Goal: Task Accomplishment & Management: Use online tool/utility

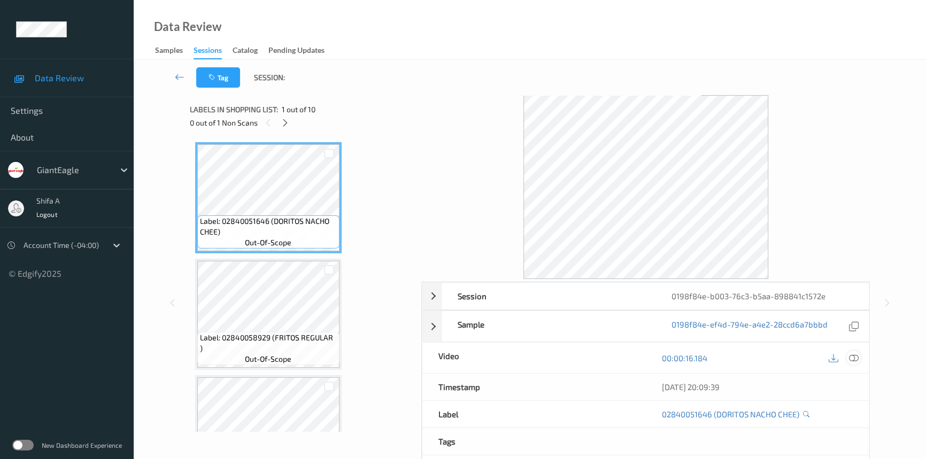
click at [856, 354] on icon at bounding box center [854, 358] width 10 height 10
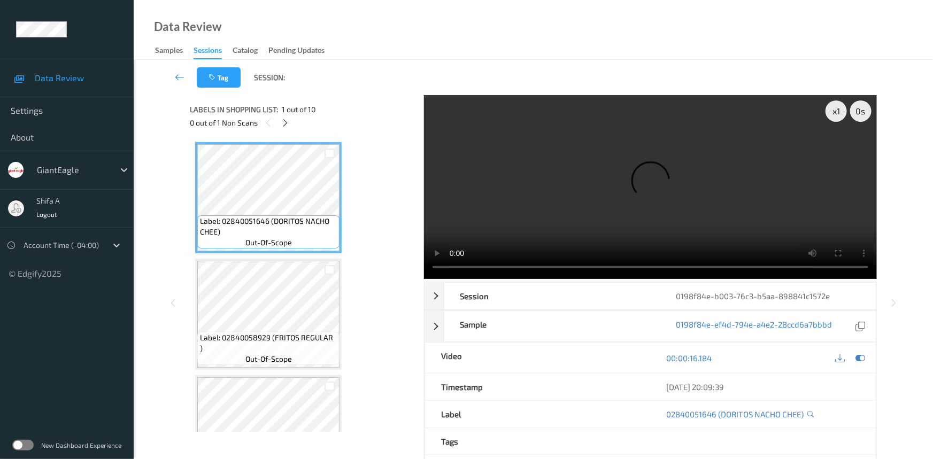
drag, startPoint x: 290, startPoint y: 119, endPoint x: 309, endPoint y: 132, distance: 23.4
click at [292, 119] on div at bounding box center [284, 122] width 13 height 13
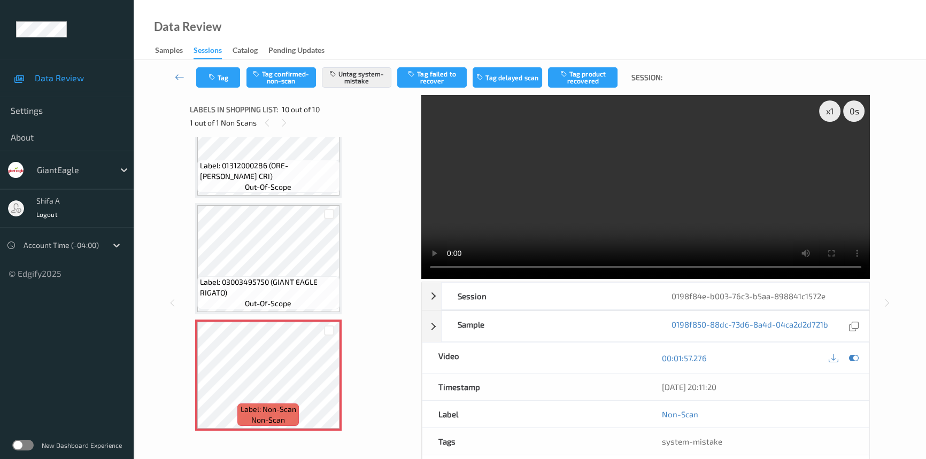
scroll to position [806, 0]
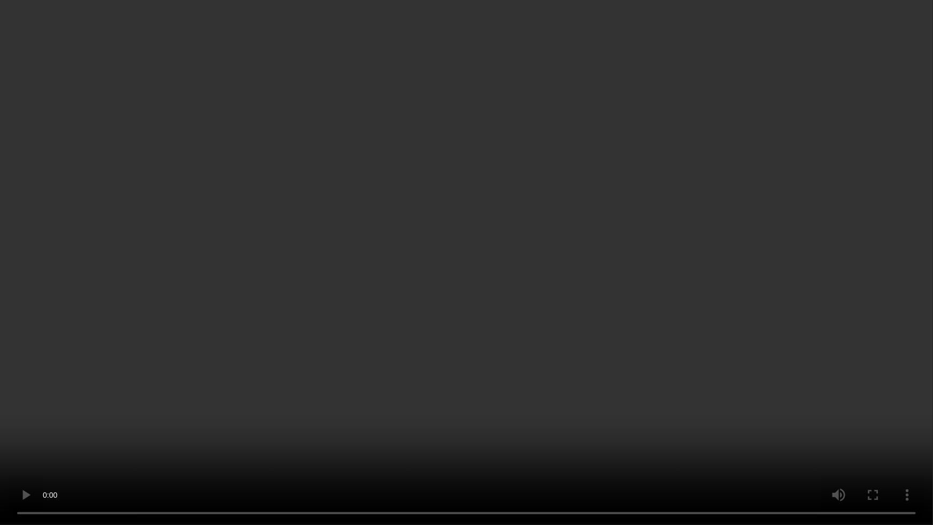
click at [585, 322] on video at bounding box center [466, 262] width 933 height 525
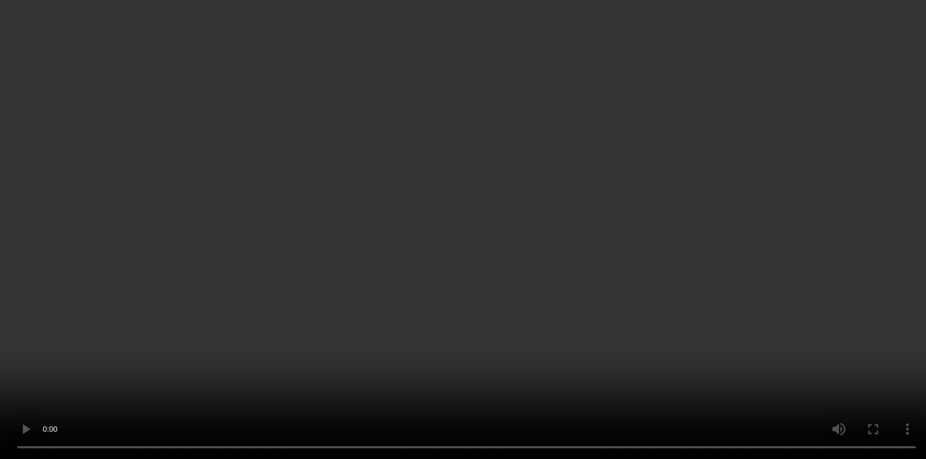
scroll to position [871, 0]
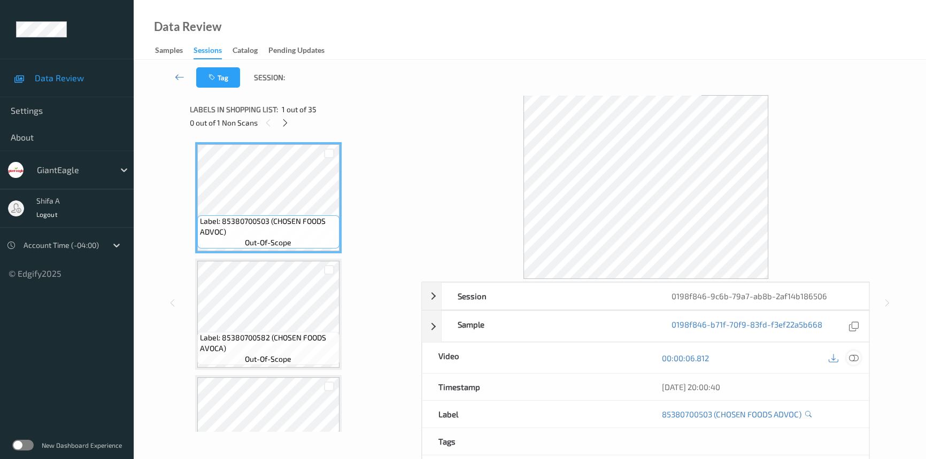
drag, startPoint x: 856, startPoint y: 353, endPoint x: 534, endPoint y: 303, distance: 326.1
click at [857, 353] on icon at bounding box center [854, 358] width 10 height 10
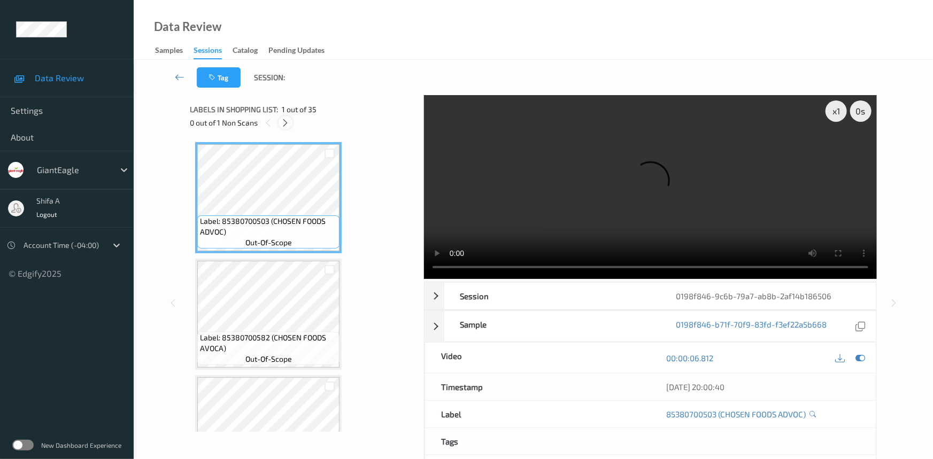
drag, startPoint x: 283, startPoint y: 121, endPoint x: 289, endPoint y: 136, distance: 16.1
click at [283, 120] on icon at bounding box center [285, 123] width 9 height 10
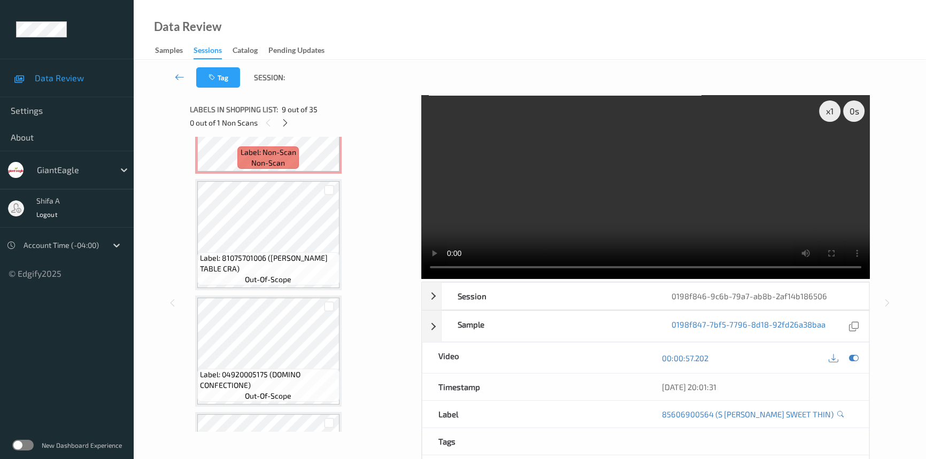
scroll to position [934, 0]
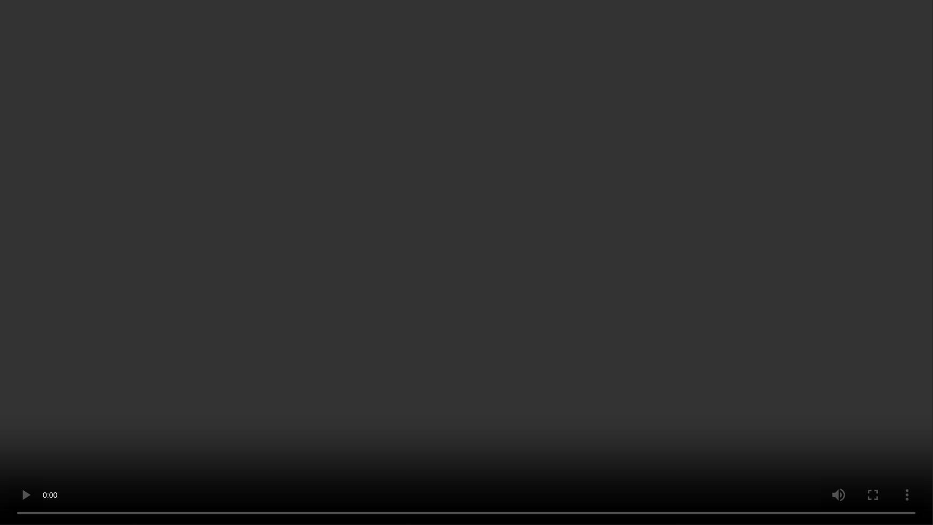
click at [751, 318] on video at bounding box center [466, 262] width 933 height 525
click at [787, 290] on video at bounding box center [466, 262] width 933 height 525
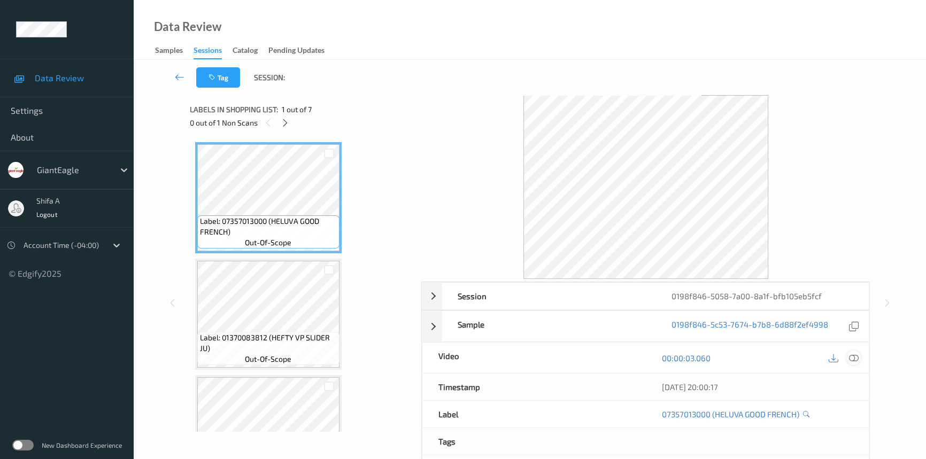
click at [852, 358] on icon at bounding box center [854, 358] width 10 height 10
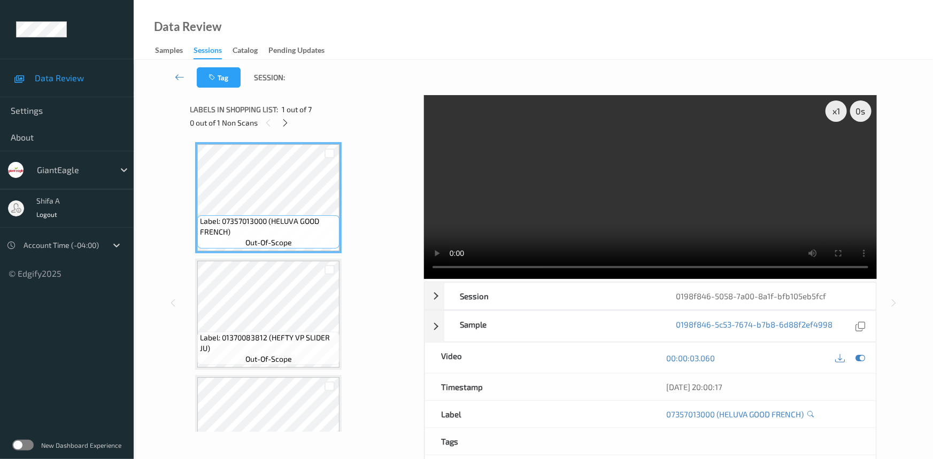
click at [279, 128] on div "0 out of 1 Non Scans" at bounding box center [303, 122] width 227 height 13
click at [286, 127] on icon at bounding box center [285, 123] width 9 height 10
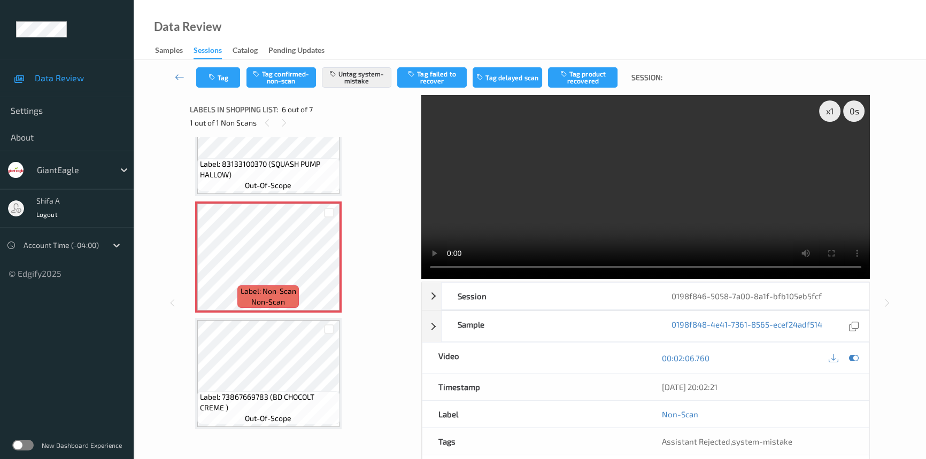
scroll to position [457, 0]
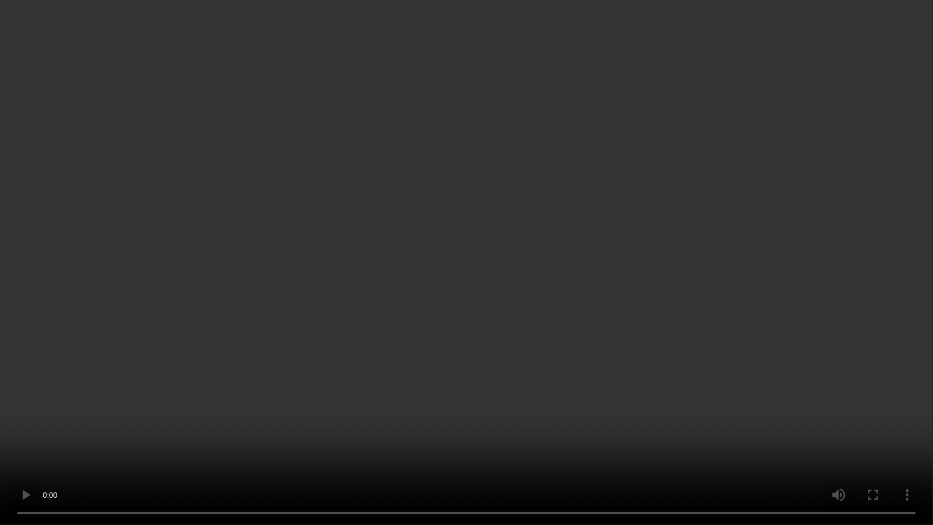
click at [748, 315] on video at bounding box center [466, 262] width 933 height 525
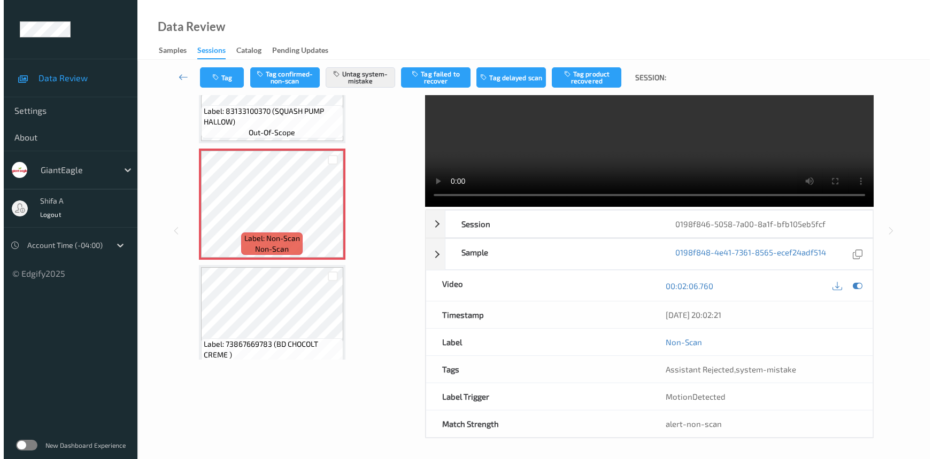
scroll to position [523, 0]
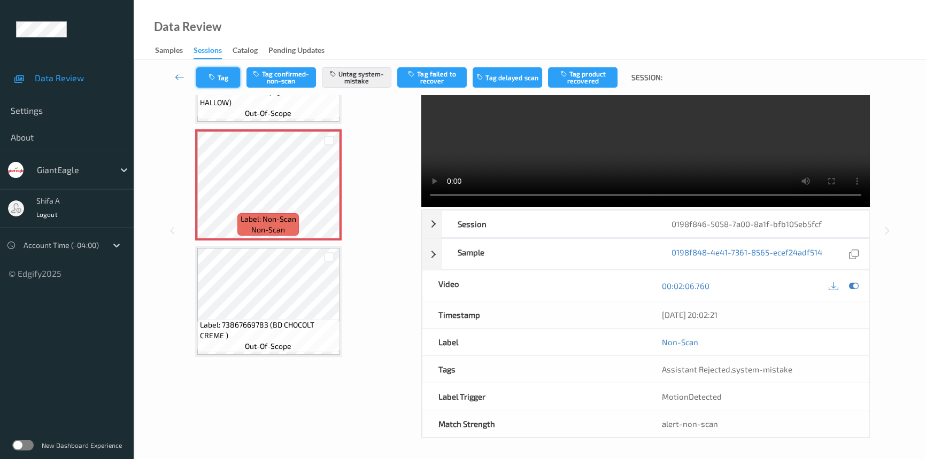
click at [228, 81] on button "Tag" at bounding box center [218, 77] width 44 height 20
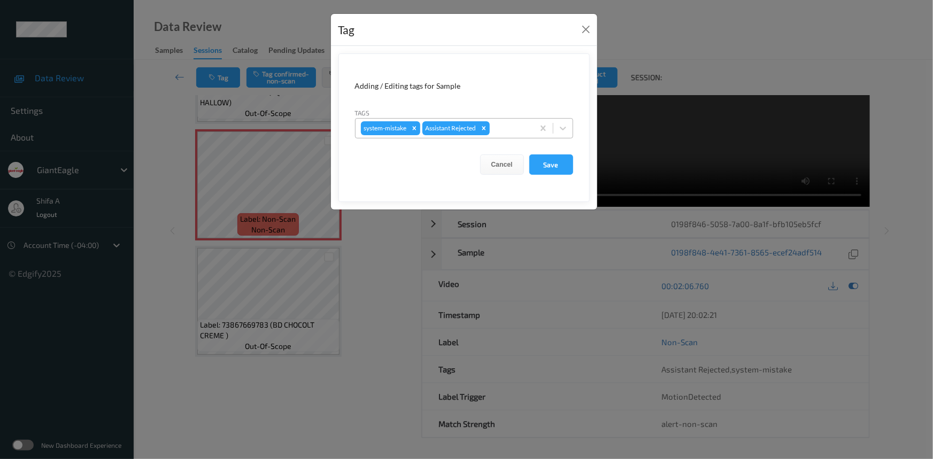
click at [514, 125] on div at bounding box center [510, 128] width 36 height 13
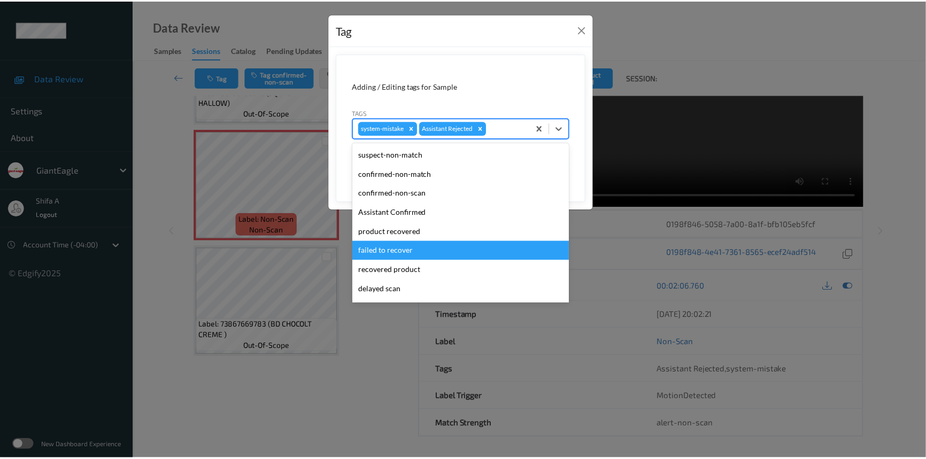
scroll to position [94, 0]
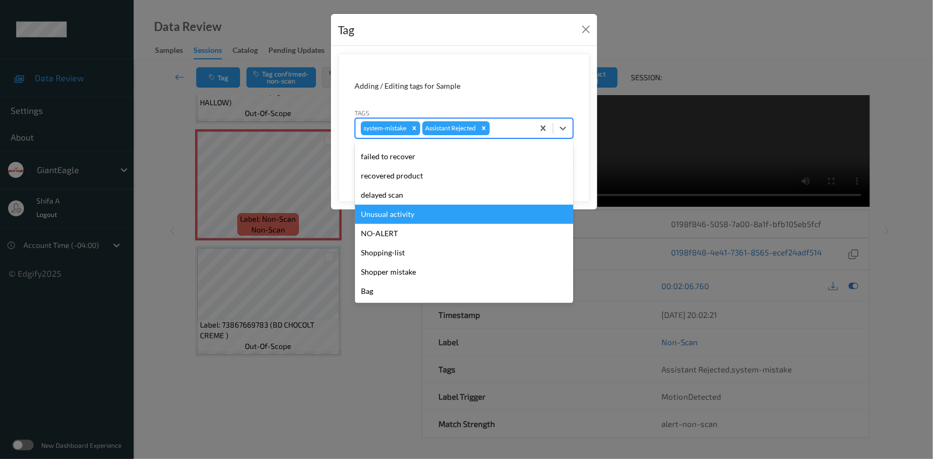
click at [422, 219] on div "Unusual activity" at bounding box center [464, 214] width 218 height 19
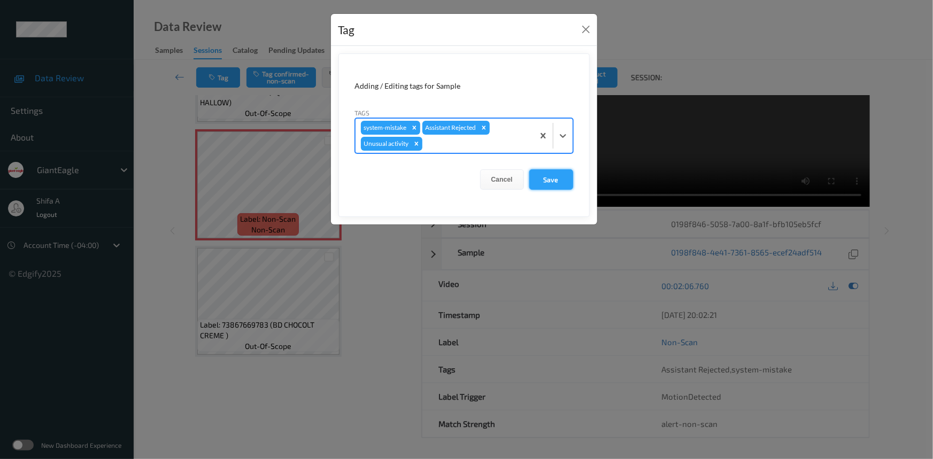
click at [561, 180] on button "Save" at bounding box center [551, 179] width 44 height 20
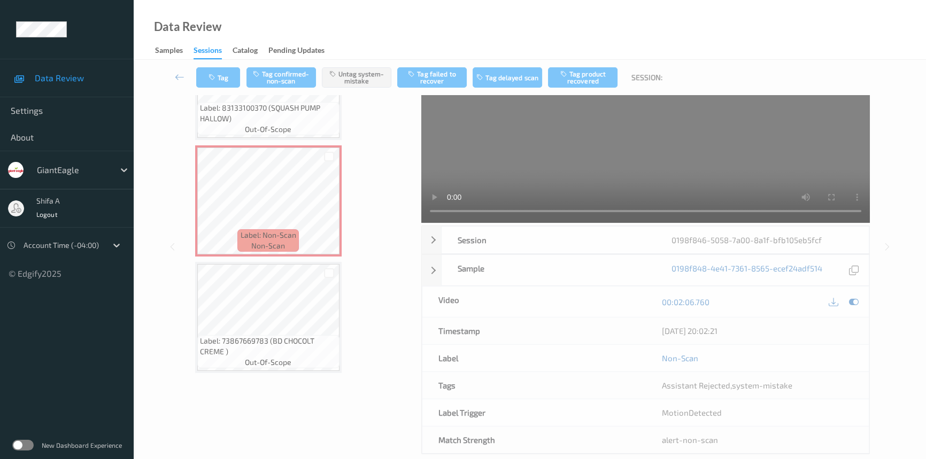
scroll to position [0, 0]
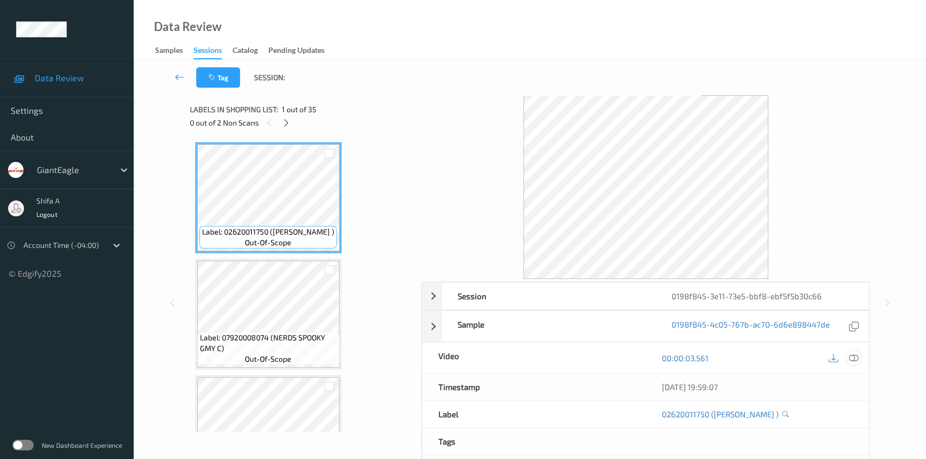
click at [850, 361] on icon at bounding box center [854, 358] width 10 height 10
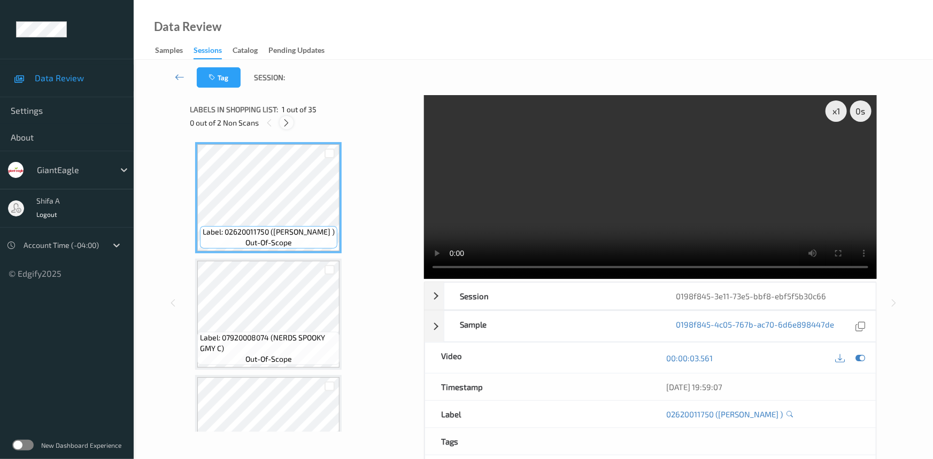
click at [286, 125] on icon at bounding box center [286, 123] width 9 height 10
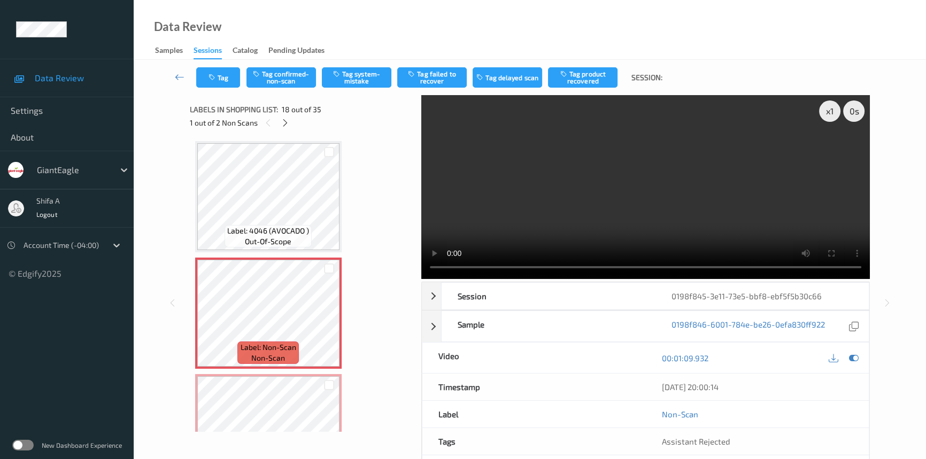
scroll to position [1863, 0]
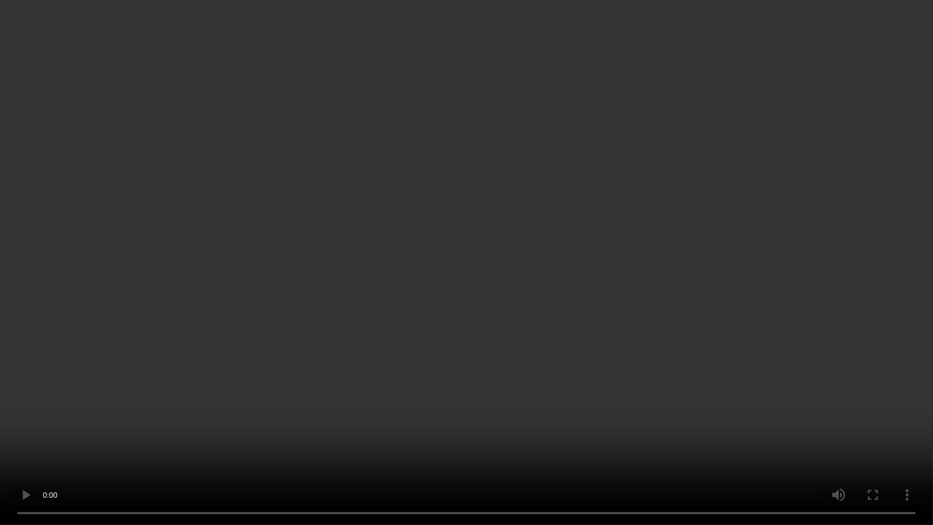
click at [534, 436] on video at bounding box center [466, 262] width 933 height 525
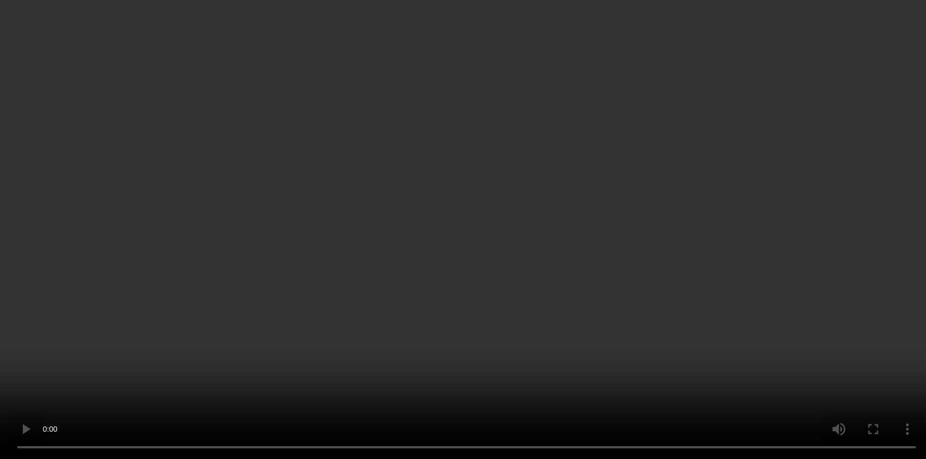
scroll to position [2608, 0]
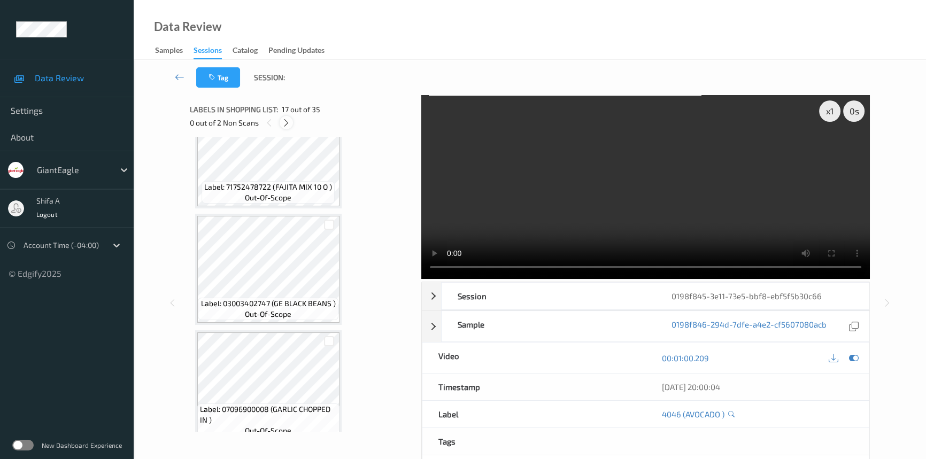
click at [288, 122] on icon at bounding box center [286, 123] width 9 height 10
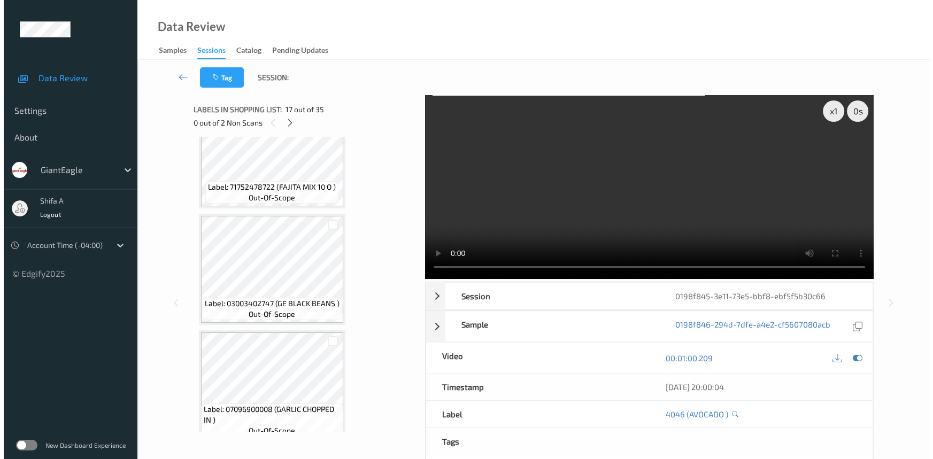
scroll to position [1863, 0]
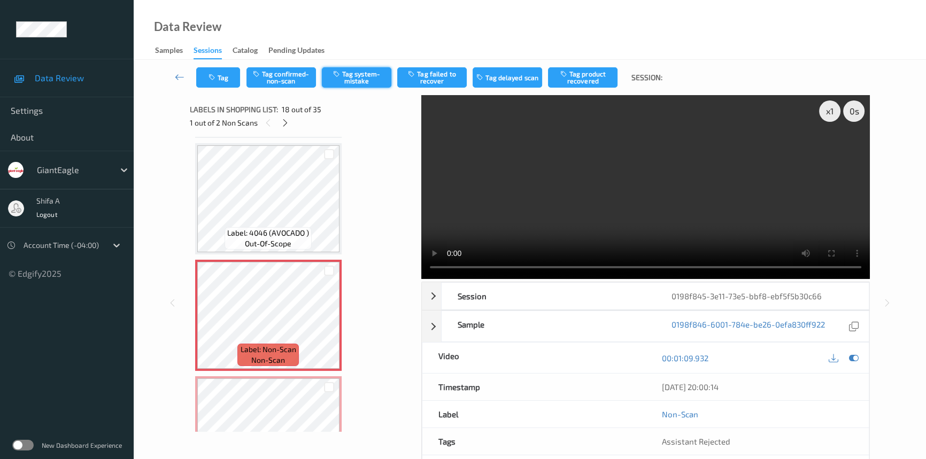
click at [369, 82] on button "Tag system-mistake" at bounding box center [356, 77] width 69 height 20
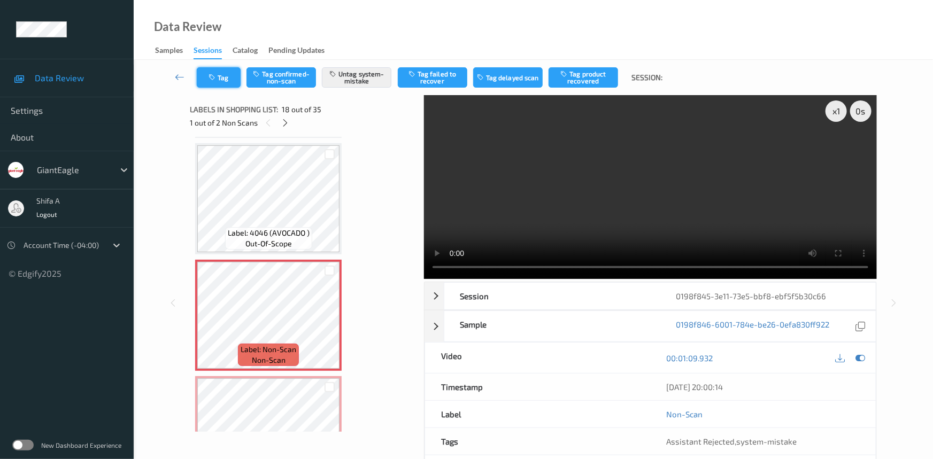
click at [216, 75] on icon "button" at bounding box center [212, 77] width 9 height 7
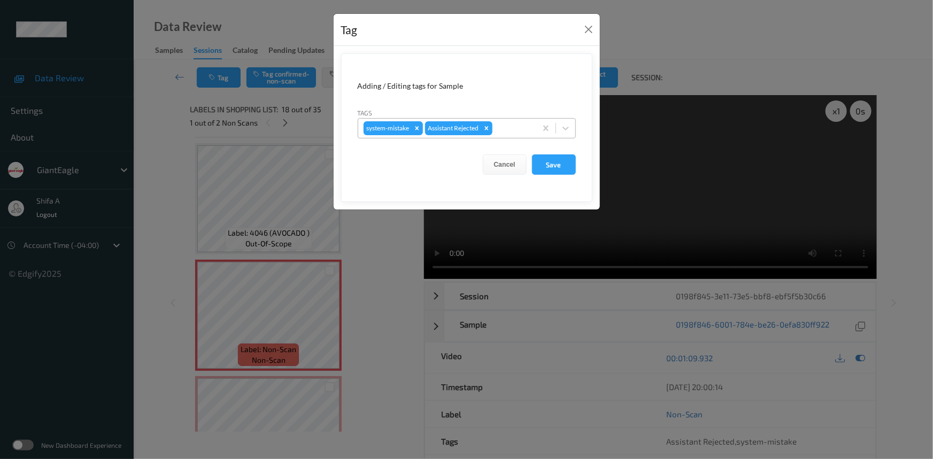
click at [515, 121] on div "system-mistake Assistant Rejected" at bounding box center [447, 128] width 178 height 18
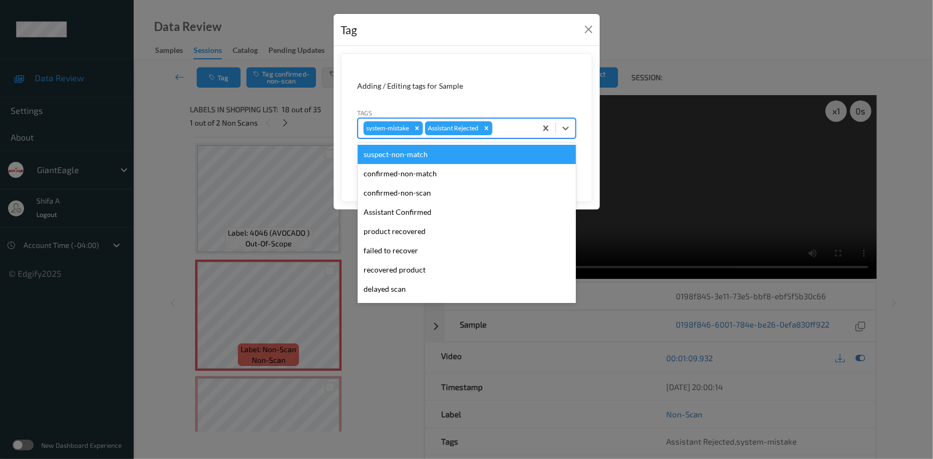
scroll to position [94, 0]
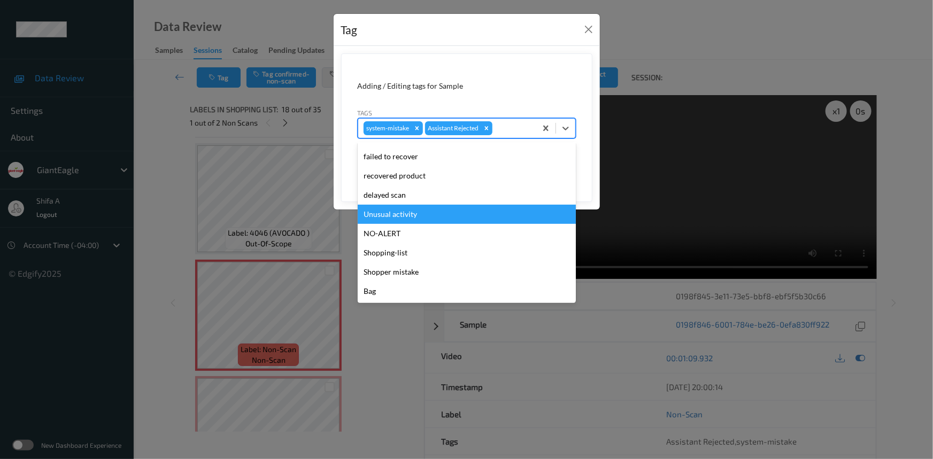
click at [410, 215] on div "Unusual activity" at bounding box center [467, 214] width 218 height 19
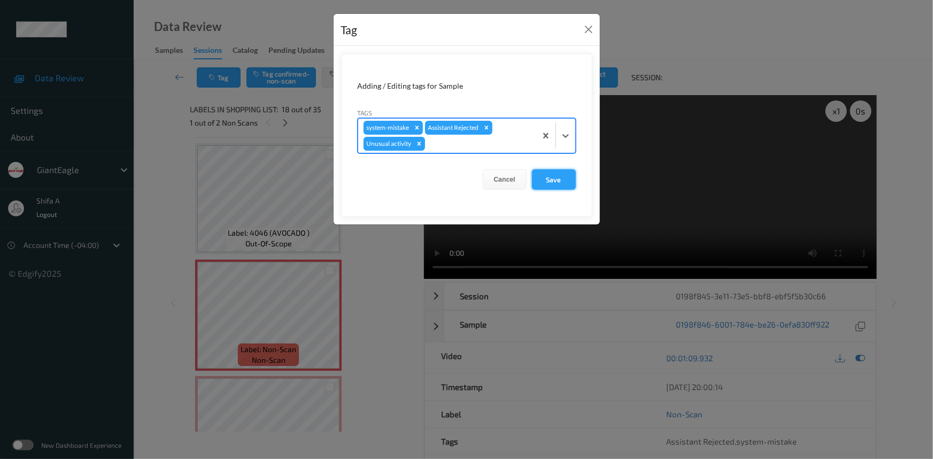
click at [565, 173] on button "Save" at bounding box center [554, 179] width 44 height 20
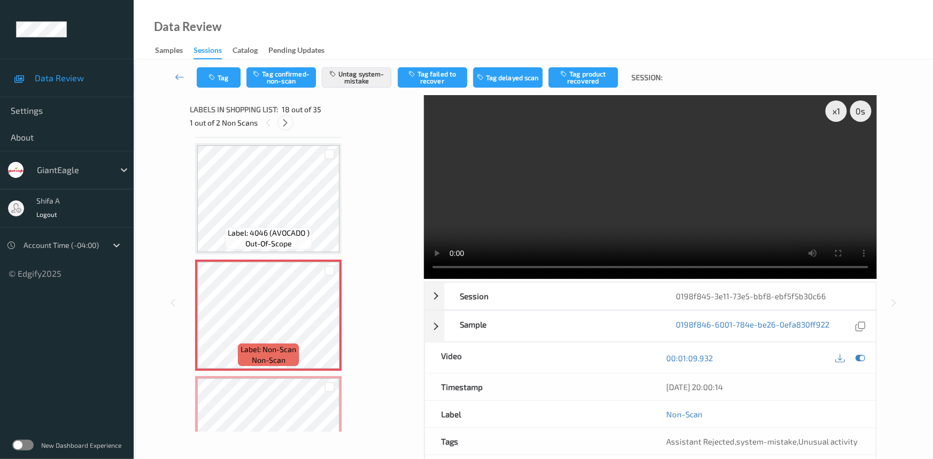
click at [287, 124] on icon at bounding box center [285, 123] width 9 height 10
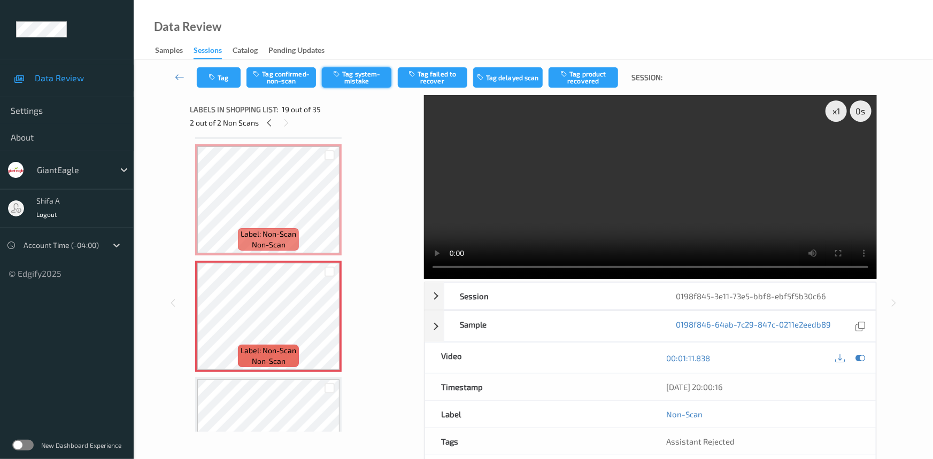
click at [364, 74] on button "Tag system-mistake" at bounding box center [356, 77] width 69 height 20
click at [218, 76] on button "Tag" at bounding box center [219, 77] width 44 height 20
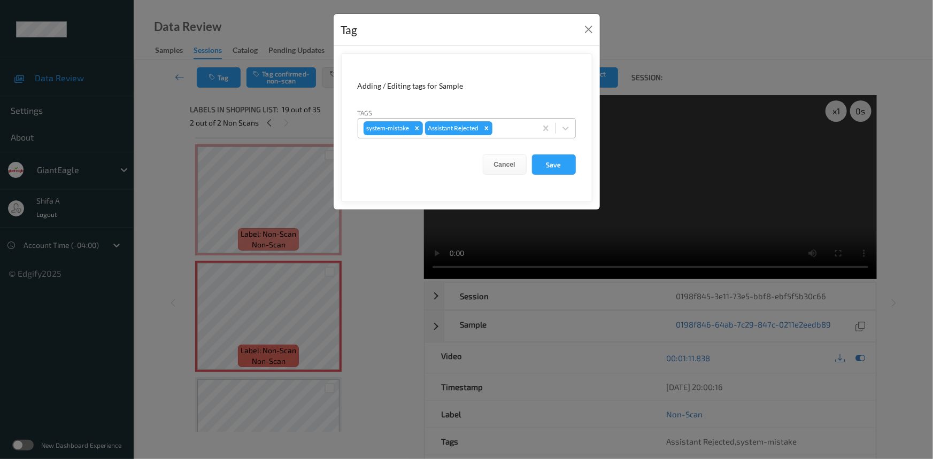
click at [525, 135] on div "system-mistake Assistant Rejected" at bounding box center [447, 128] width 178 height 18
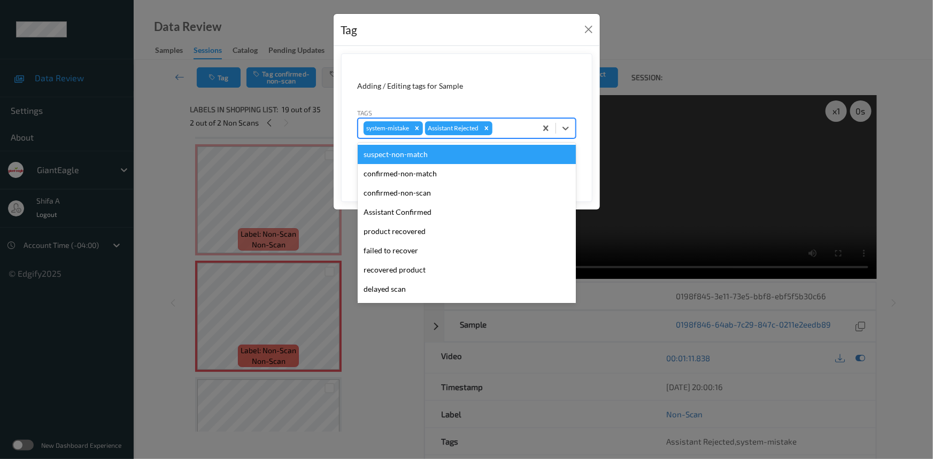
scroll to position [94, 0]
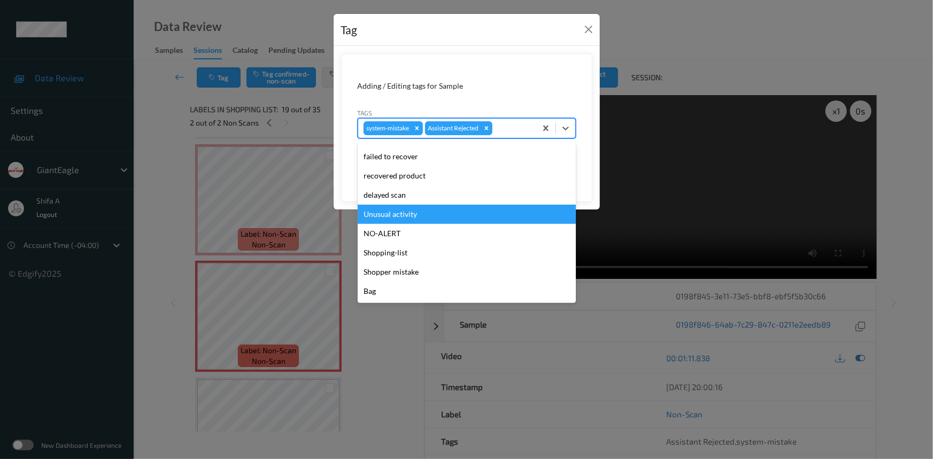
click at [420, 215] on div "Unusual activity" at bounding box center [467, 214] width 218 height 19
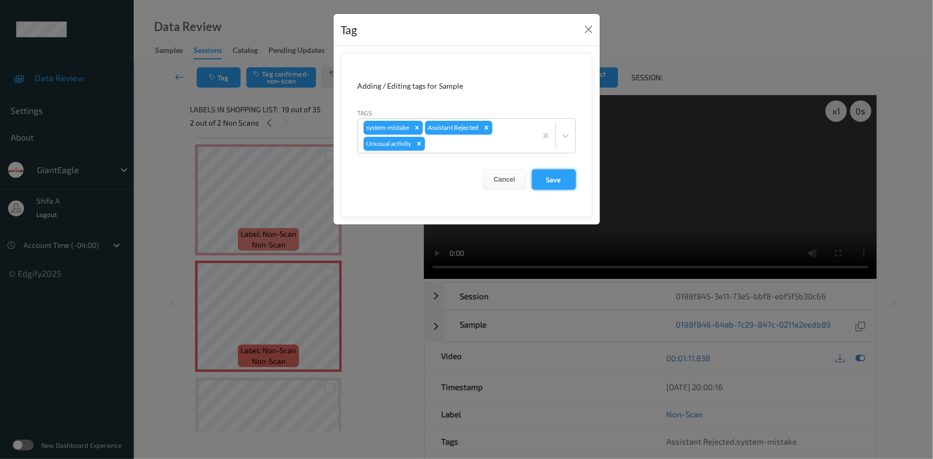
click at [563, 177] on button "Save" at bounding box center [554, 179] width 44 height 20
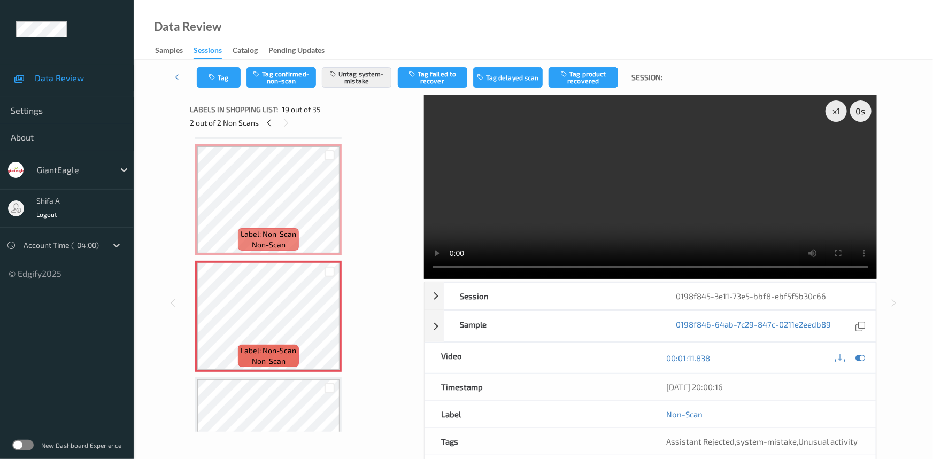
click at [600, 33] on div "Data Review Samples Sessions Catalog Pending Updates" at bounding box center [533, 30] width 799 height 60
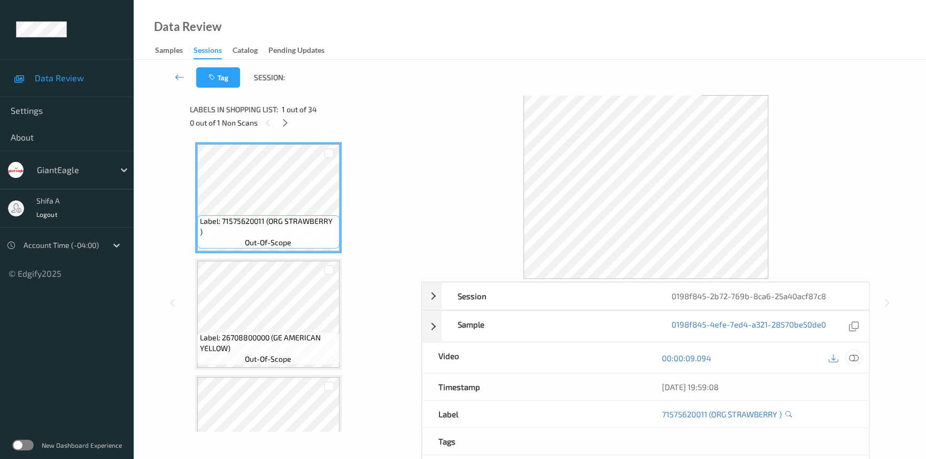
click at [854, 355] on icon at bounding box center [854, 358] width 10 height 10
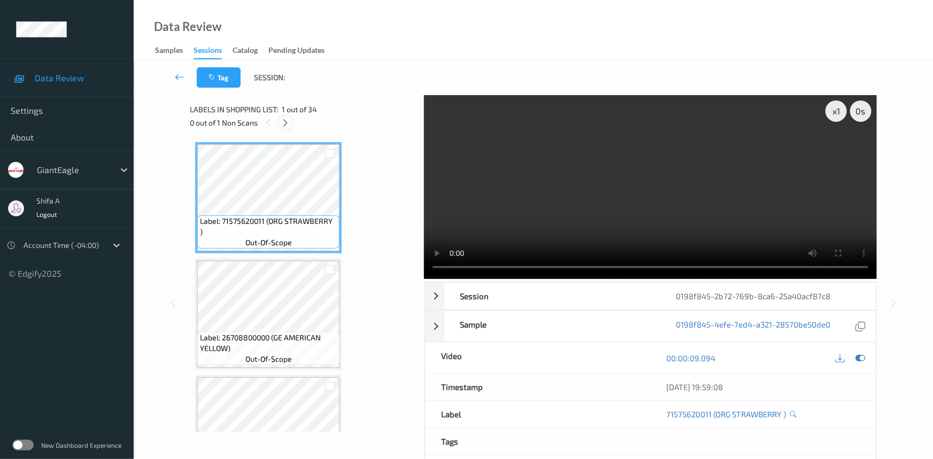
click at [283, 122] on icon at bounding box center [285, 123] width 9 height 10
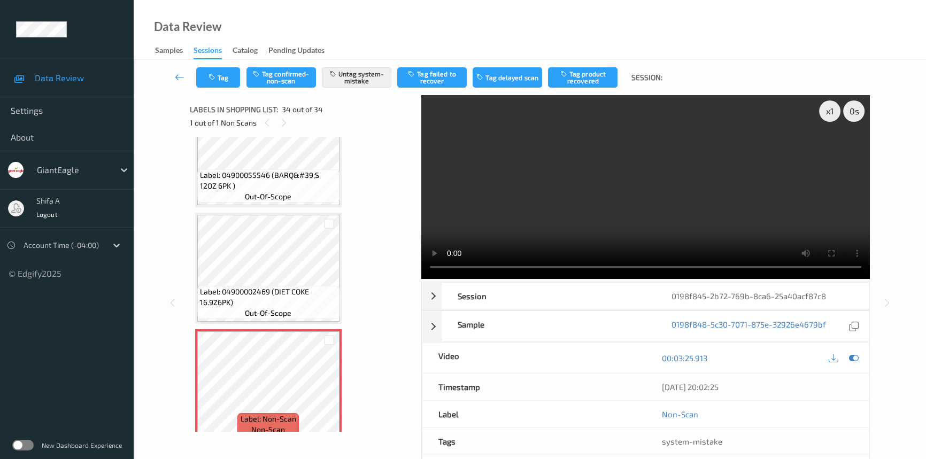
scroll to position [3592, 0]
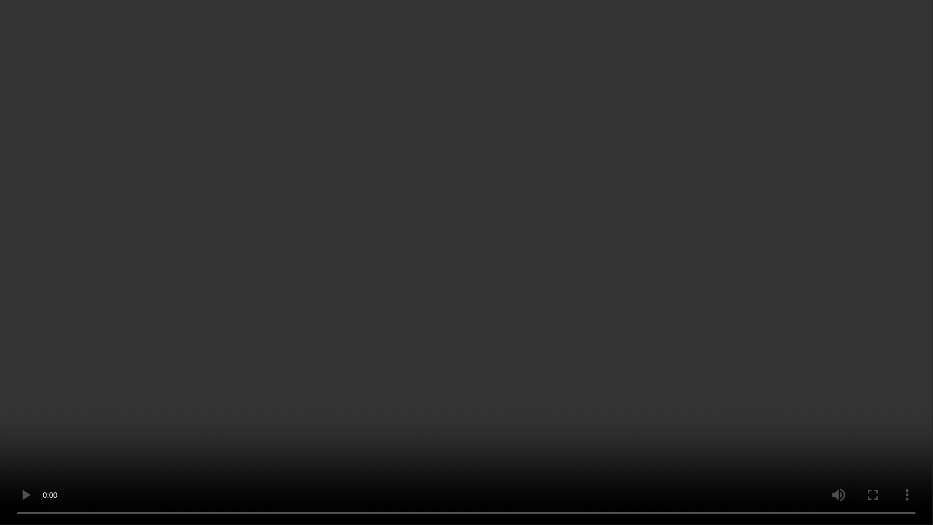
click at [694, 303] on video at bounding box center [466, 262] width 933 height 525
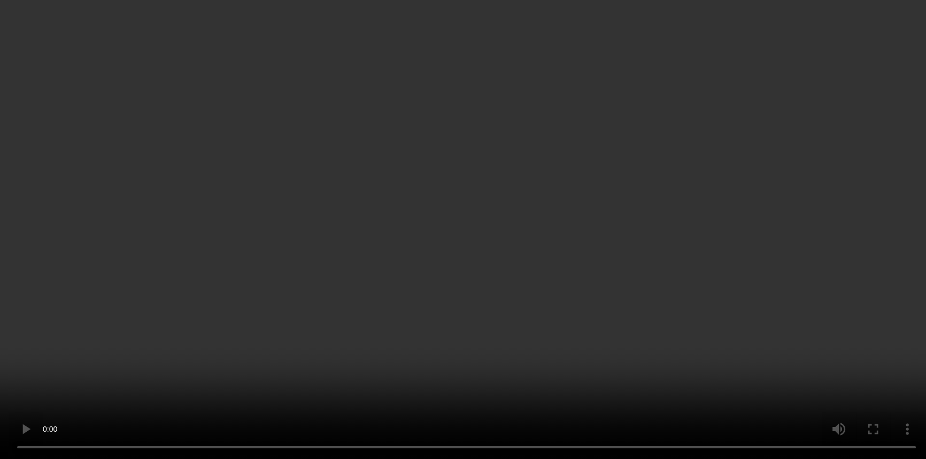
scroll to position [0, 0]
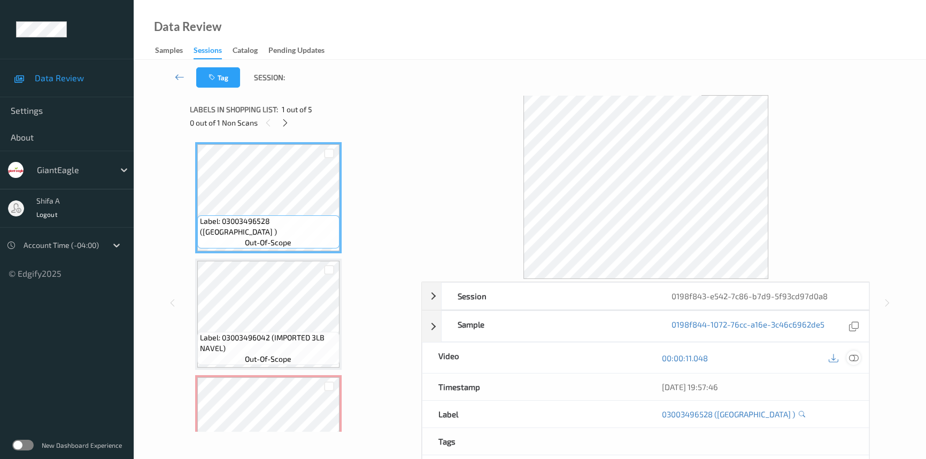
click at [855, 358] on icon at bounding box center [854, 358] width 10 height 10
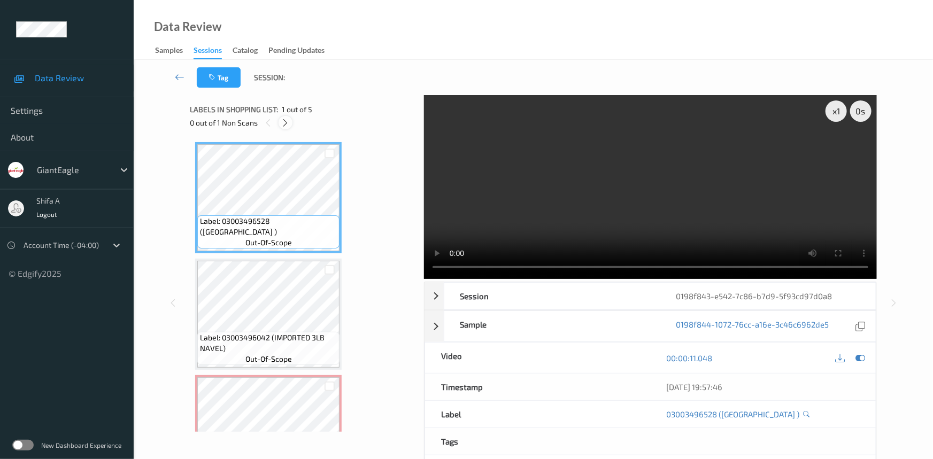
click at [284, 126] on icon at bounding box center [285, 123] width 9 height 10
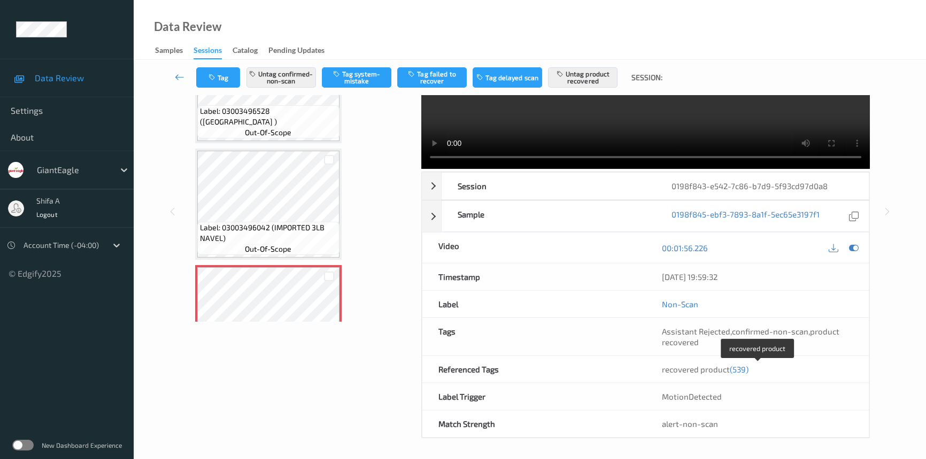
click at [741, 369] on span "(539)" at bounding box center [739, 369] width 19 height 10
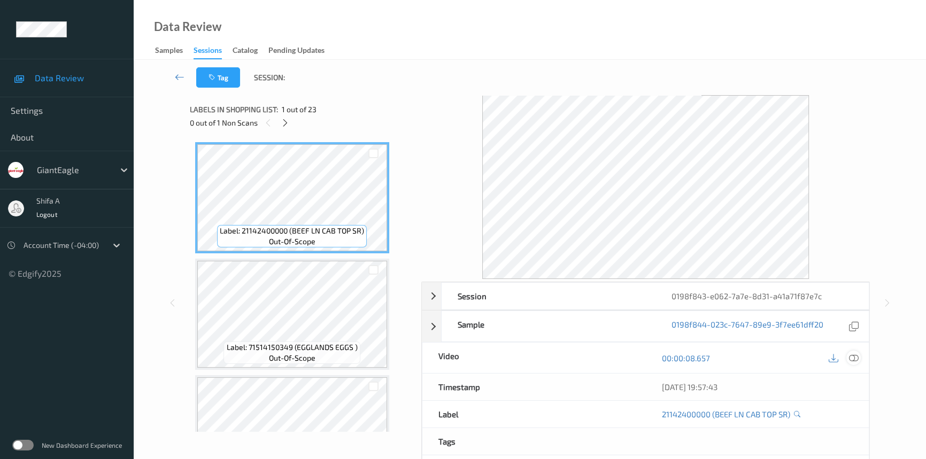
click at [852, 355] on icon at bounding box center [854, 358] width 10 height 10
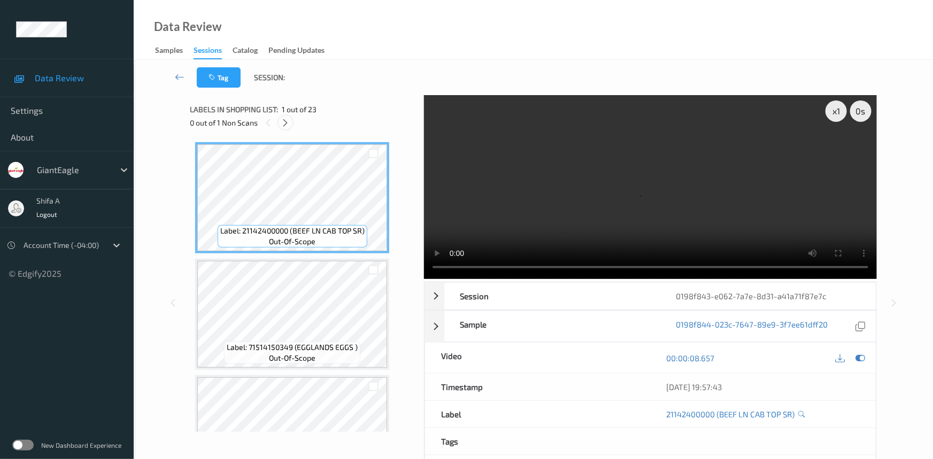
click at [283, 123] on icon at bounding box center [285, 123] width 9 height 10
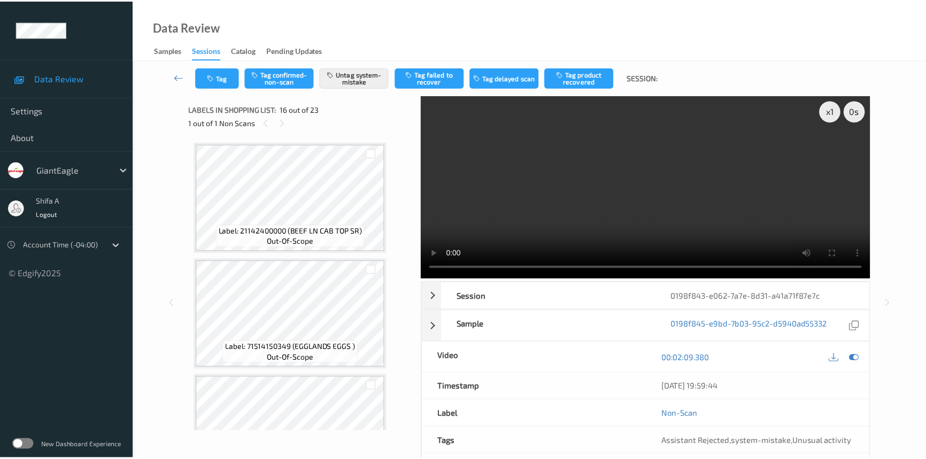
scroll to position [1631, 0]
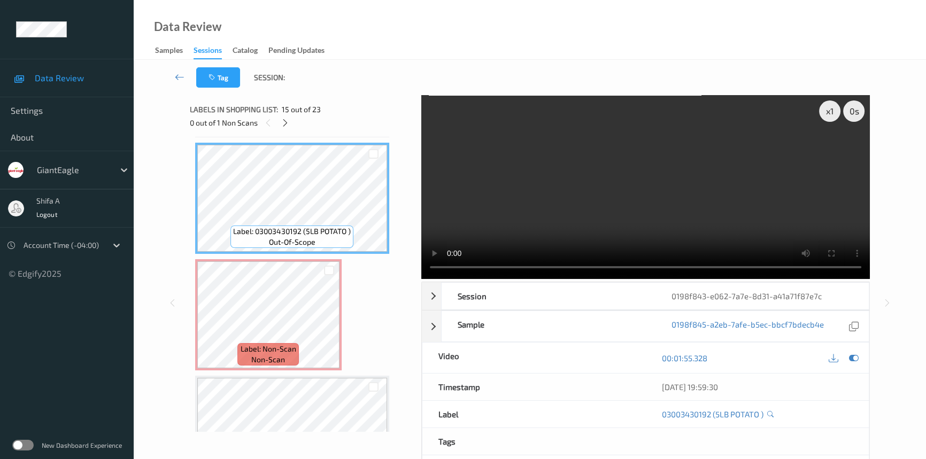
click at [603, 190] on video at bounding box center [645, 187] width 448 height 184
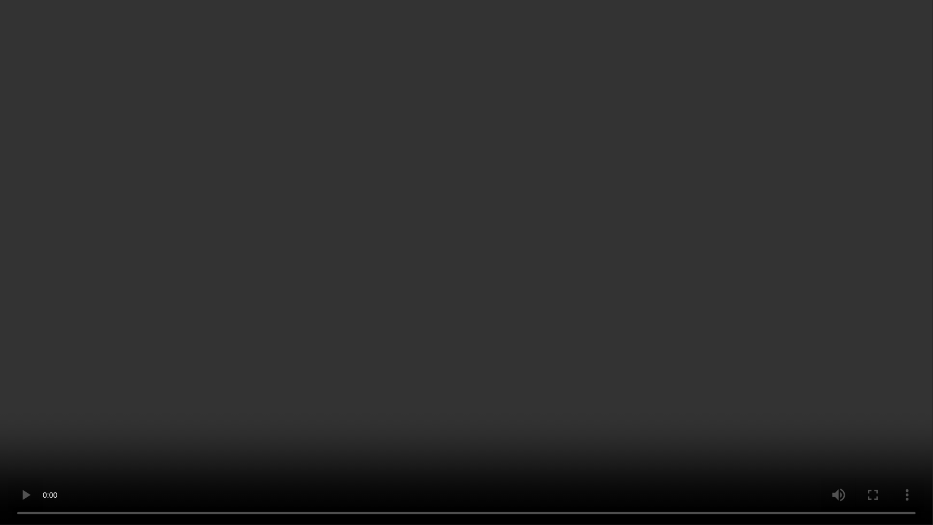
click at [816, 293] on video at bounding box center [466, 262] width 933 height 525
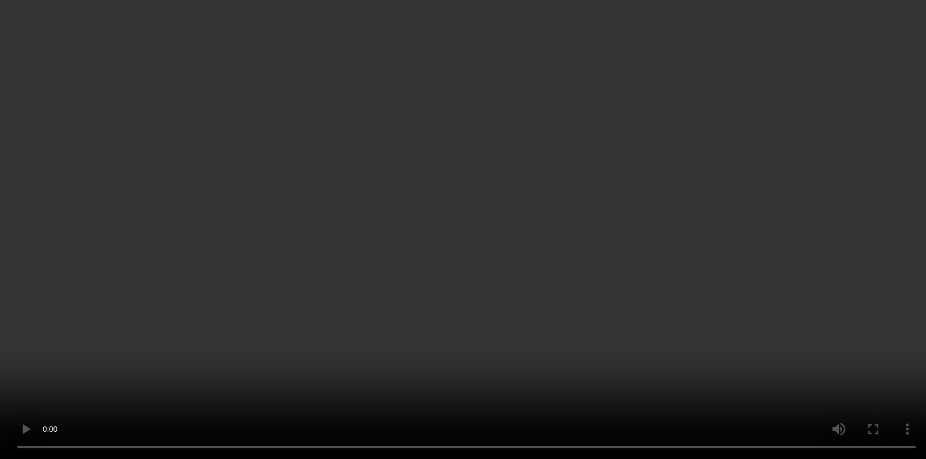
scroll to position [0, 0]
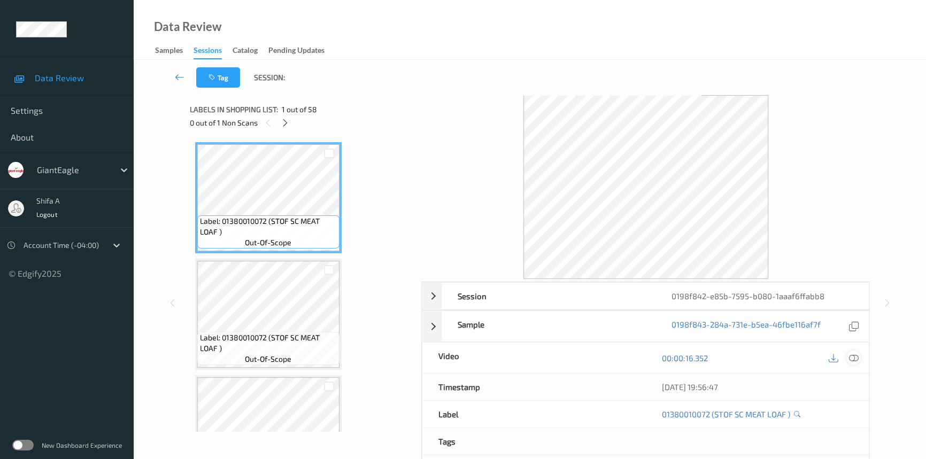
click at [854, 357] on icon at bounding box center [854, 358] width 10 height 10
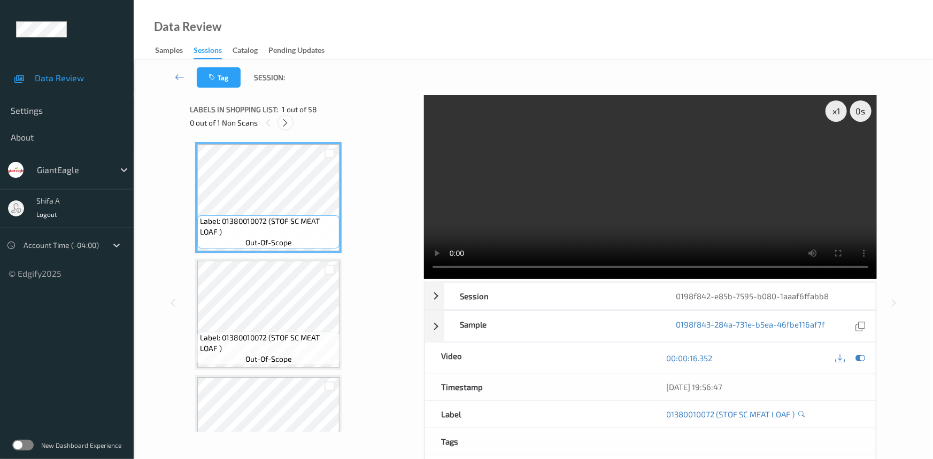
click at [285, 120] on icon at bounding box center [285, 123] width 9 height 10
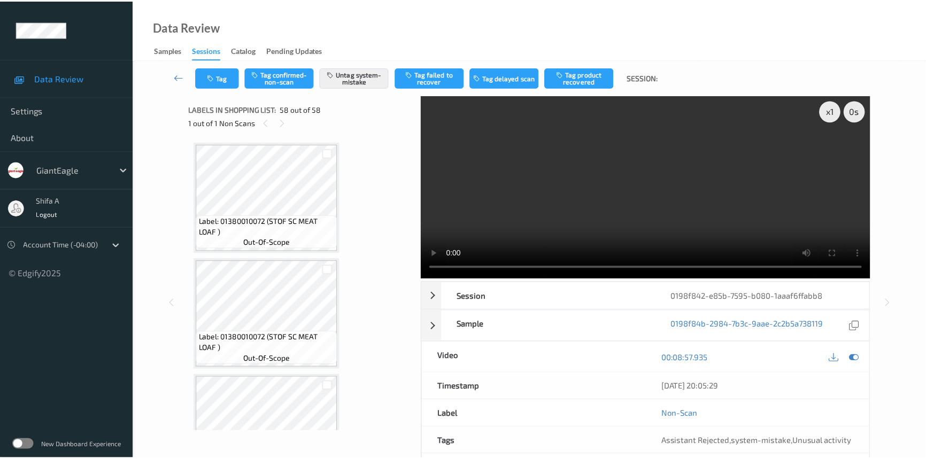
scroll to position [6445, 0]
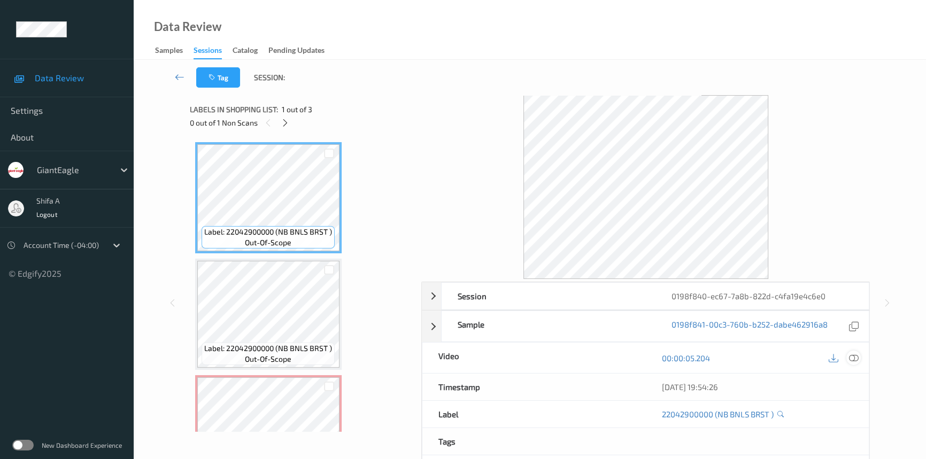
click at [850, 358] on icon at bounding box center [854, 358] width 10 height 10
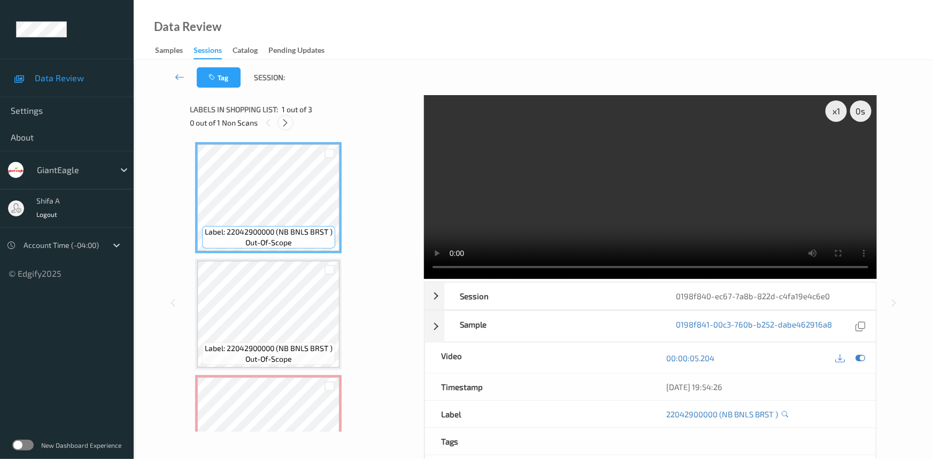
click at [284, 122] on icon at bounding box center [285, 123] width 9 height 10
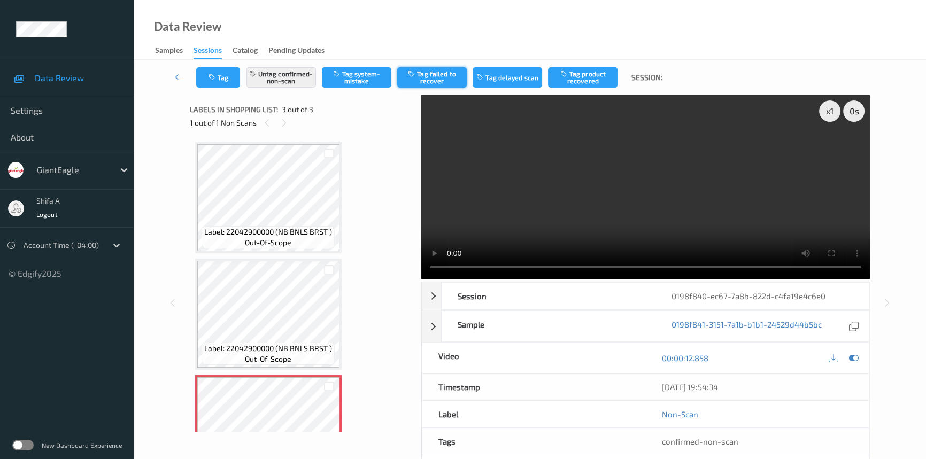
click at [444, 76] on button "Tag failed to recover" at bounding box center [431, 77] width 69 height 20
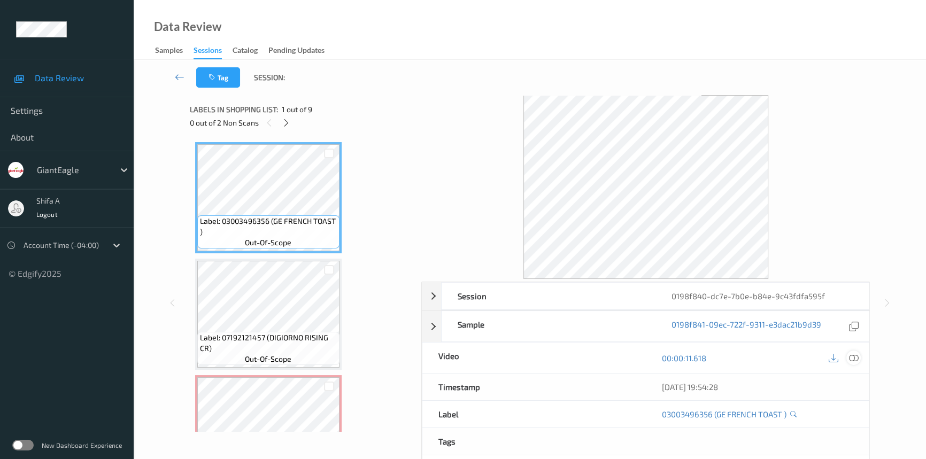
click at [855, 358] on icon at bounding box center [854, 358] width 10 height 10
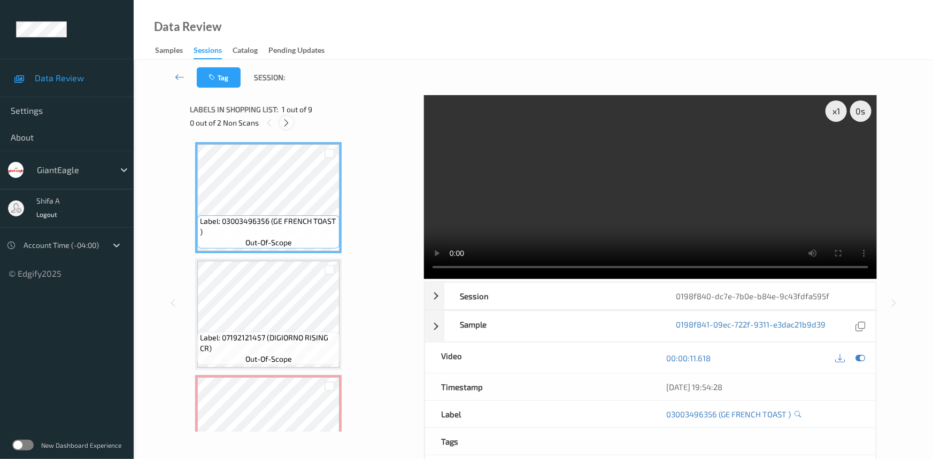
click at [289, 122] on icon at bounding box center [286, 123] width 9 height 10
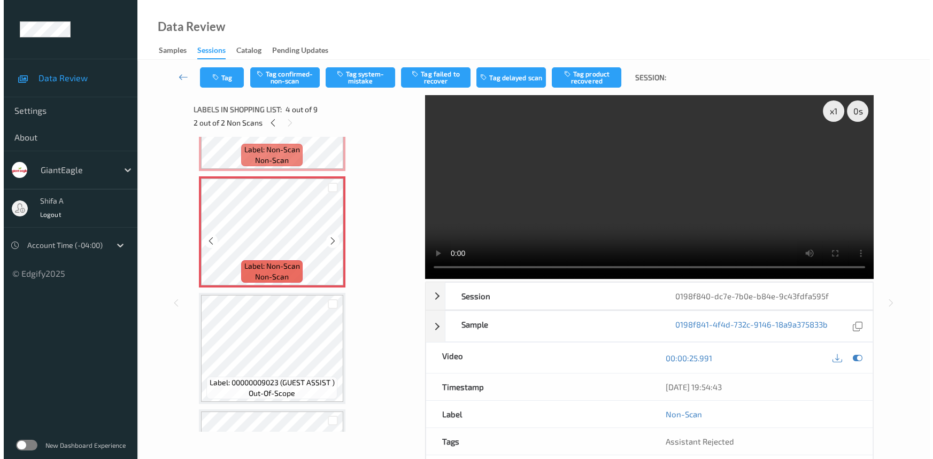
scroll to position [121, 0]
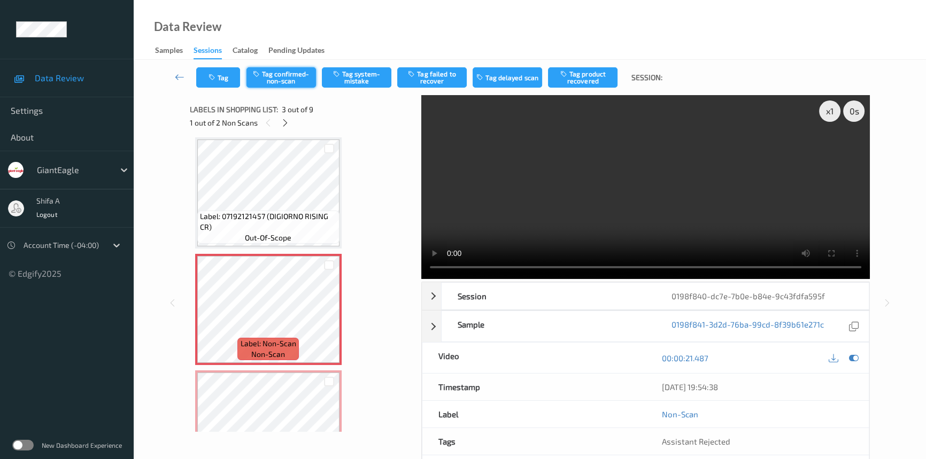
click at [305, 82] on button "Tag confirmed-non-scan" at bounding box center [280, 77] width 69 height 20
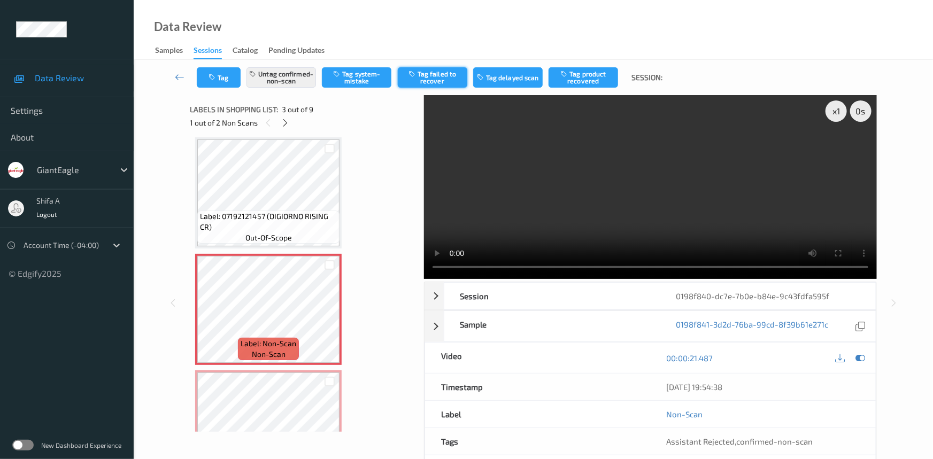
click at [436, 81] on button "Tag failed to recover" at bounding box center [432, 77] width 69 height 20
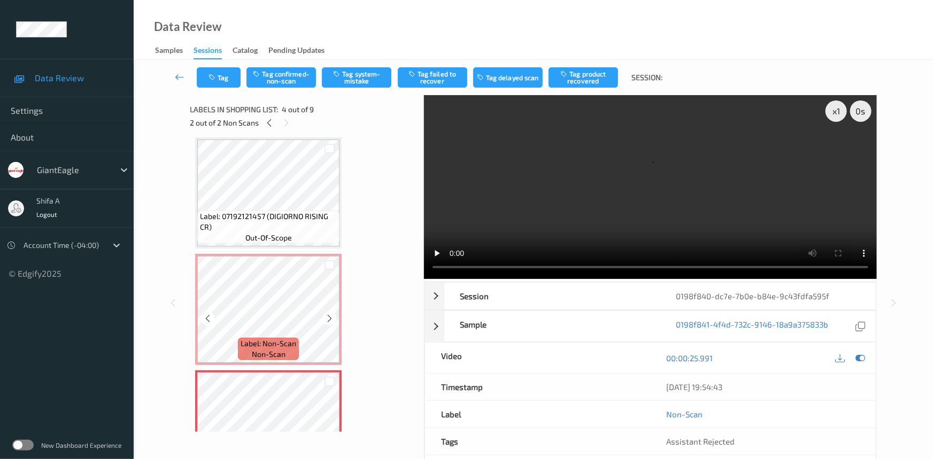
scroll to position [315, 0]
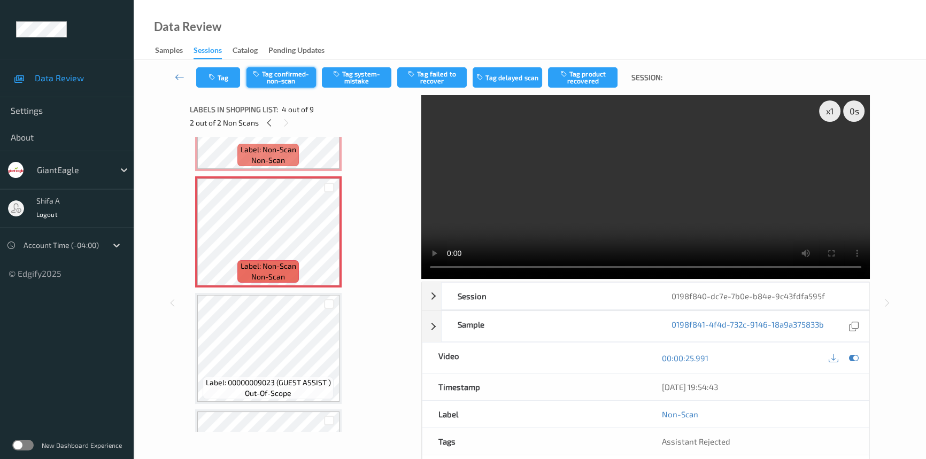
click at [292, 84] on button "Tag confirmed-non-scan" at bounding box center [280, 77] width 69 height 20
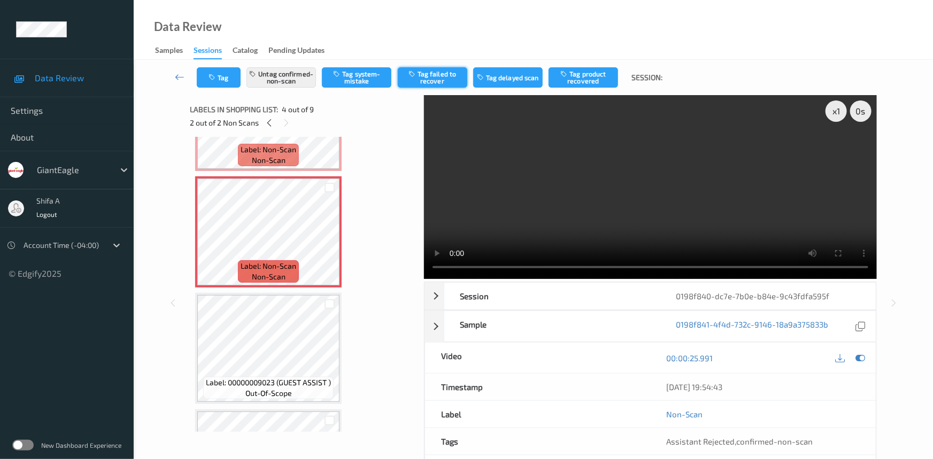
click at [439, 79] on button "Tag failed to recover" at bounding box center [432, 77] width 69 height 20
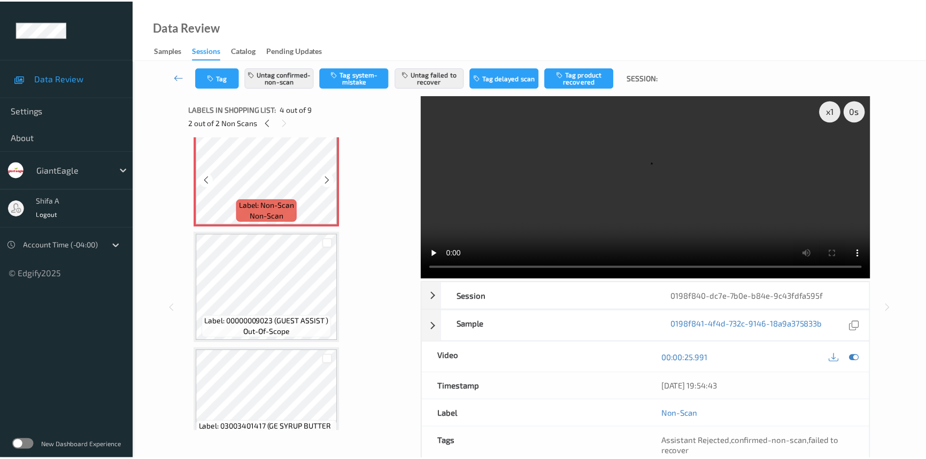
scroll to position [389, 0]
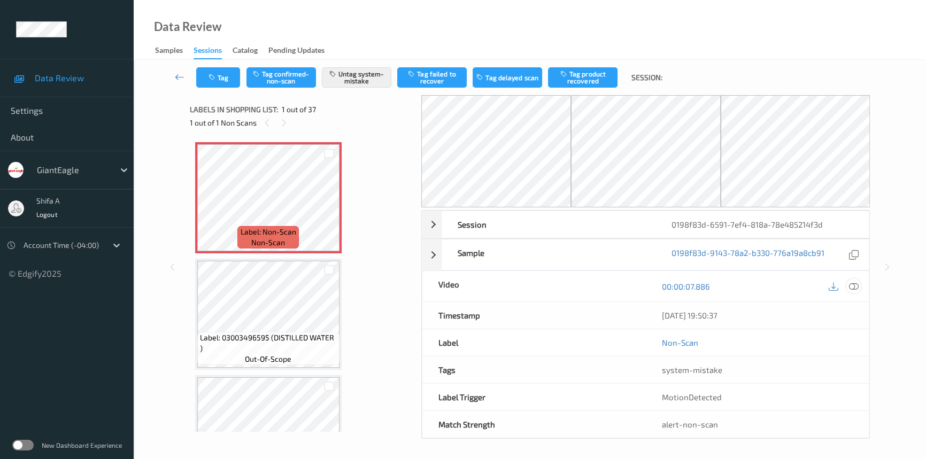
click at [851, 284] on icon at bounding box center [854, 287] width 10 height 10
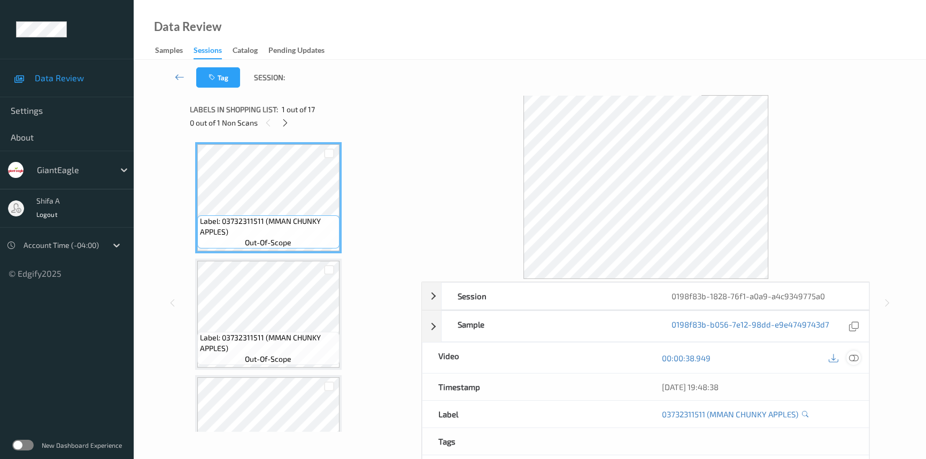
click at [855, 353] on icon at bounding box center [854, 358] width 10 height 10
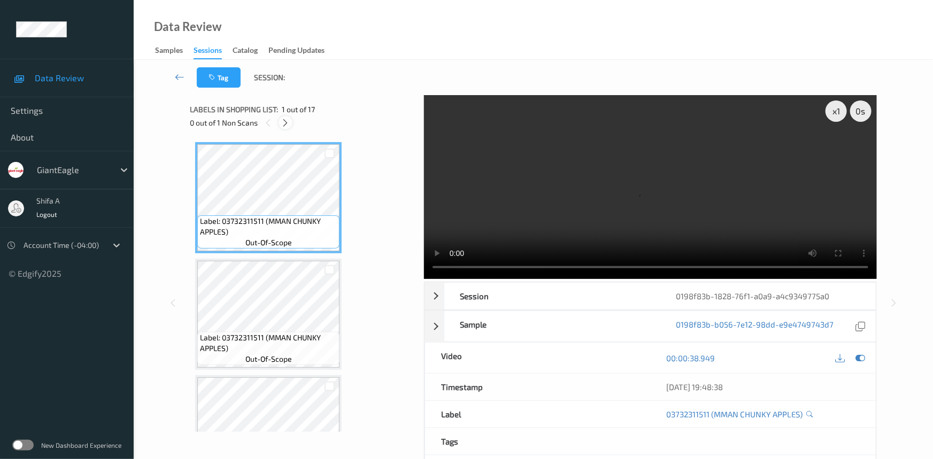
click at [283, 120] on icon at bounding box center [285, 123] width 9 height 10
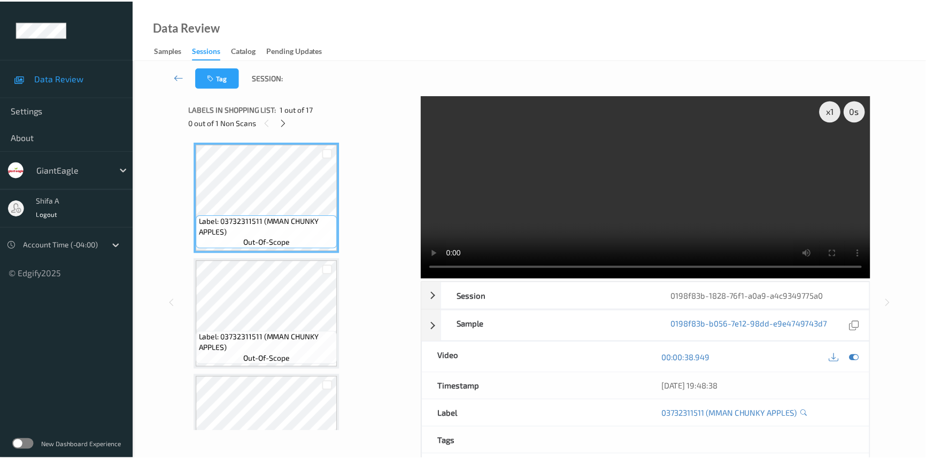
scroll to position [238, 0]
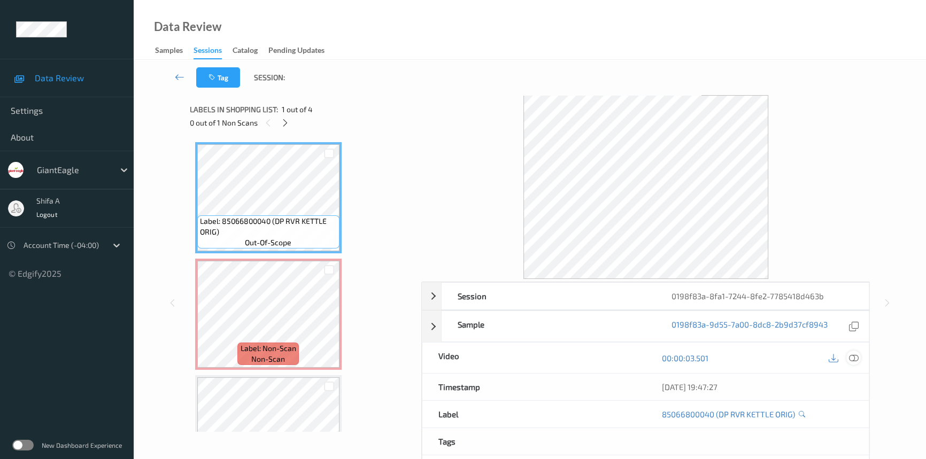
click at [814, 355] on icon at bounding box center [854, 358] width 10 height 10
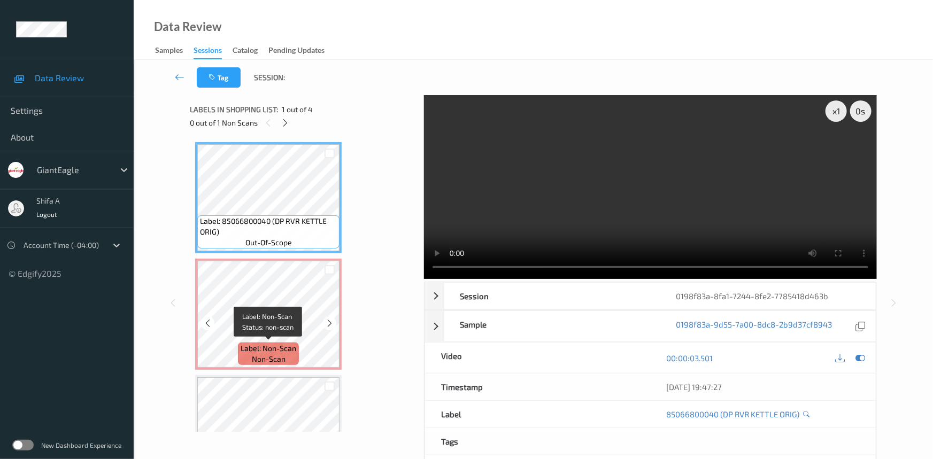
click at [282, 350] on span "Label: Non-Scan" at bounding box center [269, 348] width 56 height 11
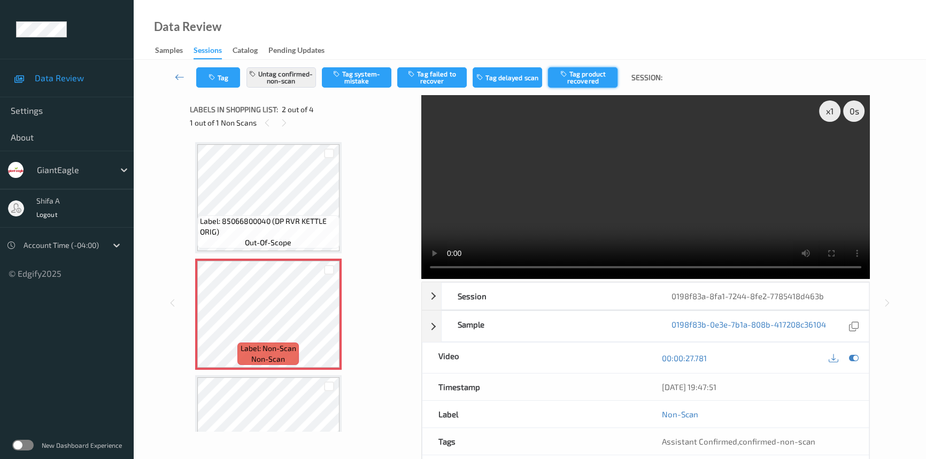
click at [586, 80] on button "Tag product recovered" at bounding box center [582, 77] width 69 height 20
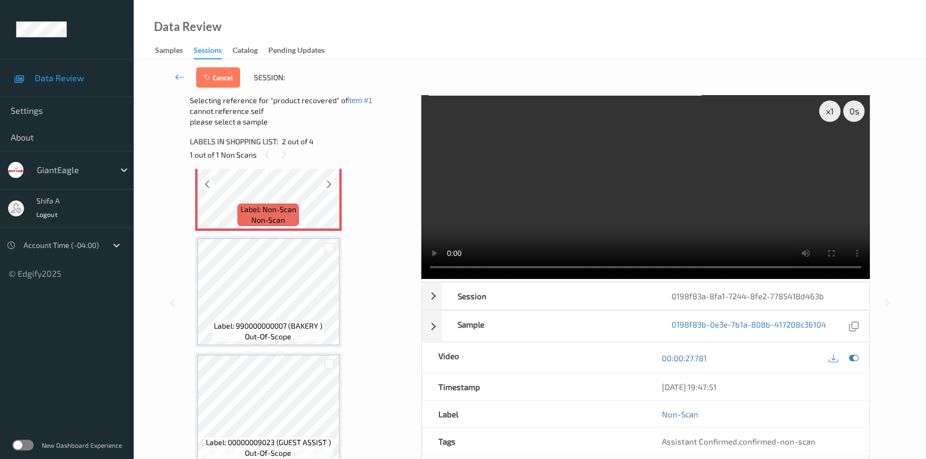
scroll to position [175, 0]
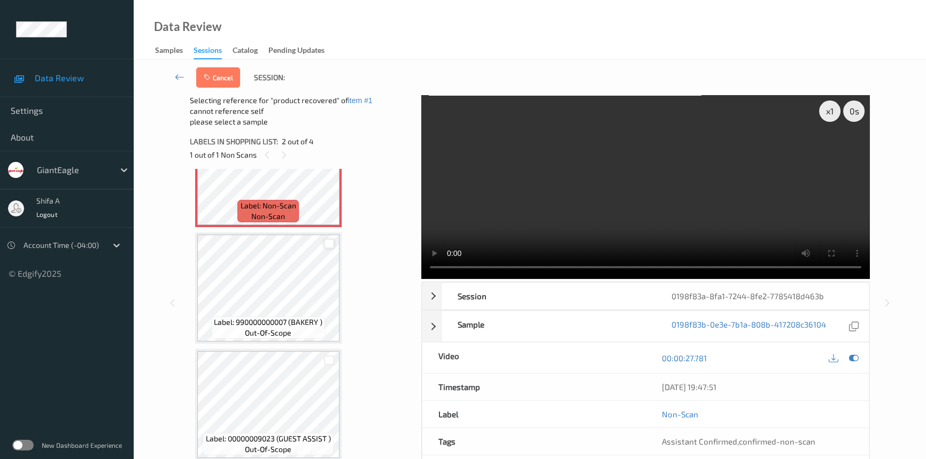
click at [327, 245] on div at bounding box center [329, 244] width 10 height 10
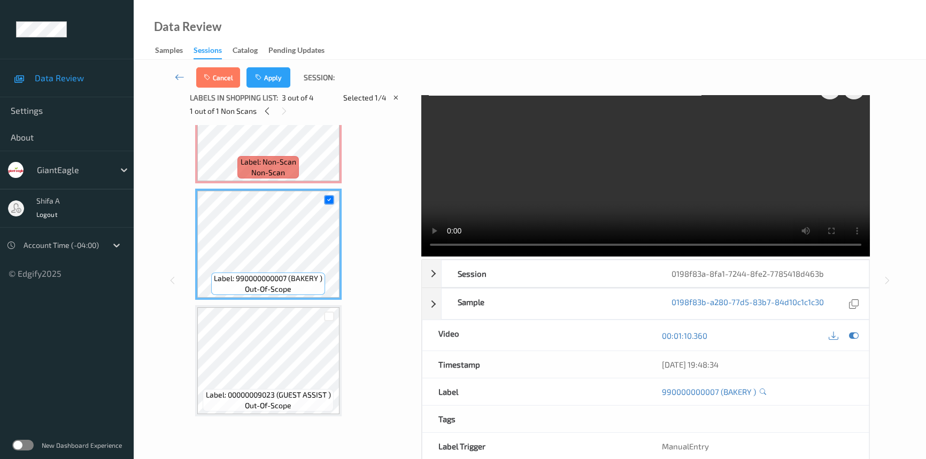
scroll to position [0, 0]
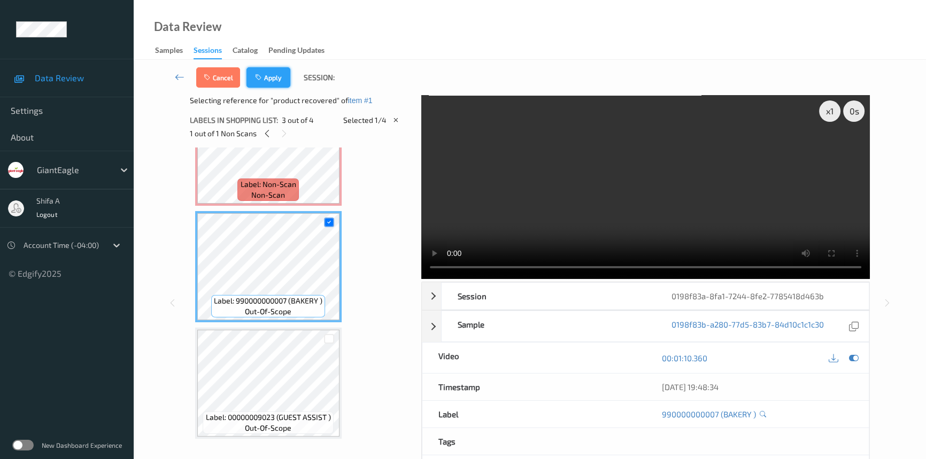
click at [278, 84] on button "Apply" at bounding box center [268, 77] width 44 height 20
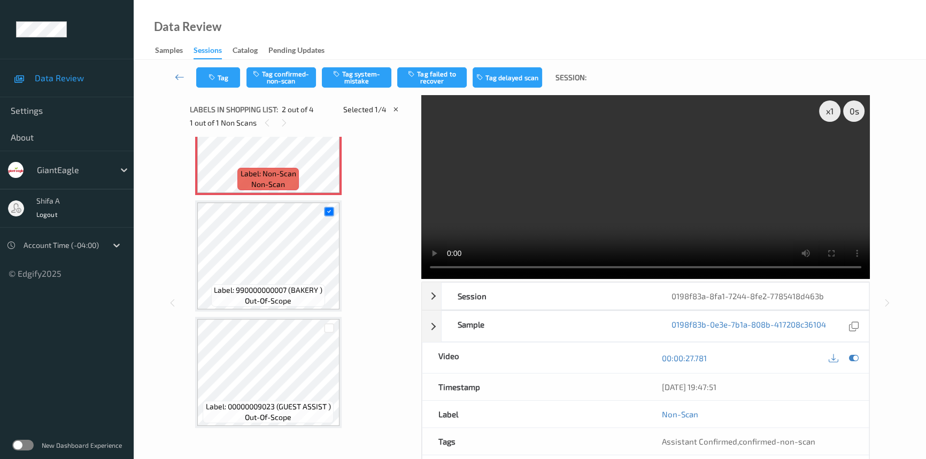
scroll to position [5, 0]
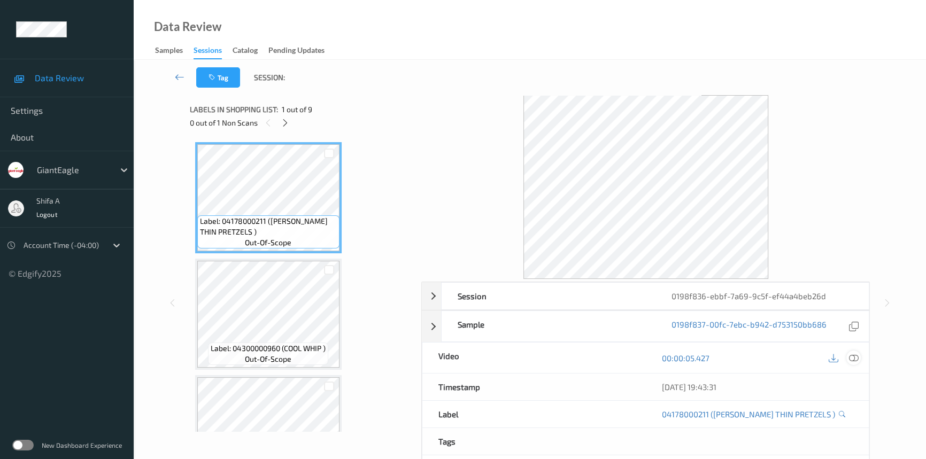
click at [852, 352] on div at bounding box center [853, 358] width 14 height 14
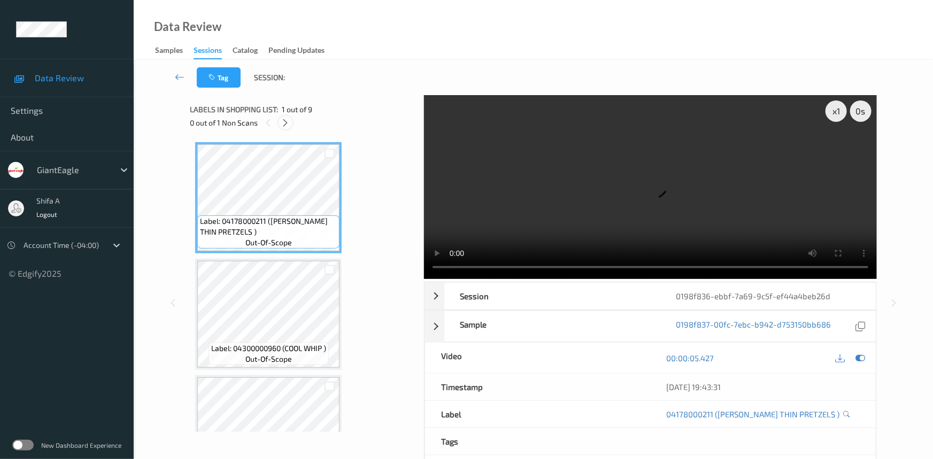
click at [285, 120] on icon at bounding box center [285, 123] width 9 height 10
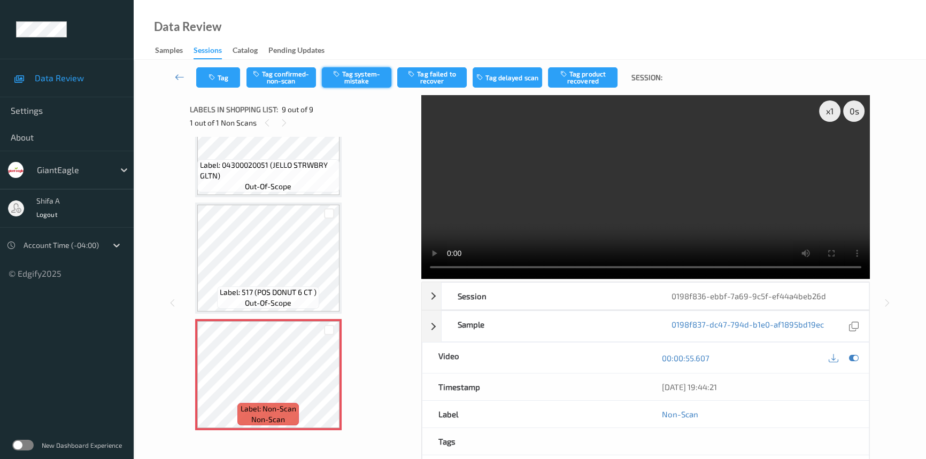
click at [359, 80] on button "Tag system-mistake" at bounding box center [356, 77] width 69 height 20
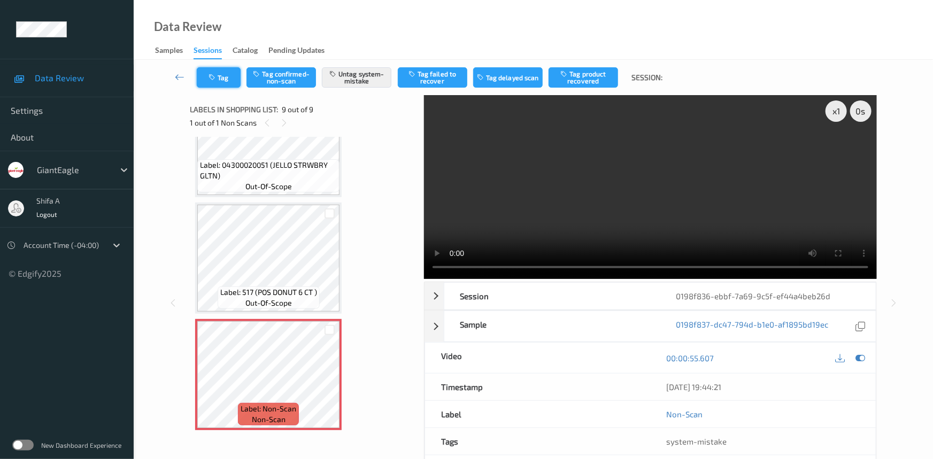
click at [201, 85] on button "Tag" at bounding box center [219, 77] width 44 height 20
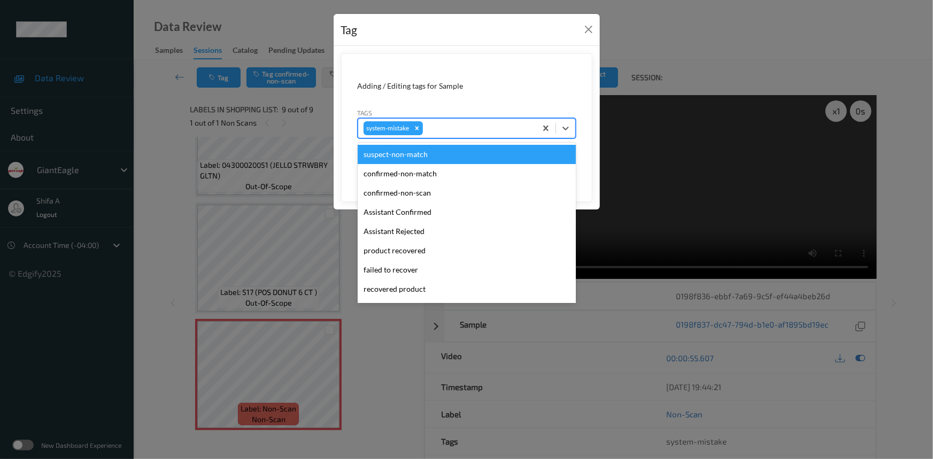
click at [467, 129] on div at bounding box center [478, 128] width 106 height 13
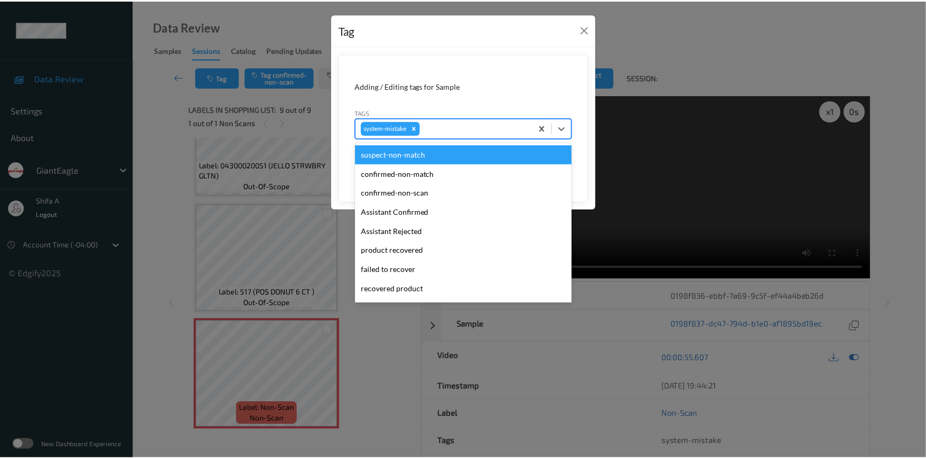
scroll to position [113, 0]
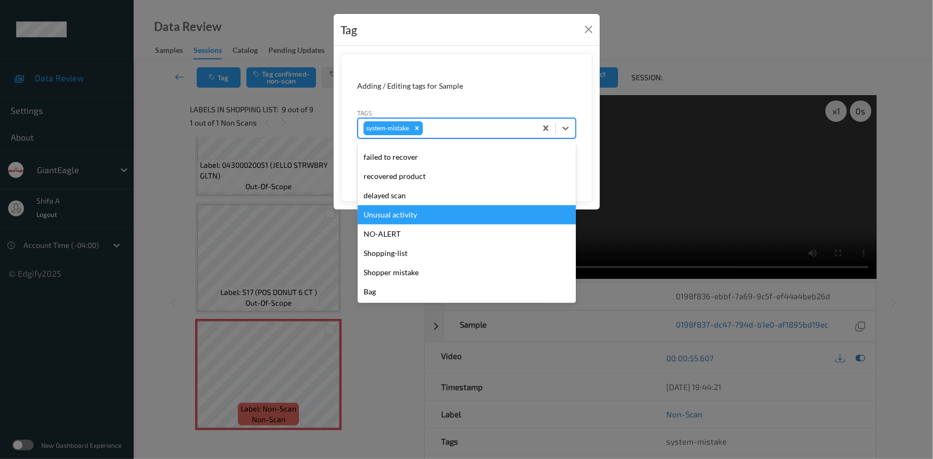
click at [417, 216] on div "Unusual activity" at bounding box center [467, 214] width 218 height 19
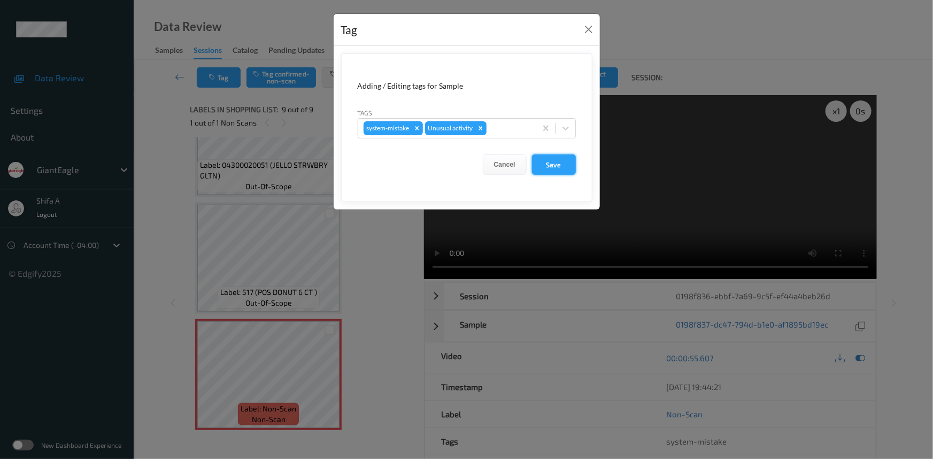
click at [545, 168] on button "Save" at bounding box center [554, 164] width 44 height 20
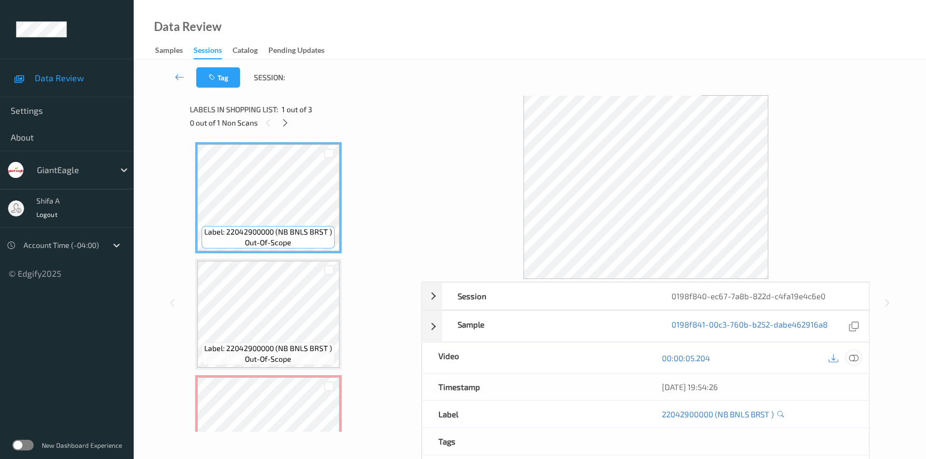
click at [857, 359] on icon at bounding box center [854, 358] width 10 height 10
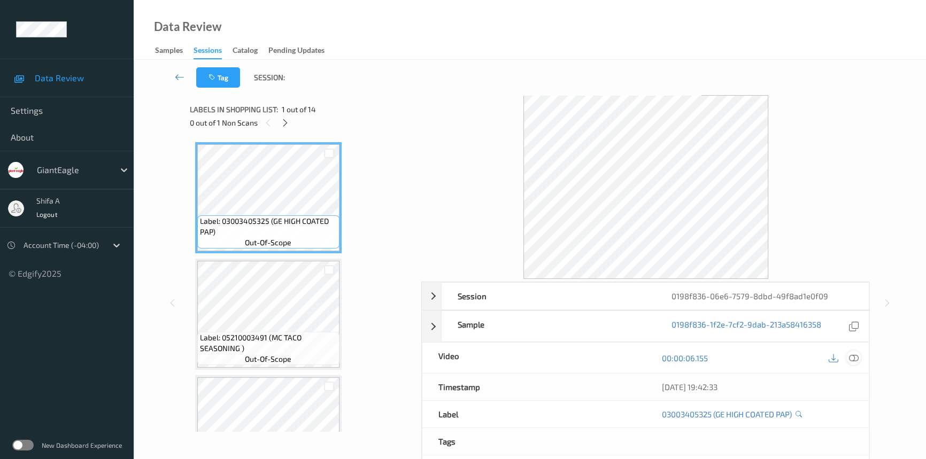
click at [857, 355] on icon at bounding box center [854, 358] width 10 height 10
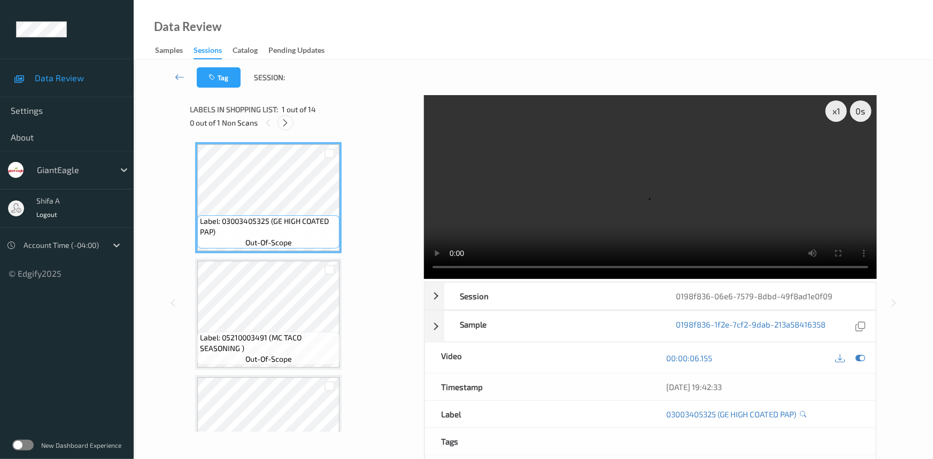
click at [287, 127] on icon at bounding box center [285, 123] width 9 height 10
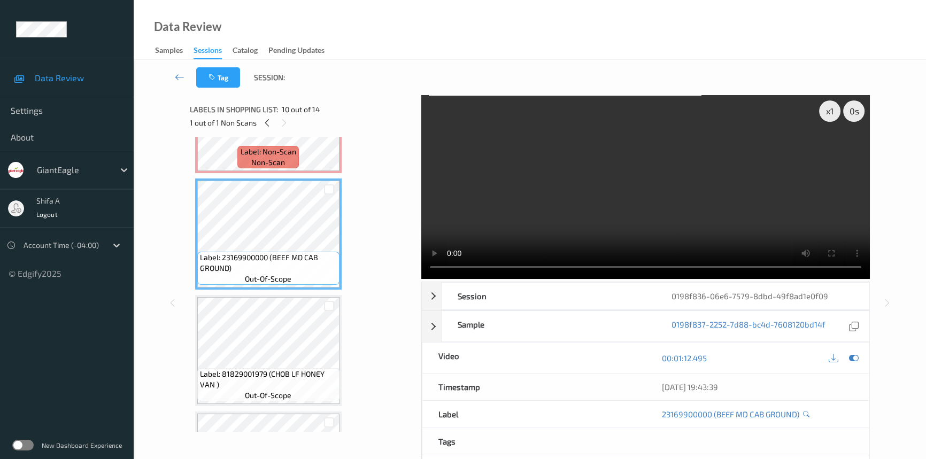
scroll to position [818, 0]
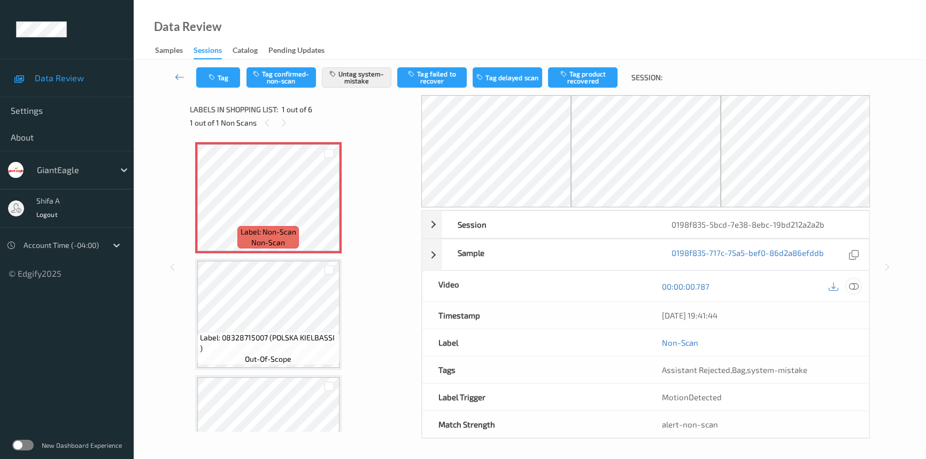
click at [854, 285] on icon at bounding box center [854, 287] width 10 height 10
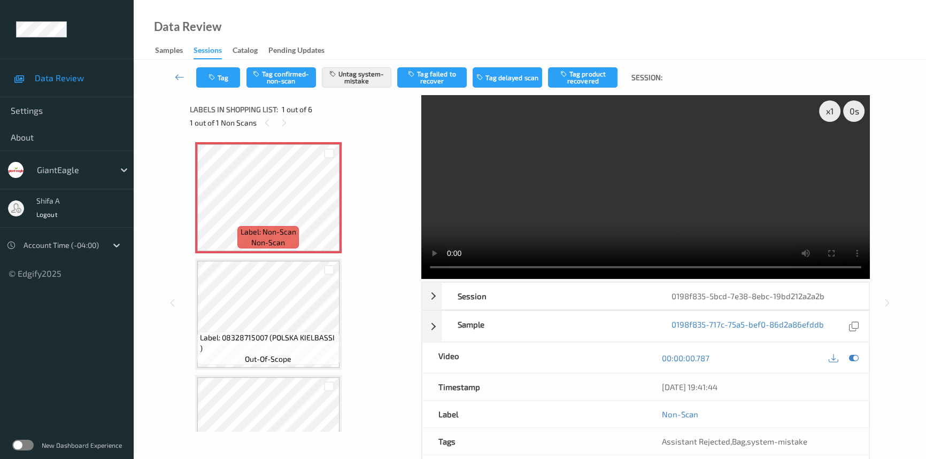
click at [688, 210] on video at bounding box center [645, 187] width 448 height 184
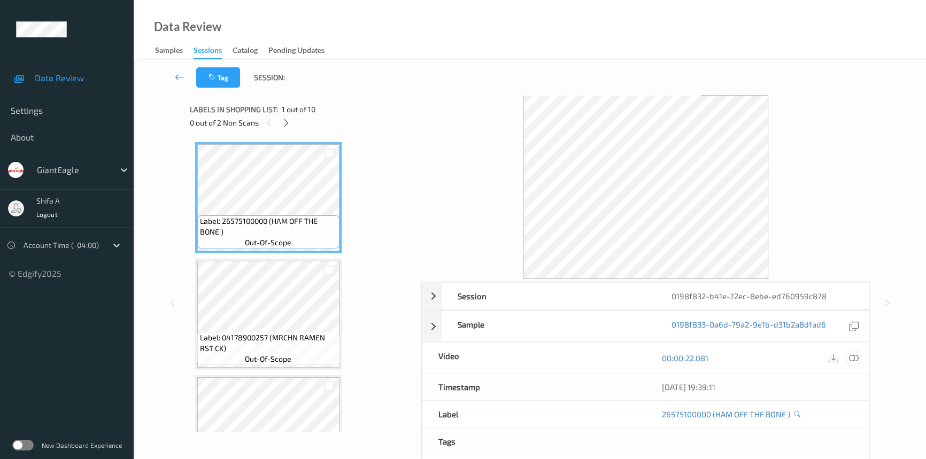
click at [852, 357] on icon at bounding box center [854, 358] width 10 height 10
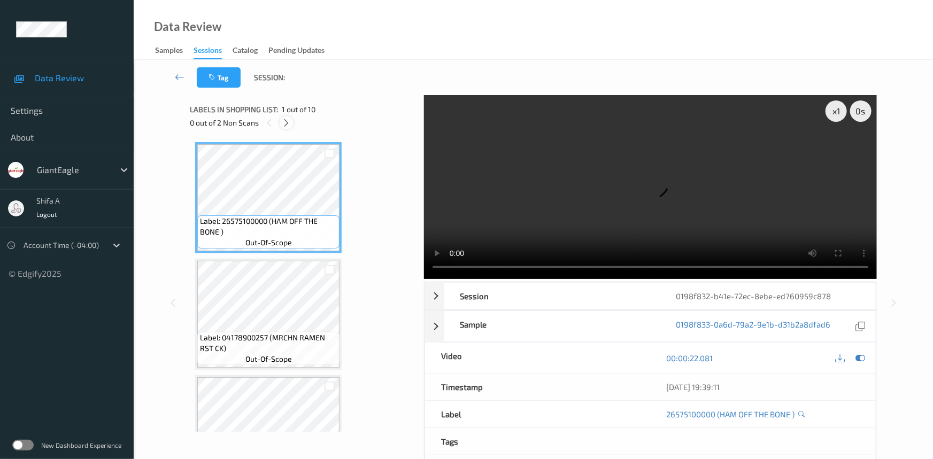
click at [289, 123] on icon at bounding box center [286, 123] width 9 height 10
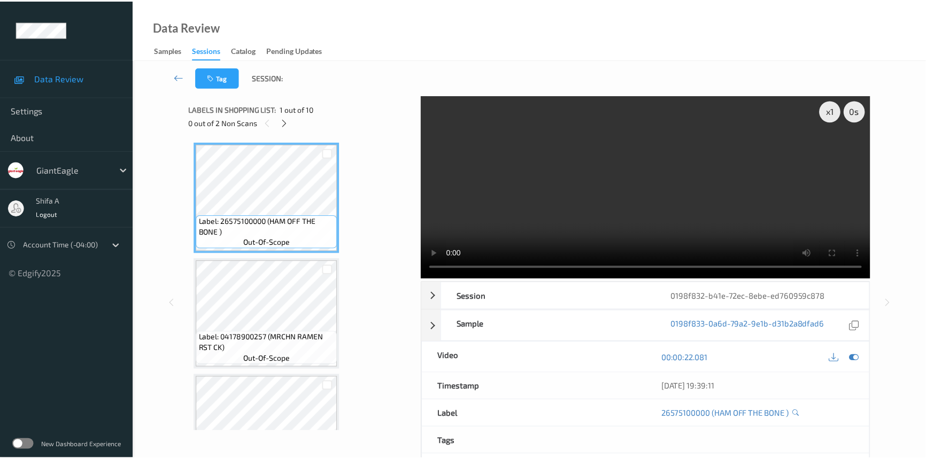
scroll to position [470, 0]
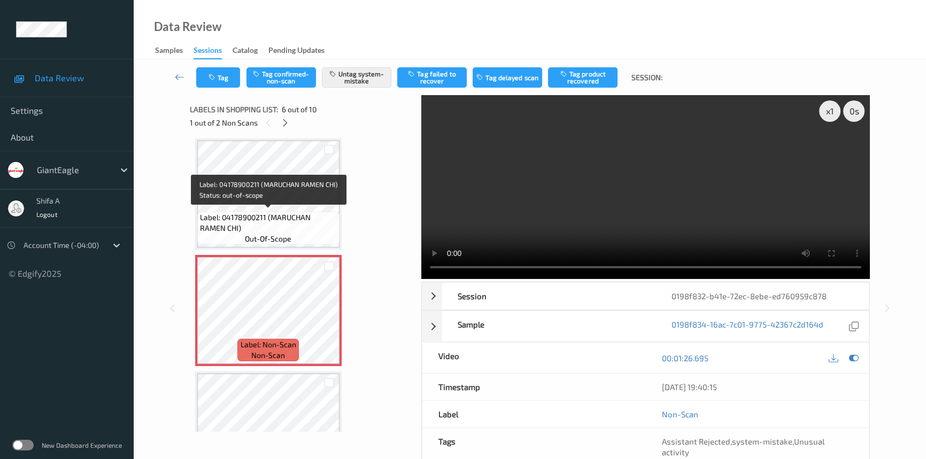
click at [276, 212] on div "Label: 04178900211 (MARUCHAN RAMEN CHI) out-of-scope" at bounding box center [268, 228] width 142 height 33
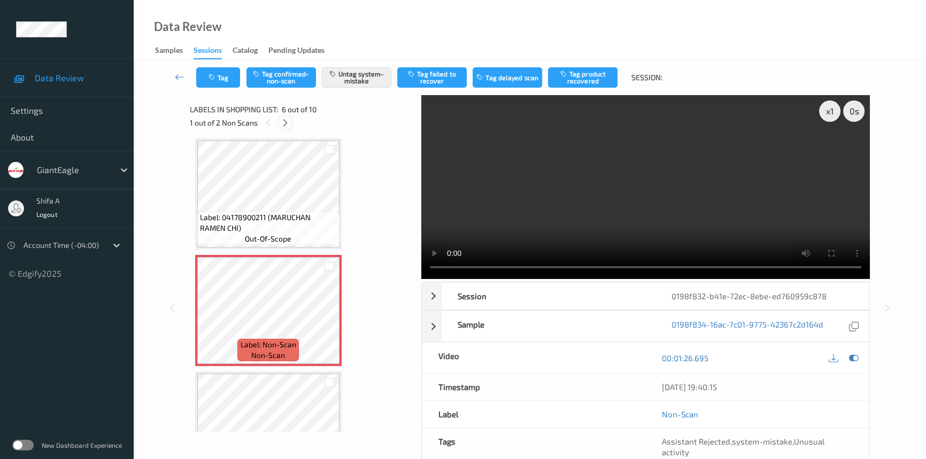
click at [282, 126] on icon at bounding box center [285, 123] width 9 height 10
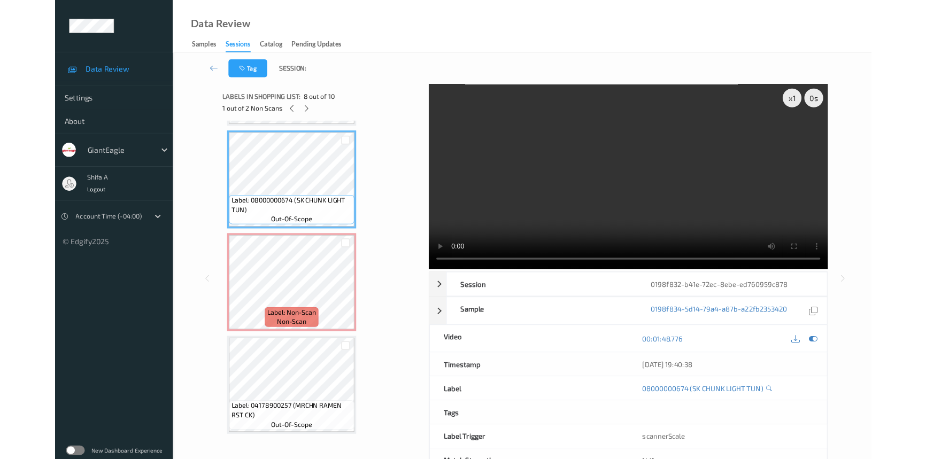
scroll to position [806, 0]
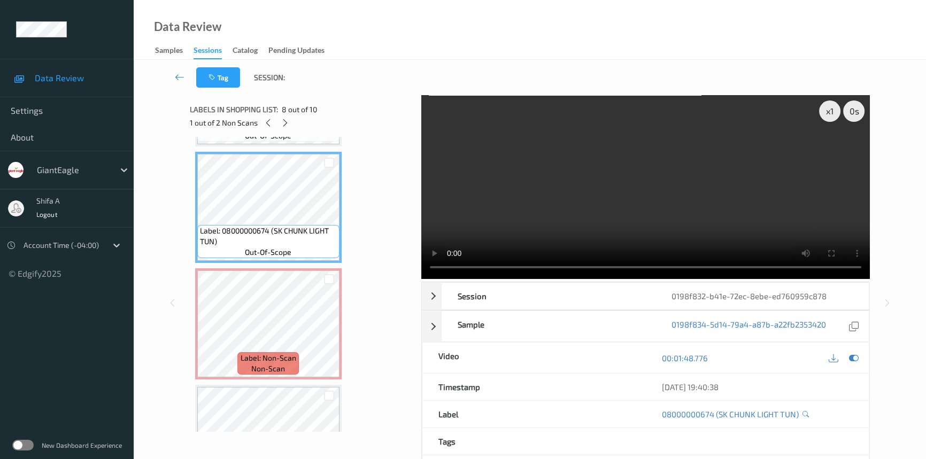
click at [697, 215] on video at bounding box center [645, 187] width 448 height 184
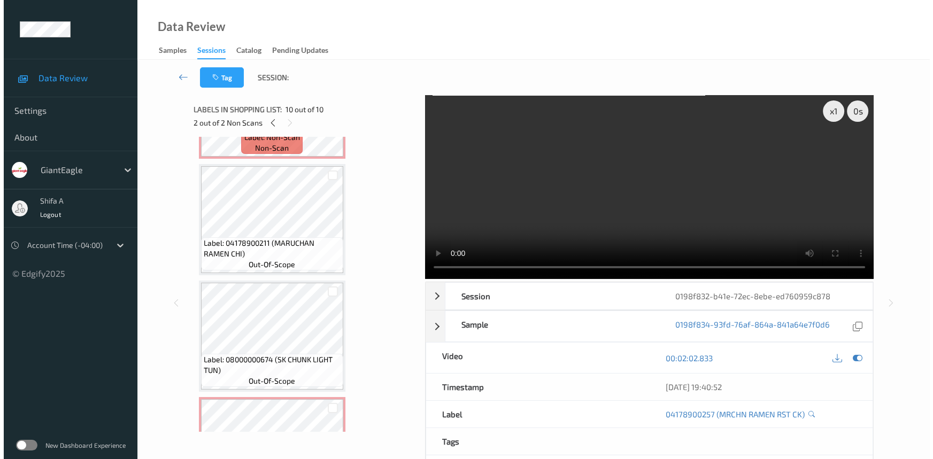
scroll to position [871, 0]
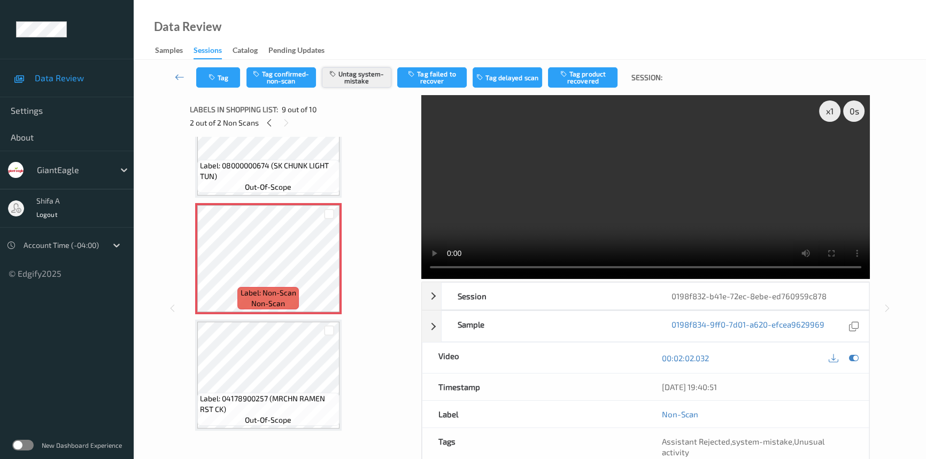
click at [355, 69] on button "Untag system-mistake" at bounding box center [356, 77] width 69 height 20
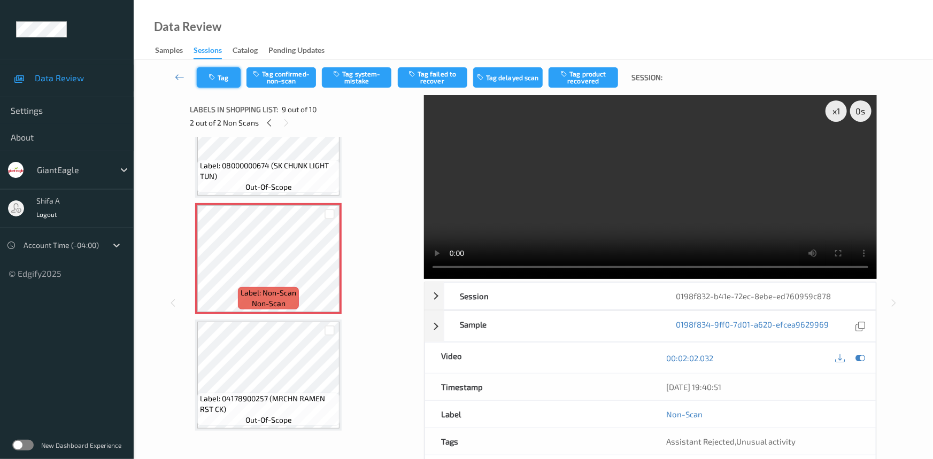
click at [223, 78] on button "Tag" at bounding box center [219, 77] width 44 height 20
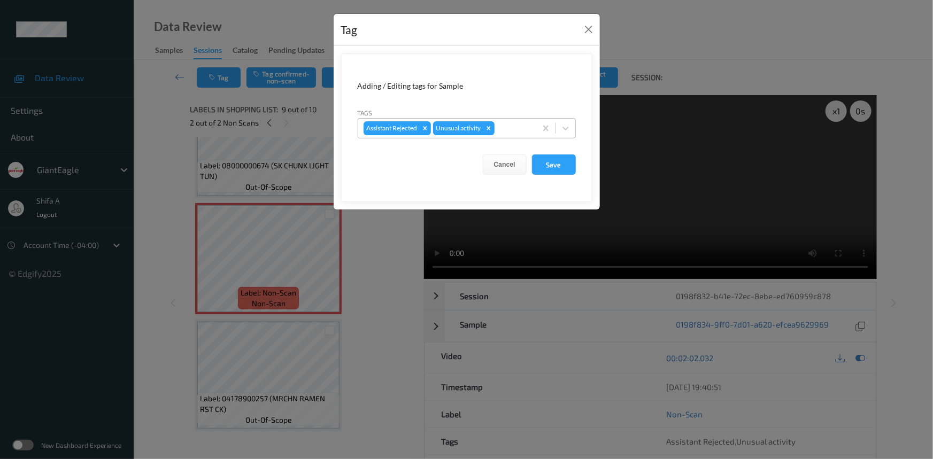
click at [508, 127] on div at bounding box center [514, 128] width 34 height 13
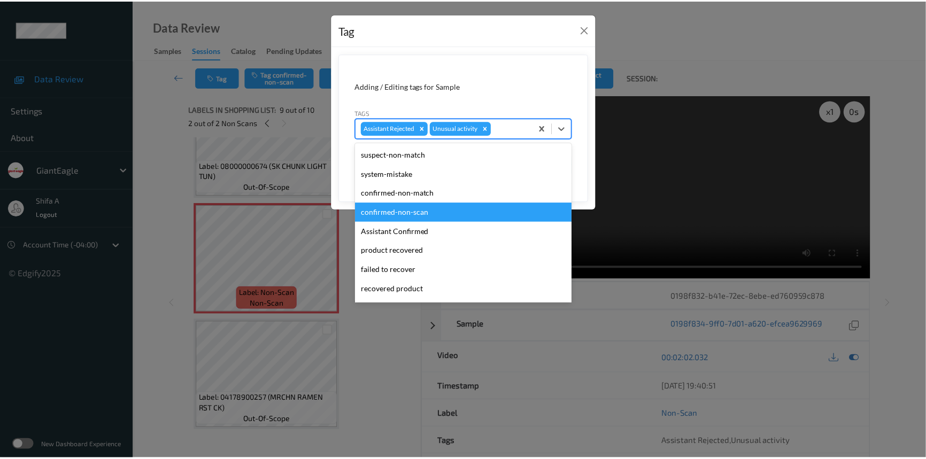
scroll to position [94, 0]
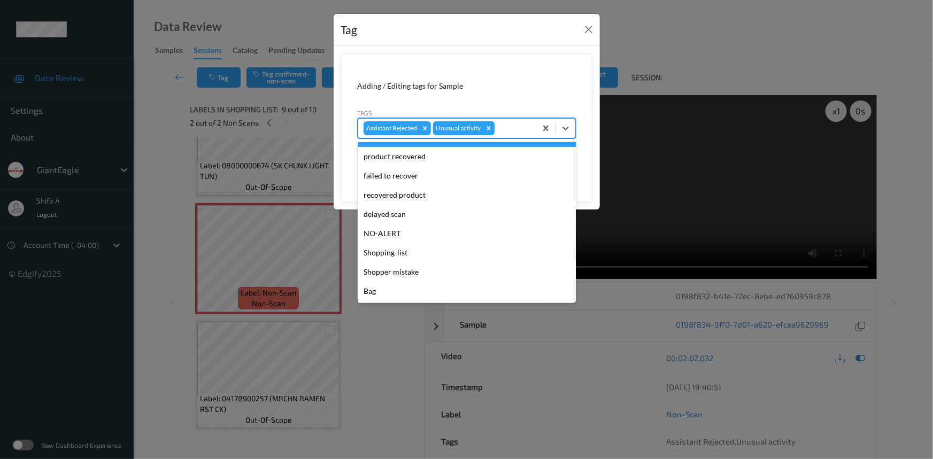
click at [490, 127] on icon "Remove Unusual activity" at bounding box center [488, 128] width 4 height 4
click at [519, 75] on form "Adding / Editing tags for Sample Tags option Unusual activity, deselected. opti…" at bounding box center [466, 127] width 251 height 149
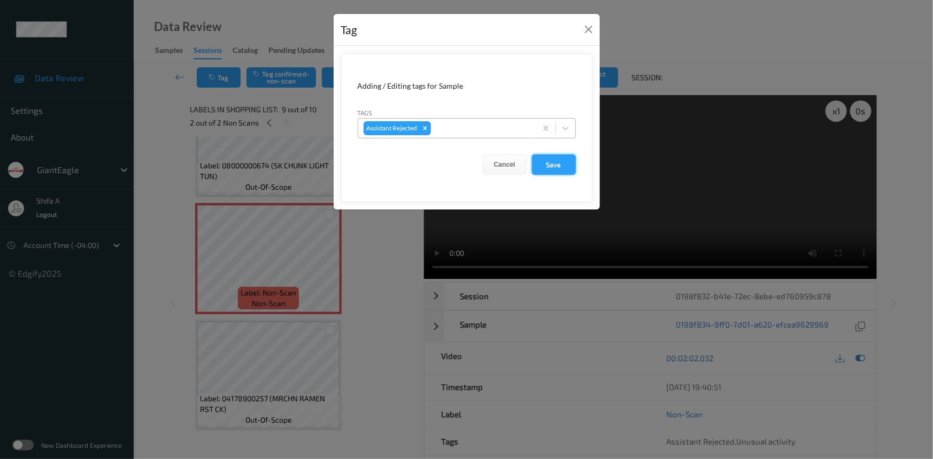
click at [554, 164] on button "Save" at bounding box center [554, 164] width 44 height 20
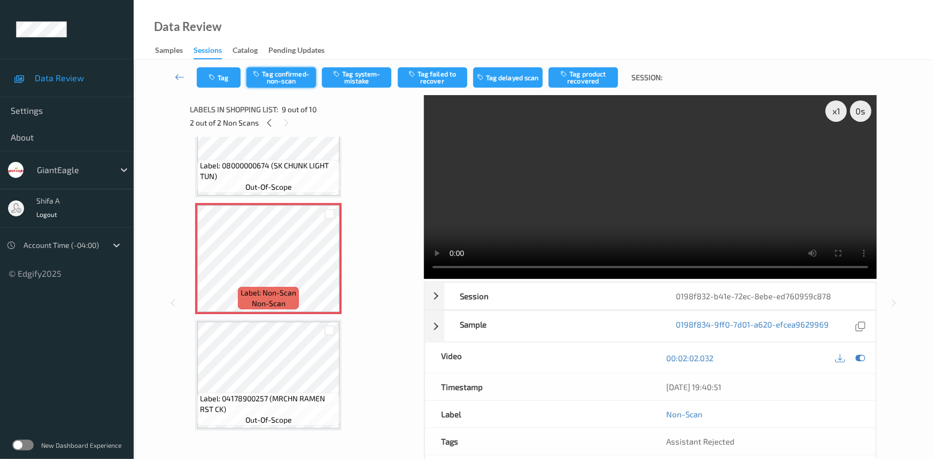
click at [301, 78] on button "Tag confirmed-non-scan" at bounding box center [280, 77] width 69 height 20
click at [443, 76] on button "Tag failed to recover" at bounding box center [432, 77] width 69 height 20
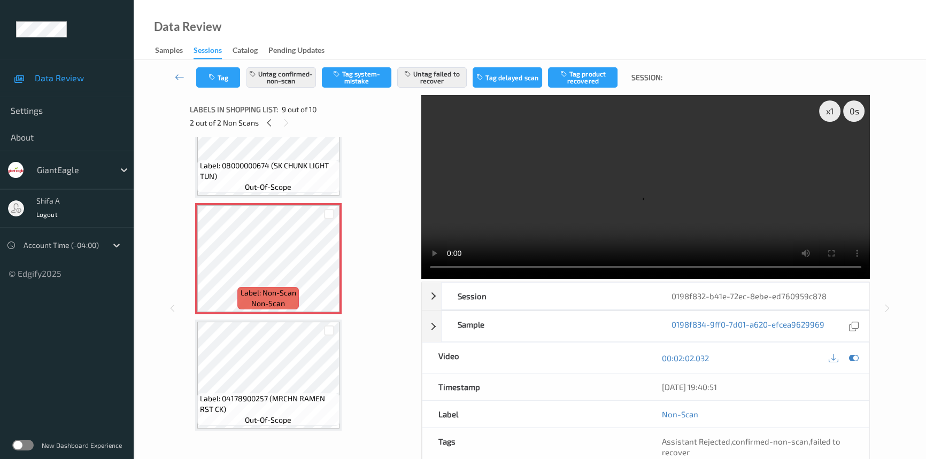
click at [268, 129] on div "Labels in shopping list: 9 out of 10 2 out of 2 Non Scans" at bounding box center [302, 116] width 224 height 42
click at [269, 123] on icon at bounding box center [269, 123] width 9 height 10
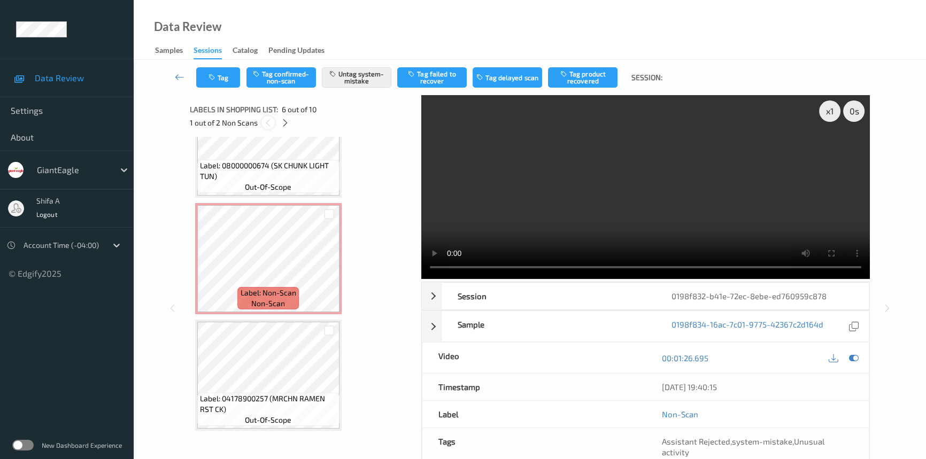
scroll to position [470, 0]
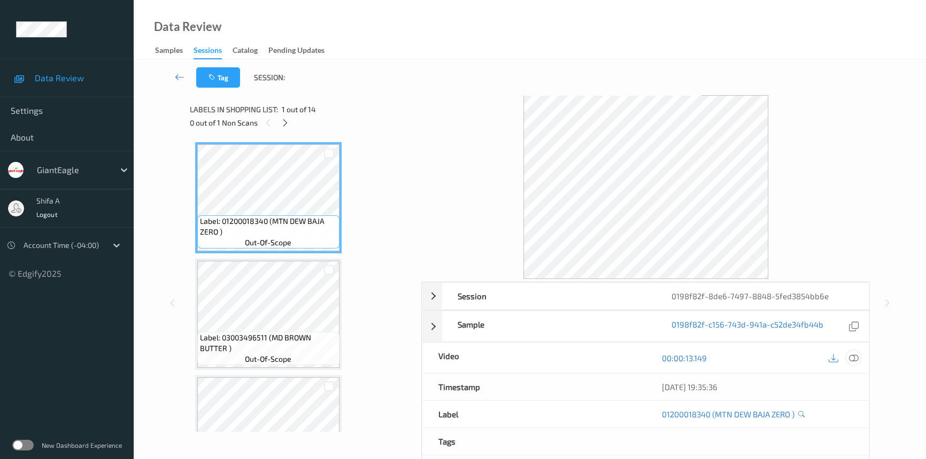
click at [850, 356] on icon at bounding box center [854, 358] width 10 height 10
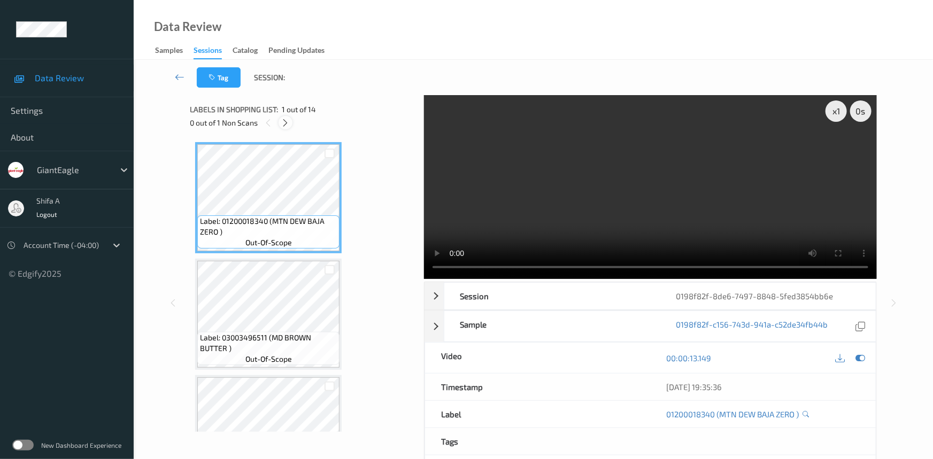
click at [289, 126] on icon at bounding box center [285, 123] width 9 height 10
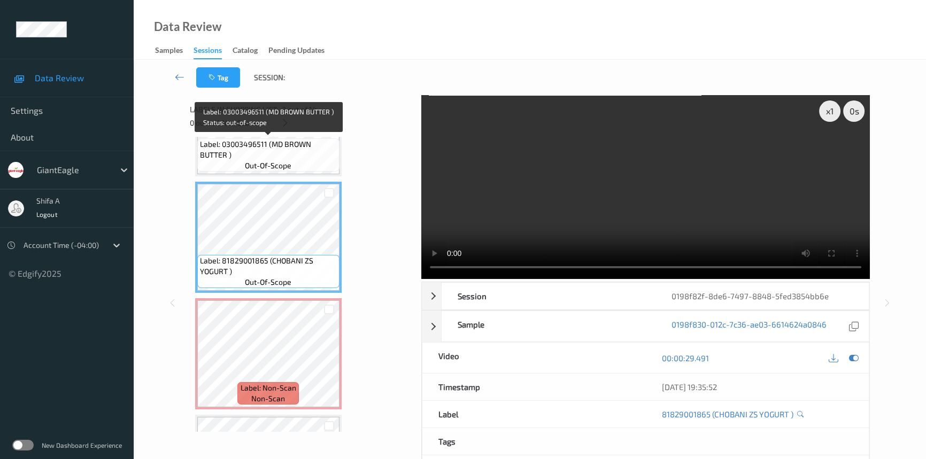
scroll to position [389, 0]
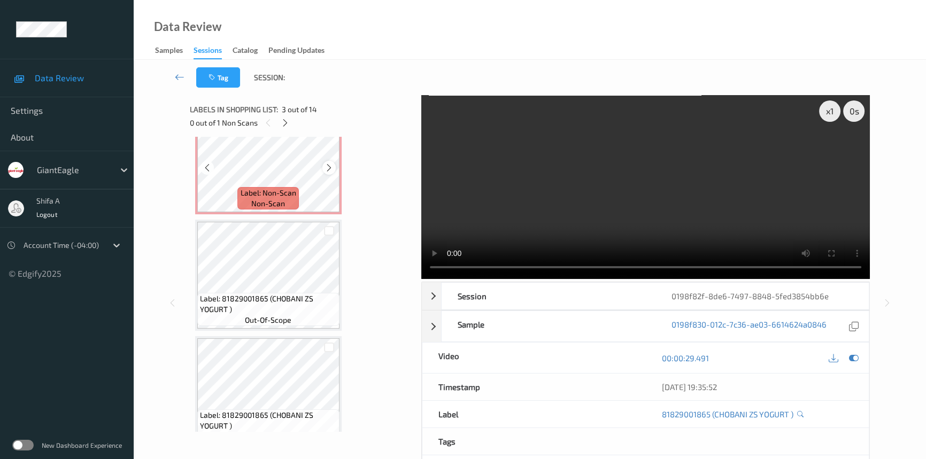
click at [325, 168] on icon at bounding box center [328, 168] width 9 height 10
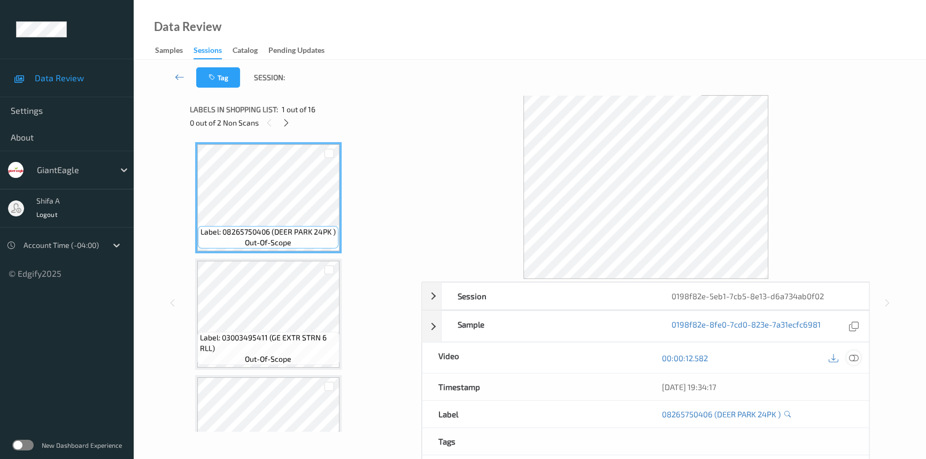
click at [852, 358] on icon at bounding box center [854, 358] width 10 height 10
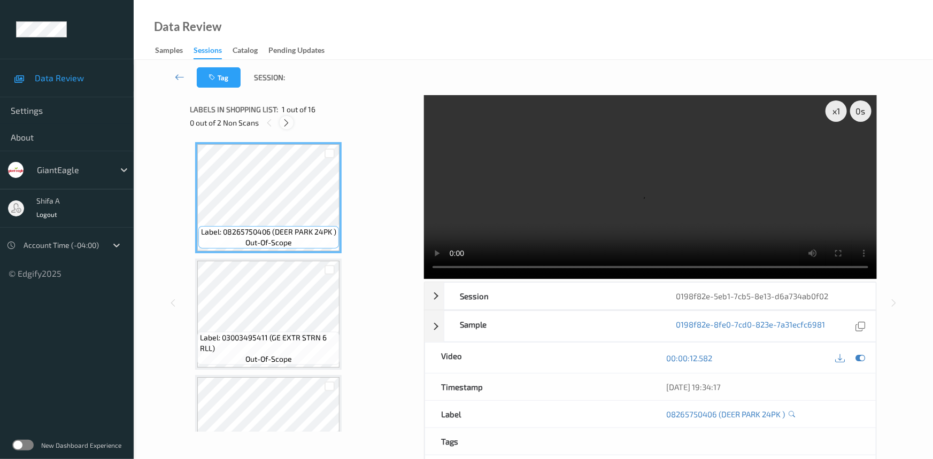
click at [283, 122] on icon at bounding box center [286, 123] width 9 height 10
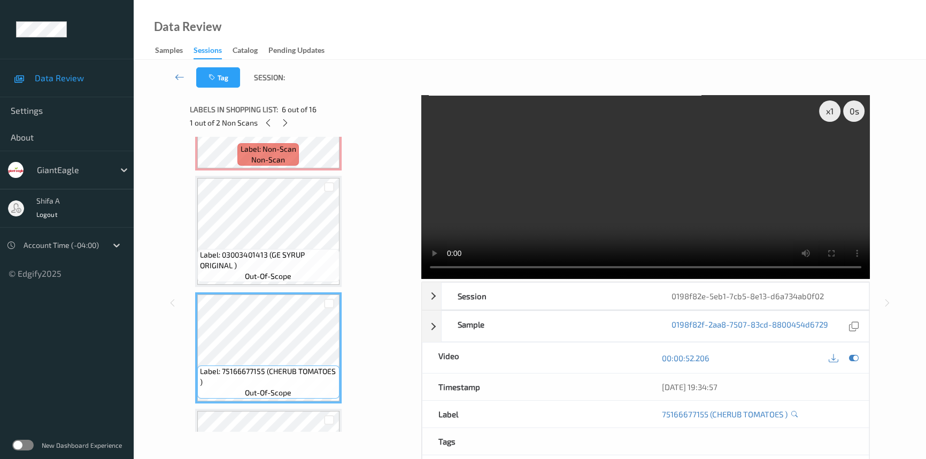
scroll to position [238, 0]
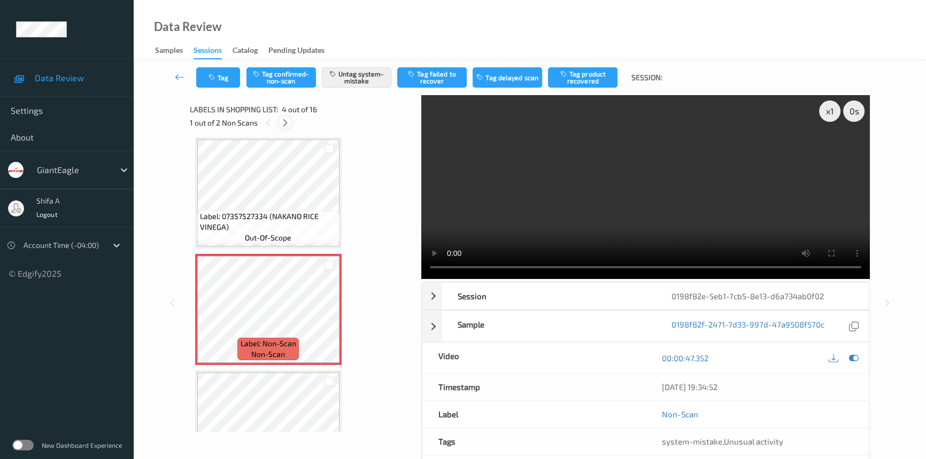
click at [285, 126] on icon at bounding box center [285, 123] width 9 height 10
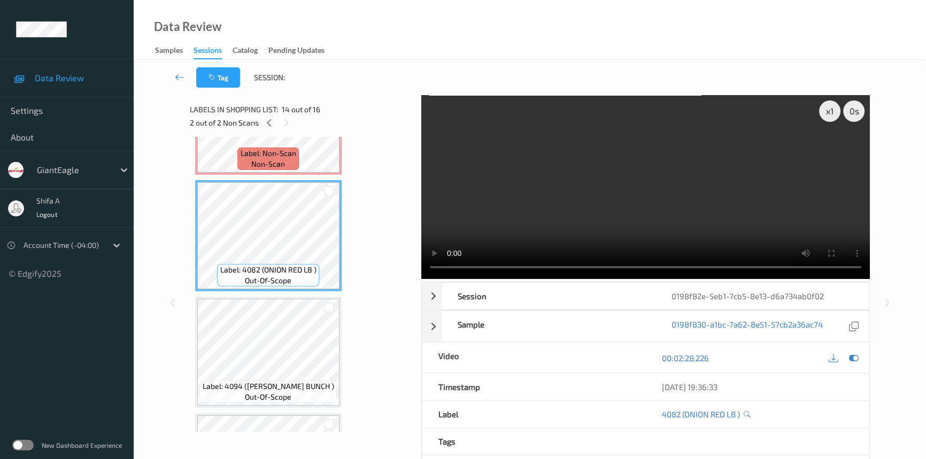
scroll to position [1283, 0]
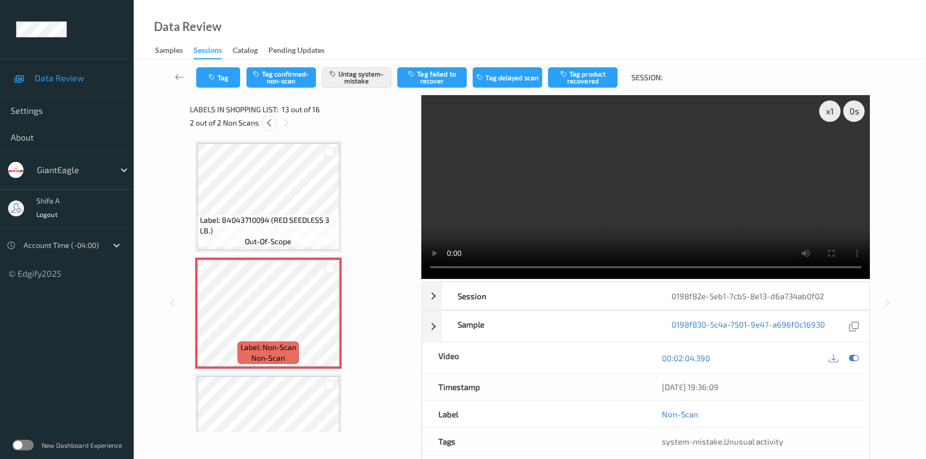
click at [271, 123] on icon at bounding box center [269, 123] width 9 height 10
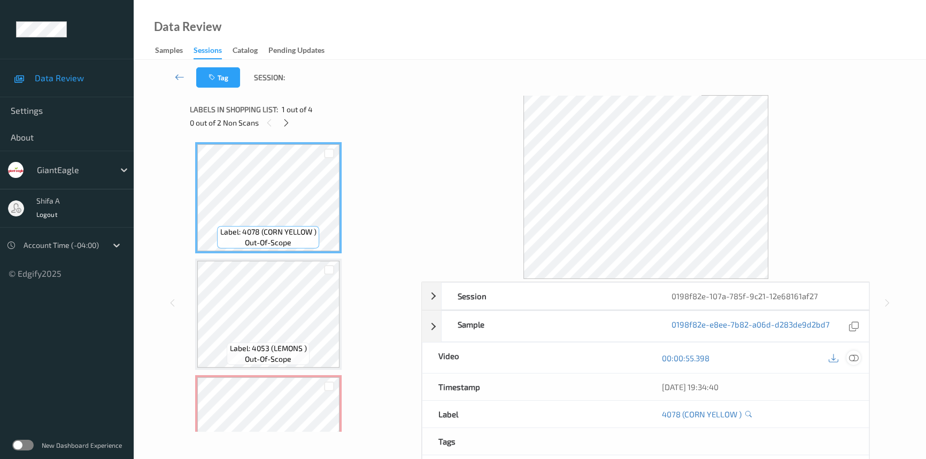
click at [855, 355] on icon at bounding box center [854, 358] width 10 height 10
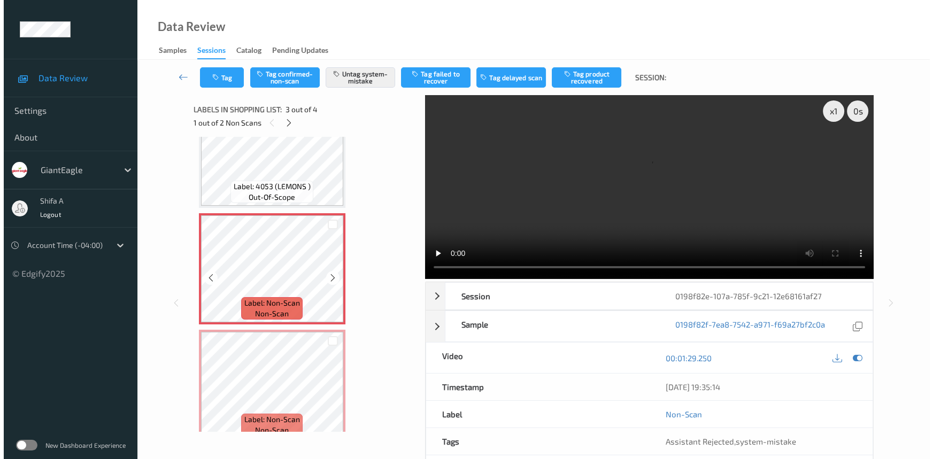
scroll to position [175, 0]
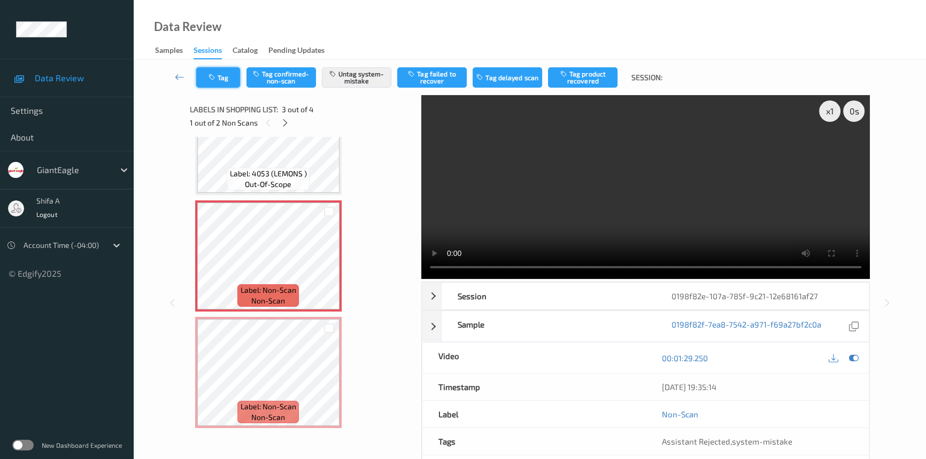
click at [219, 86] on button "Tag" at bounding box center [218, 77] width 44 height 20
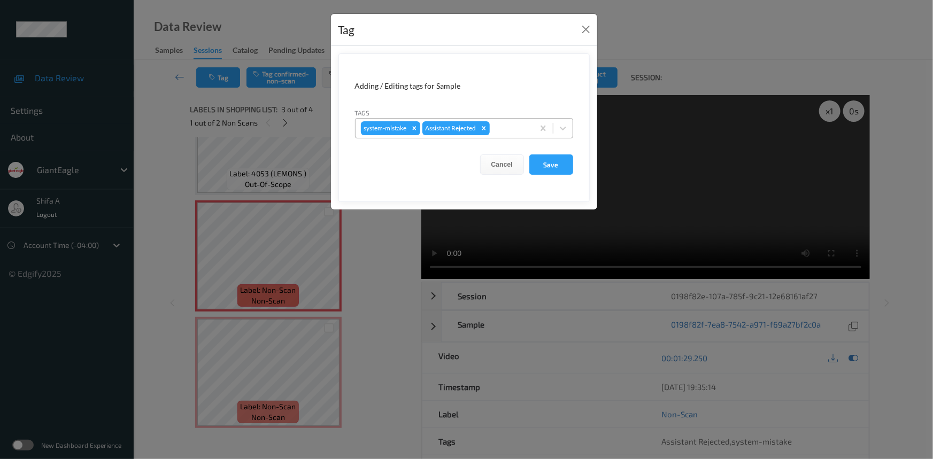
click at [505, 134] on div at bounding box center [510, 128] width 36 height 13
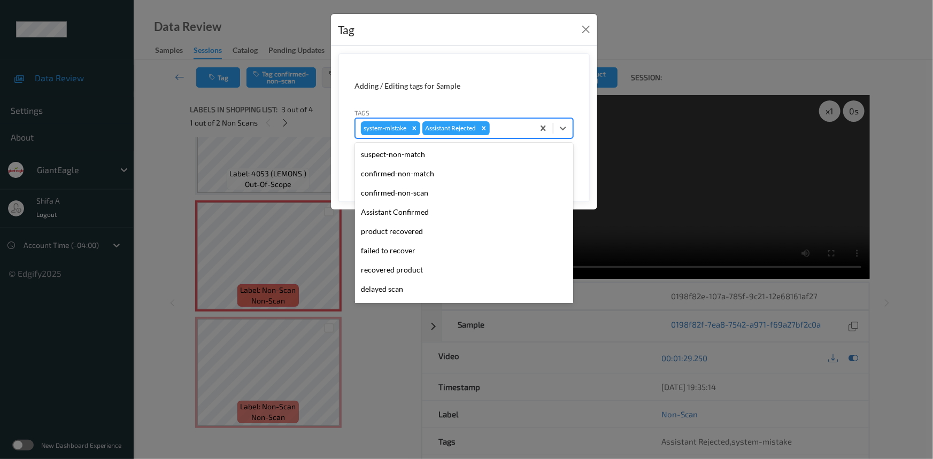
scroll to position [94, 0]
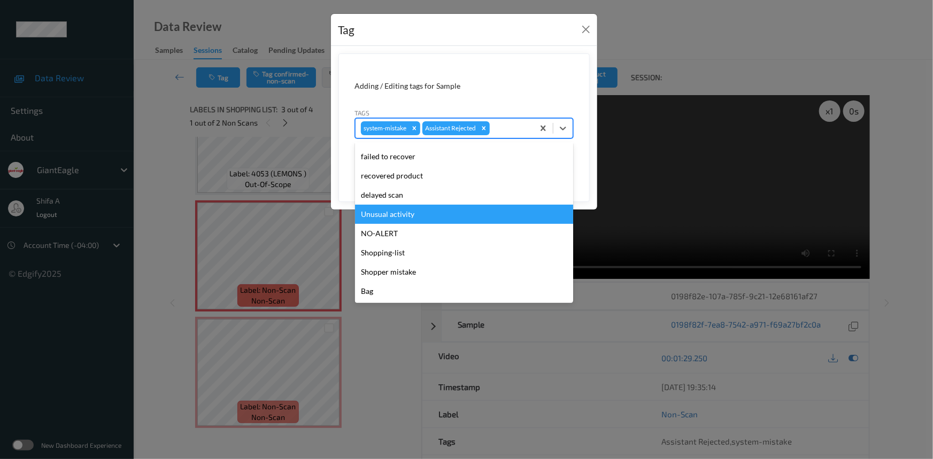
click at [417, 218] on div "Unusual activity" at bounding box center [464, 214] width 218 height 19
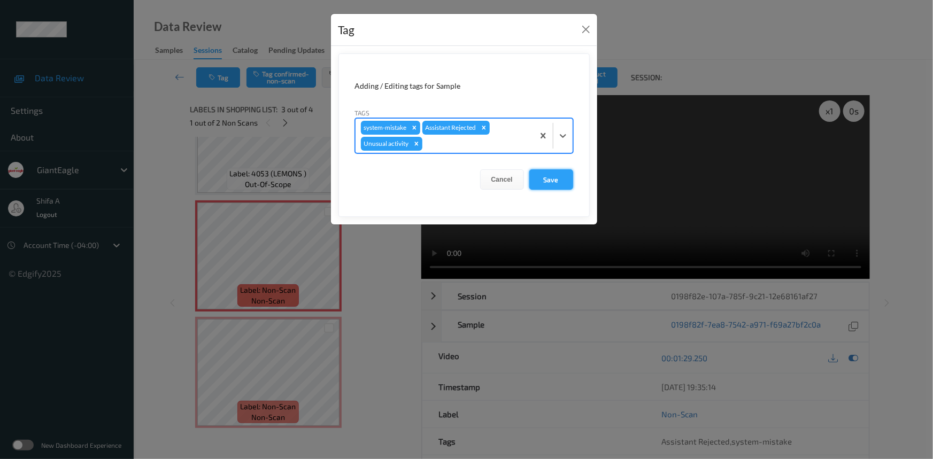
click at [557, 185] on button "Save" at bounding box center [551, 179] width 44 height 20
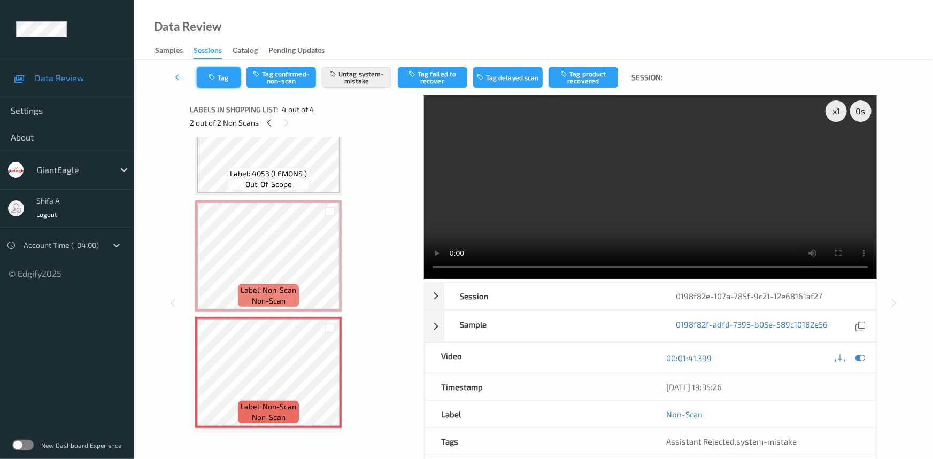
click at [222, 80] on button "Tag" at bounding box center [219, 77] width 44 height 20
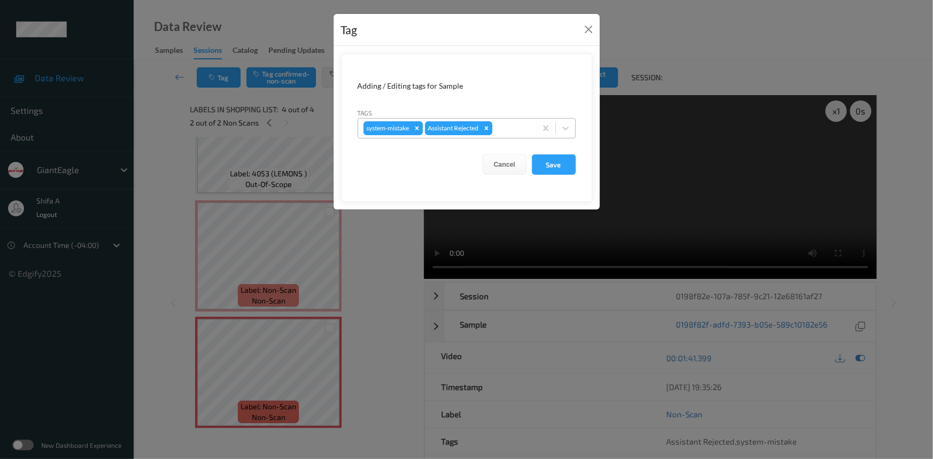
click at [517, 131] on div at bounding box center [512, 128] width 36 height 13
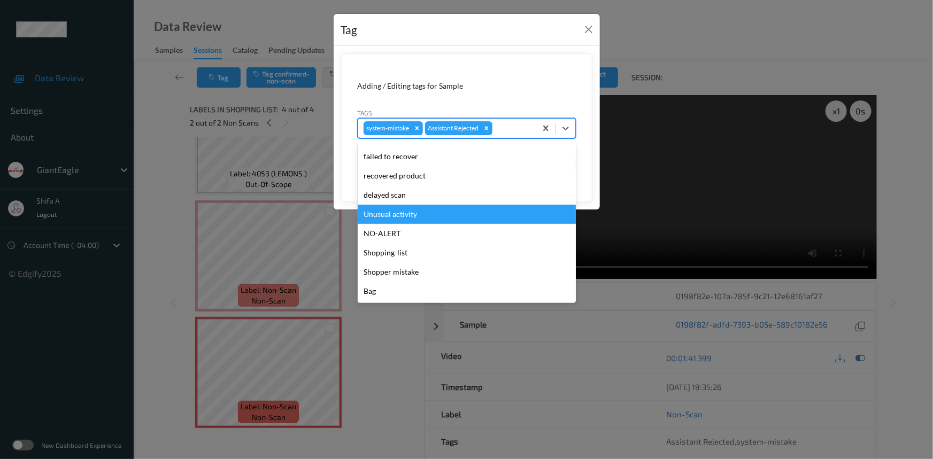
click at [406, 211] on div "Unusual activity" at bounding box center [467, 214] width 218 height 19
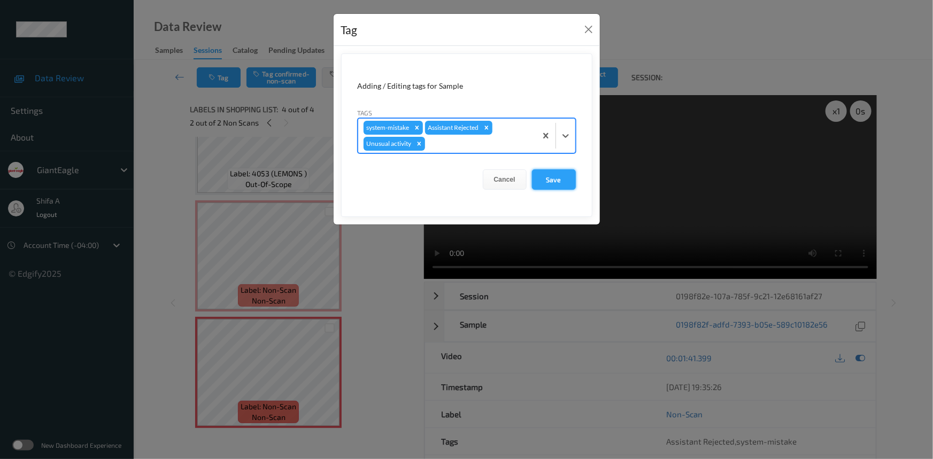
click at [553, 176] on button "Save" at bounding box center [554, 179] width 44 height 20
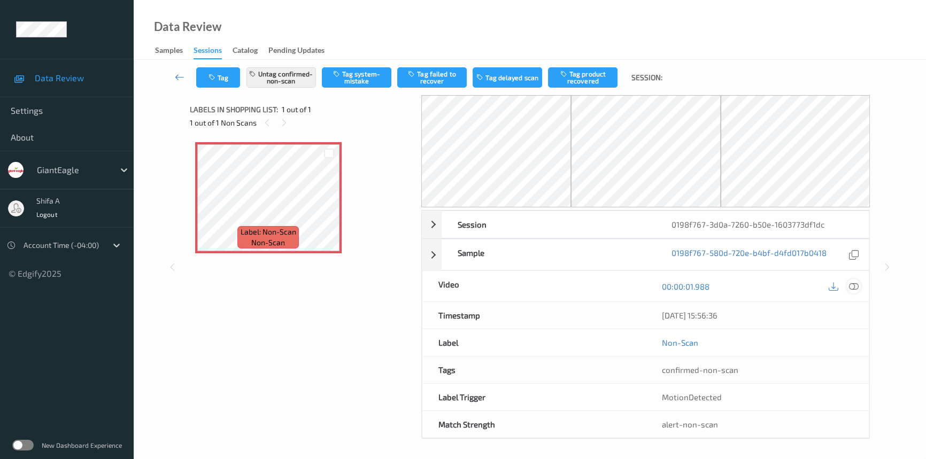
click at [856, 284] on icon at bounding box center [854, 287] width 10 height 10
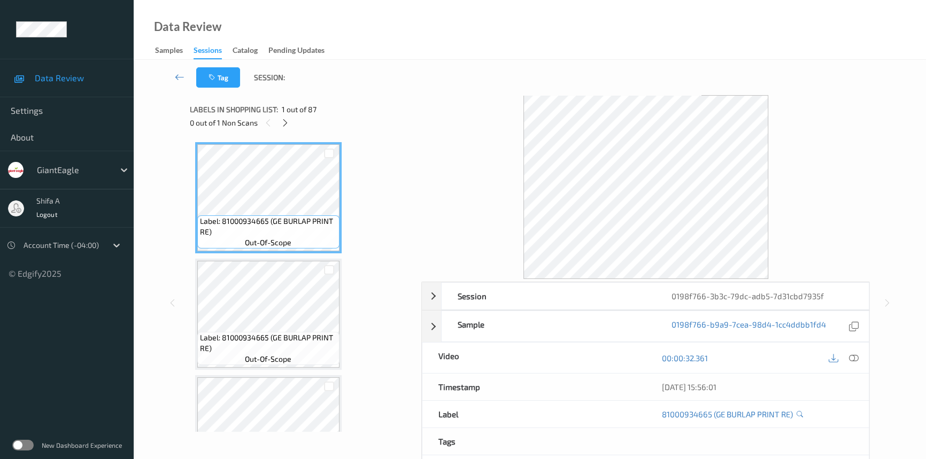
drag, startPoint x: 854, startPoint y: 356, endPoint x: 381, endPoint y: 201, distance: 497.6
click at [854, 356] on icon at bounding box center [854, 358] width 10 height 10
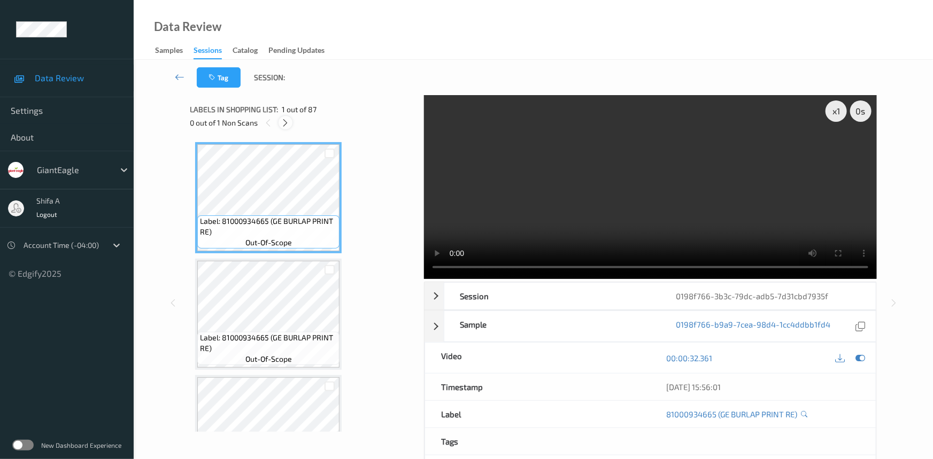
click at [284, 119] on icon at bounding box center [285, 123] width 9 height 10
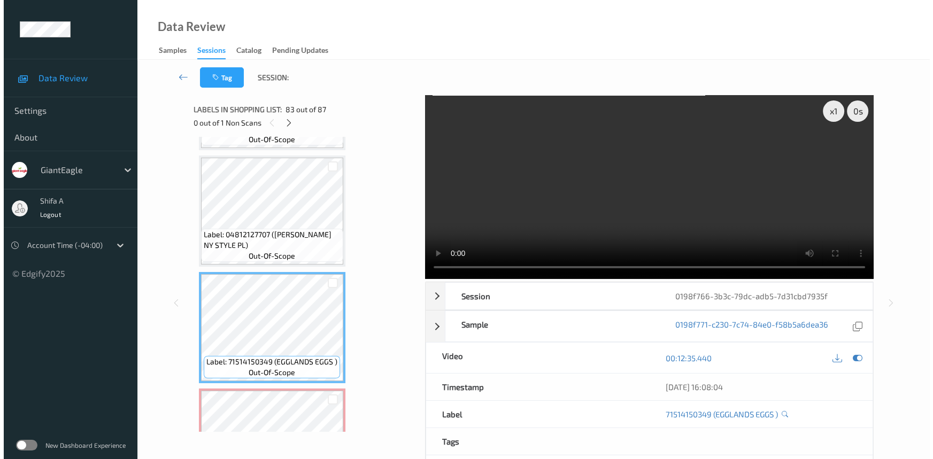
scroll to position [9618, 0]
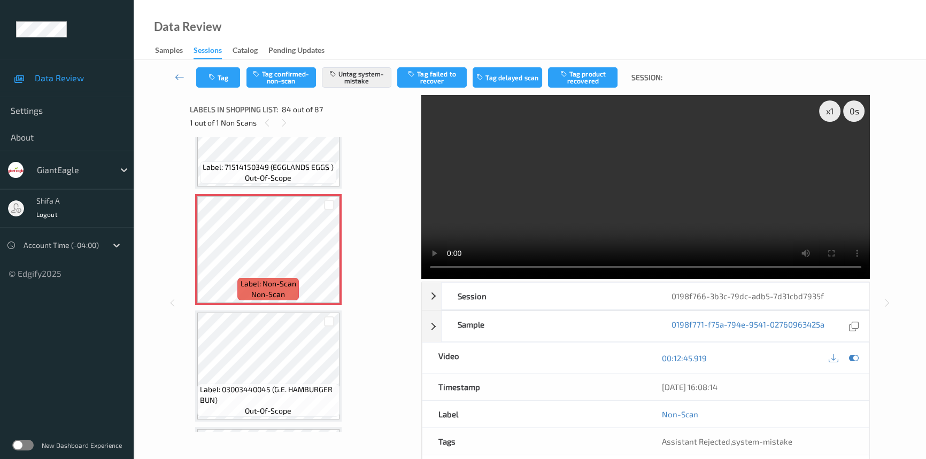
click at [224, 62] on div "Tag Tag confirmed-non-scan Untag system-mistake Tag failed to recover Tag delay…" at bounding box center [530, 77] width 748 height 35
click at [223, 81] on button "Tag" at bounding box center [218, 77] width 44 height 20
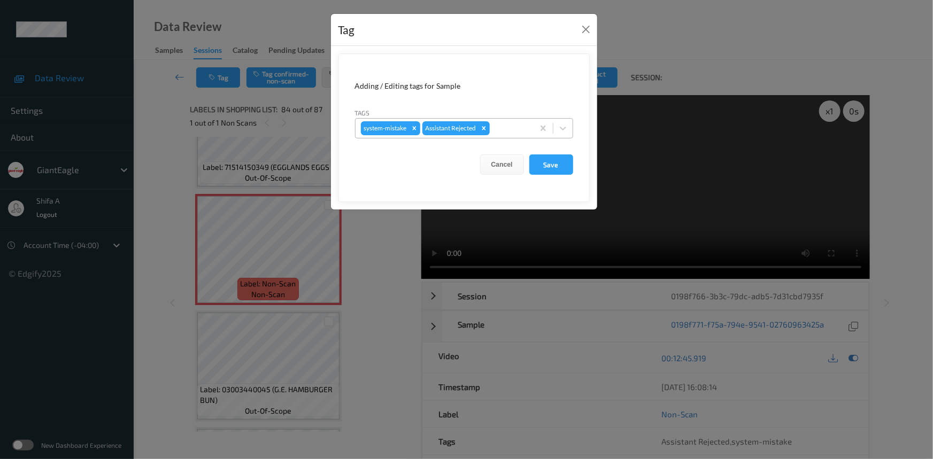
click at [513, 122] on div at bounding box center [510, 128] width 36 height 13
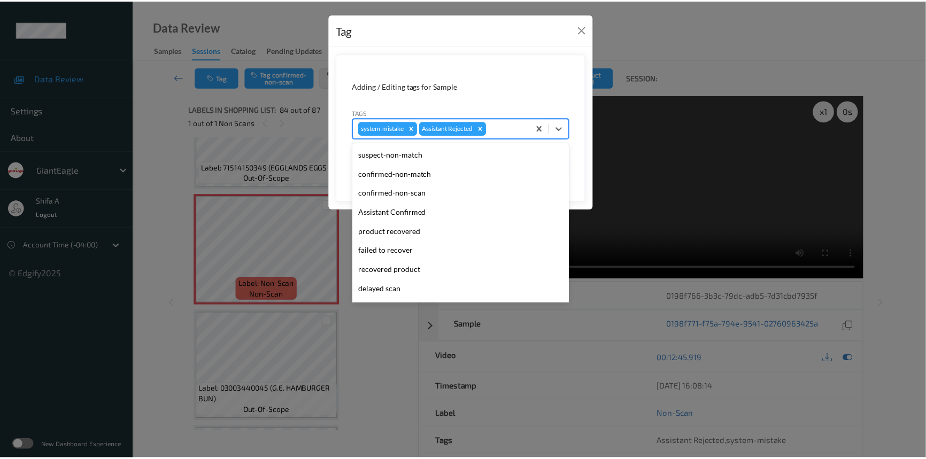
scroll to position [94, 0]
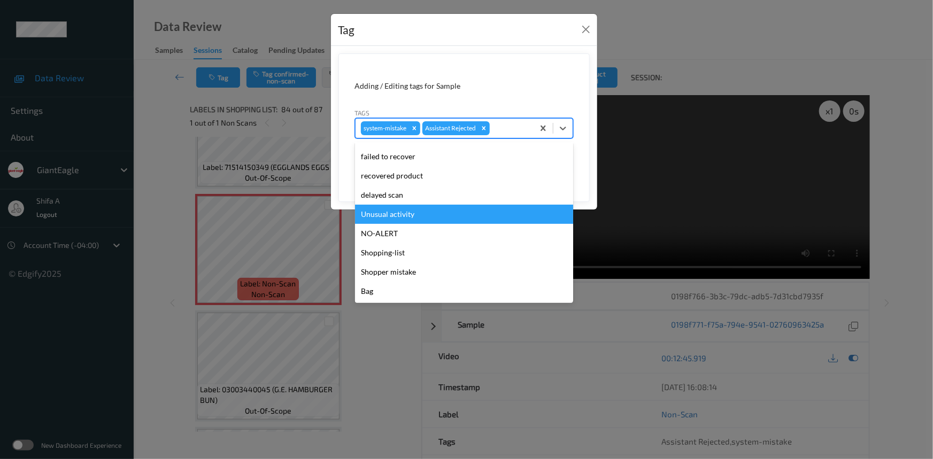
click at [407, 213] on div "Unusual activity" at bounding box center [464, 214] width 218 height 19
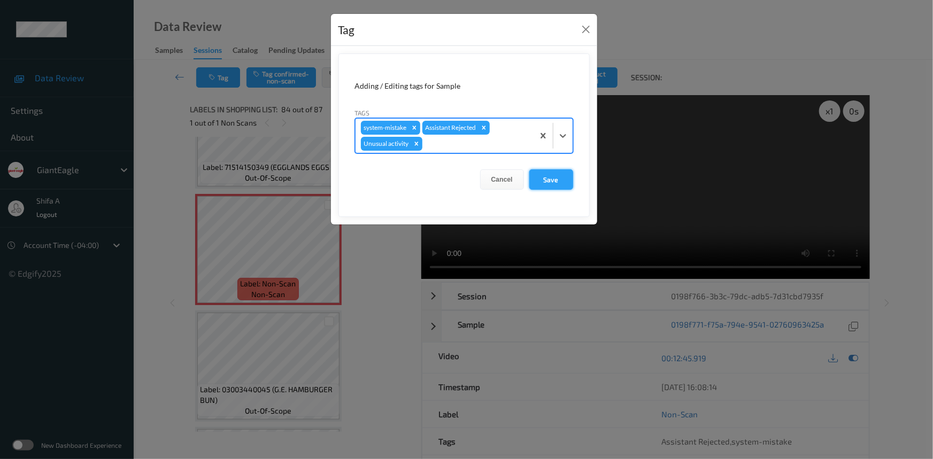
click at [550, 174] on button "Save" at bounding box center [551, 179] width 44 height 20
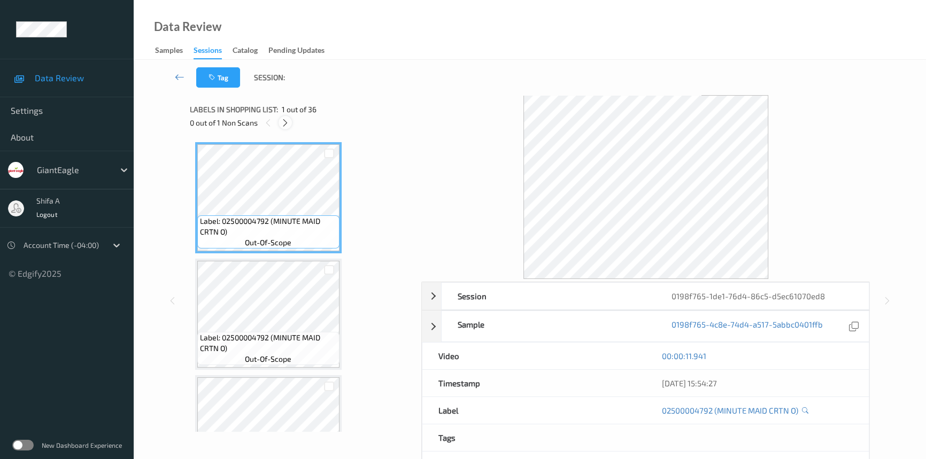
click at [286, 125] on icon at bounding box center [285, 123] width 9 height 10
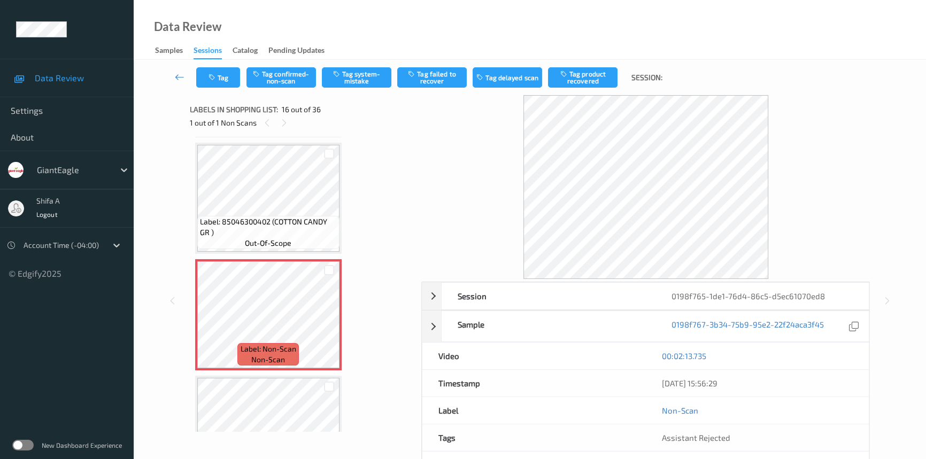
scroll to position [1825, 0]
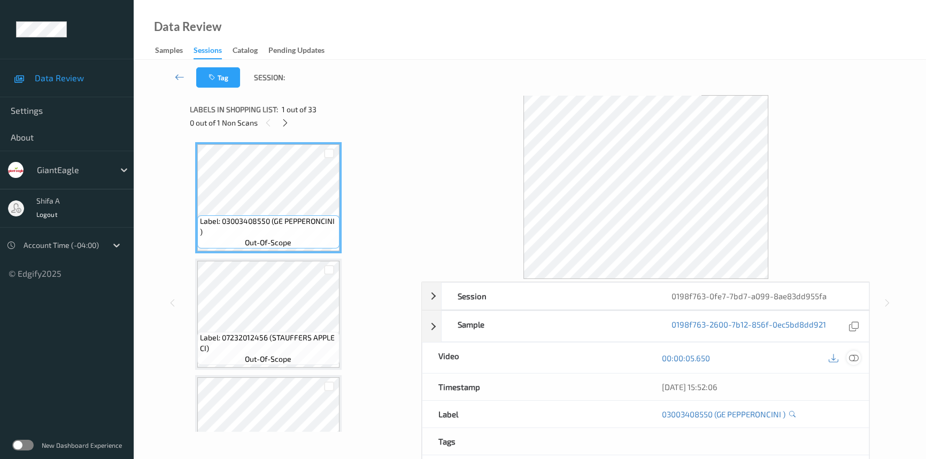
click at [856, 360] on icon at bounding box center [854, 358] width 10 height 10
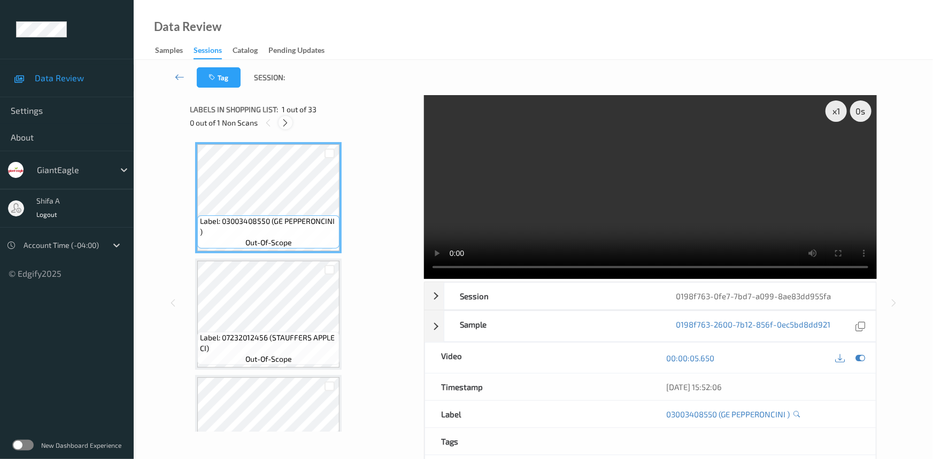
click at [283, 122] on icon at bounding box center [285, 123] width 9 height 10
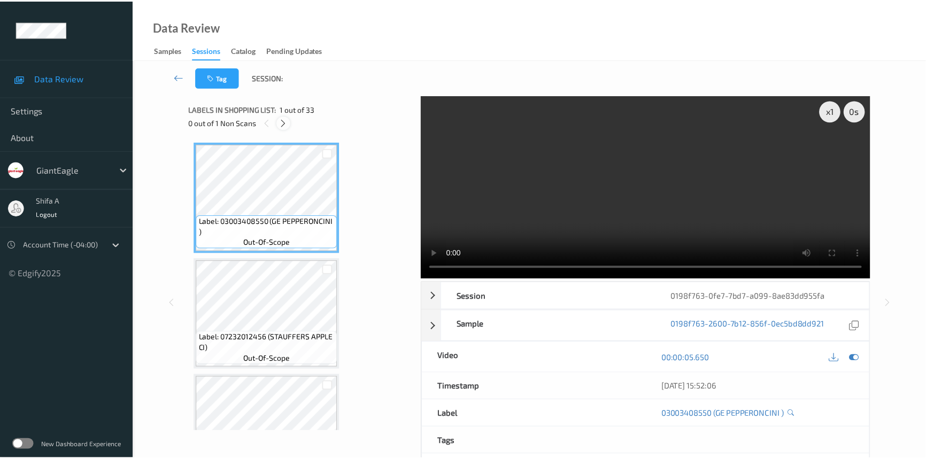
scroll to position [2560, 0]
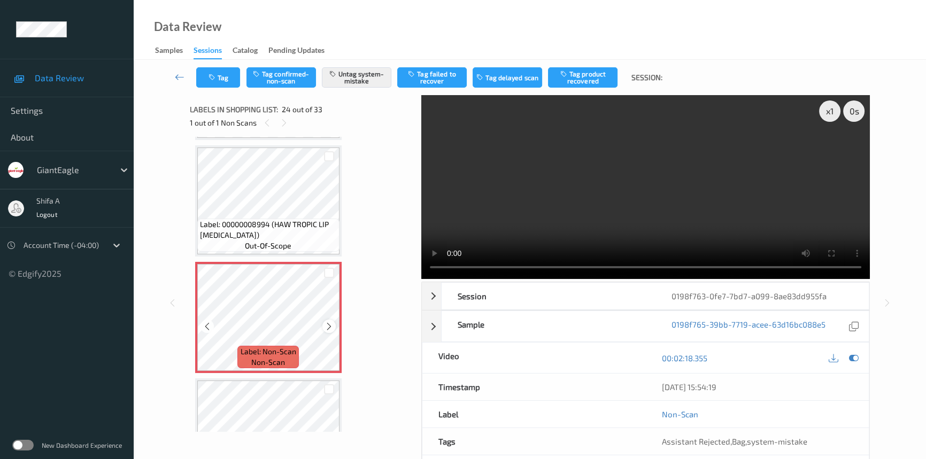
click at [332, 322] on icon at bounding box center [328, 327] width 9 height 10
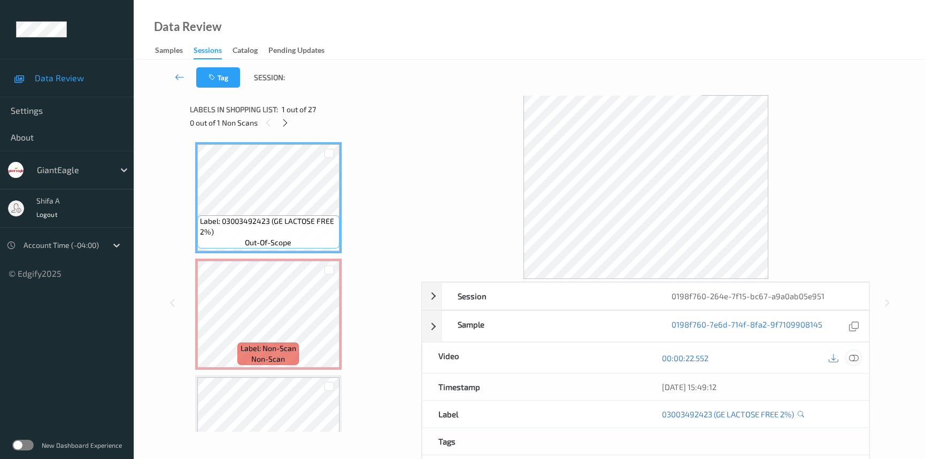
click at [856, 359] on icon at bounding box center [854, 358] width 10 height 10
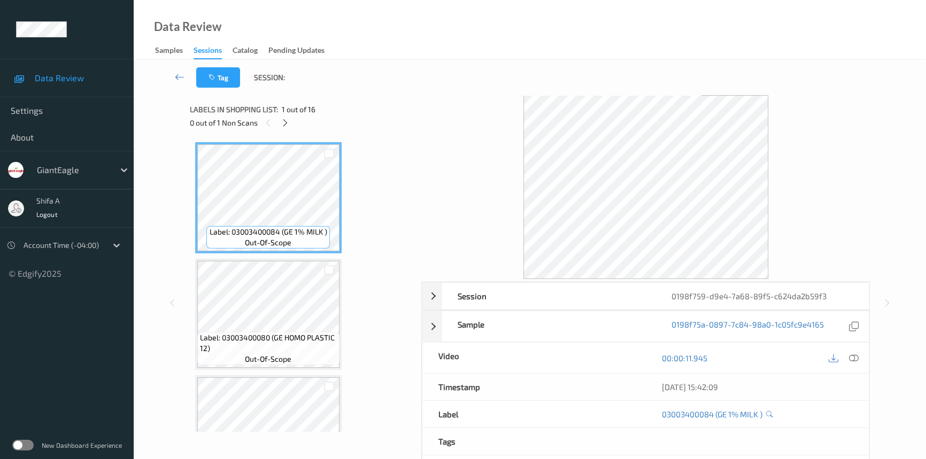
drag, startPoint x: 852, startPoint y: 356, endPoint x: 510, endPoint y: 282, distance: 350.5
click at [849, 351] on div at bounding box center [853, 358] width 14 height 14
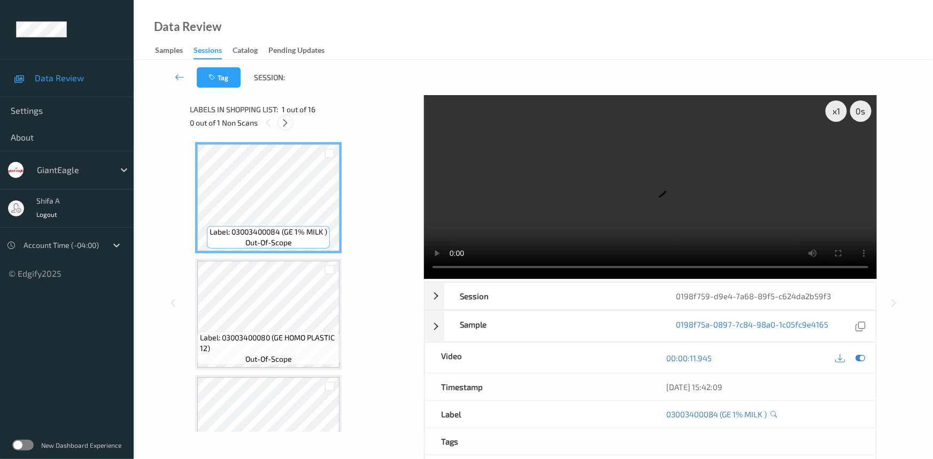
click at [289, 122] on icon at bounding box center [285, 123] width 9 height 10
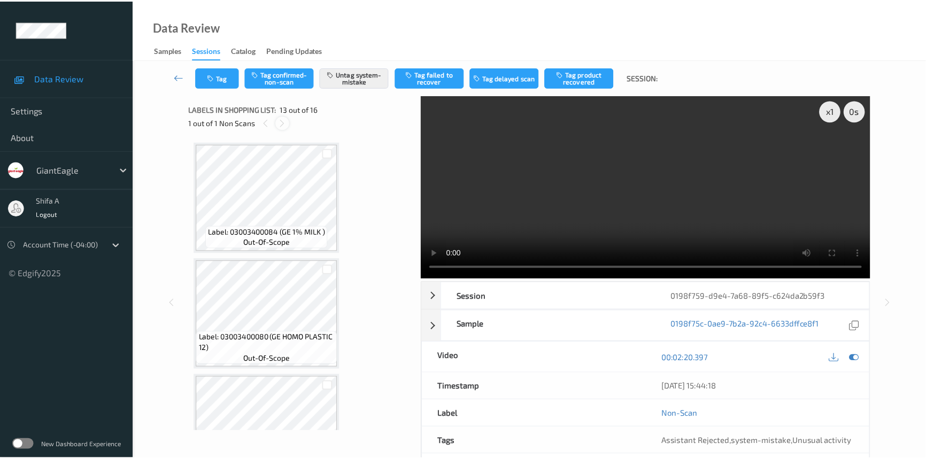
scroll to position [1283, 0]
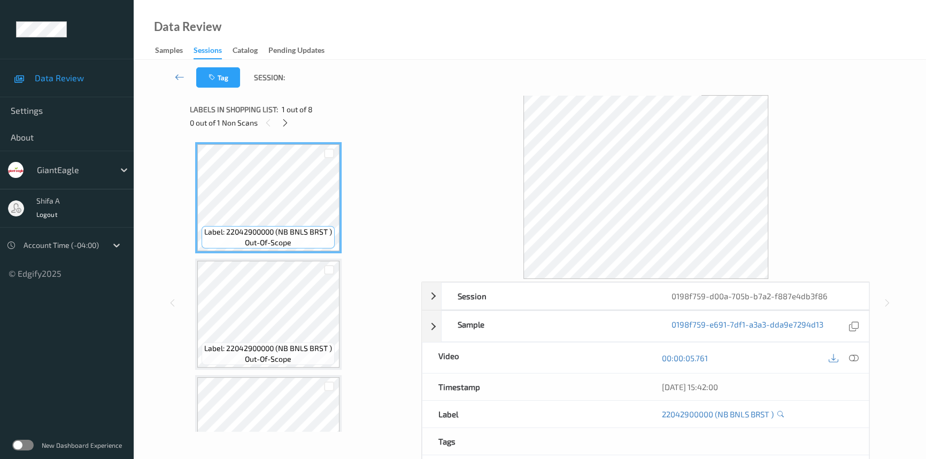
drag, startPoint x: 853, startPoint y: 361, endPoint x: 571, endPoint y: 266, distance: 297.1
click at [851, 356] on icon at bounding box center [854, 358] width 10 height 10
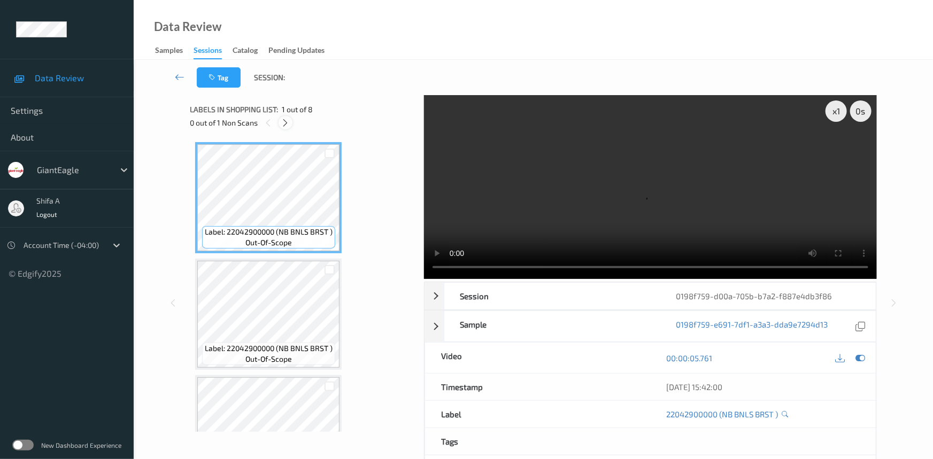
click at [289, 122] on icon at bounding box center [285, 123] width 9 height 10
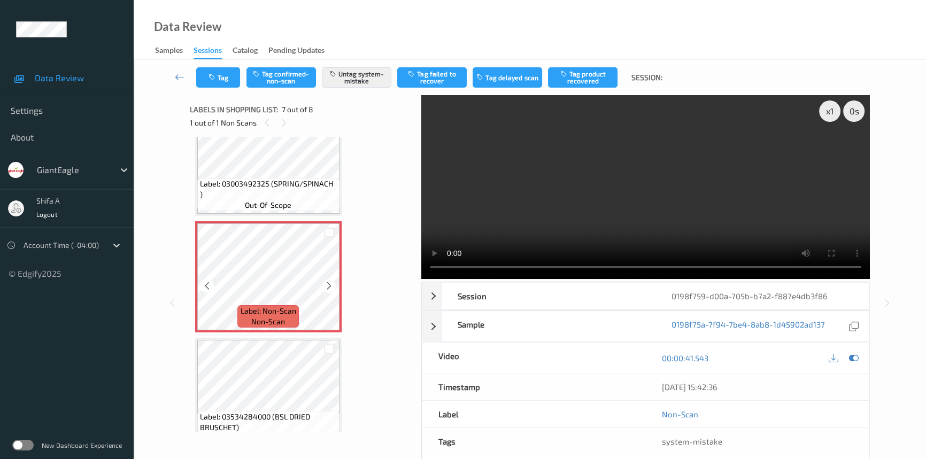
scroll to position [639, 0]
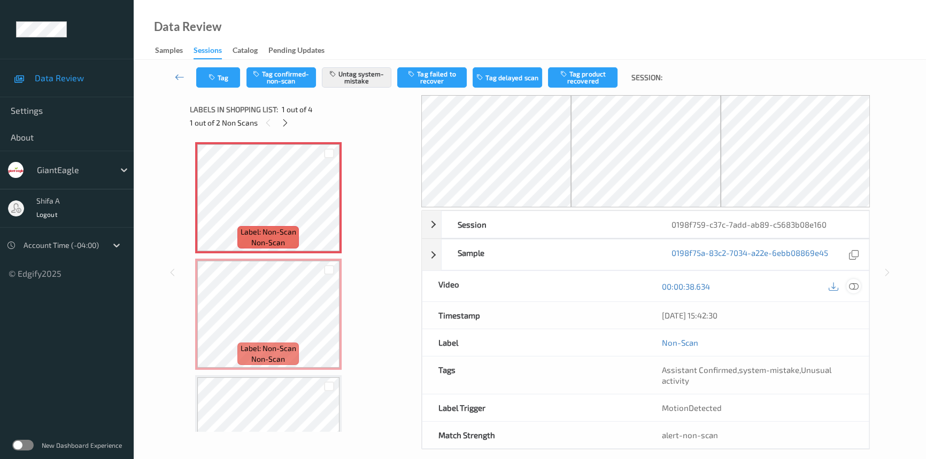
click at [856, 286] on icon at bounding box center [854, 287] width 10 height 10
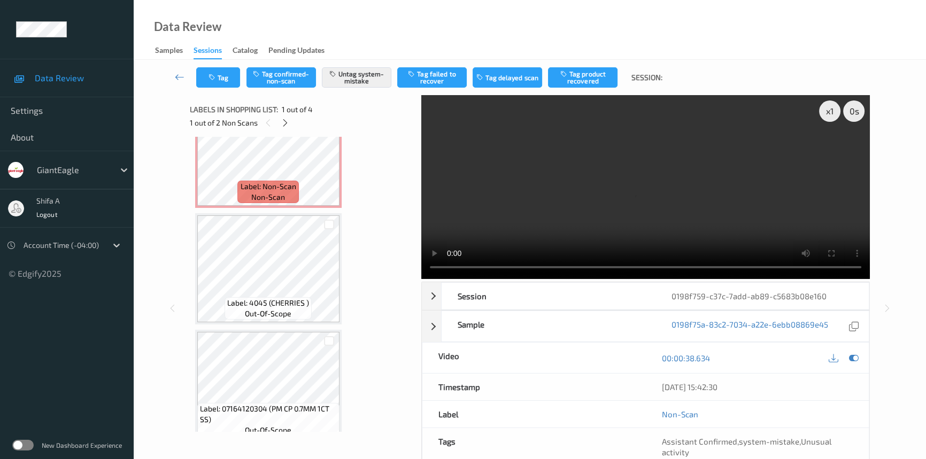
scroll to position [175, 0]
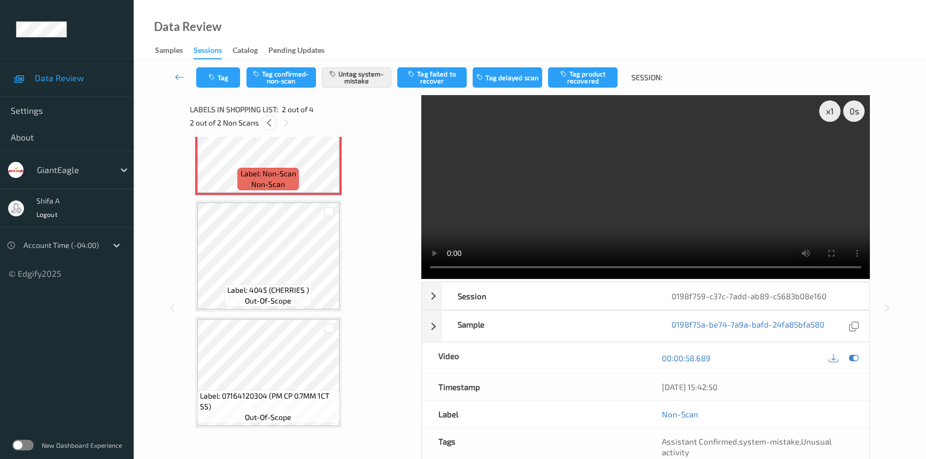
click at [267, 123] on icon at bounding box center [269, 123] width 9 height 10
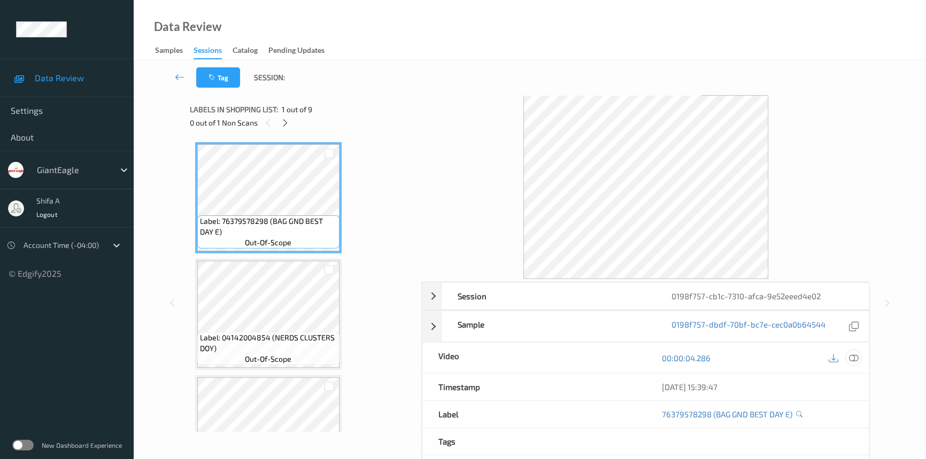
click at [853, 354] on icon at bounding box center [854, 358] width 10 height 10
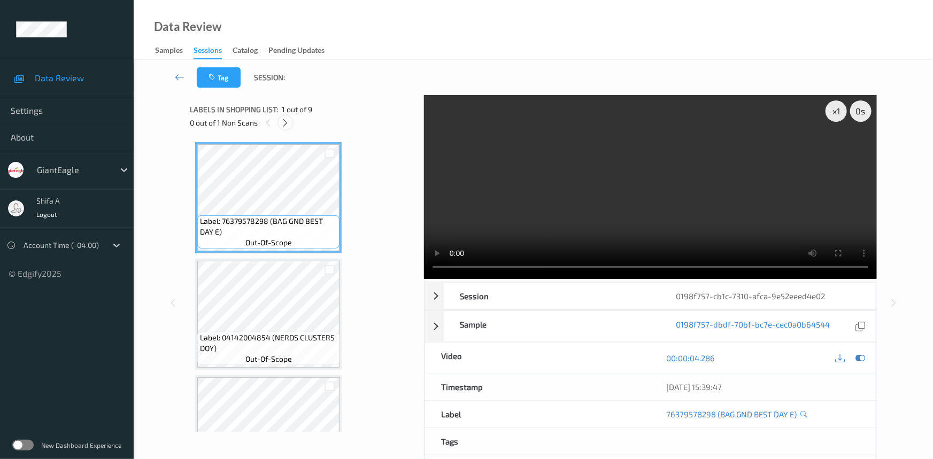
click at [289, 125] on icon at bounding box center [285, 123] width 9 height 10
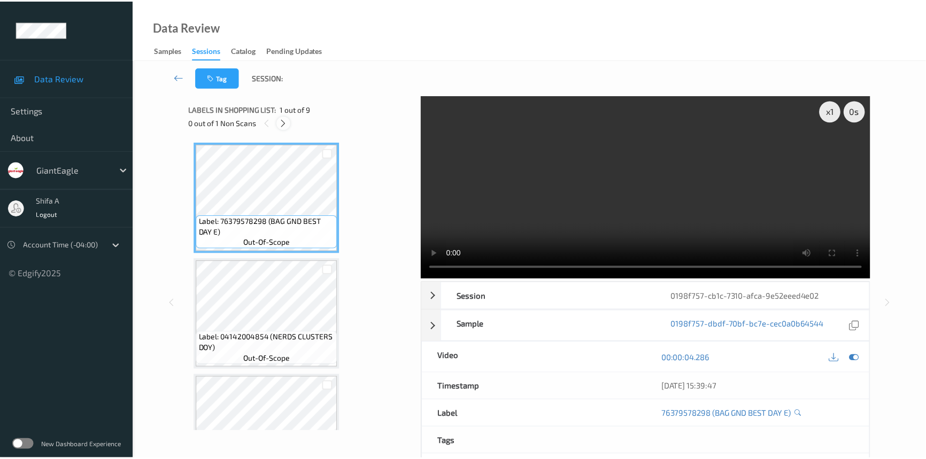
scroll to position [353, 0]
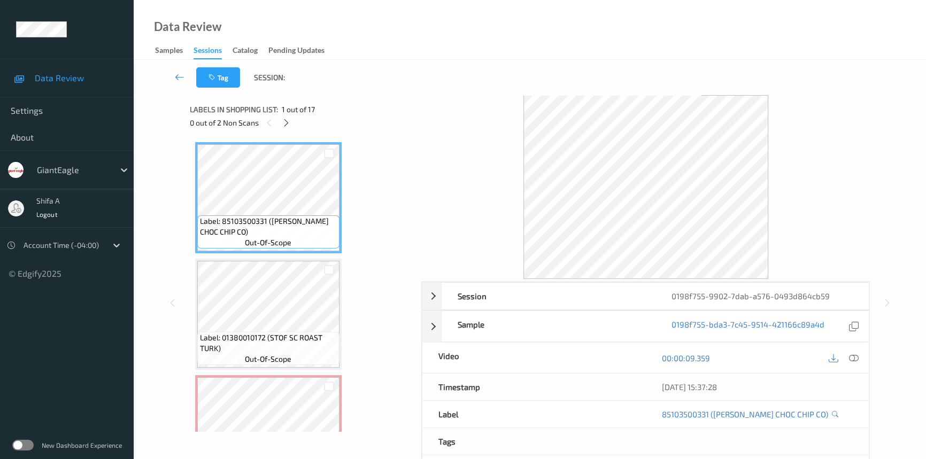
click at [852, 358] on icon at bounding box center [854, 358] width 10 height 10
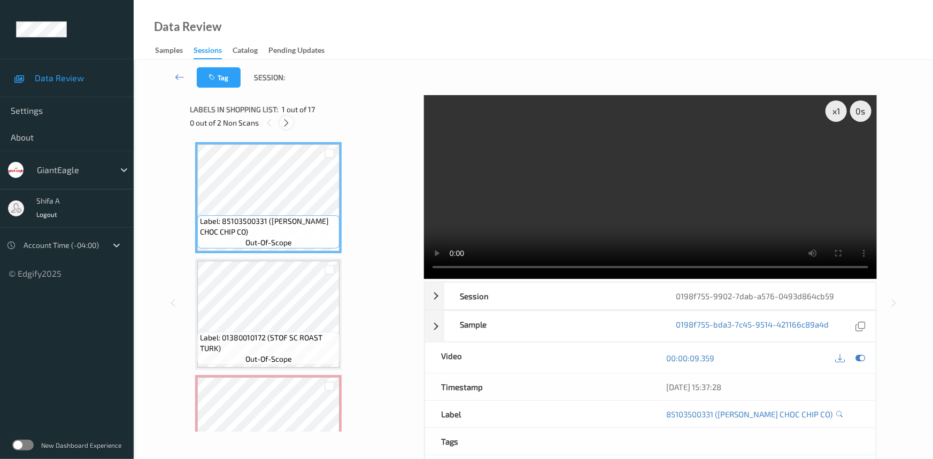
click at [289, 125] on icon at bounding box center [286, 123] width 9 height 10
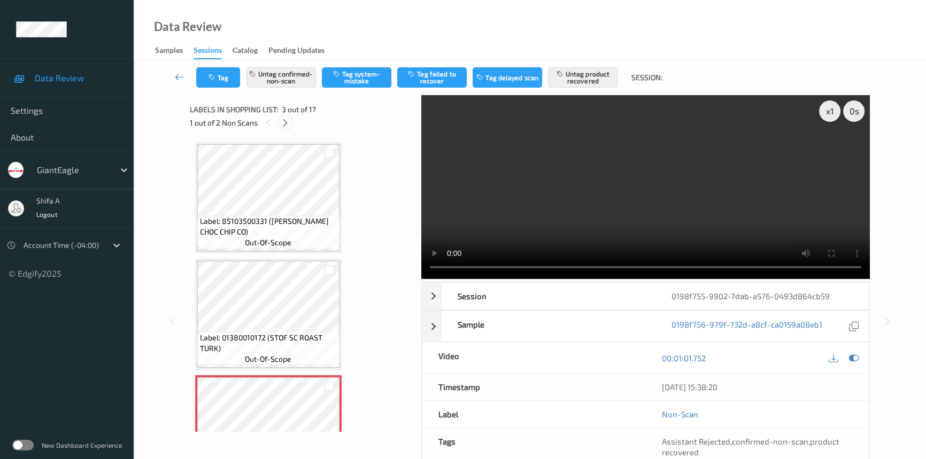
scroll to position [121, 0]
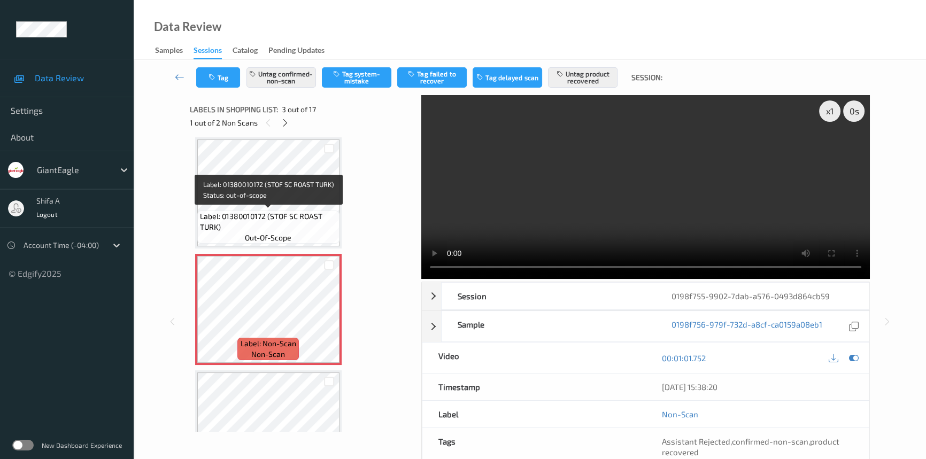
click at [339, 200] on div "Label: 01380010172 (STOF SC ROAST TURK) out-of-scope" at bounding box center [268, 192] width 146 height 111
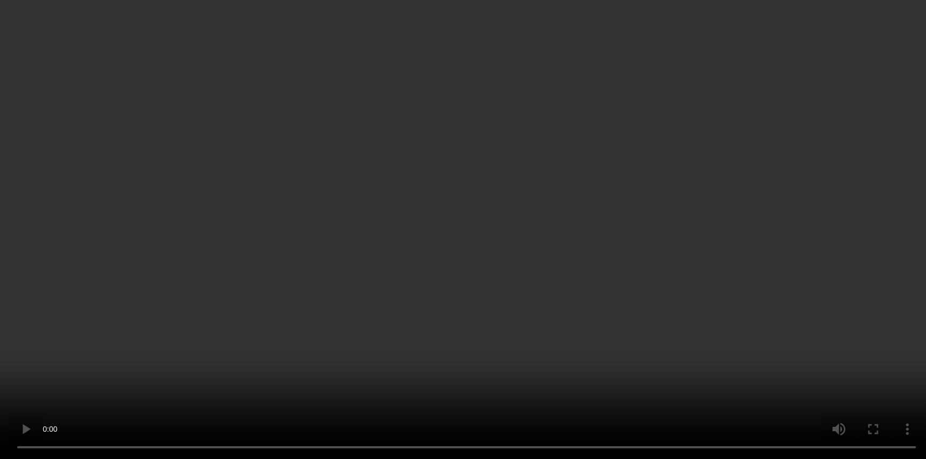
scroll to position [110, 0]
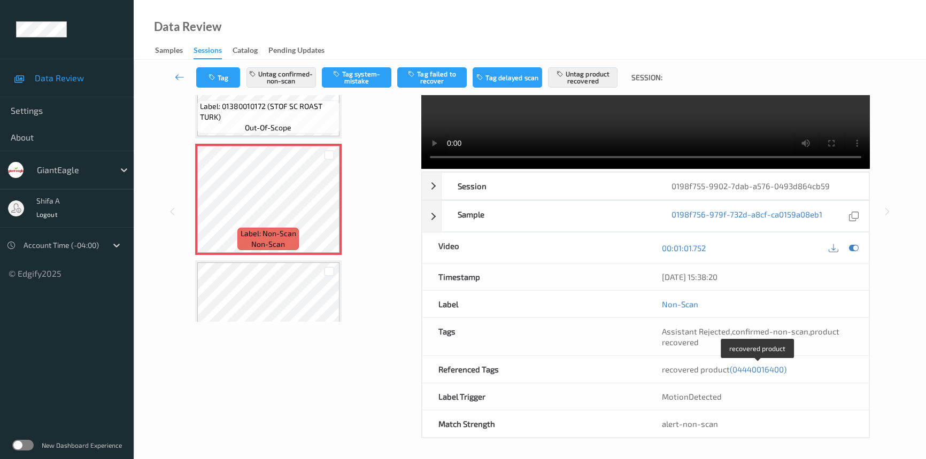
click at [752, 368] on span "(04440016400)" at bounding box center [758, 369] width 57 height 10
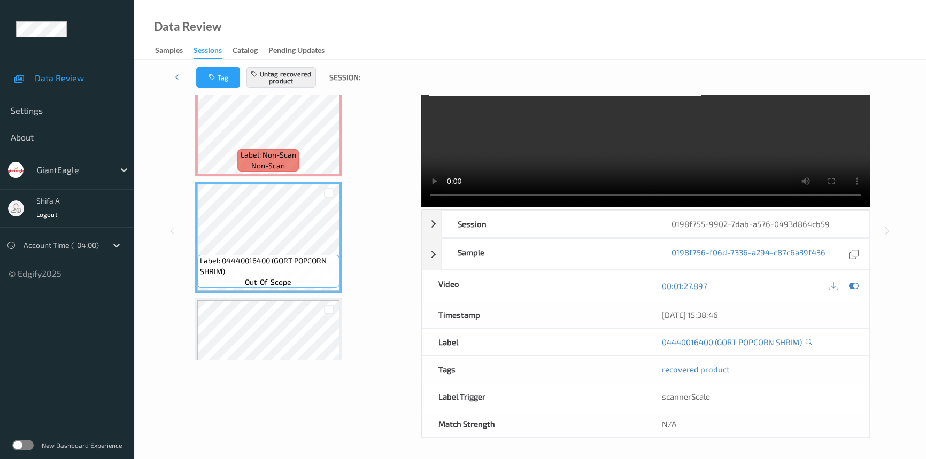
scroll to position [0, 0]
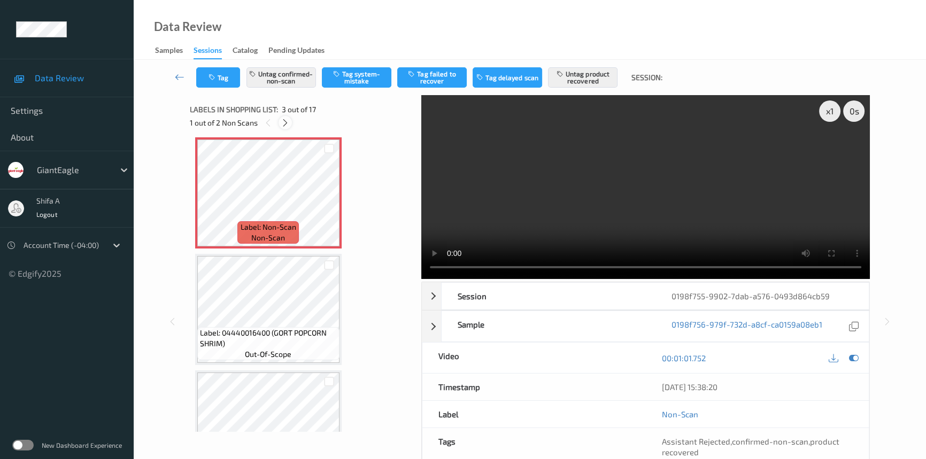
click at [285, 124] on icon at bounding box center [285, 123] width 9 height 10
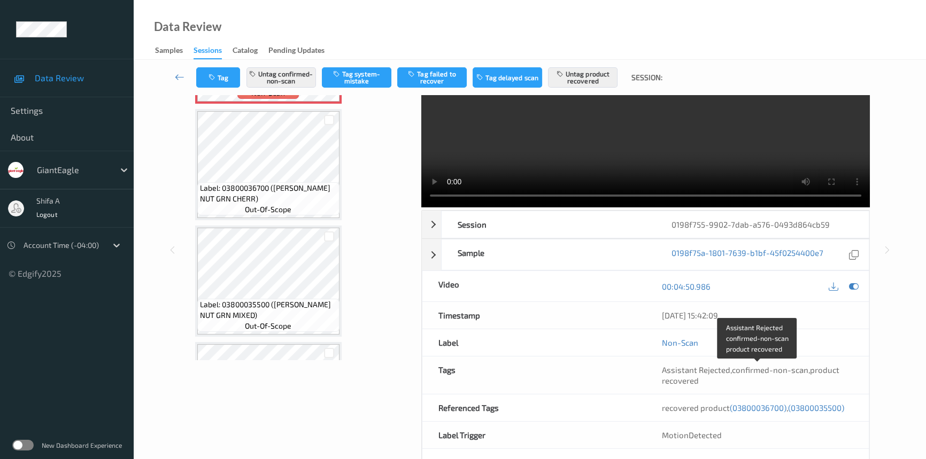
scroll to position [110, 0]
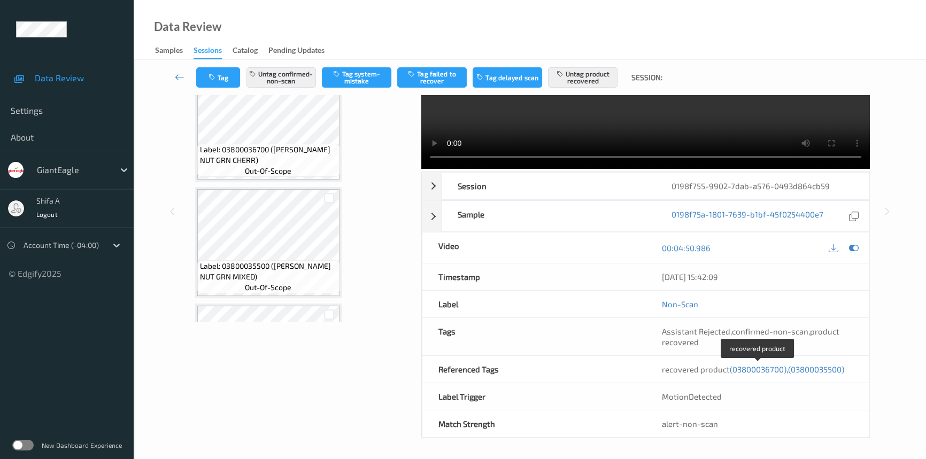
click at [766, 369] on span "(03800036700)" at bounding box center [758, 369] width 57 height 10
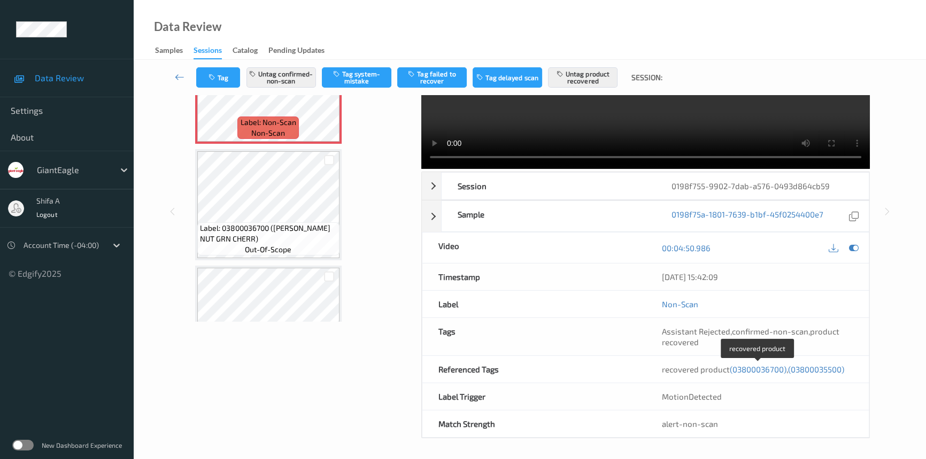
click at [821, 368] on span "(03800035500)" at bounding box center [816, 369] width 56 height 10
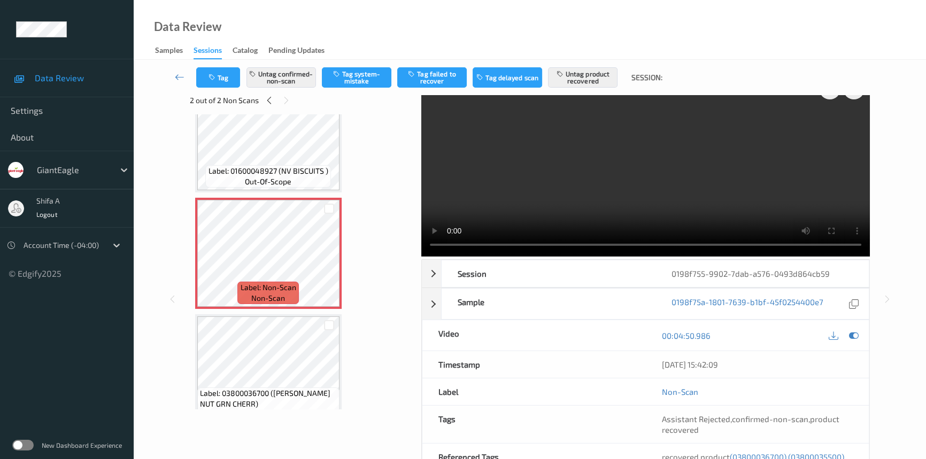
scroll to position [0, 0]
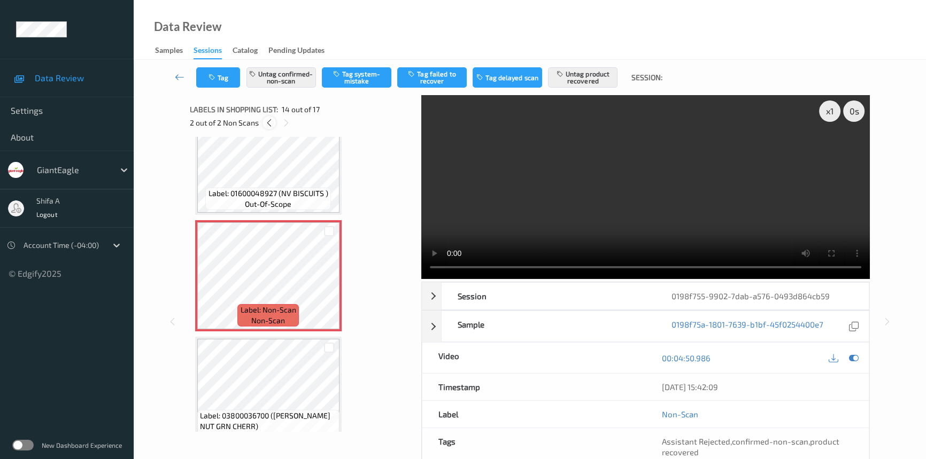
click at [266, 122] on icon at bounding box center [269, 123] width 9 height 10
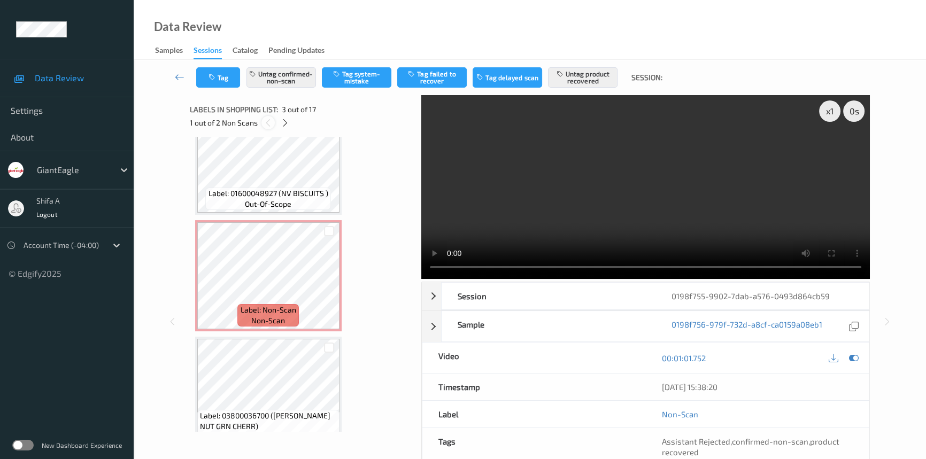
scroll to position [121, 0]
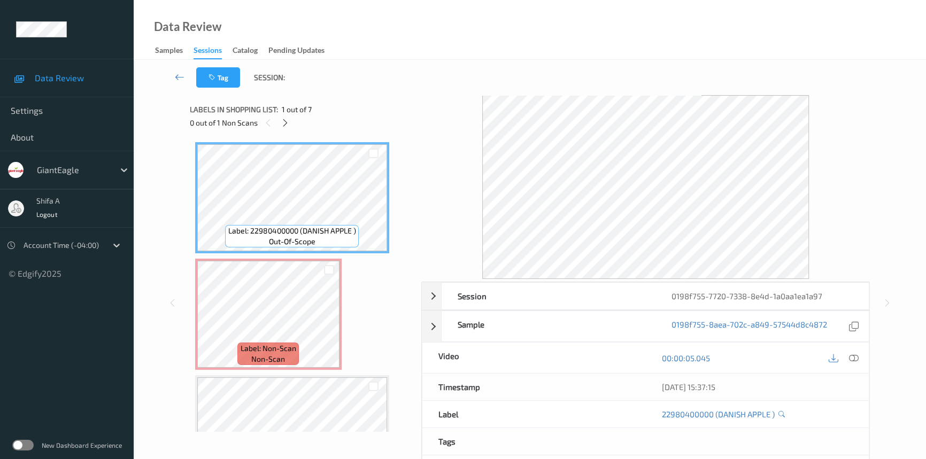
drag, startPoint x: 854, startPoint y: 361, endPoint x: 831, endPoint y: 347, distance: 26.4
click at [854, 360] on icon at bounding box center [854, 358] width 10 height 10
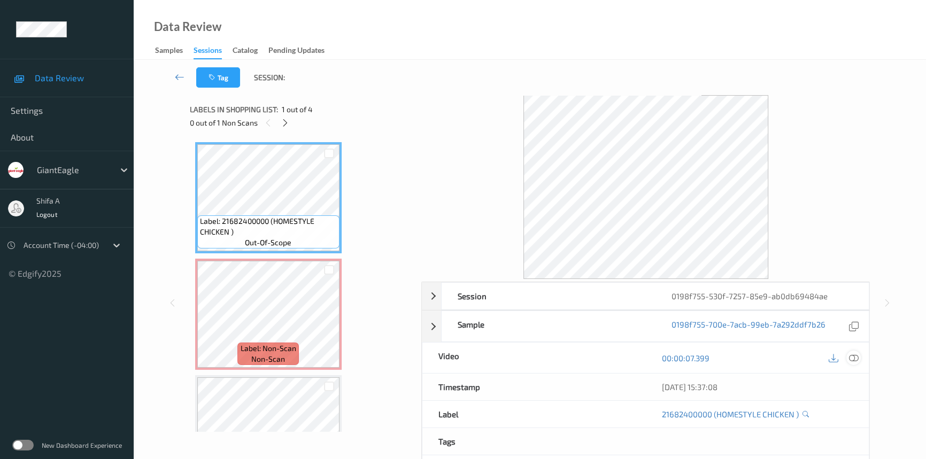
click at [855, 355] on icon at bounding box center [854, 358] width 10 height 10
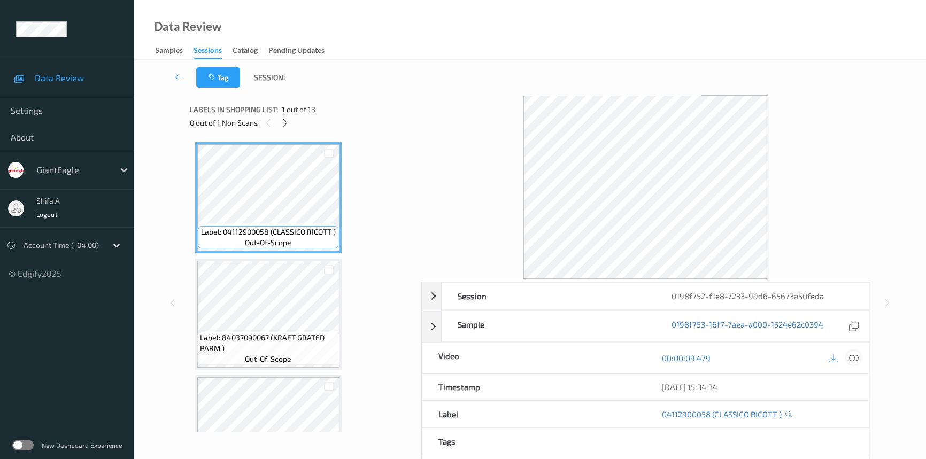
click at [855, 355] on icon at bounding box center [854, 358] width 10 height 10
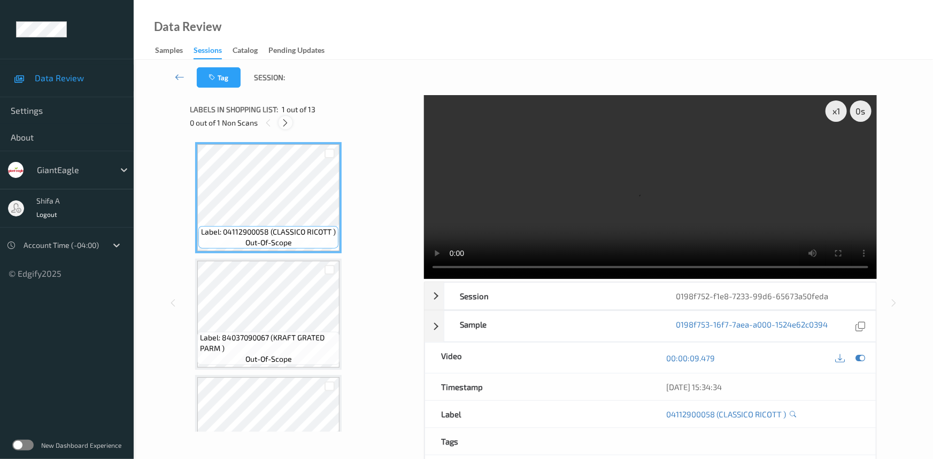
click at [281, 124] on icon at bounding box center [285, 123] width 9 height 10
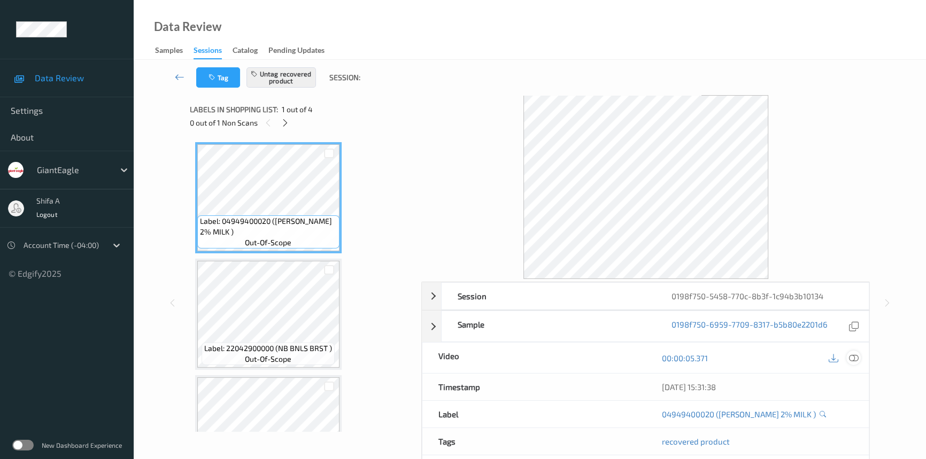
click at [857, 355] on icon at bounding box center [854, 358] width 10 height 10
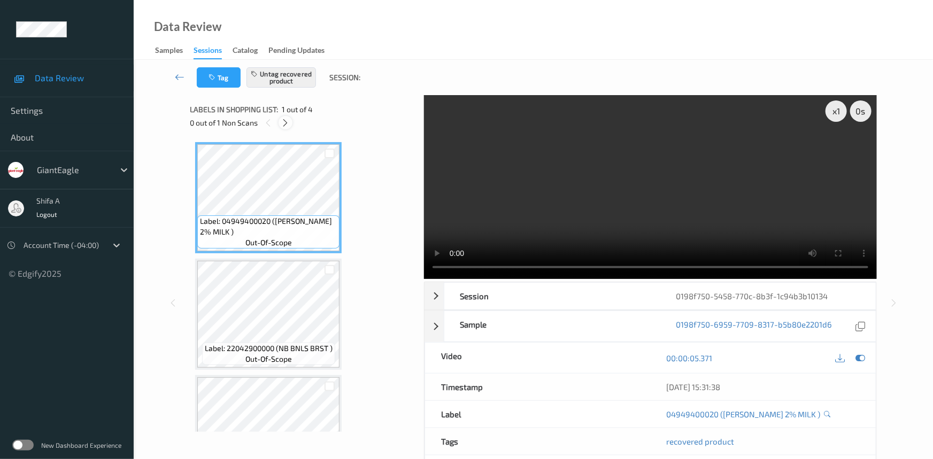
click at [285, 123] on icon at bounding box center [285, 123] width 9 height 10
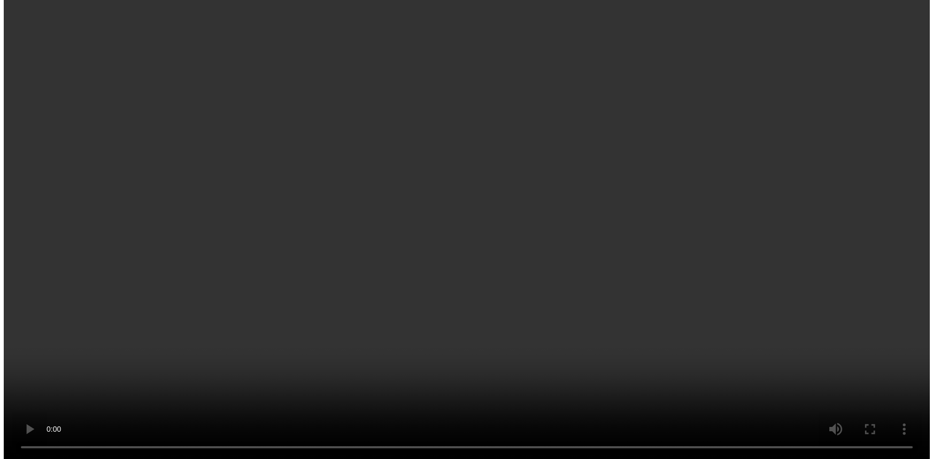
scroll to position [175, 0]
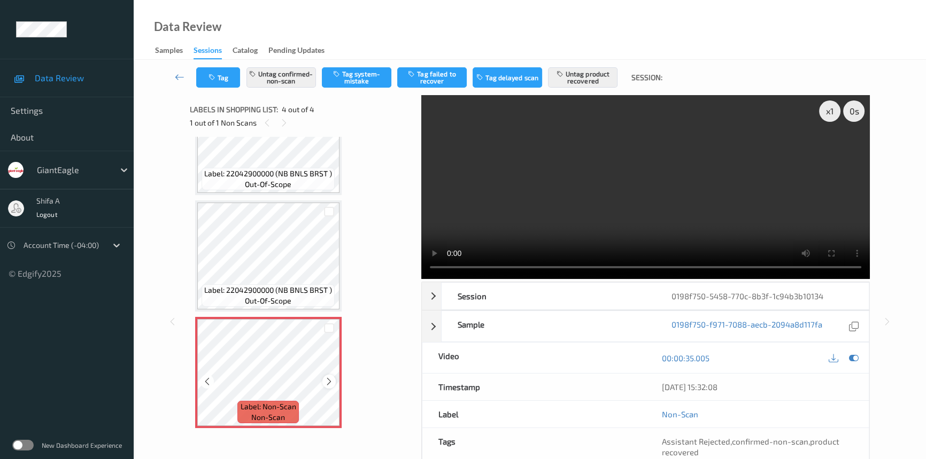
click at [329, 377] on icon at bounding box center [328, 382] width 9 height 10
click at [291, 76] on button "Untag confirmed-non-scan" at bounding box center [280, 77] width 69 height 20
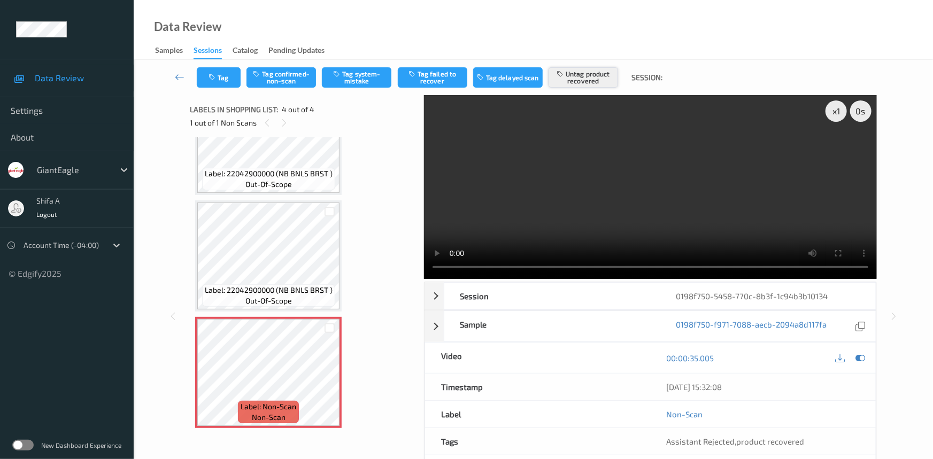
click at [591, 76] on button "Untag product recovered" at bounding box center [582, 77] width 69 height 20
click at [354, 79] on button "Tag system-mistake" at bounding box center [356, 77] width 69 height 20
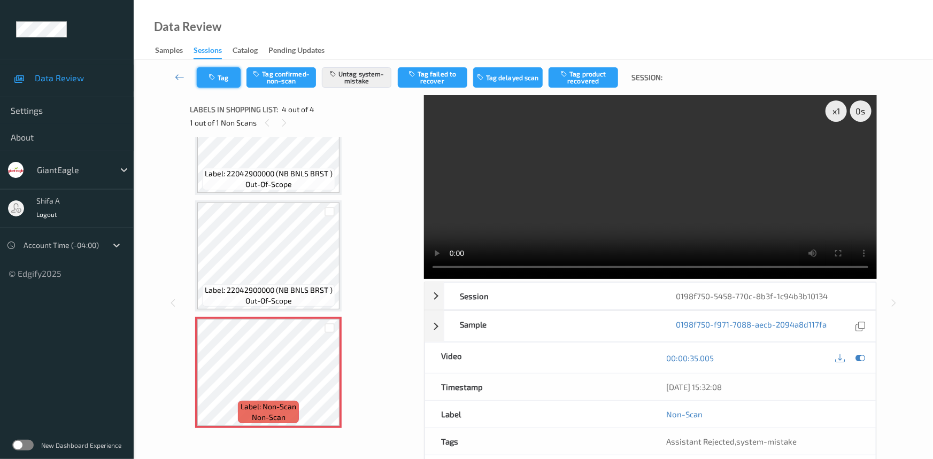
click at [218, 86] on button "Tag" at bounding box center [219, 77] width 44 height 20
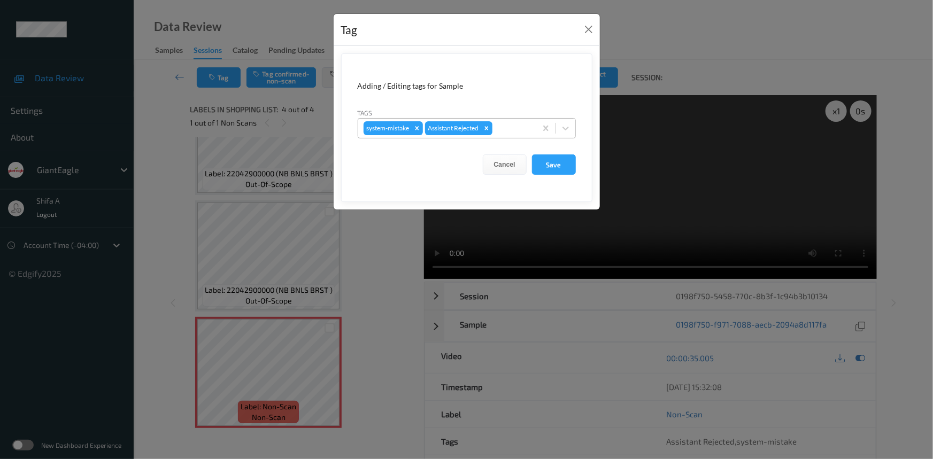
click at [515, 128] on div at bounding box center [512, 128] width 36 height 13
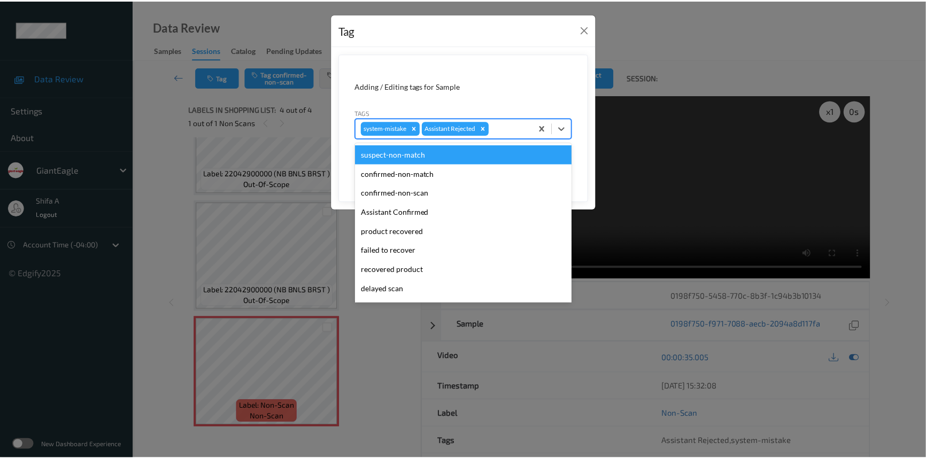
scroll to position [94, 0]
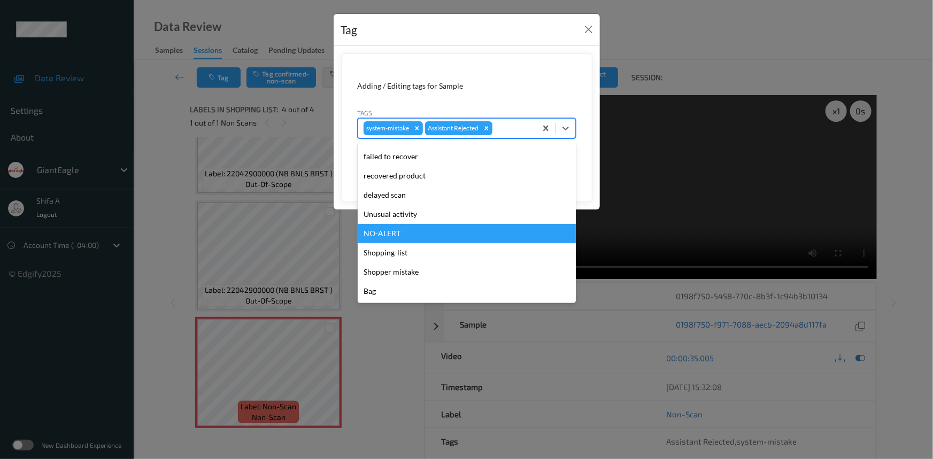
click at [404, 221] on div "Unusual activity" at bounding box center [467, 214] width 218 height 19
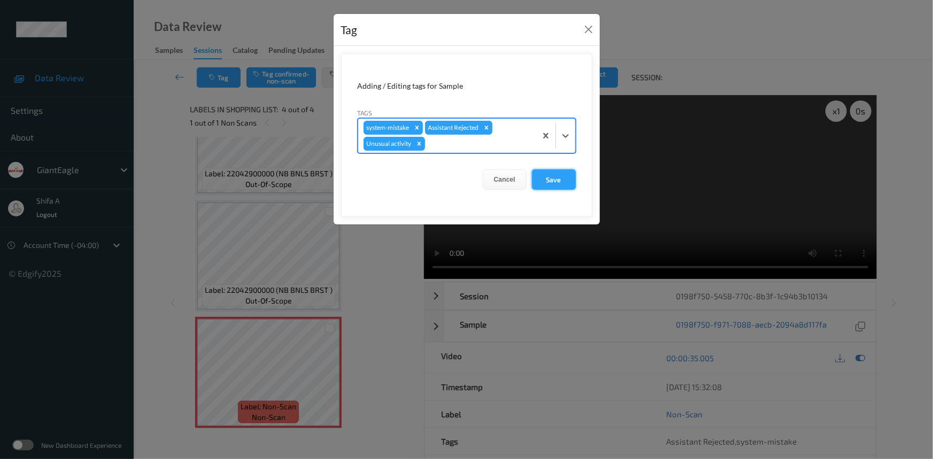
click at [552, 184] on button "Save" at bounding box center [554, 179] width 44 height 20
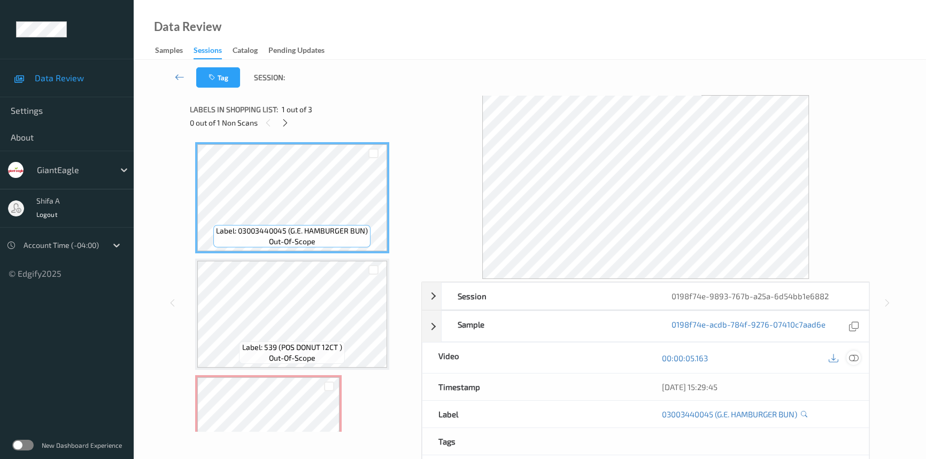
click at [850, 355] on icon at bounding box center [854, 358] width 10 height 10
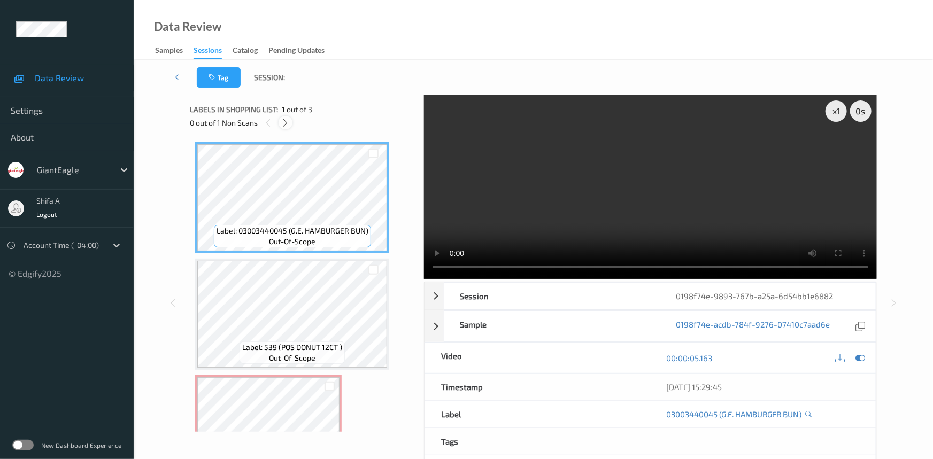
click at [287, 127] on icon at bounding box center [285, 123] width 9 height 10
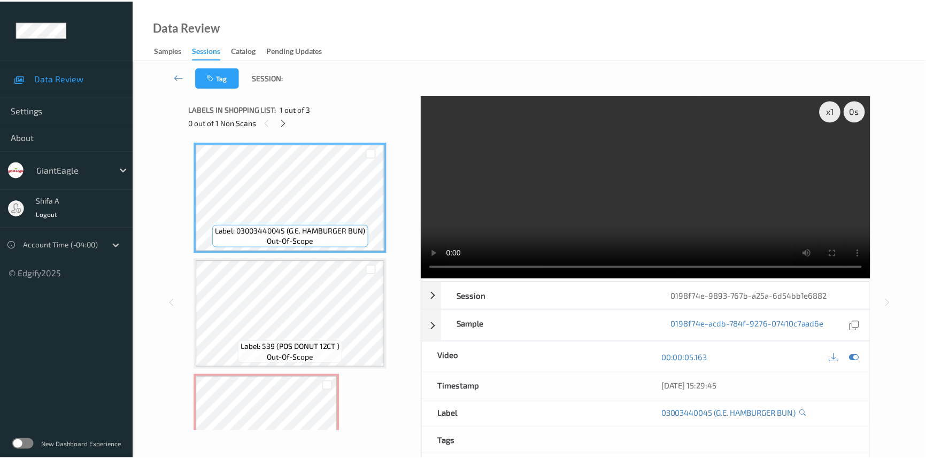
scroll to position [59, 0]
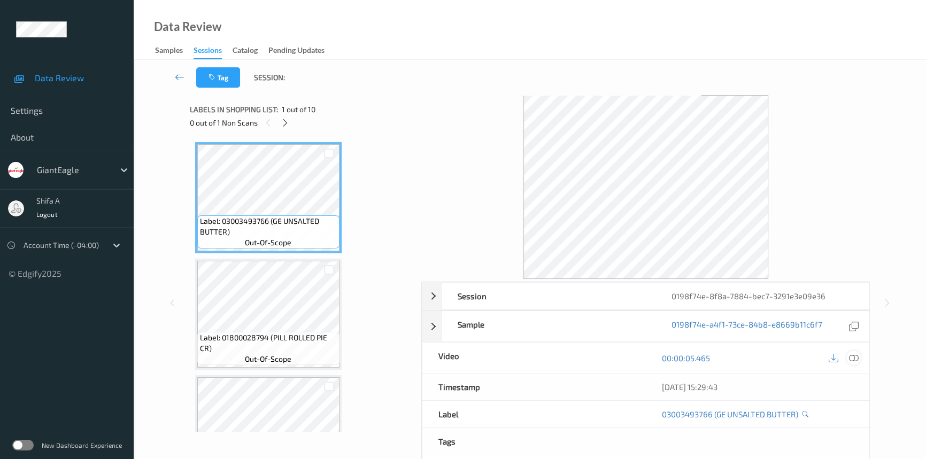
click at [850, 358] on icon at bounding box center [854, 358] width 10 height 10
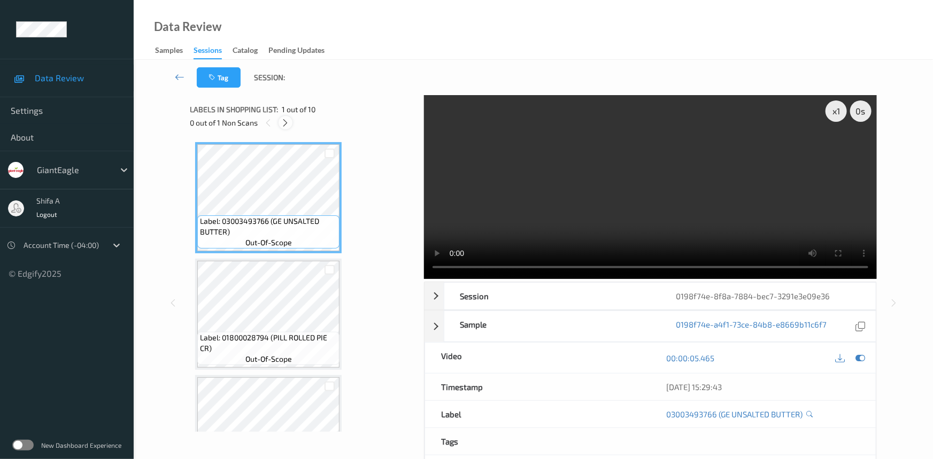
click at [283, 123] on icon at bounding box center [285, 123] width 9 height 10
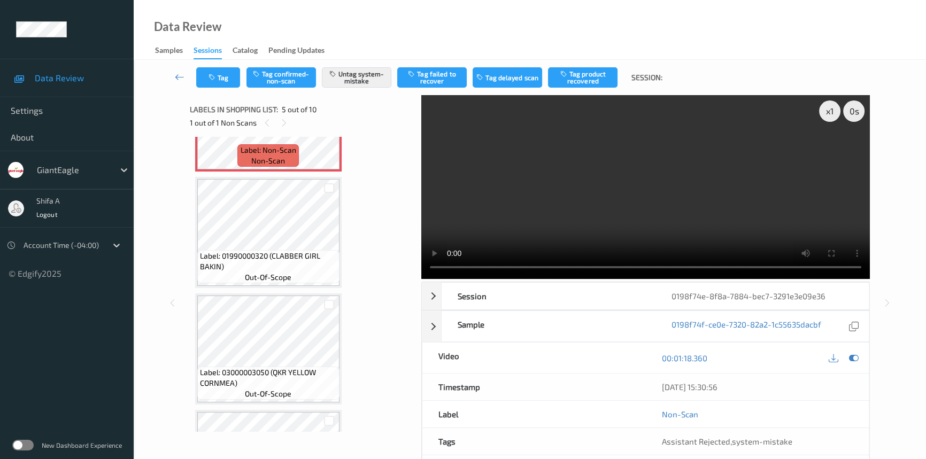
scroll to position [353, 0]
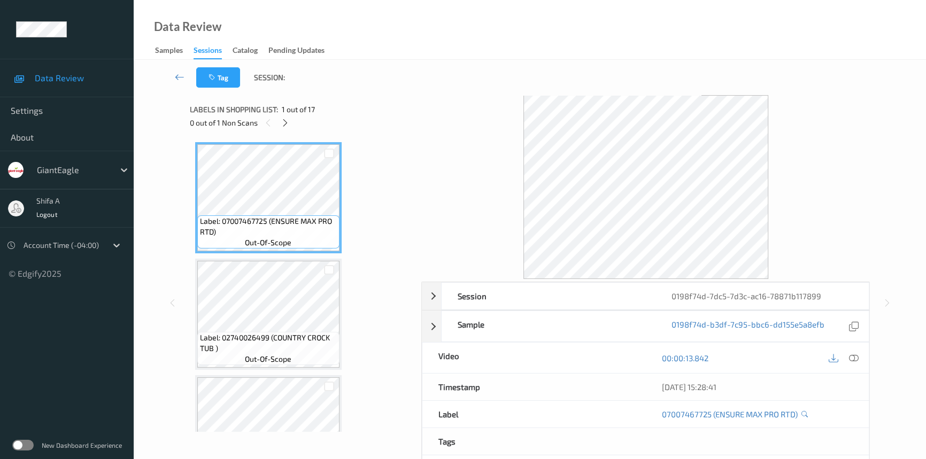
drag, startPoint x: 850, startPoint y: 354, endPoint x: 418, endPoint y: 255, distance: 443.5
click at [851, 354] on icon at bounding box center [854, 358] width 10 height 10
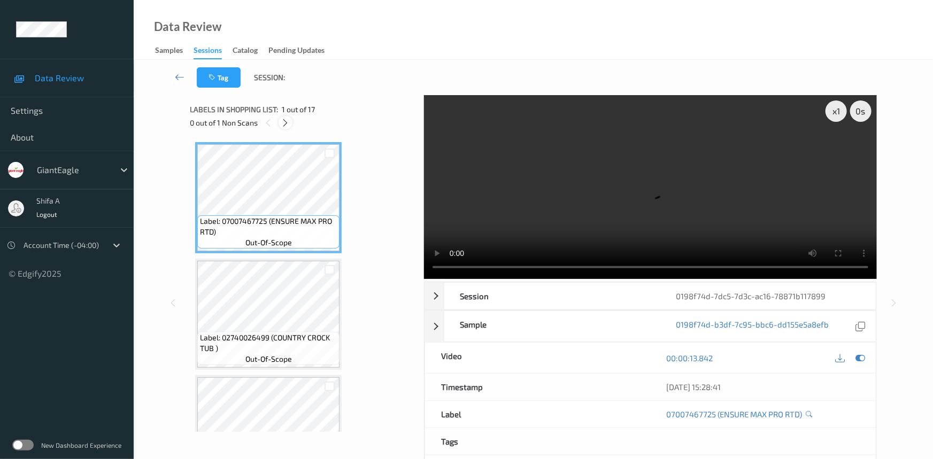
click at [284, 120] on icon at bounding box center [285, 123] width 9 height 10
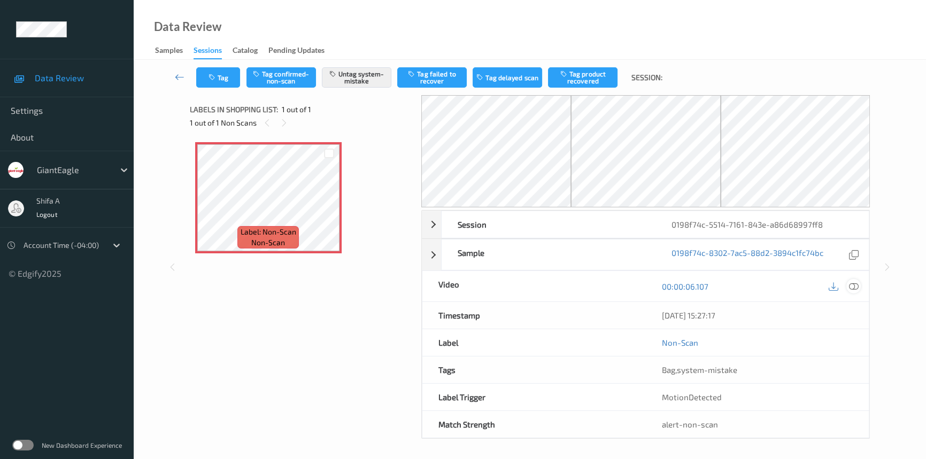
click at [849, 285] on icon at bounding box center [854, 287] width 10 height 10
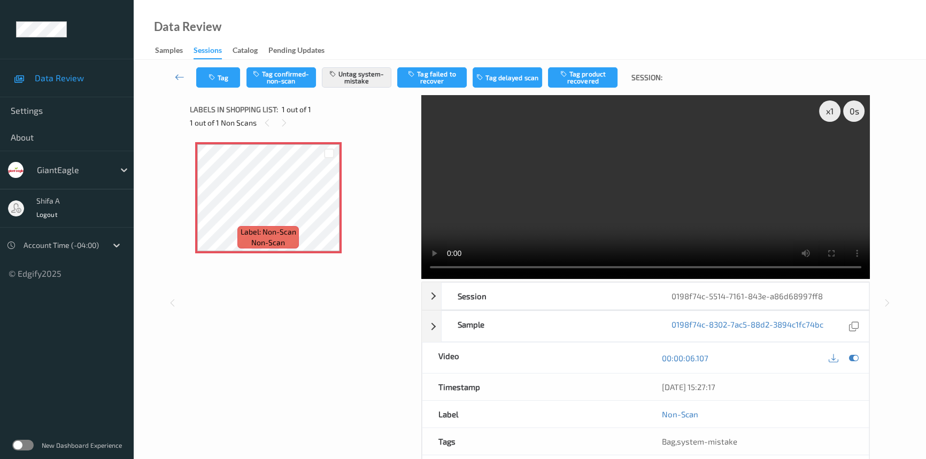
click at [748, 199] on video at bounding box center [645, 187] width 448 height 184
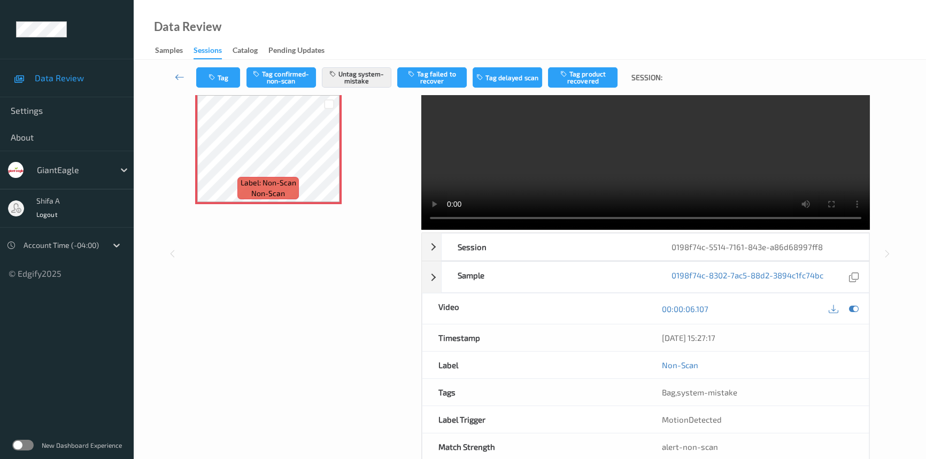
scroll to position [72, 0]
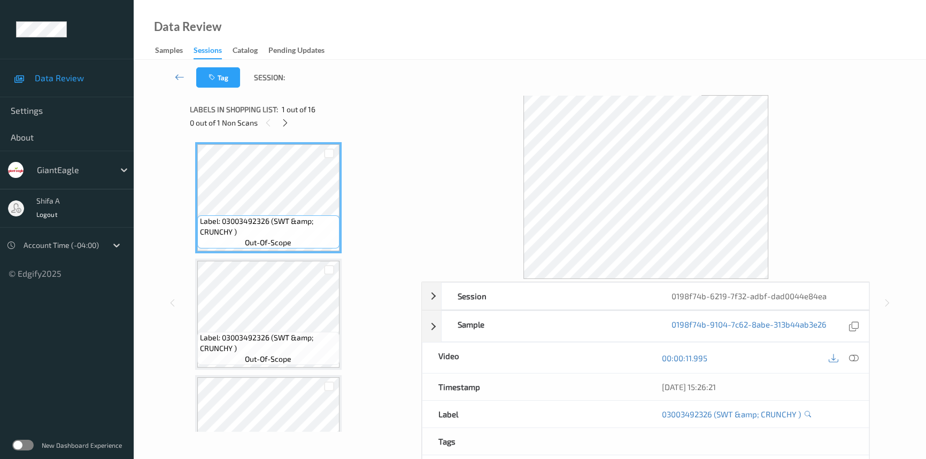
drag, startPoint x: 850, startPoint y: 359, endPoint x: 762, endPoint y: 275, distance: 121.4
click at [850, 356] on icon at bounding box center [854, 358] width 10 height 10
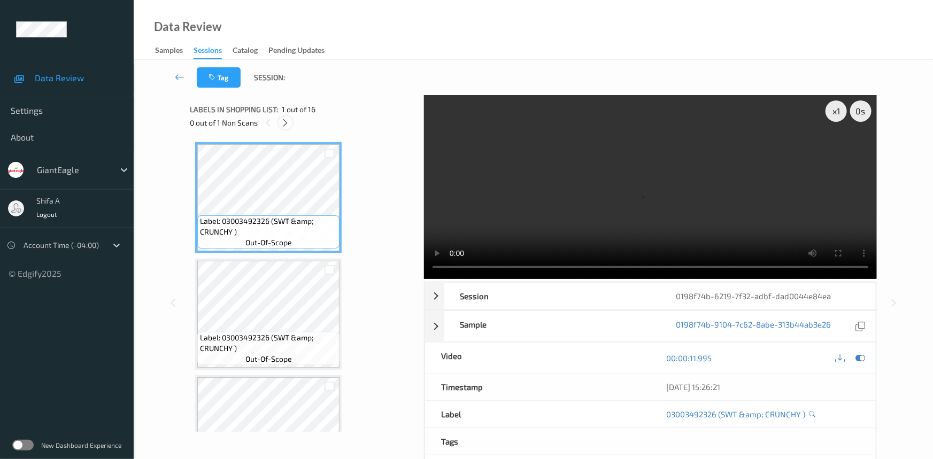
click at [289, 125] on icon at bounding box center [285, 123] width 9 height 10
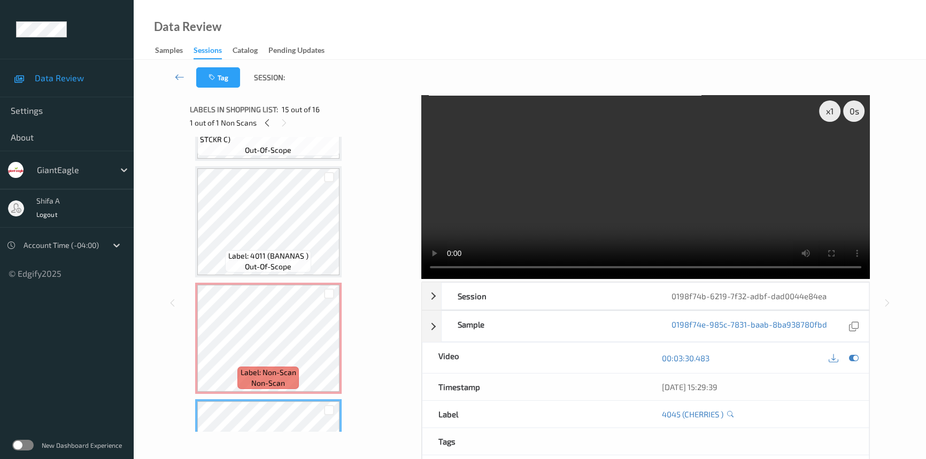
scroll to position [1374, 0]
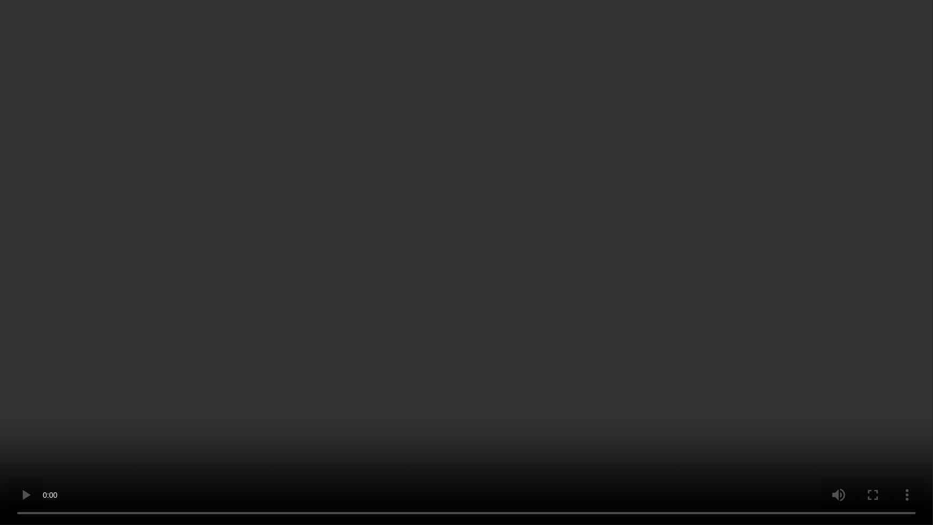
click at [662, 319] on video at bounding box center [466, 262] width 933 height 525
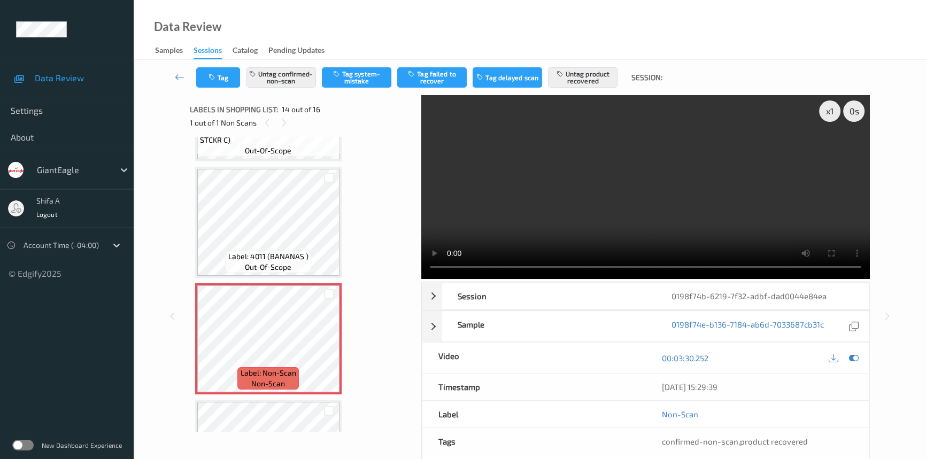
click at [667, 165] on video at bounding box center [645, 187] width 448 height 184
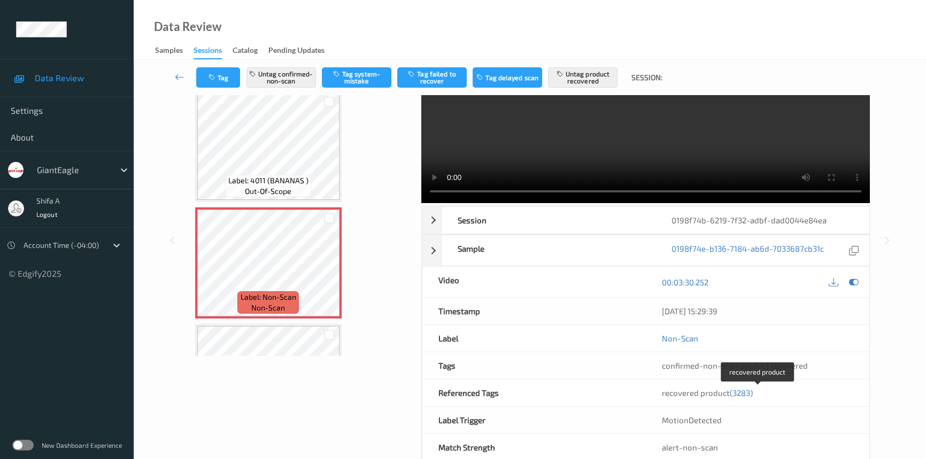
scroll to position [99, 0]
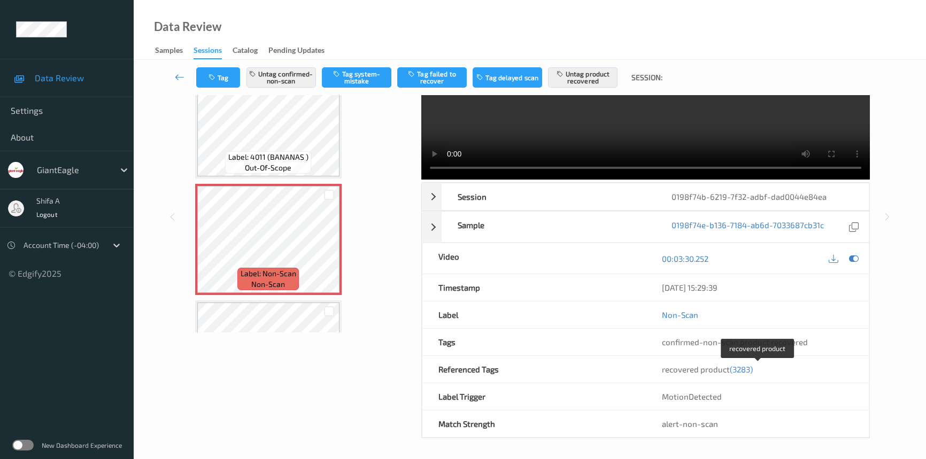
click at [746, 369] on span "(3283)" at bounding box center [741, 369] width 23 height 10
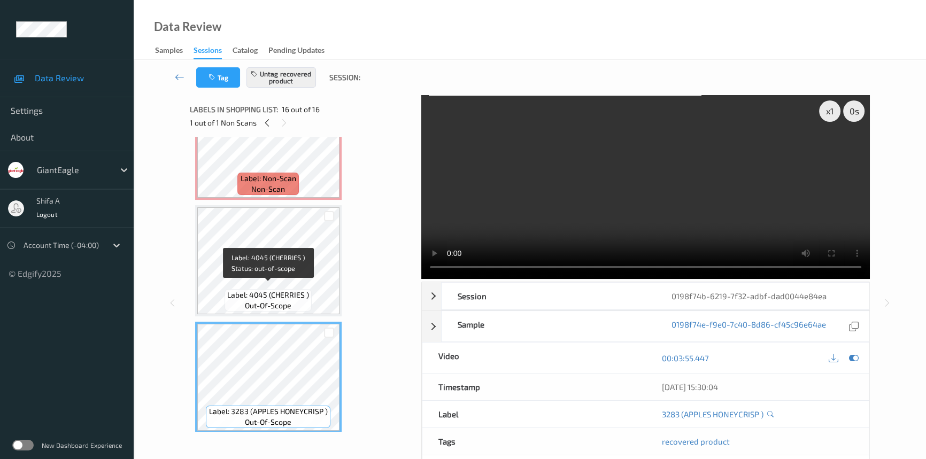
scroll to position [1374, 0]
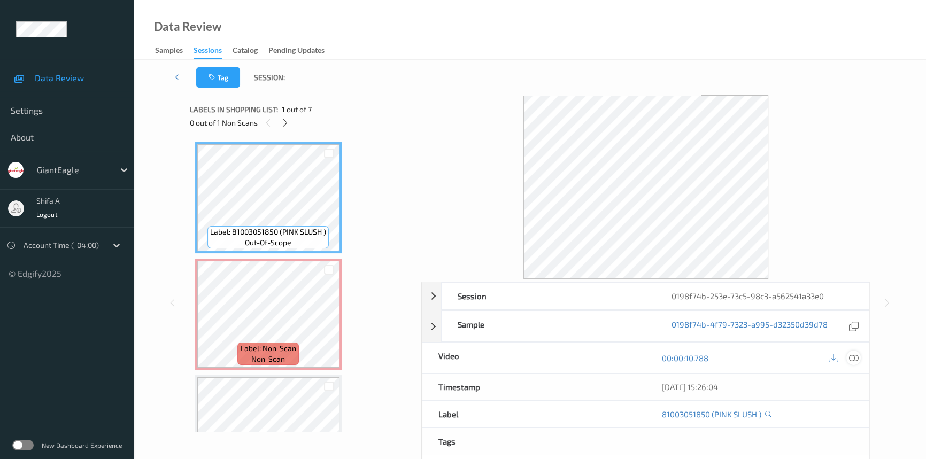
click at [855, 358] on icon at bounding box center [854, 358] width 10 height 10
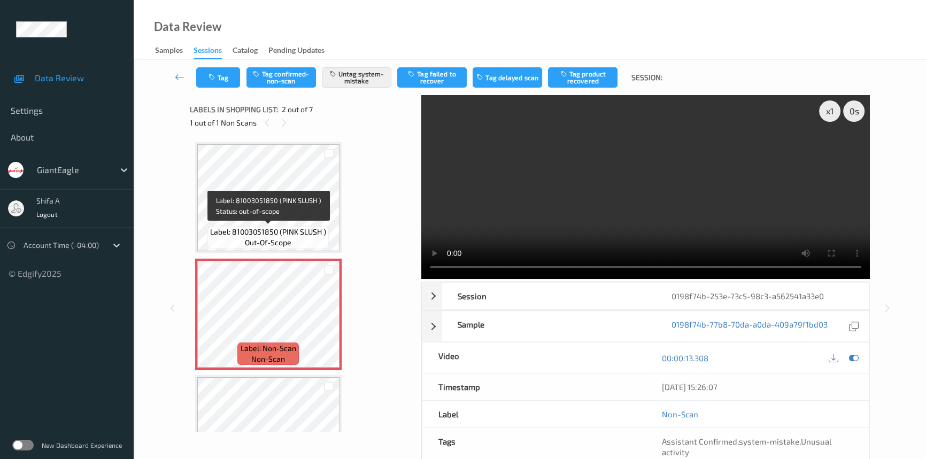
click at [296, 231] on span "Label: 81003051850 (PINK SLUSH )" at bounding box center [268, 232] width 116 height 11
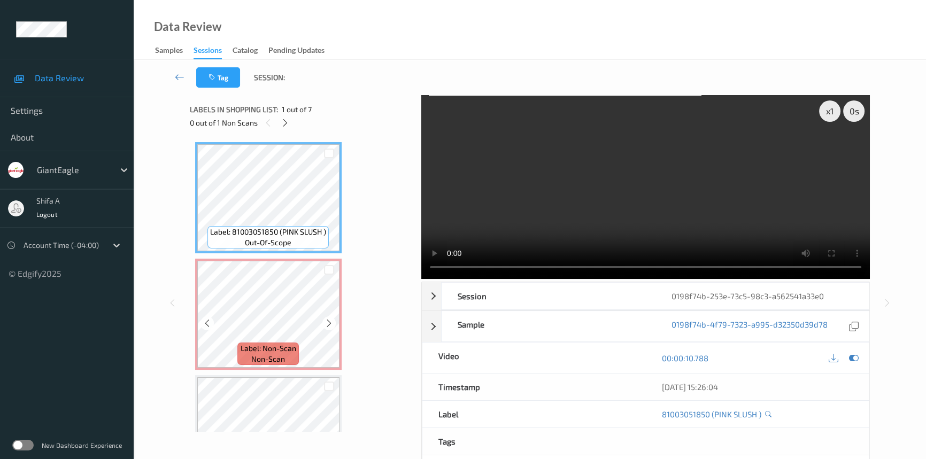
scroll to position [194, 0]
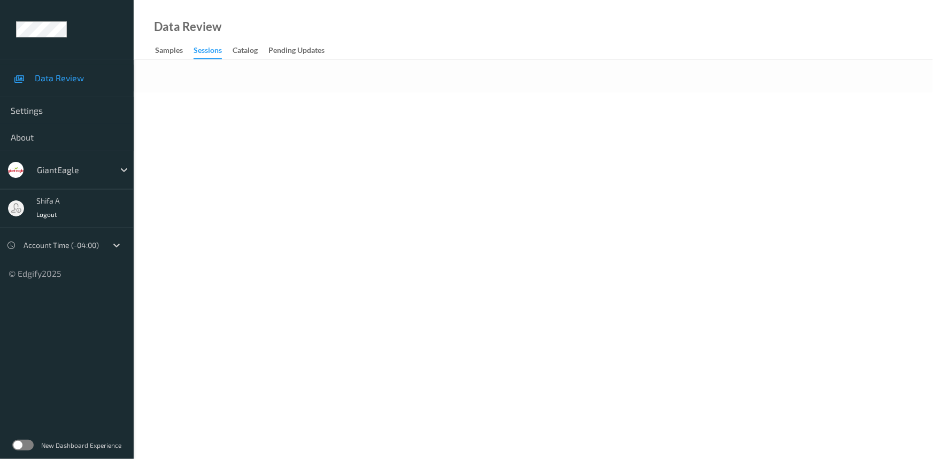
click at [288, 124] on body "Data Review Settings About GiantEagle Shifa A Logout Account Time (-04:00) © Ed…" at bounding box center [466, 229] width 933 height 459
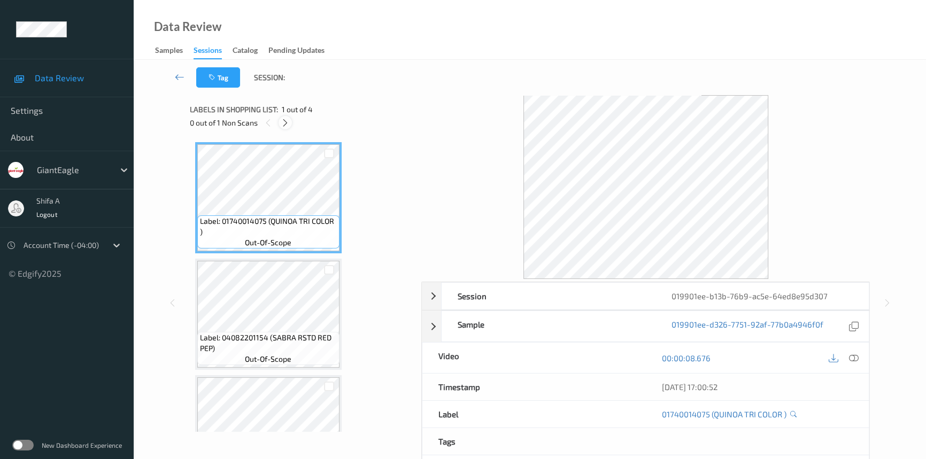
click at [285, 122] on icon at bounding box center [285, 123] width 9 height 10
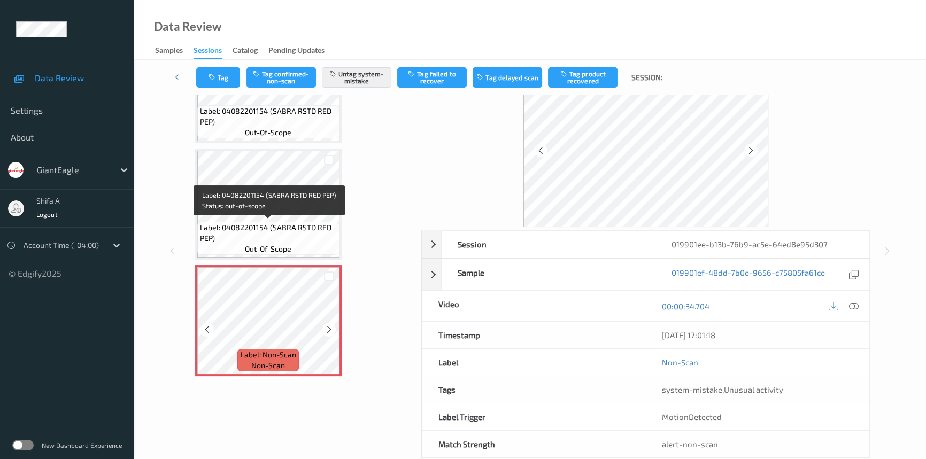
scroll to position [72, 0]
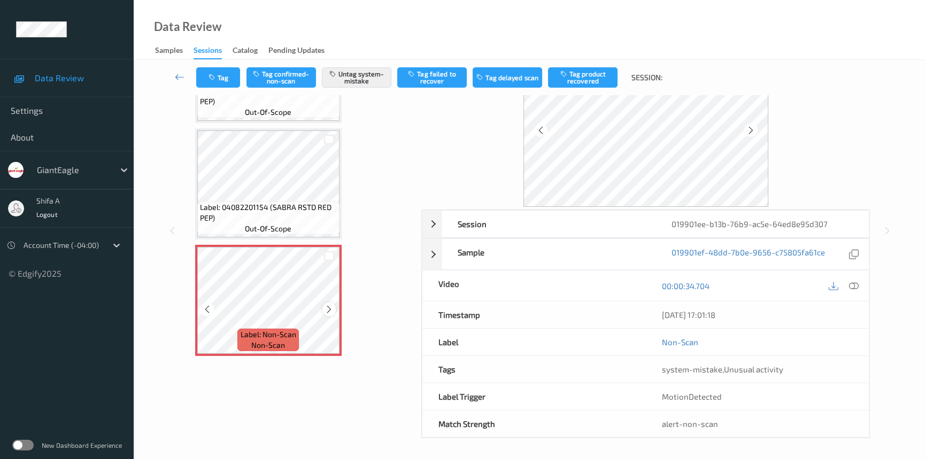
click at [327, 308] on icon at bounding box center [328, 310] width 9 height 10
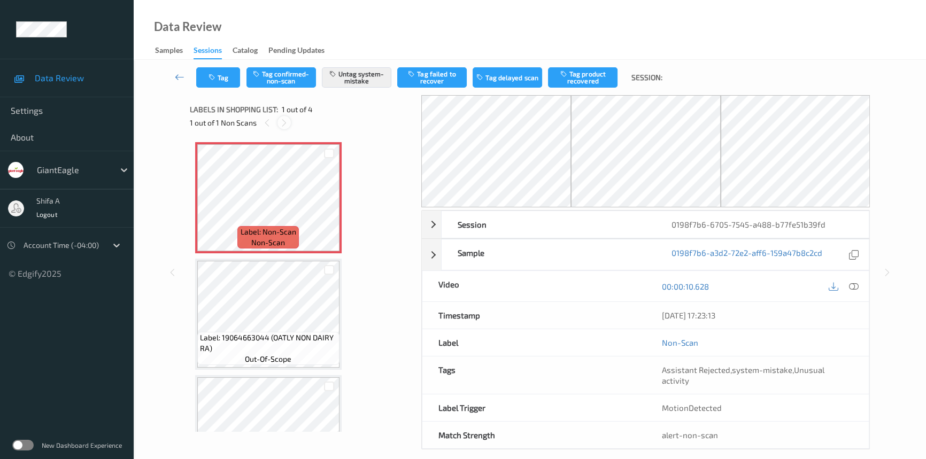
click at [281, 127] on icon at bounding box center [284, 123] width 9 height 10
click at [851, 285] on icon at bounding box center [854, 287] width 10 height 10
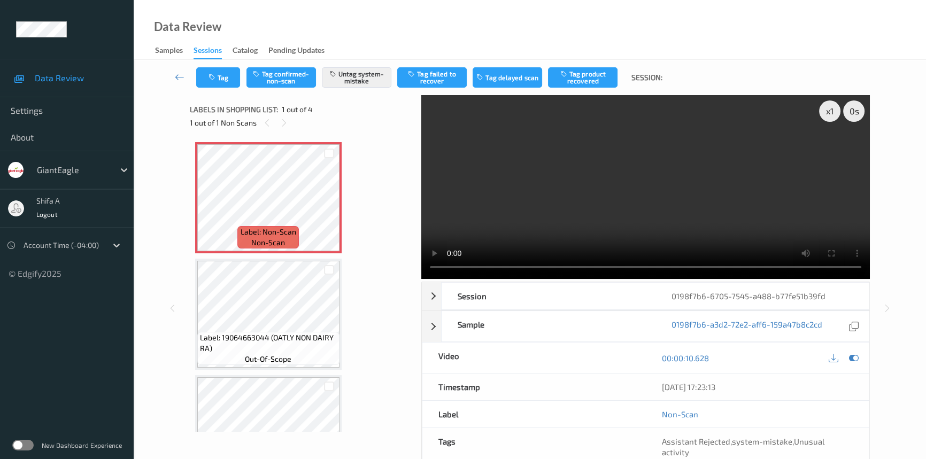
drag, startPoint x: 765, startPoint y: 225, endPoint x: 730, endPoint y: 225, distance: 34.7
click at [764, 224] on video at bounding box center [645, 187] width 448 height 184
click at [223, 75] on button "Tag" at bounding box center [218, 77] width 44 height 20
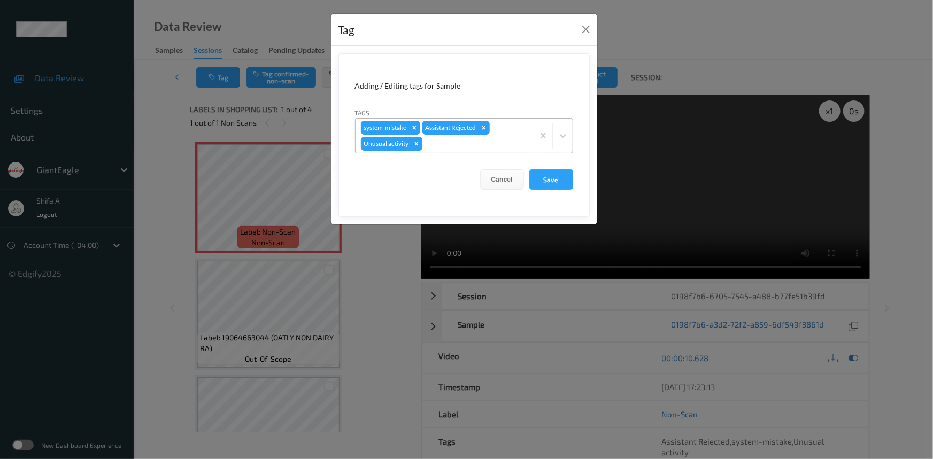
click at [416, 145] on icon "Remove Unusual activity" at bounding box center [416, 143] width 7 height 7
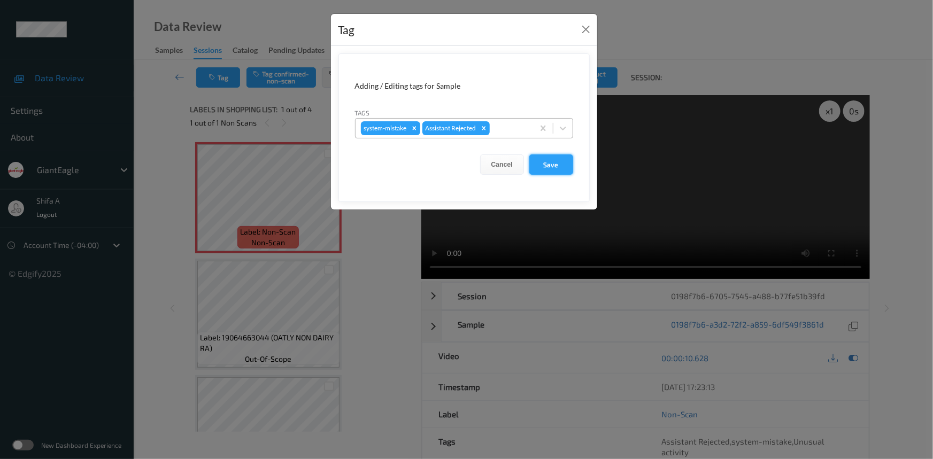
click at [545, 166] on button "Save" at bounding box center [551, 164] width 44 height 20
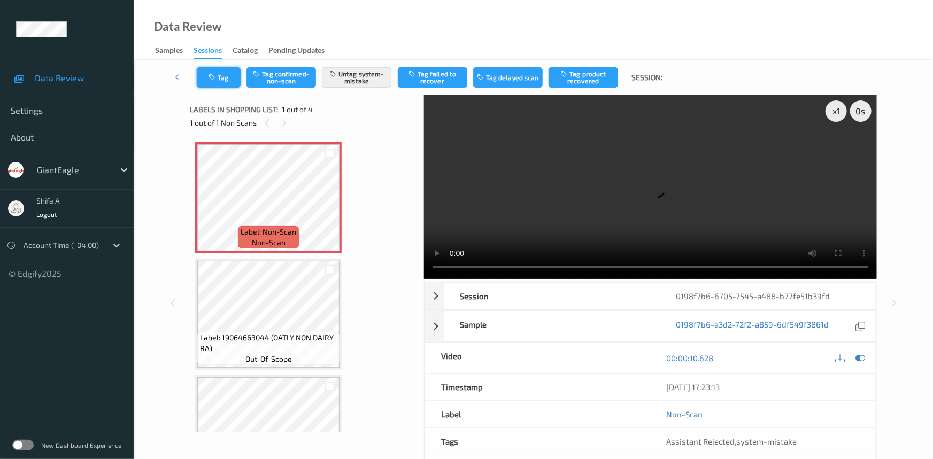
click at [219, 79] on button "Tag" at bounding box center [219, 77] width 44 height 20
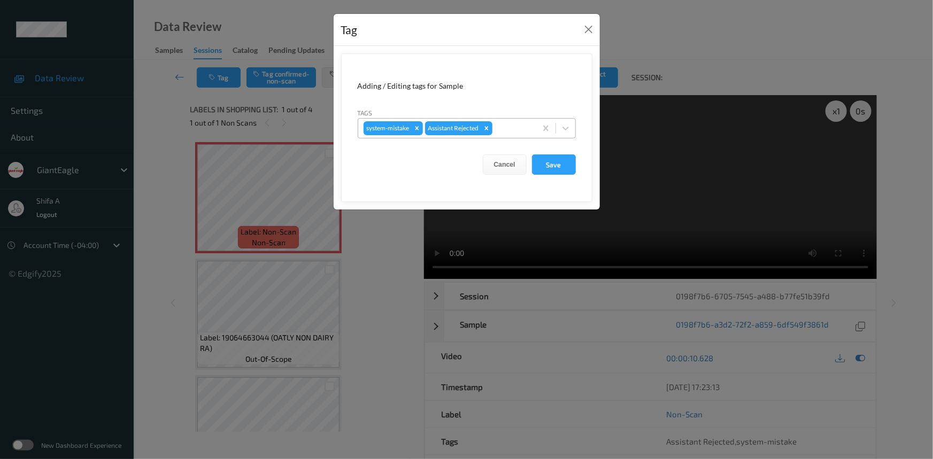
click at [505, 126] on div at bounding box center [512, 128] width 36 height 13
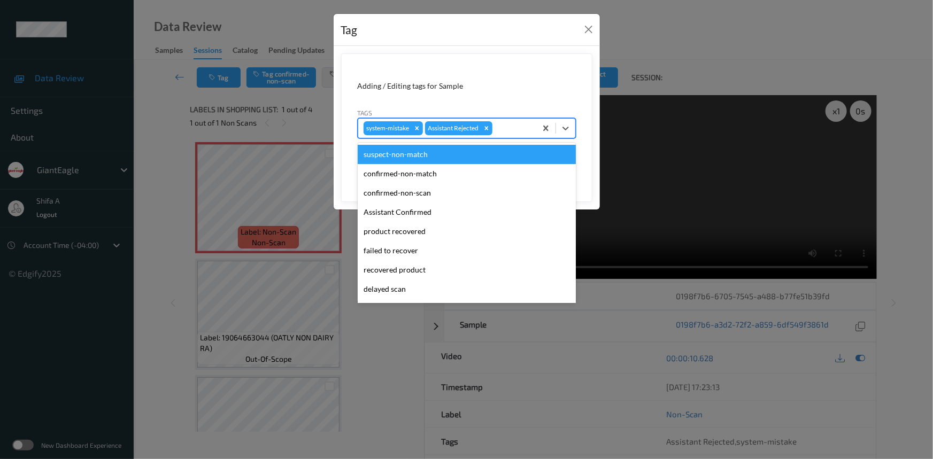
type input "b"
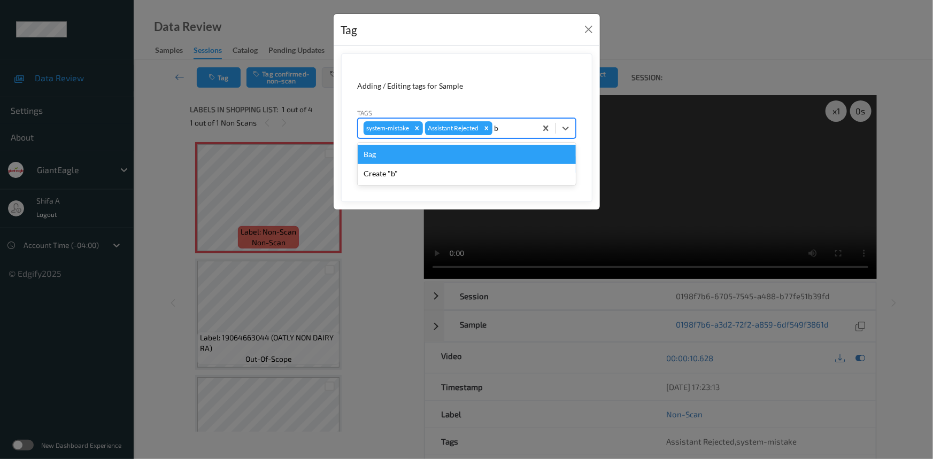
click at [449, 156] on div "Bag" at bounding box center [467, 154] width 218 height 19
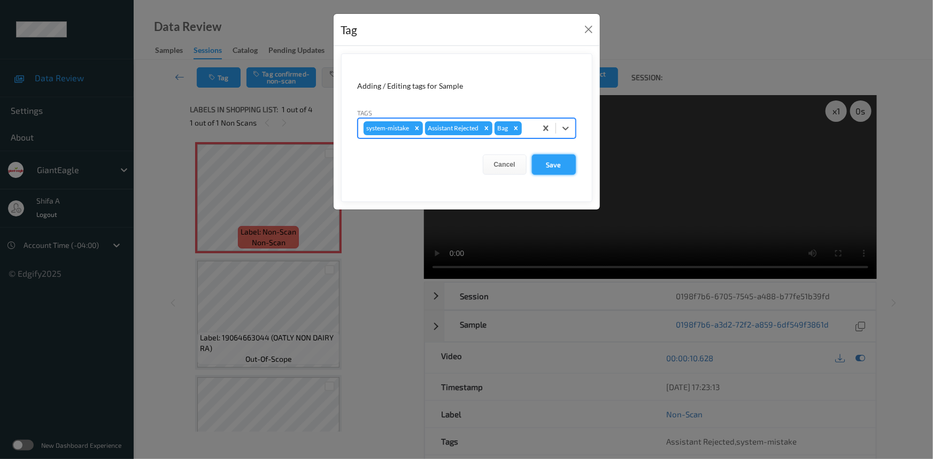
click at [547, 162] on button "Save" at bounding box center [554, 164] width 44 height 20
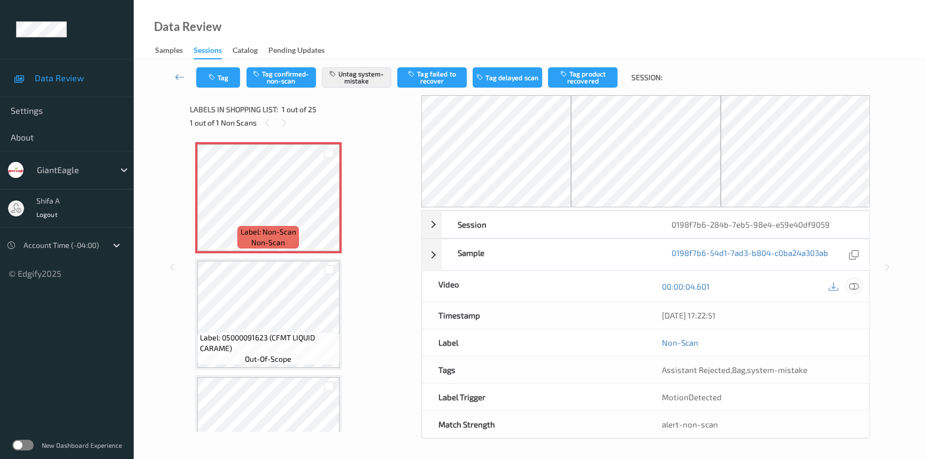
click at [855, 288] on icon at bounding box center [854, 287] width 10 height 10
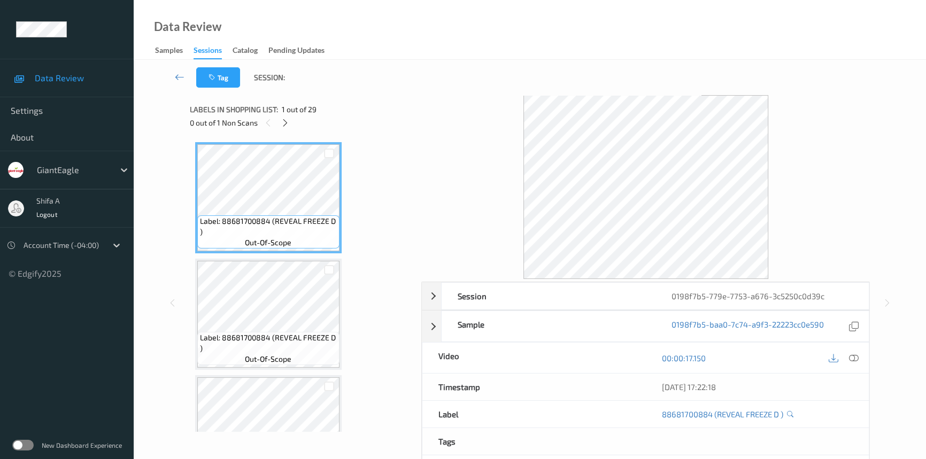
drag, startPoint x: 856, startPoint y: 356, endPoint x: 398, endPoint y: 213, distance: 480.3
click at [856, 356] on icon at bounding box center [854, 358] width 10 height 10
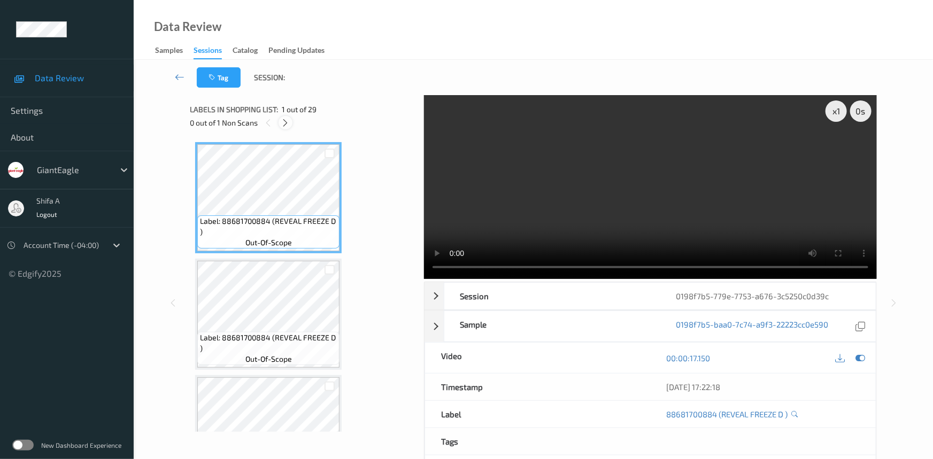
click at [289, 122] on icon at bounding box center [285, 123] width 9 height 10
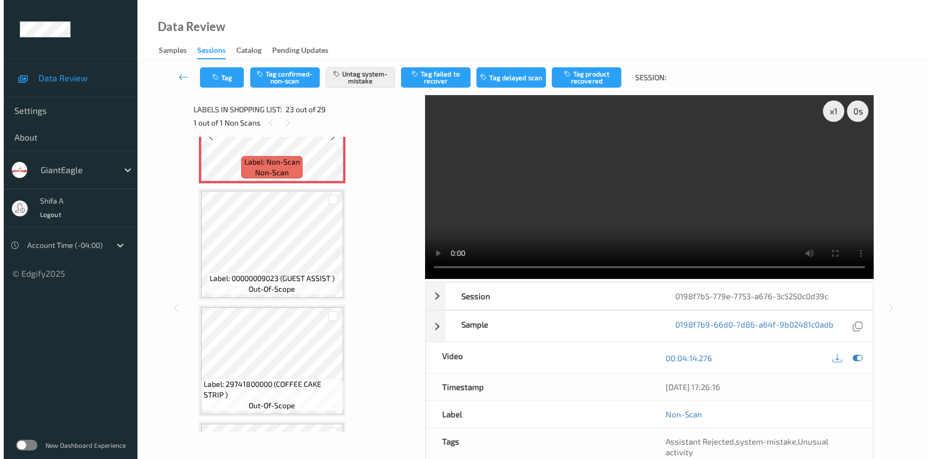
scroll to position [2638, 0]
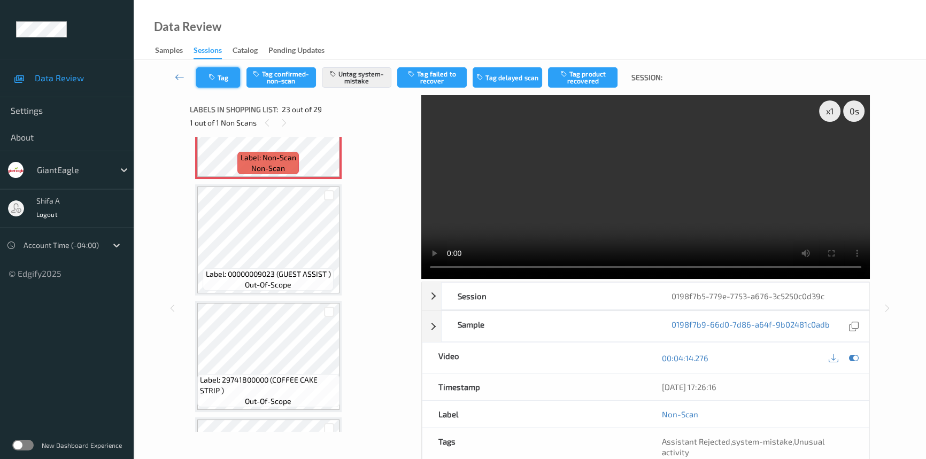
click at [218, 80] on button "Tag" at bounding box center [218, 77] width 44 height 20
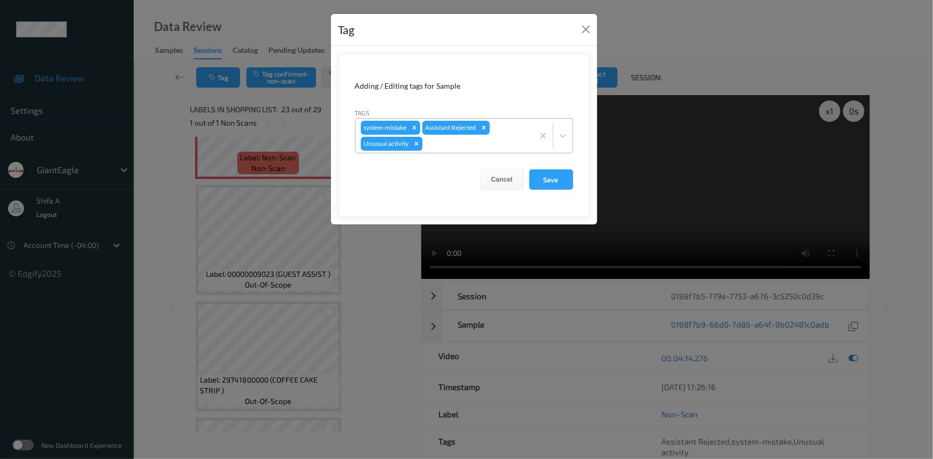
click at [414, 143] on icon "Remove Unusual activity" at bounding box center [416, 143] width 7 height 7
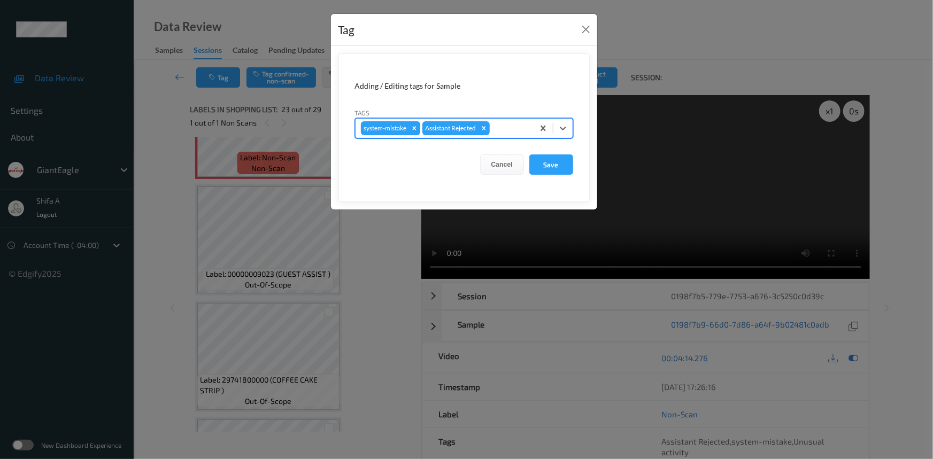
click at [414, 128] on icon "Remove system-mistake" at bounding box center [414, 128] width 4 height 4
click at [537, 165] on button "Save" at bounding box center [551, 164] width 44 height 20
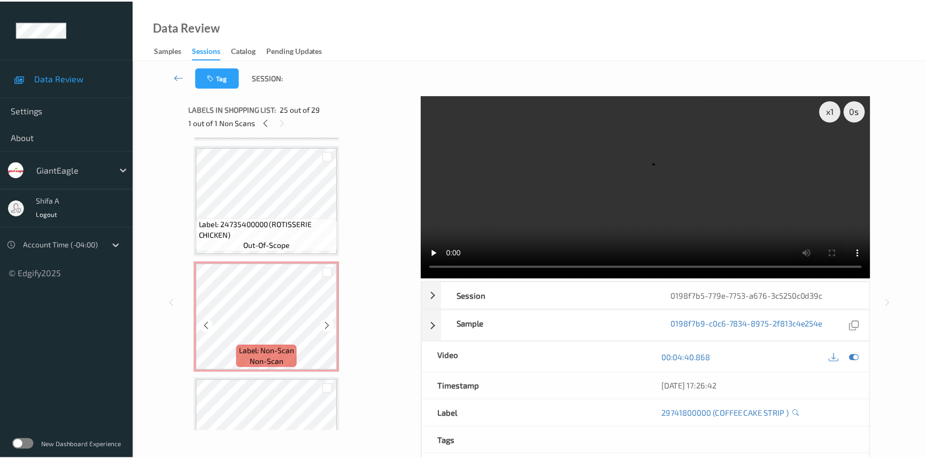
scroll to position [2443, 0]
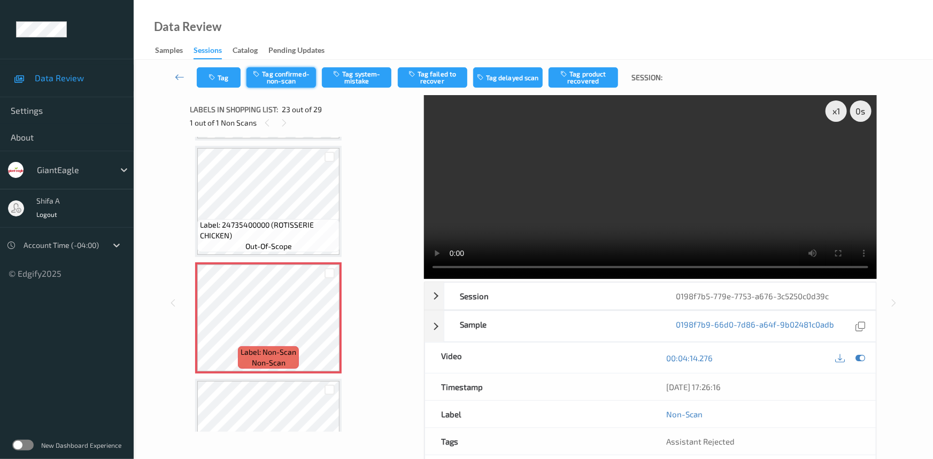
click at [286, 80] on button "Tag confirmed-non-scan" at bounding box center [280, 77] width 69 height 20
click at [609, 74] on button "Tag product recovered" at bounding box center [582, 77] width 69 height 20
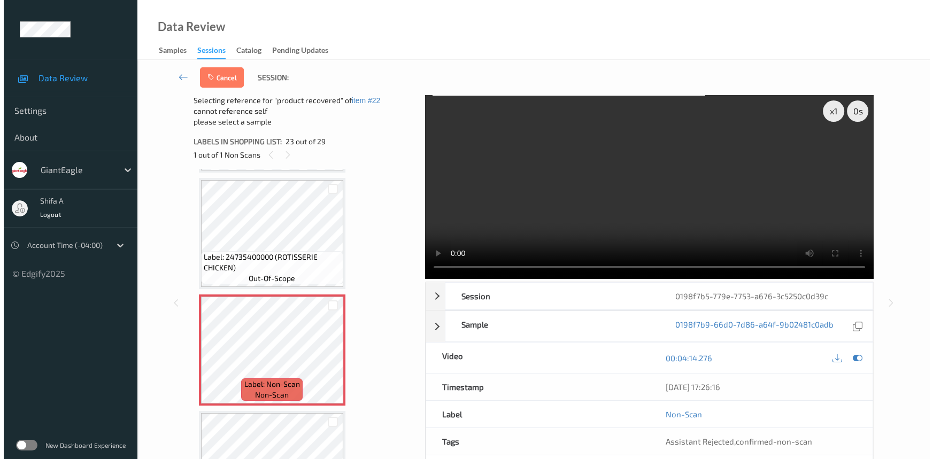
scroll to position [2638, 0]
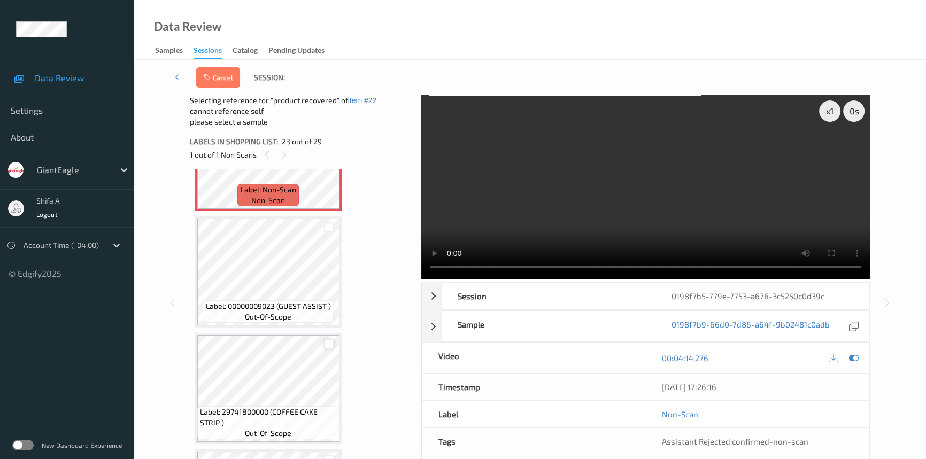
click at [330, 339] on div at bounding box center [329, 344] width 10 height 10
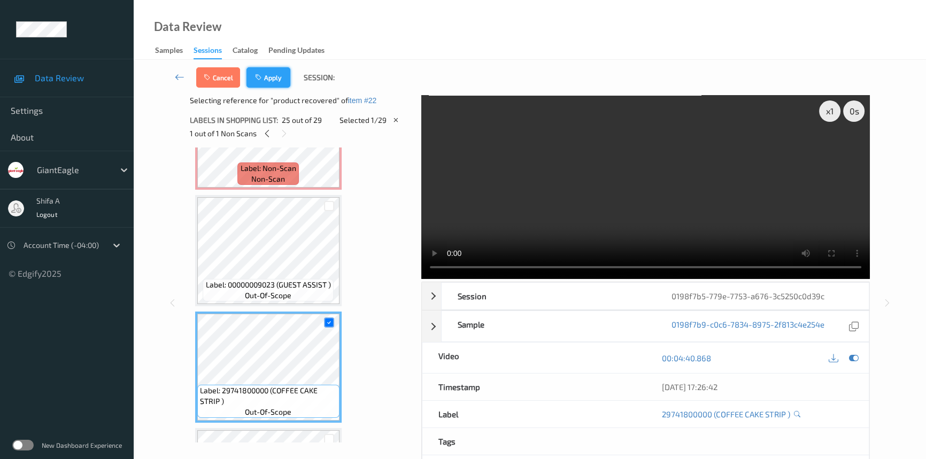
click at [274, 71] on button "Apply" at bounding box center [268, 77] width 44 height 20
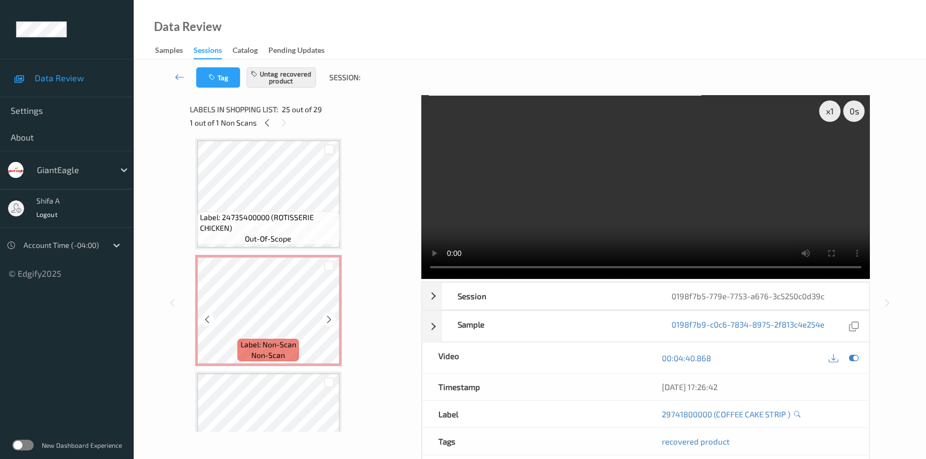
scroll to position [2443, 0]
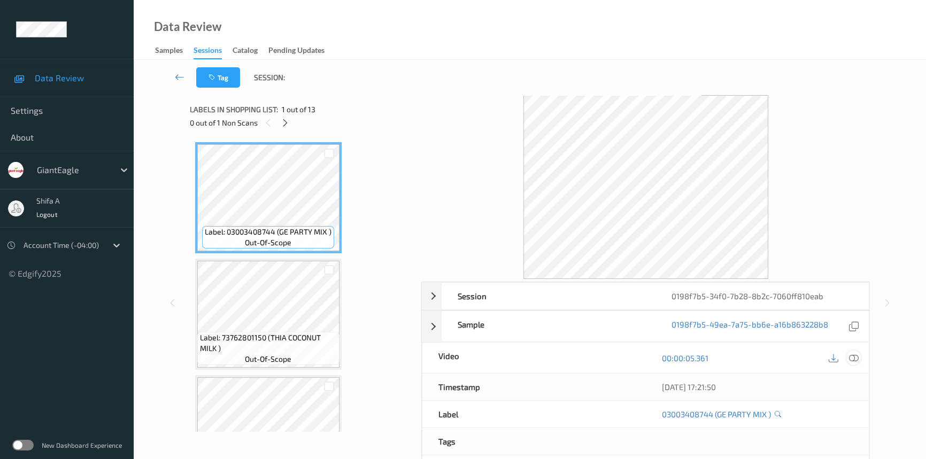
click at [855, 358] on icon at bounding box center [854, 358] width 10 height 10
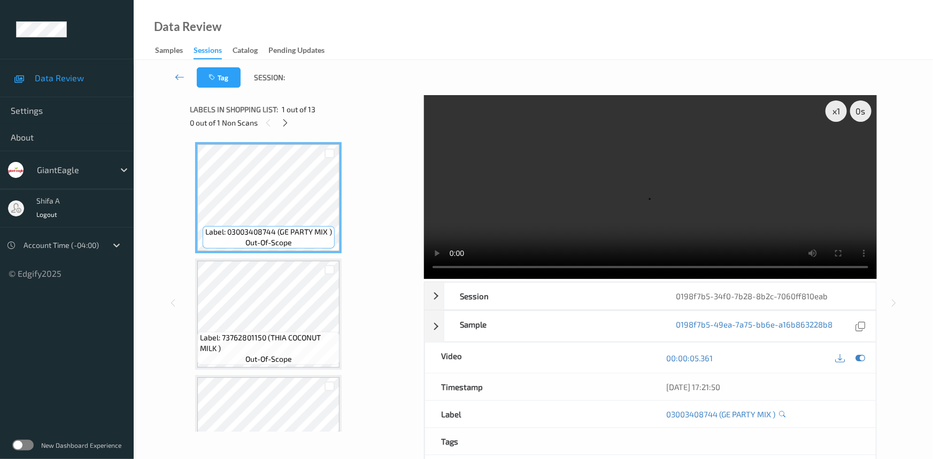
click at [280, 127] on div "0 out of 1 Non Scans" at bounding box center [303, 122] width 227 height 13
click at [284, 123] on icon at bounding box center [285, 123] width 9 height 10
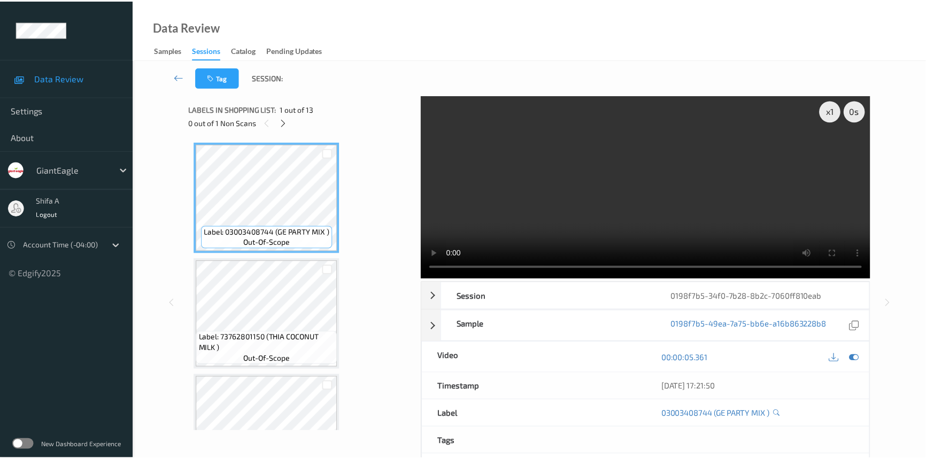
scroll to position [470, 0]
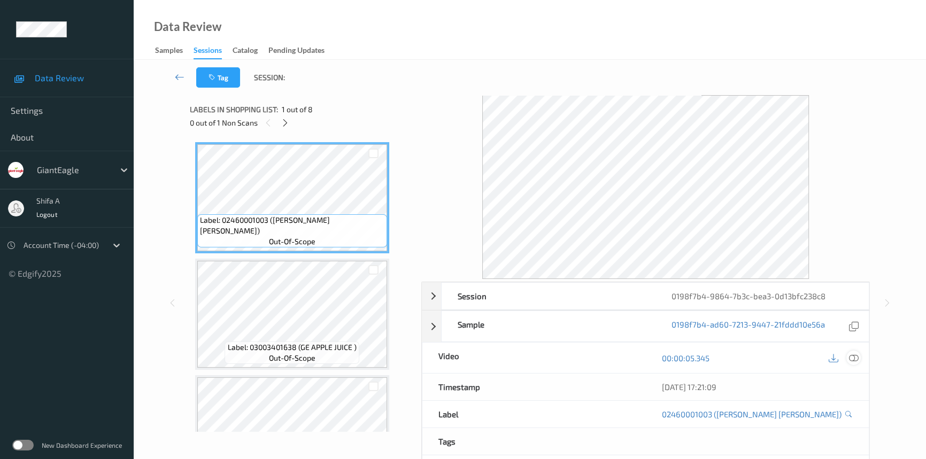
click at [858, 358] on icon at bounding box center [854, 358] width 10 height 10
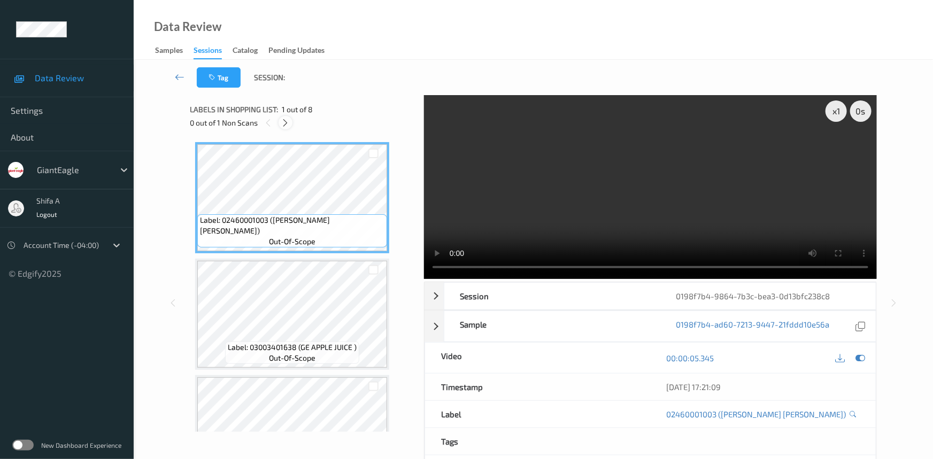
click at [289, 124] on icon at bounding box center [285, 123] width 9 height 10
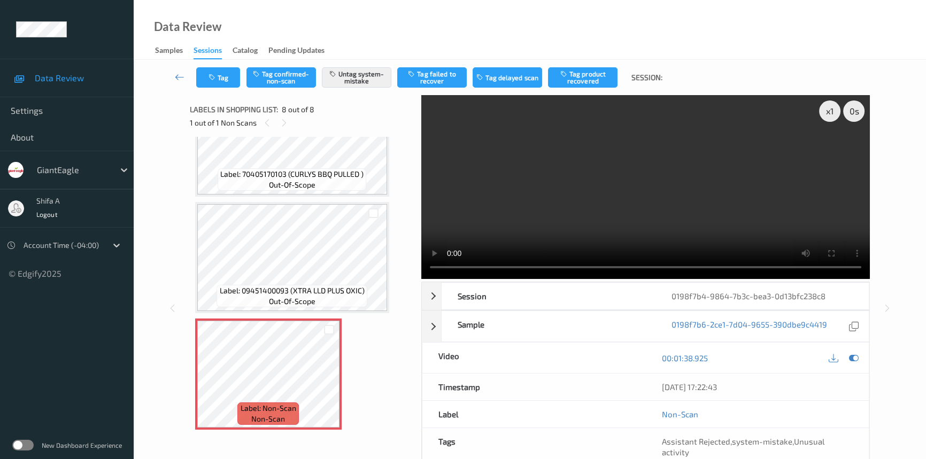
scroll to position [573, 0]
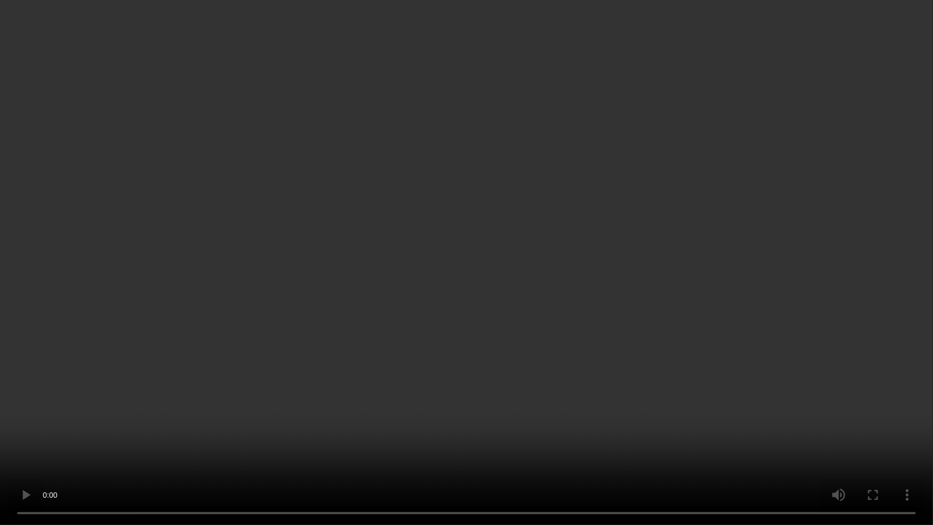
click at [723, 459] on video at bounding box center [466, 262] width 933 height 525
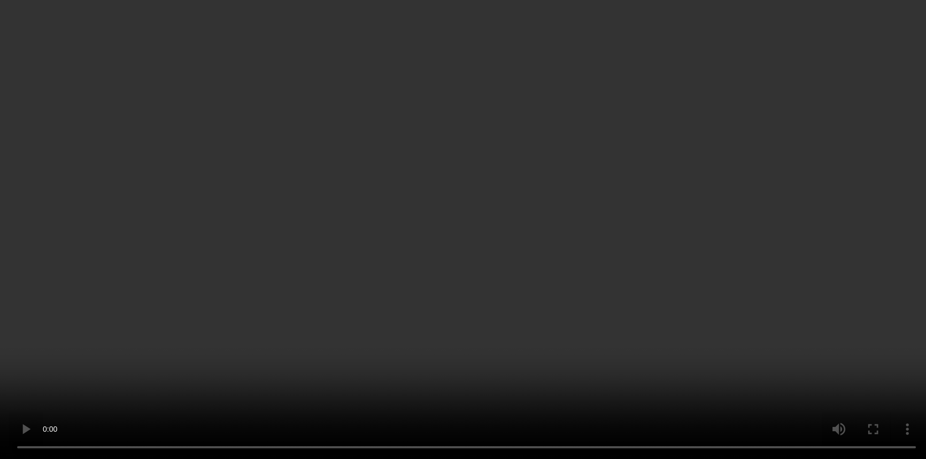
scroll to position [639, 0]
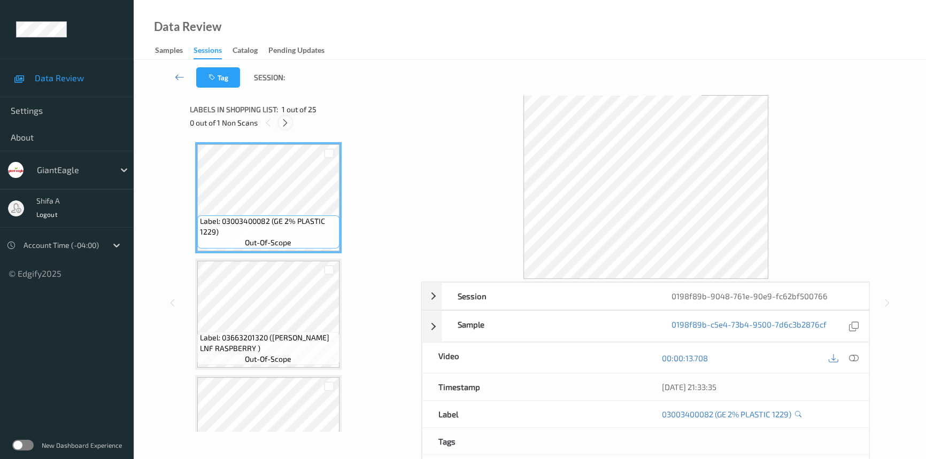
click at [289, 122] on icon at bounding box center [285, 123] width 9 height 10
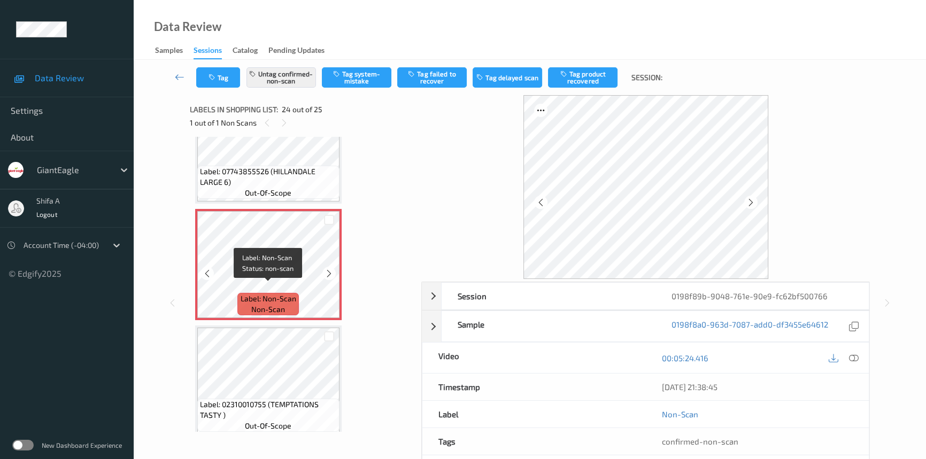
scroll to position [2613, 0]
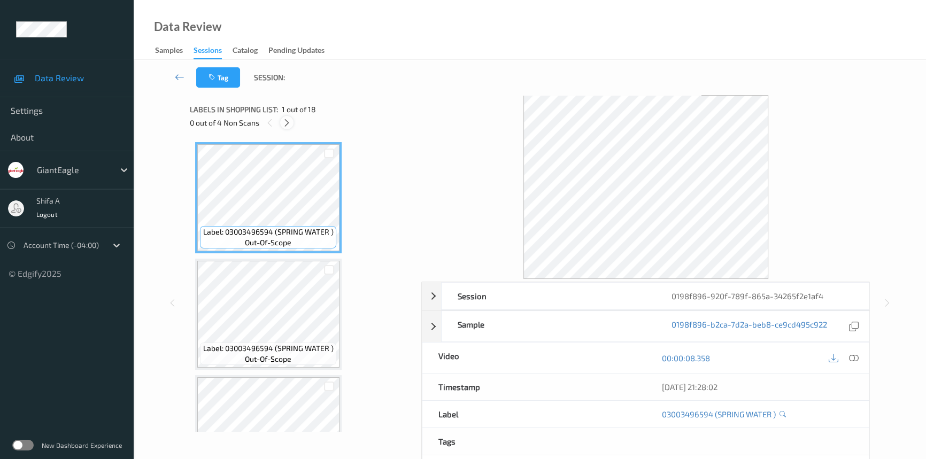
click at [290, 118] on icon at bounding box center [286, 123] width 9 height 10
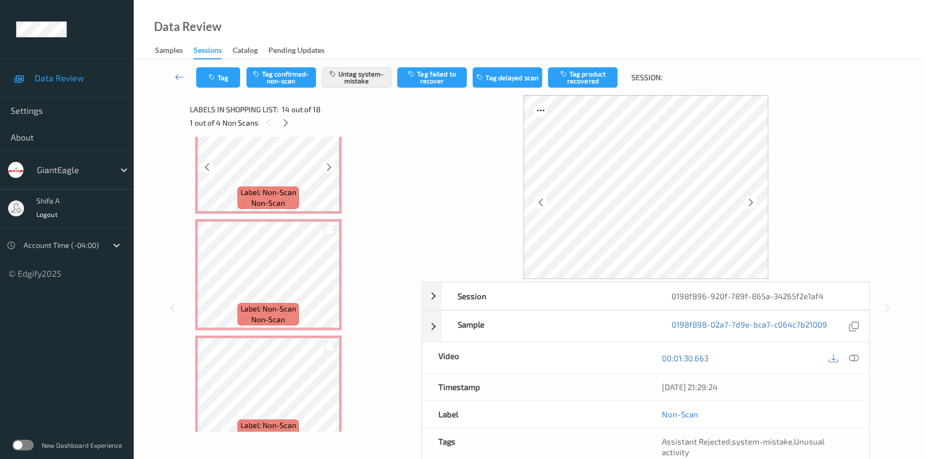
scroll to position [1801, 0]
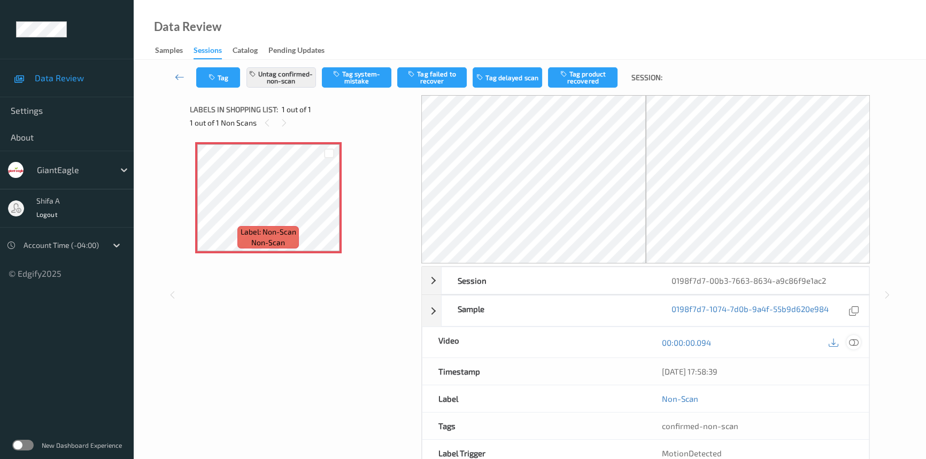
drag, startPoint x: 855, startPoint y: 342, endPoint x: 824, endPoint y: 187, distance: 158.2
click at [855, 341] on icon at bounding box center [854, 343] width 10 height 10
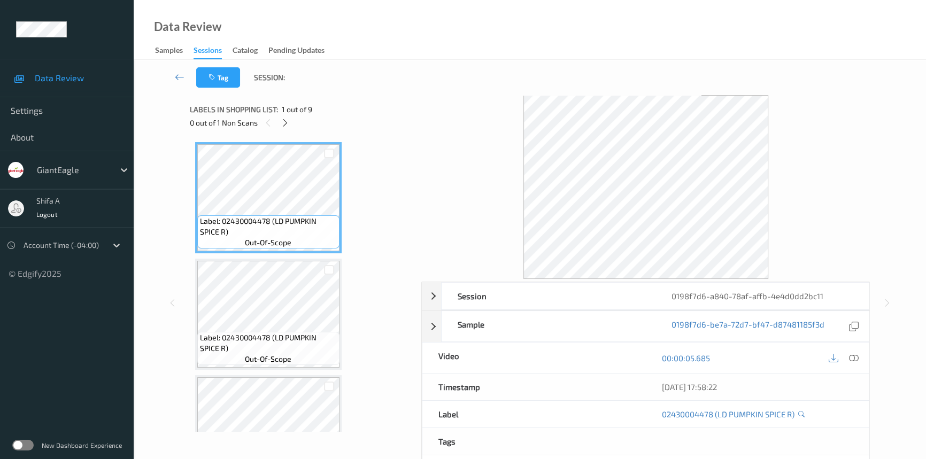
click at [851, 359] on icon at bounding box center [854, 358] width 10 height 10
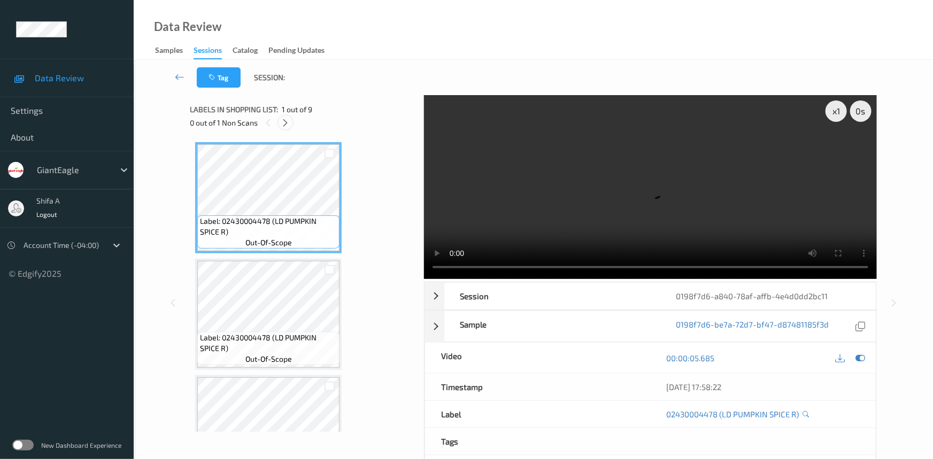
click at [283, 127] on icon at bounding box center [285, 123] width 9 height 10
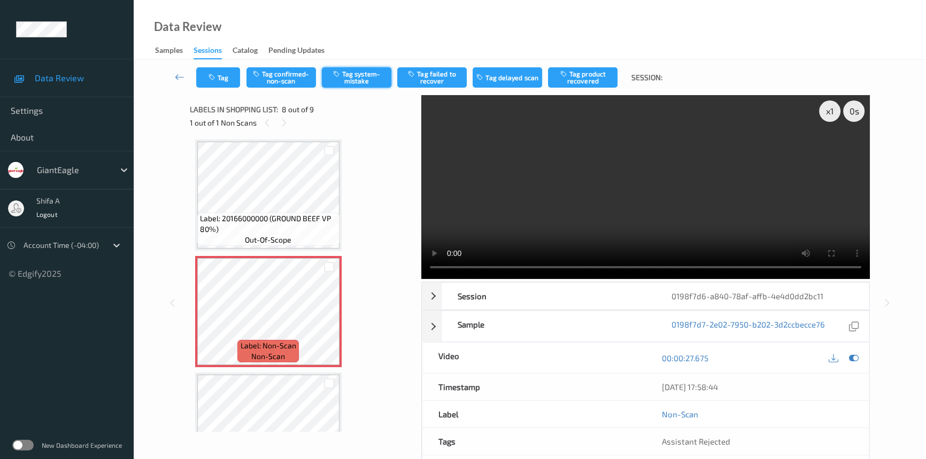
click at [355, 80] on button "Tag system-mistake" at bounding box center [356, 77] width 69 height 20
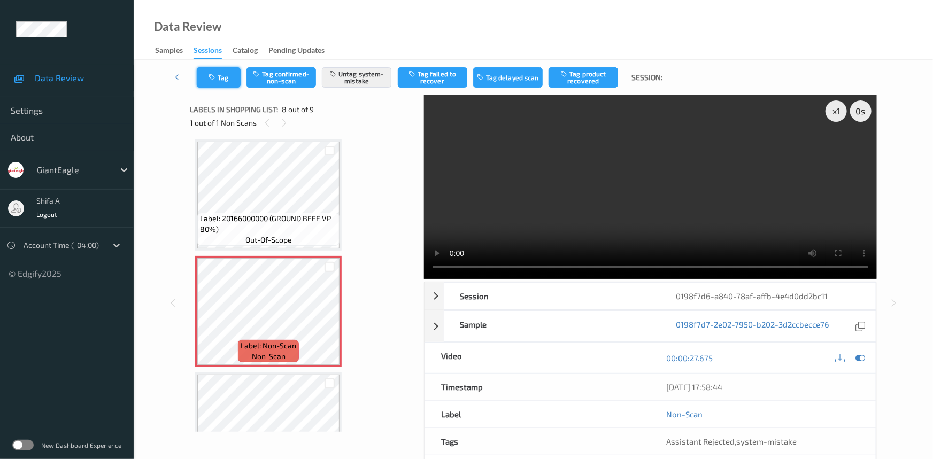
click at [223, 75] on button "Tag" at bounding box center [219, 77] width 44 height 20
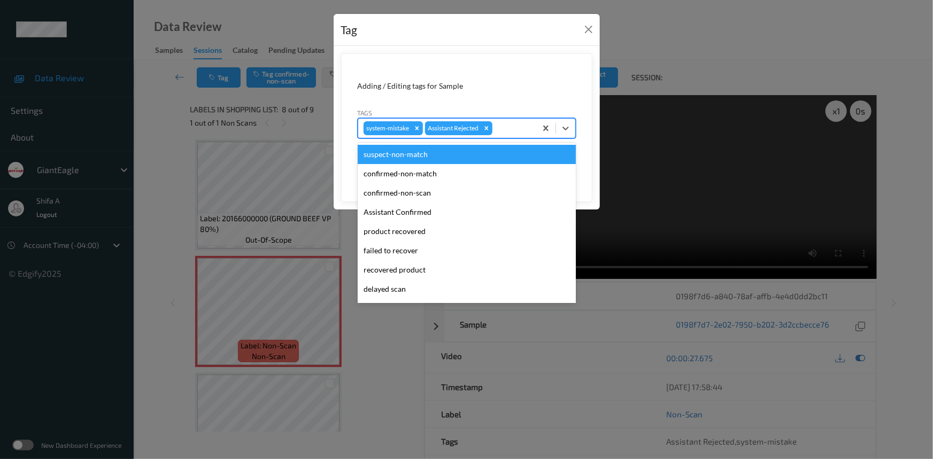
click at [509, 129] on div at bounding box center [512, 128] width 36 height 13
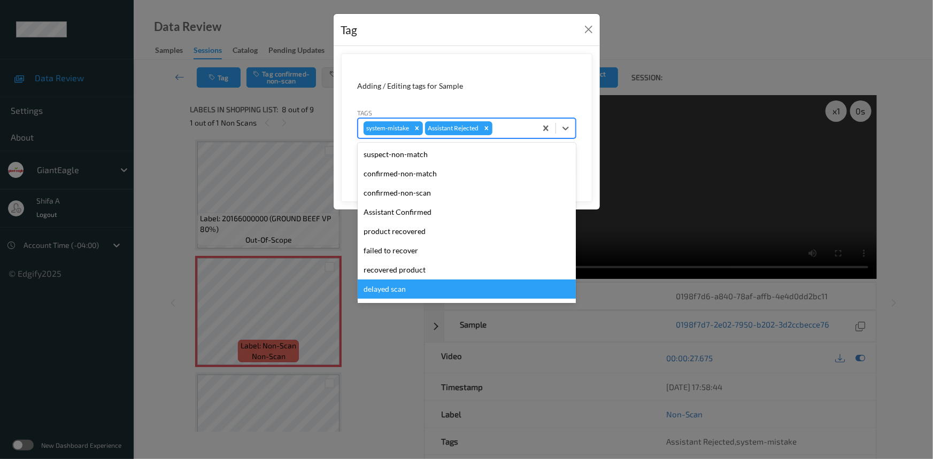
scroll to position [94, 0]
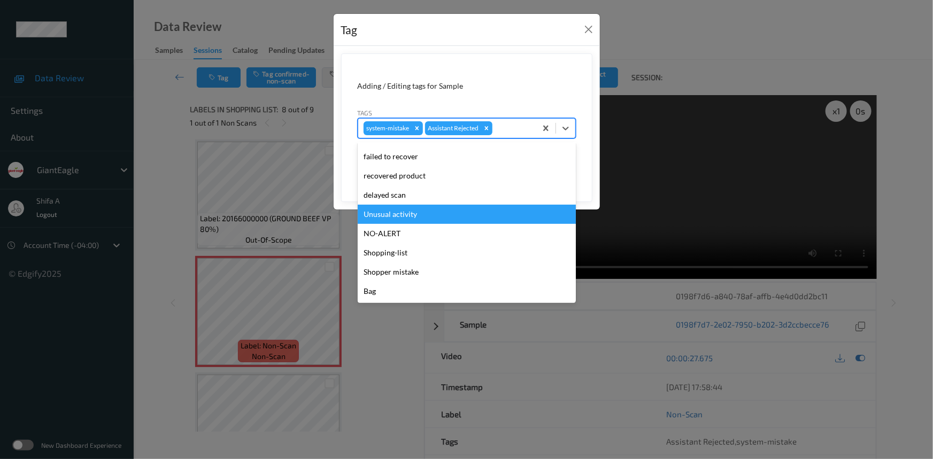
click at [423, 216] on div "Unusual activity" at bounding box center [467, 214] width 218 height 19
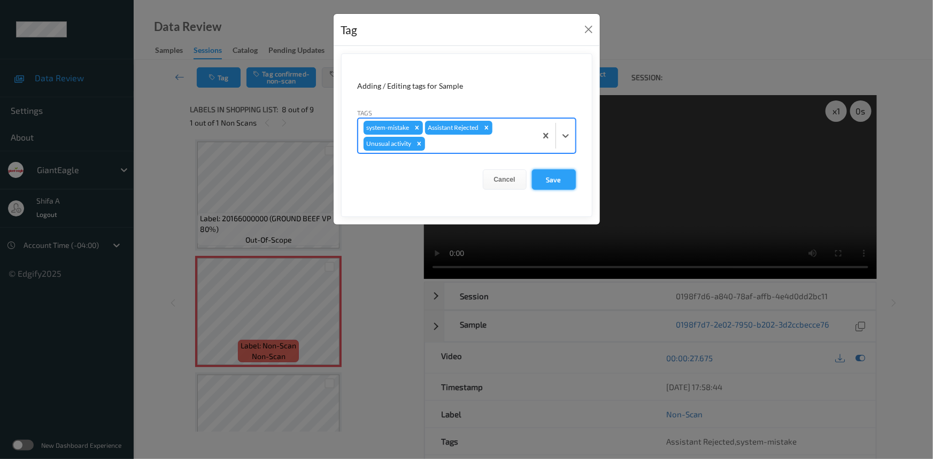
click at [544, 174] on button "Save" at bounding box center [554, 179] width 44 height 20
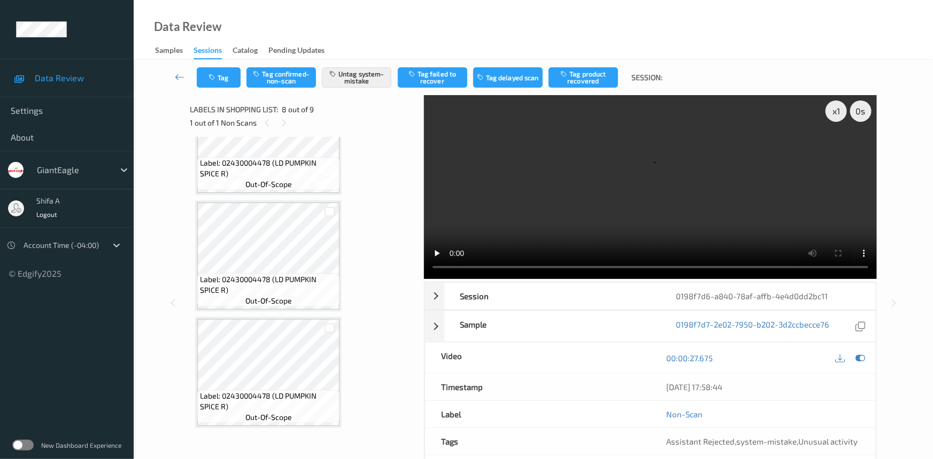
scroll to position [172, 0]
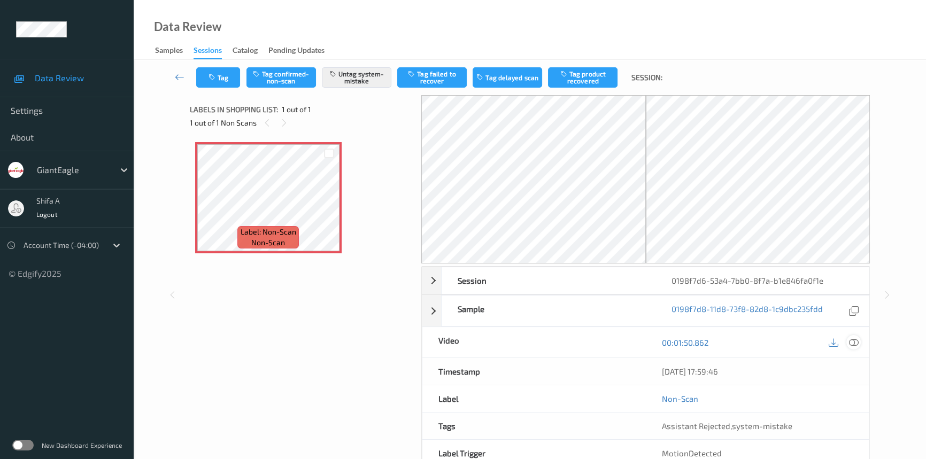
click at [857, 338] on icon at bounding box center [854, 343] width 10 height 10
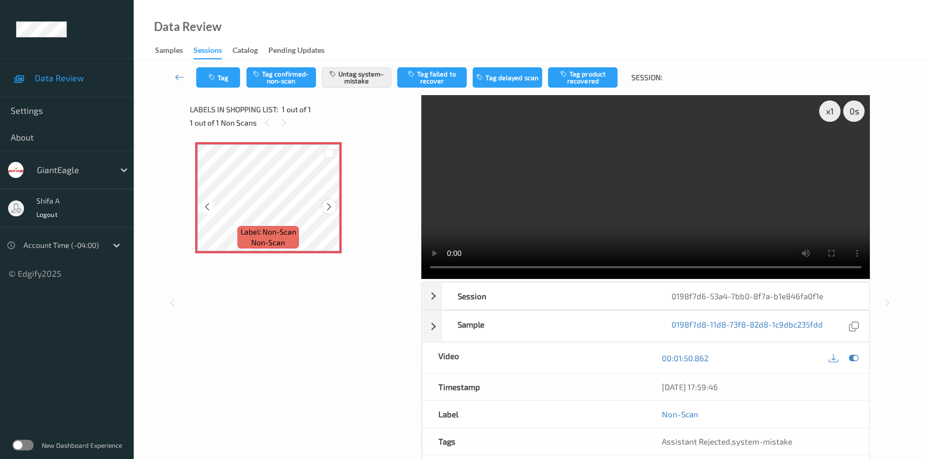
click at [330, 207] on icon at bounding box center [328, 207] width 9 height 10
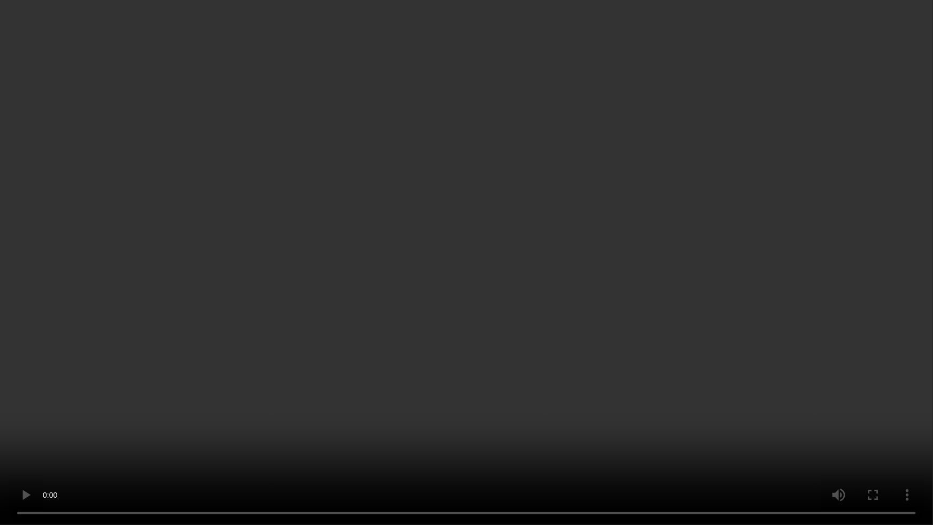
click at [687, 236] on video at bounding box center [466, 262] width 933 height 525
click at [444, 313] on video at bounding box center [466, 262] width 933 height 525
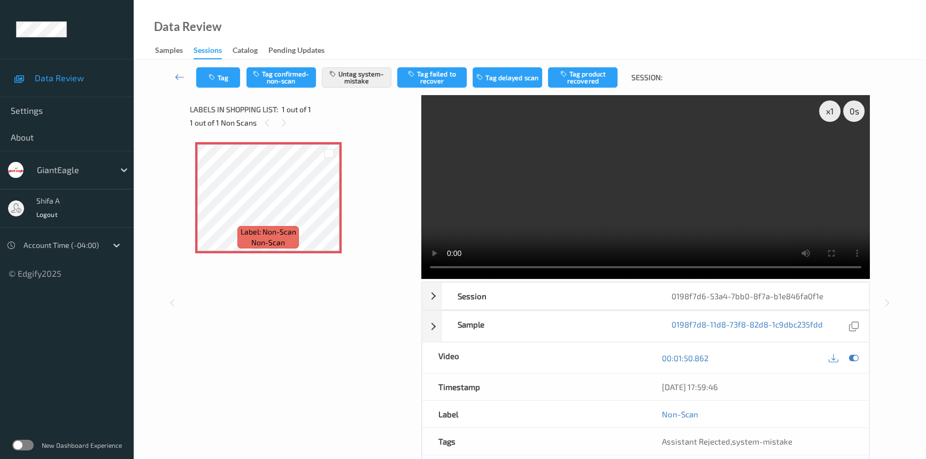
click at [619, 143] on video at bounding box center [645, 187] width 448 height 184
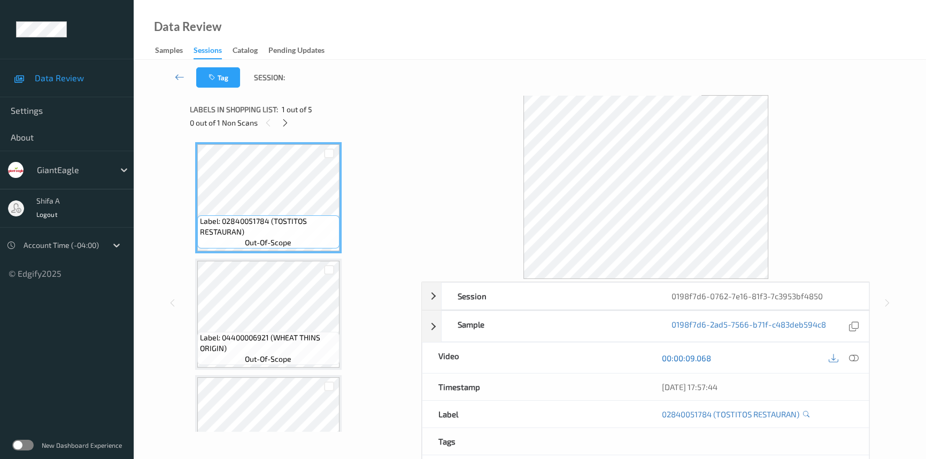
drag, startPoint x: 854, startPoint y: 358, endPoint x: 682, endPoint y: 257, distance: 198.8
click at [854, 356] on icon at bounding box center [854, 358] width 10 height 10
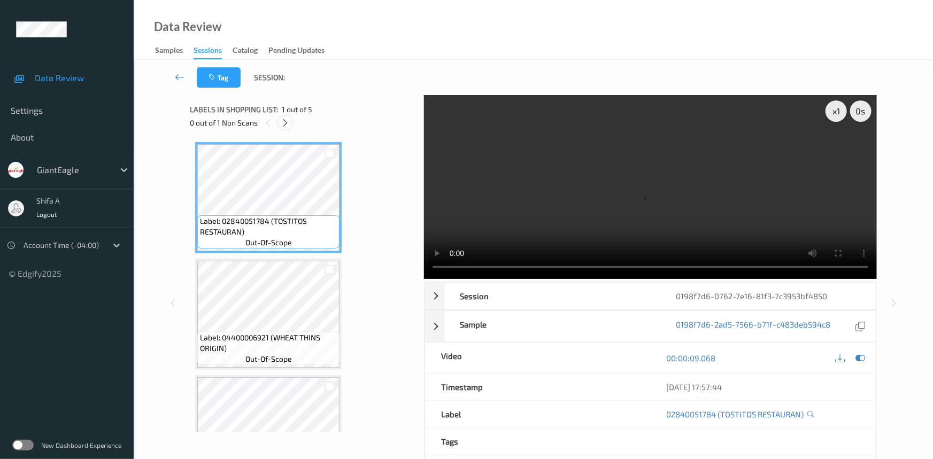
click at [278, 123] on div at bounding box center [284, 122] width 13 height 13
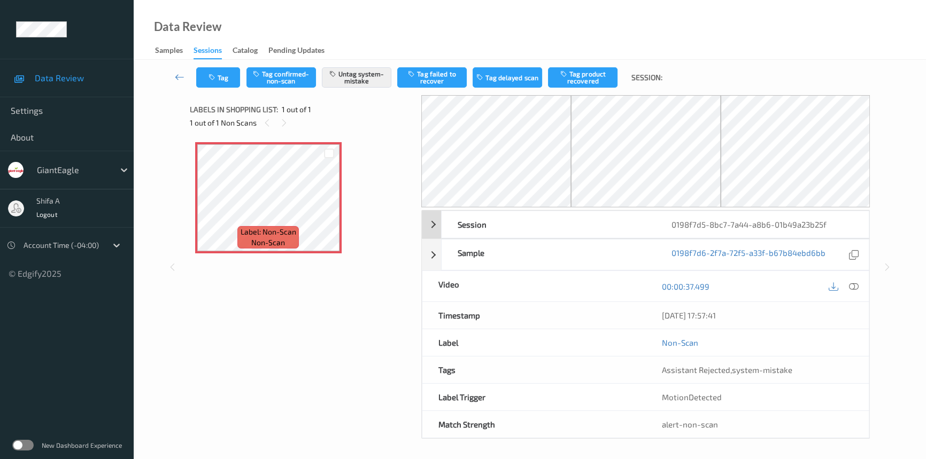
drag, startPoint x: 851, startPoint y: 288, endPoint x: 789, endPoint y: 191, distance: 115.3
click at [852, 287] on icon at bounding box center [854, 287] width 10 height 10
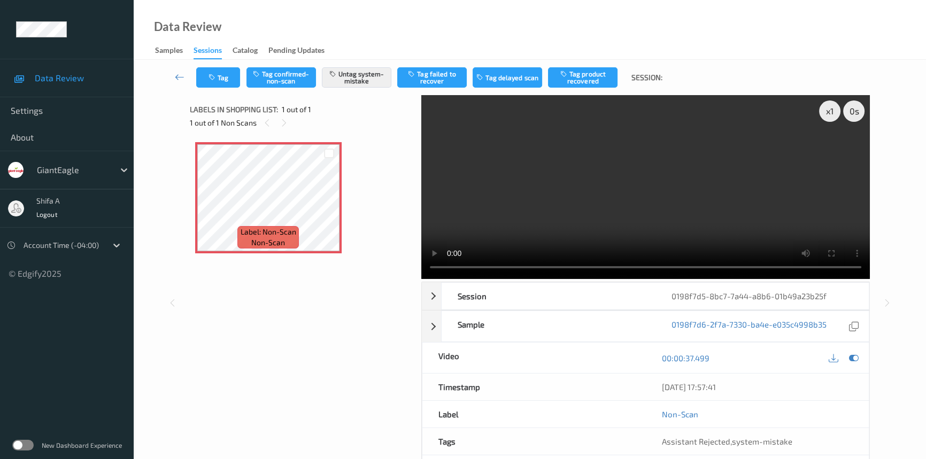
click at [653, 184] on video at bounding box center [645, 187] width 448 height 184
click at [220, 77] on button "Tag" at bounding box center [218, 77] width 44 height 20
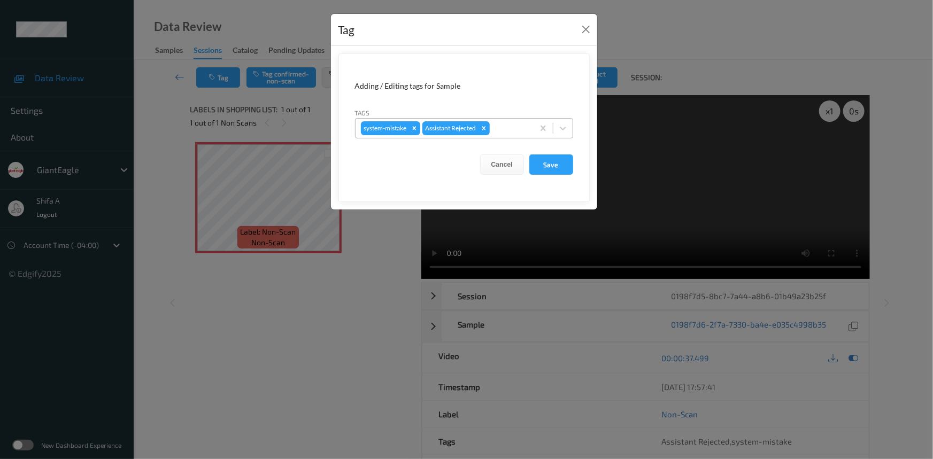
click at [511, 132] on div at bounding box center [510, 128] width 36 height 13
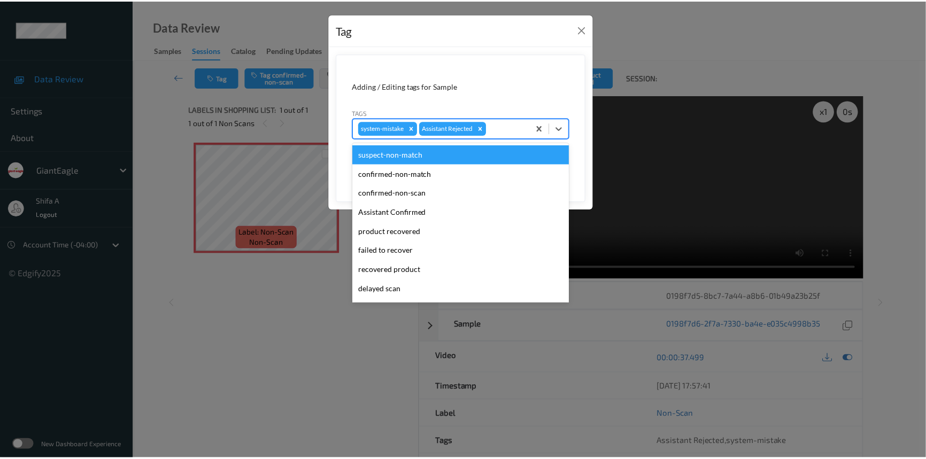
scroll to position [94, 0]
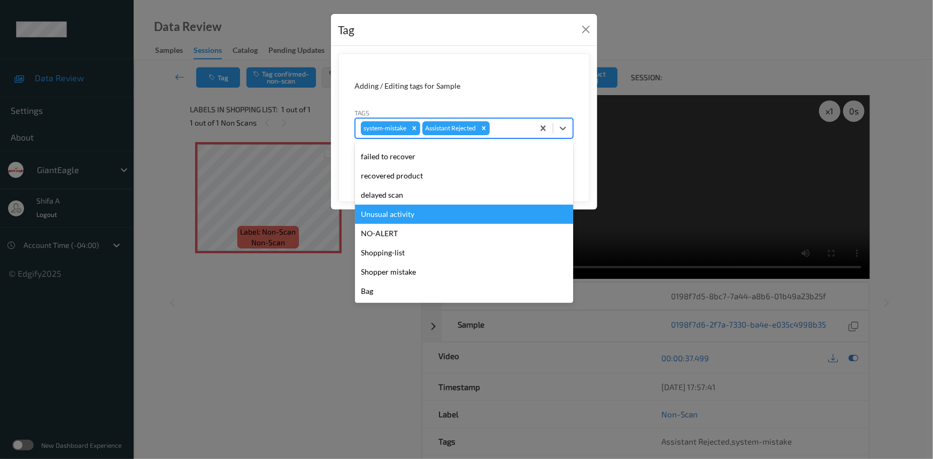
click at [406, 208] on div "Unusual activity" at bounding box center [464, 214] width 218 height 19
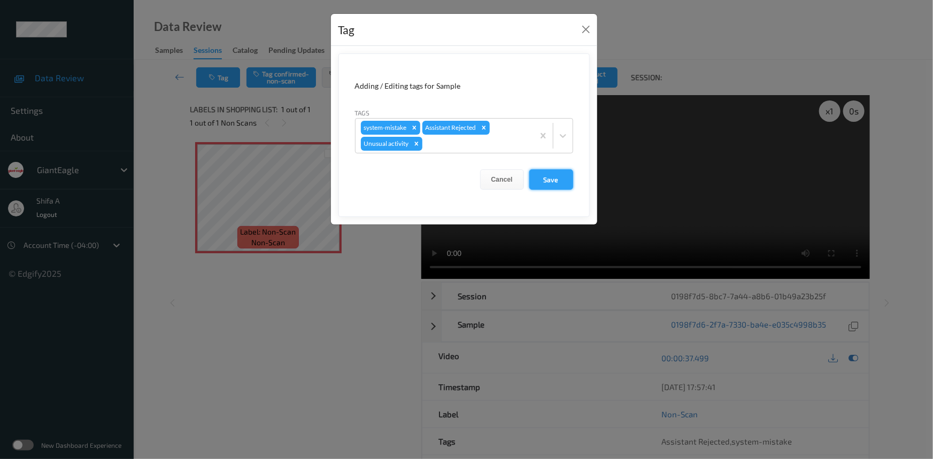
click at [557, 174] on button "Save" at bounding box center [551, 179] width 44 height 20
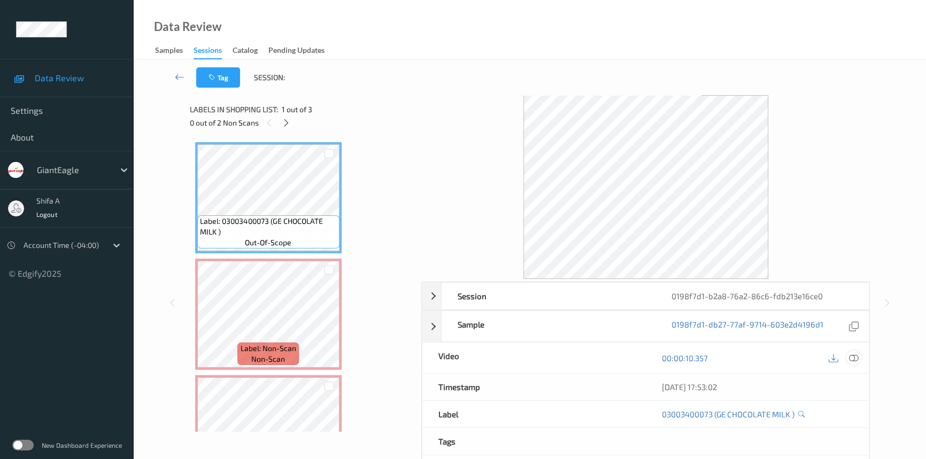
click at [855, 358] on icon at bounding box center [854, 358] width 10 height 10
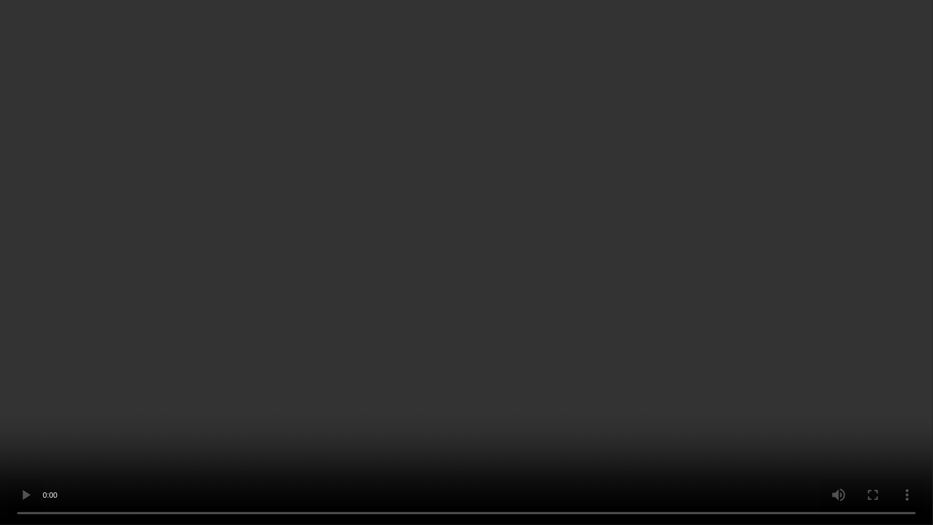
click at [672, 289] on video at bounding box center [466, 262] width 933 height 525
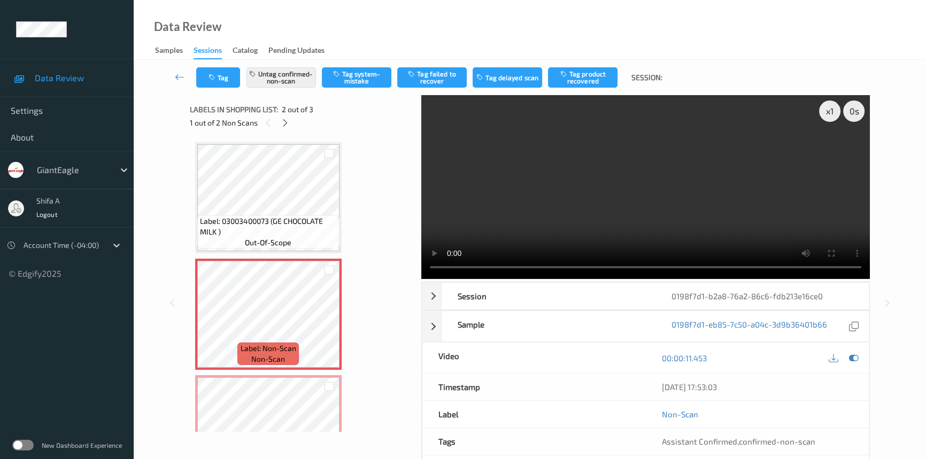
click at [685, 160] on video at bounding box center [645, 187] width 448 height 184
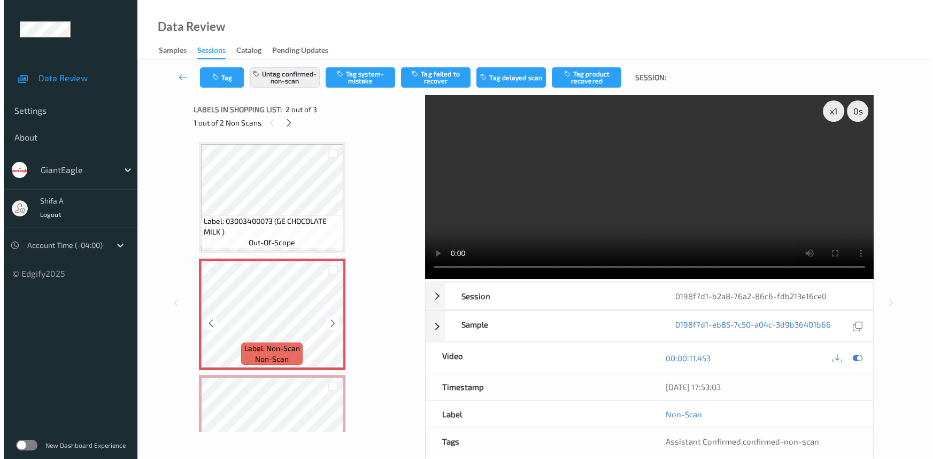
scroll to position [59, 0]
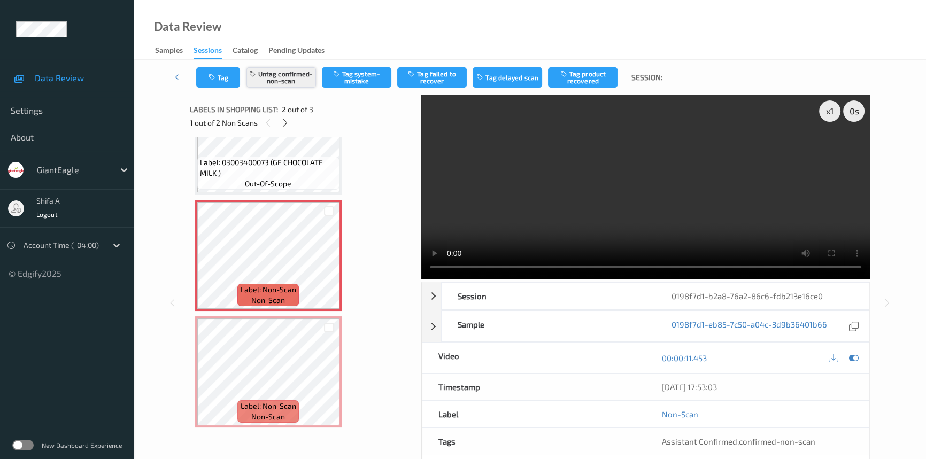
click at [290, 76] on button "Untag confirmed-non-scan" at bounding box center [280, 77] width 69 height 20
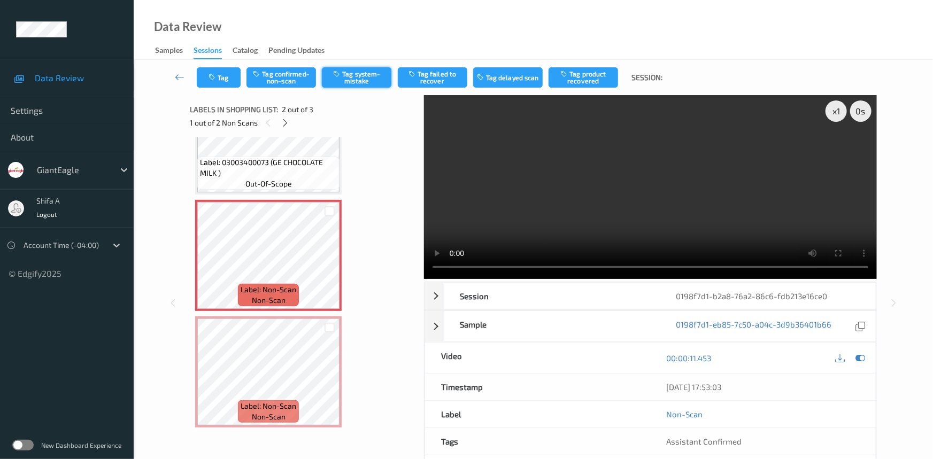
click at [351, 84] on button "Tag system-mistake" at bounding box center [356, 77] width 69 height 20
click at [231, 73] on button "Tag" at bounding box center [219, 77] width 44 height 20
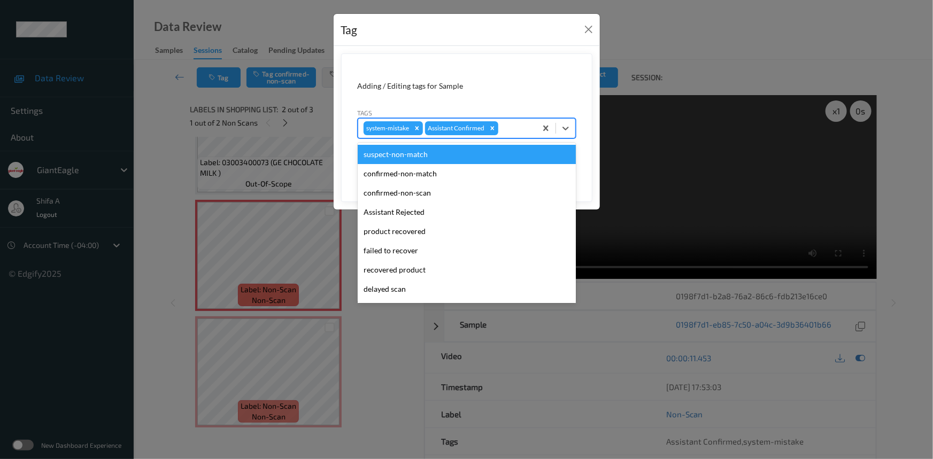
click at [514, 129] on div at bounding box center [515, 128] width 30 height 13
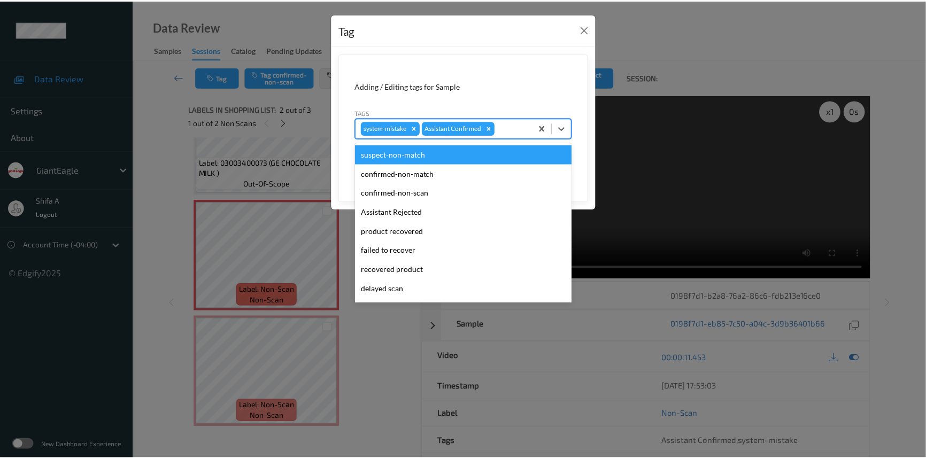
scroll to position [94, 0]
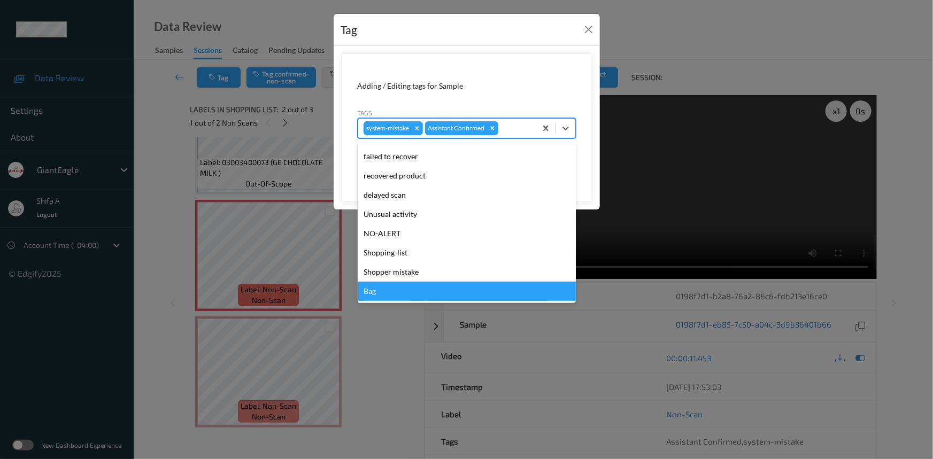
click at [394, 291] on div "Bag" at bounding box center [467, 291] width 218 height 19
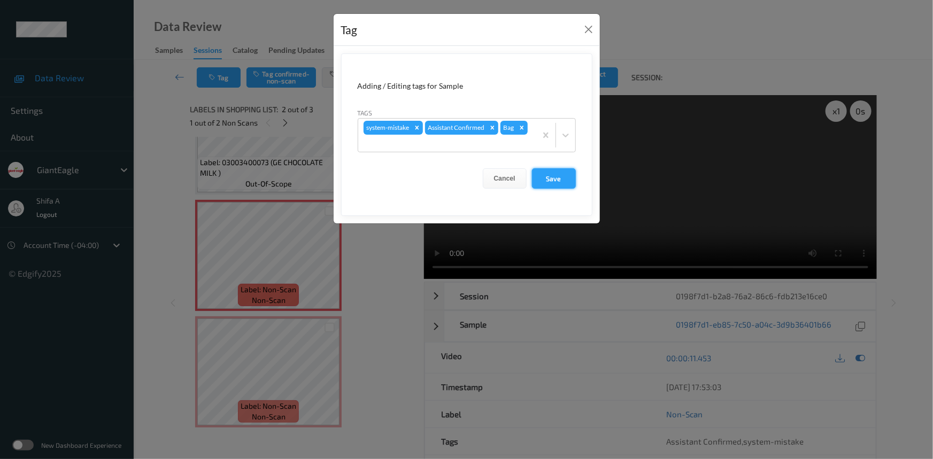
click at [560, 174] on button "Save" at bounding box center [554, 178] width 44 height 20
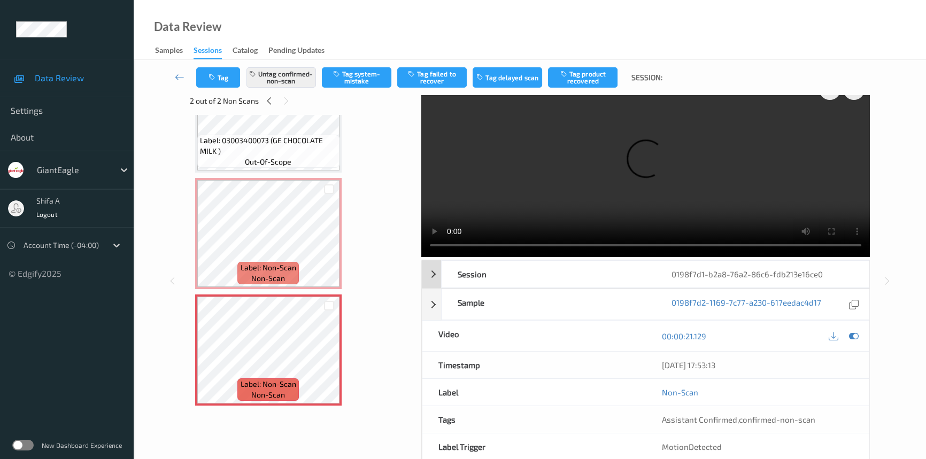
scroll to position [0, 0]
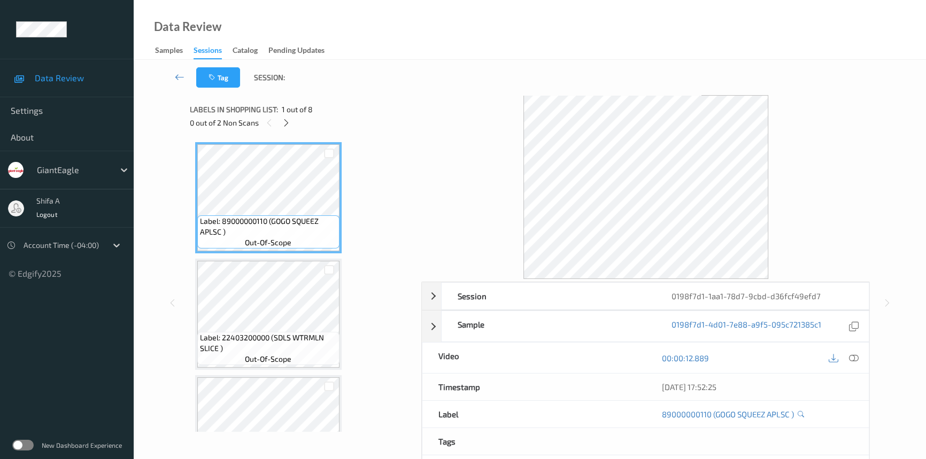
drag, startPoint x: 853, startPoint y: 354, endPoint x: 658, endPoint y: 251, distance: 220.7
click at [852, 353] on icon at bounding box center [854, 358] width 10 height 10
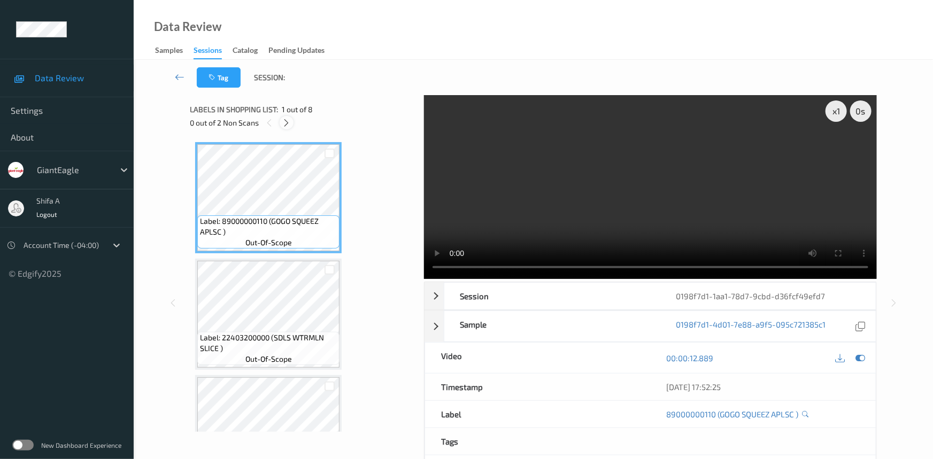
click at [282, 124] on div at bounding box center [286, 122] width 13 height 13
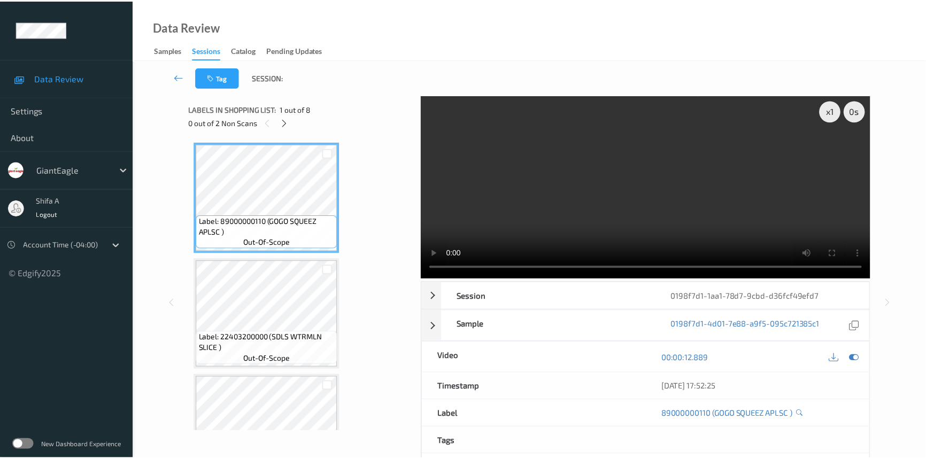
scroll to position [586, 0]
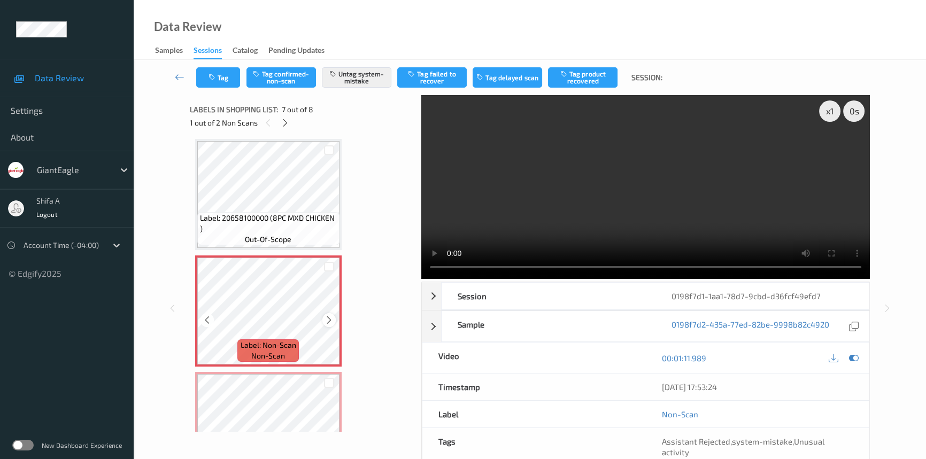
click at [328, 317] on icon at bounding box center [328, 320] width 9 height 10
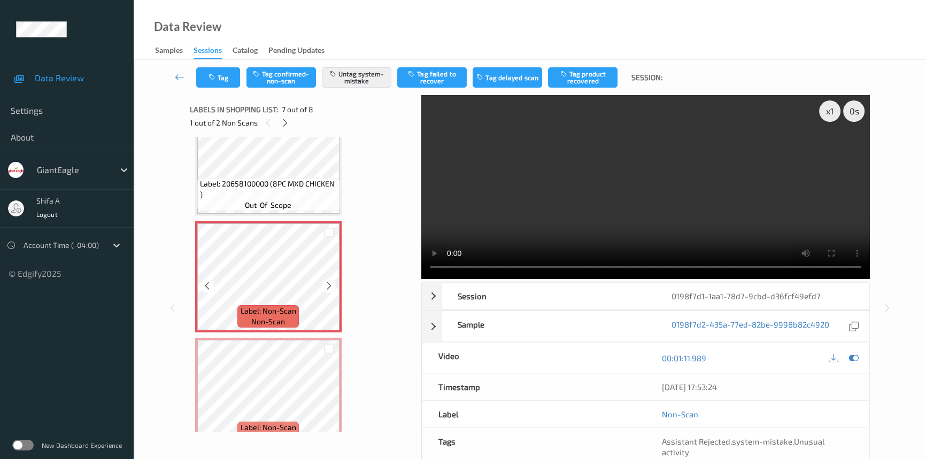
scroll to position [639, 0]
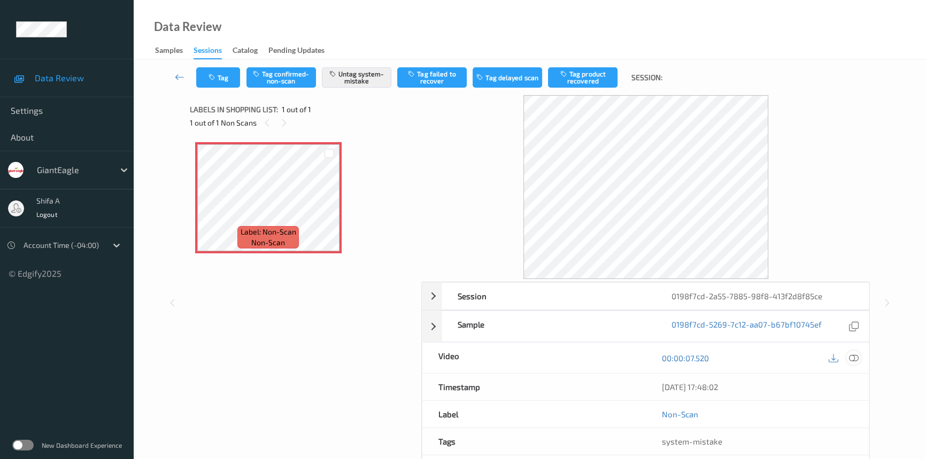
click at [859, 358] on div at bounding box center [843, 358] width 35 height 14
click at [849, 359] on icon at bounding box center [854, 358] width 10 height 10
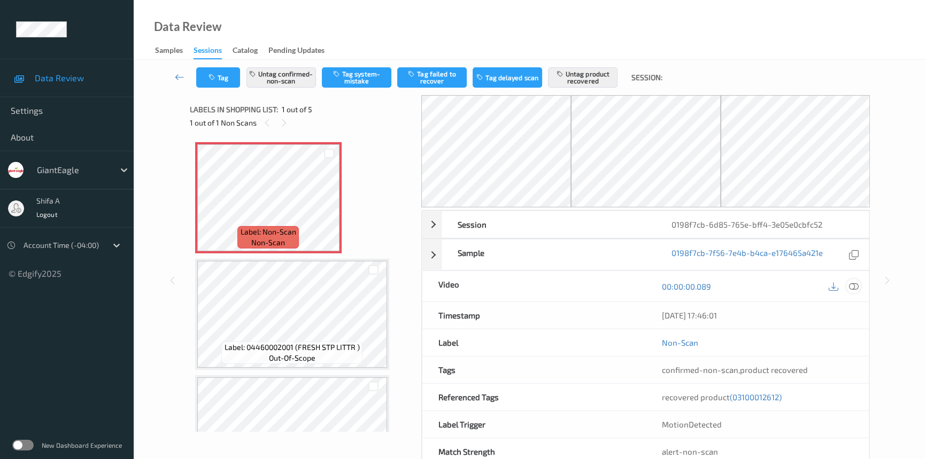
click at [852, 285] on icon at bounding box center [854, 287] width 10 height 10
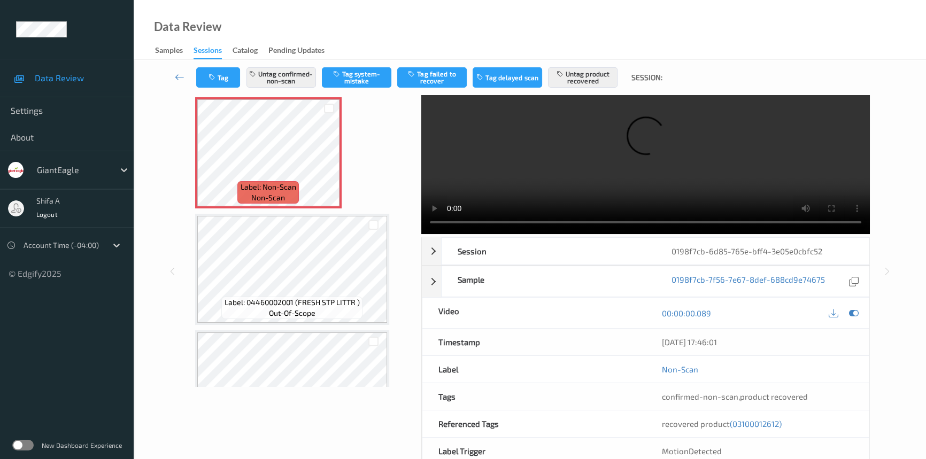
scroll to position [99, 0]
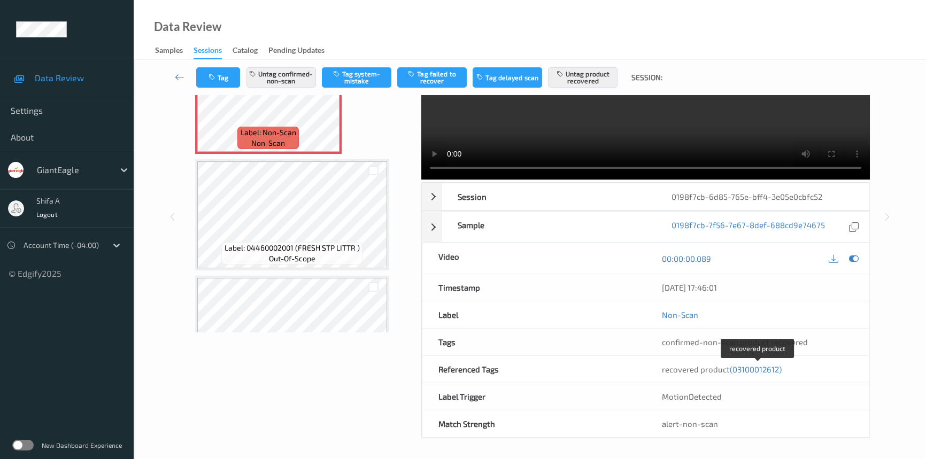
click at [765, 369] on span "(03100012612)" at bounding box center [756, 369] width 52 height 10
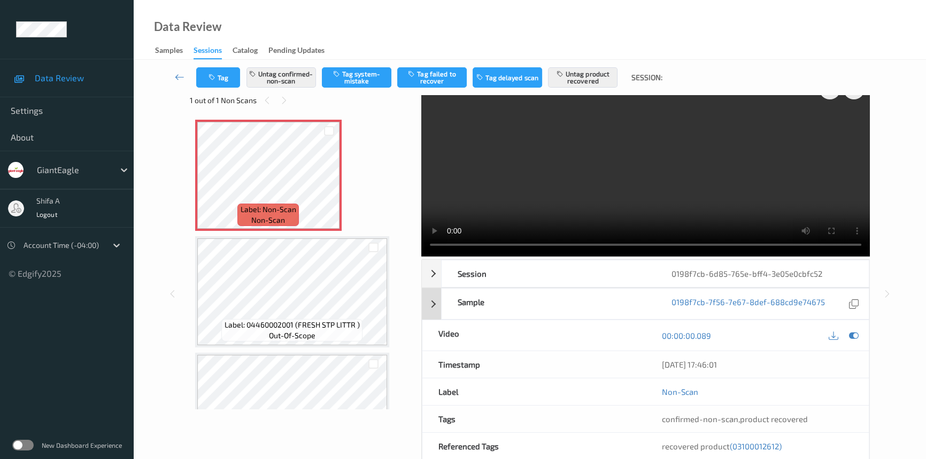
scroll to position [0, 0]
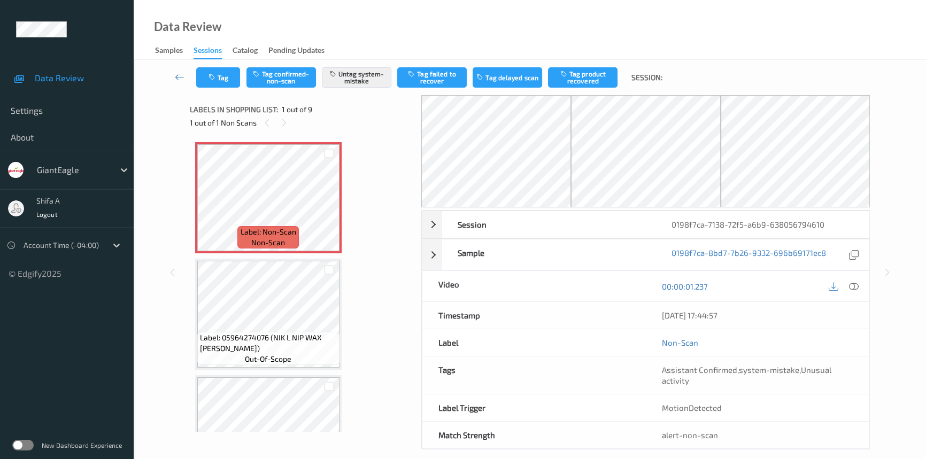
click at [855, 285] on icon at bounding box center [854, 287] width 10 height 10
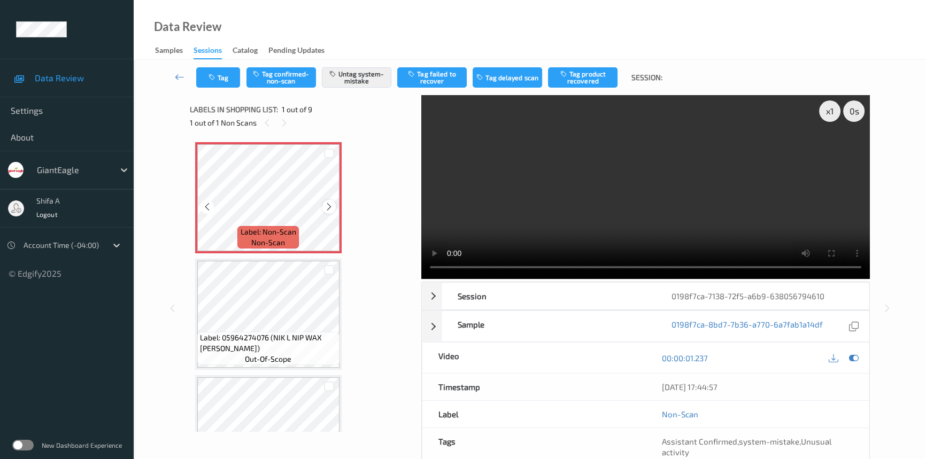
click at [326, 208] on icon at bounding box center [328, 207] width 9 height 10
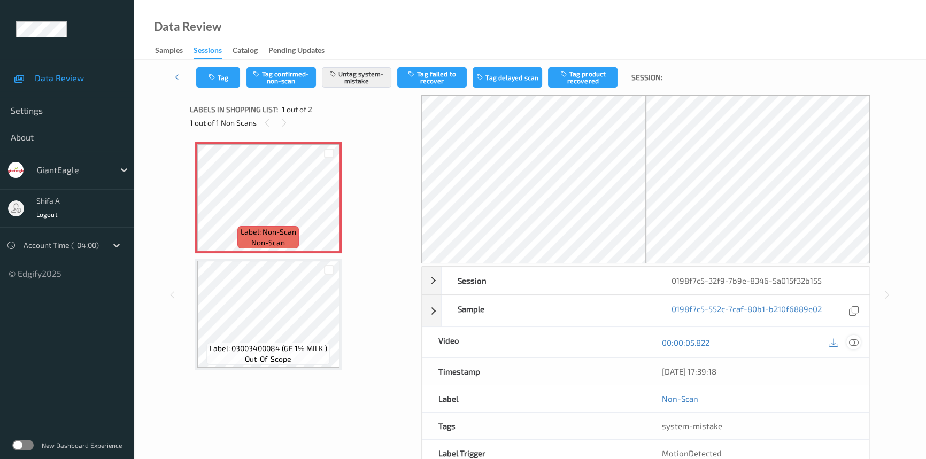
click at [855, 346] on icon at bounding box center [854, 343] width 10 height 10
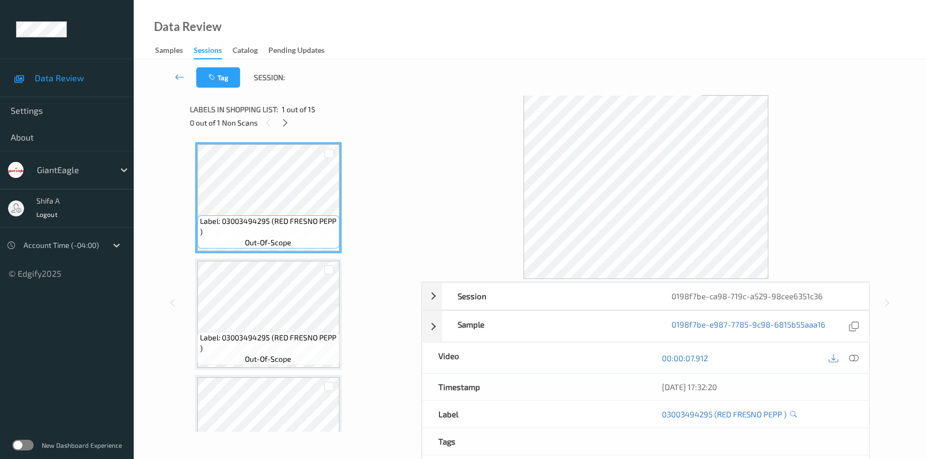
click at [850, 356] on icon at bounding box center [854, 358] width 10 height 10
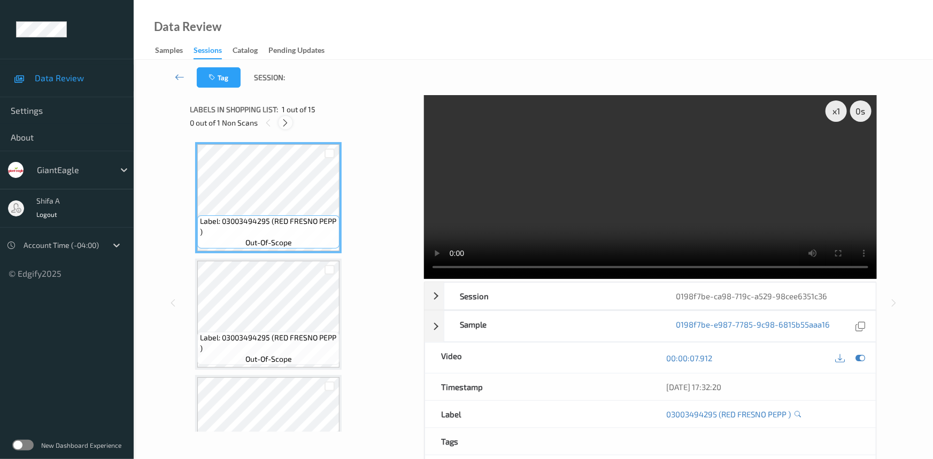
click at [289, 122] on icon at bounding box center [285, 123] width 9 height 10
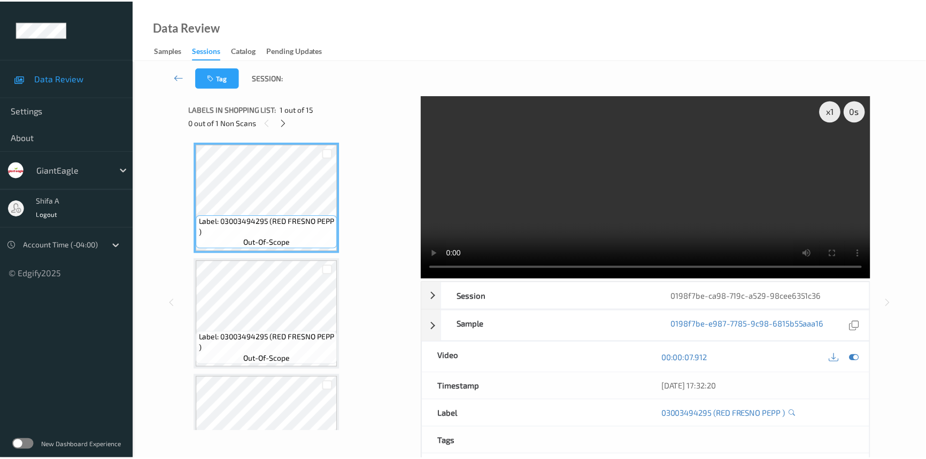
scroll to position [470, 0]
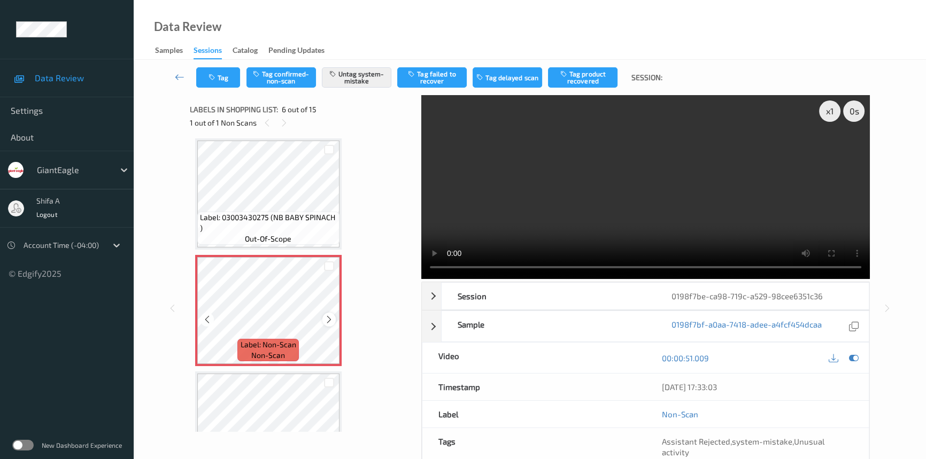
click at [329, 320] on icon at bounding box center [328, 320] width 9 height 10
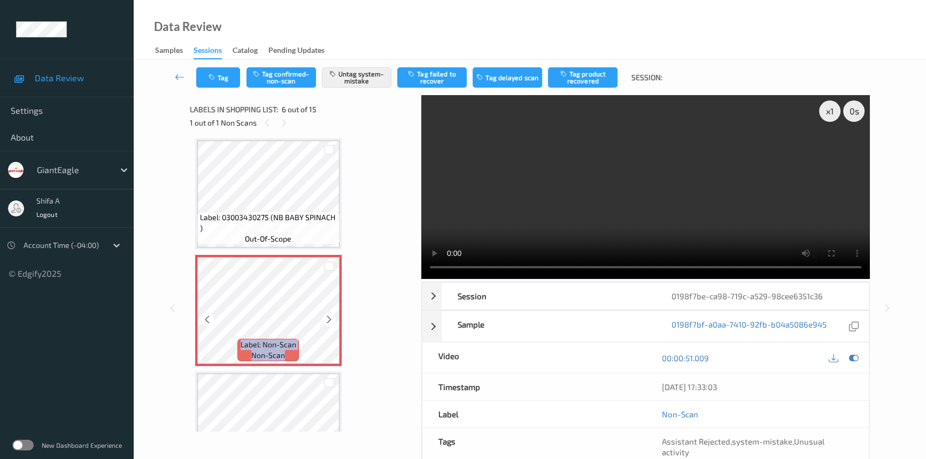
click at [329, 320] on icon at bounding box center [328, 320] width 9 height 10
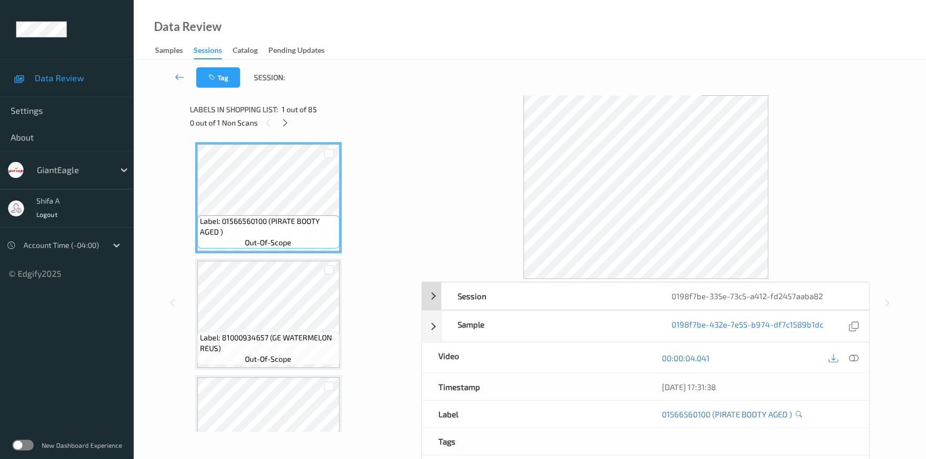
drag, startPoint x: 852, startPoint y: 357, endPoint x: 444, endPoint y: 201, distance: 437.6
click at [851, 358] on icon at bounding box center [854, 358] width 10 height 10
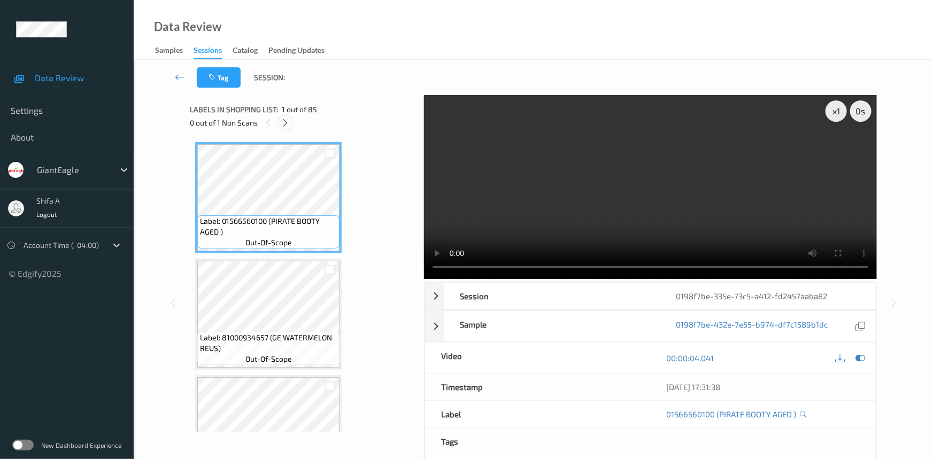
click at [286, 124] on icon at bounding box center [285, 123] width 9 height 10
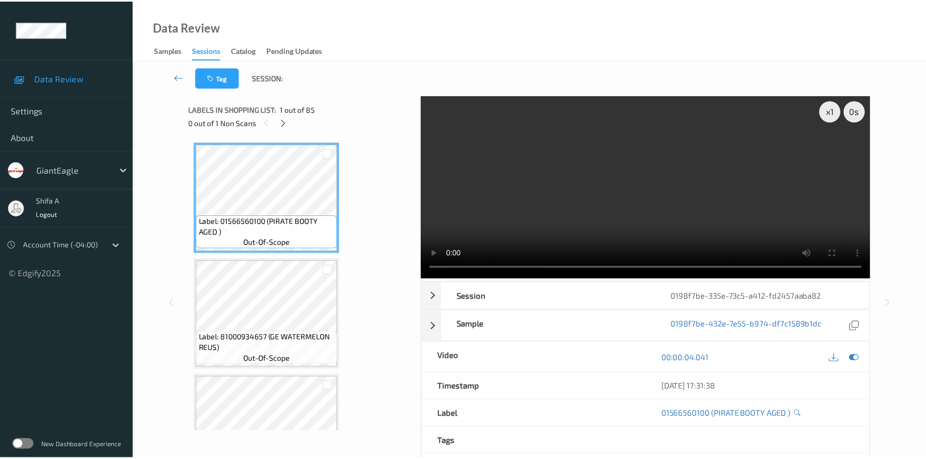
scroll to position [6856, 0]
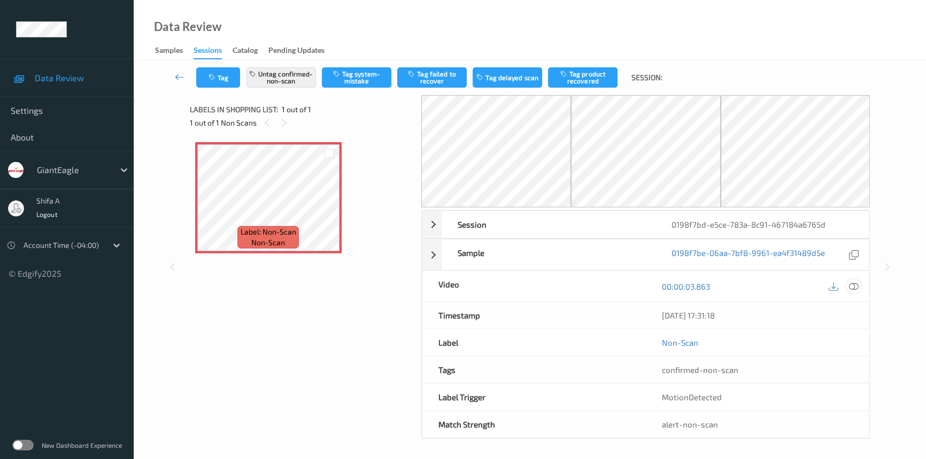
click at [851, 286] on icon at bounding box center [854, 287] width 10 height 10
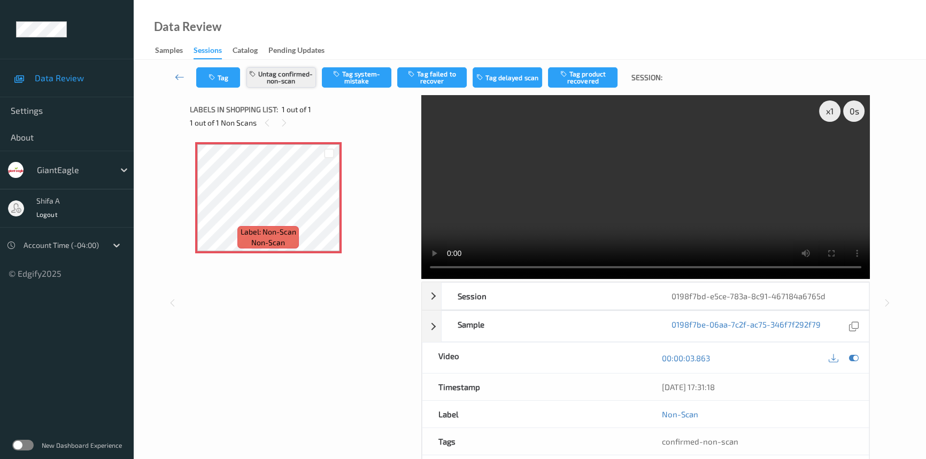
click at [274, 75] on button "Untag confirmed-non-scan" at bounding box center [280, 77] width 69 height 20
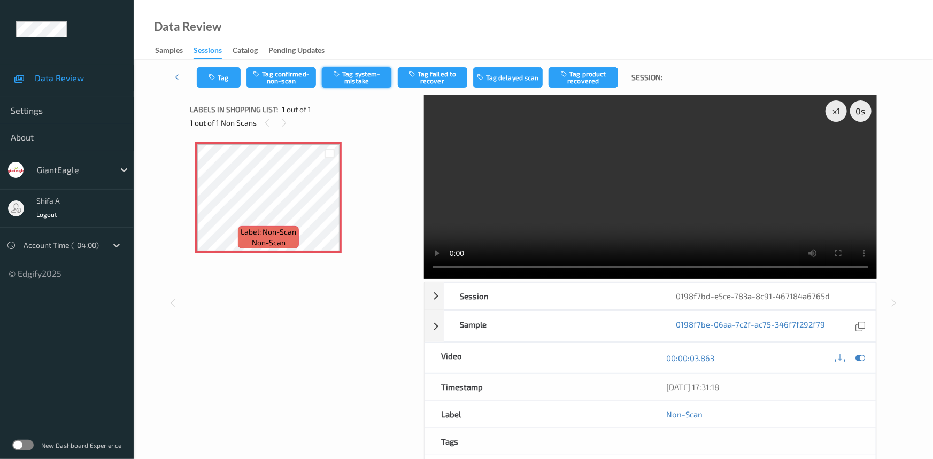
click at [369, 80] on button "Tag system-mistake" at bounding box center [356, 77] width 69 height 20
click at [222, 77] on button "Tag" at bounding box center [219, 77] width 44 height 20
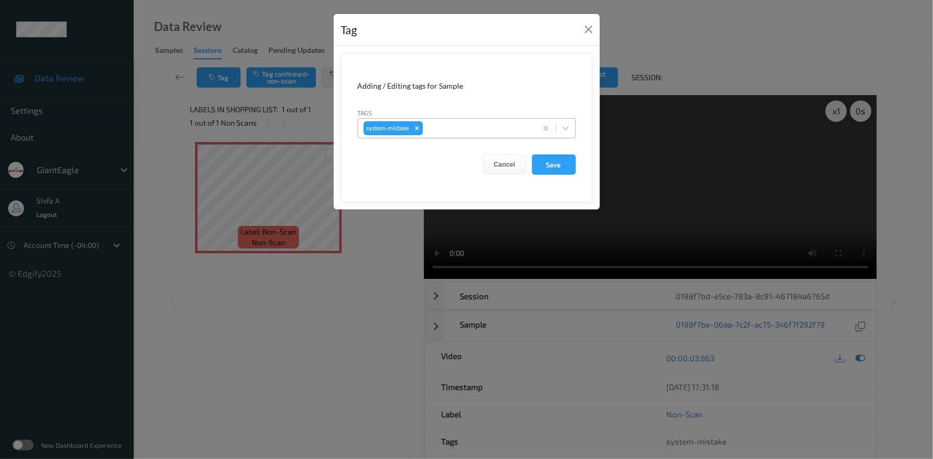
click at [475, 130] on div at bounding box center [478, 128] width 106 height 13
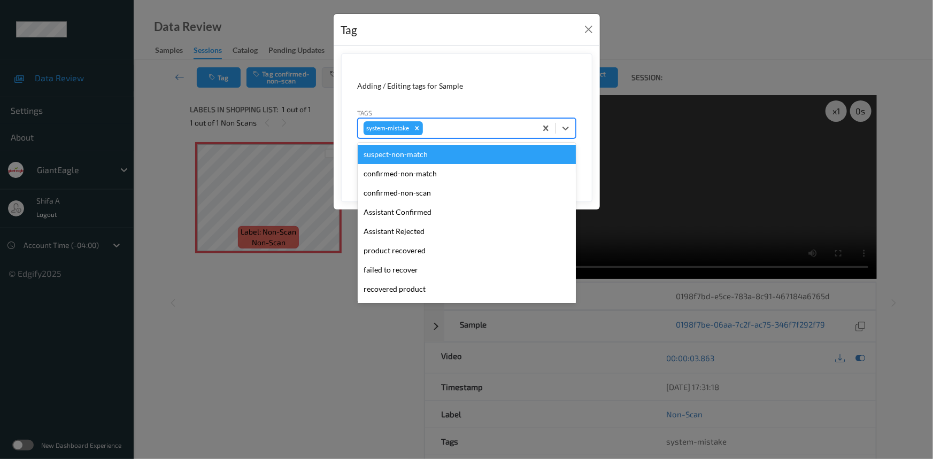
scroll to position [113, 0]
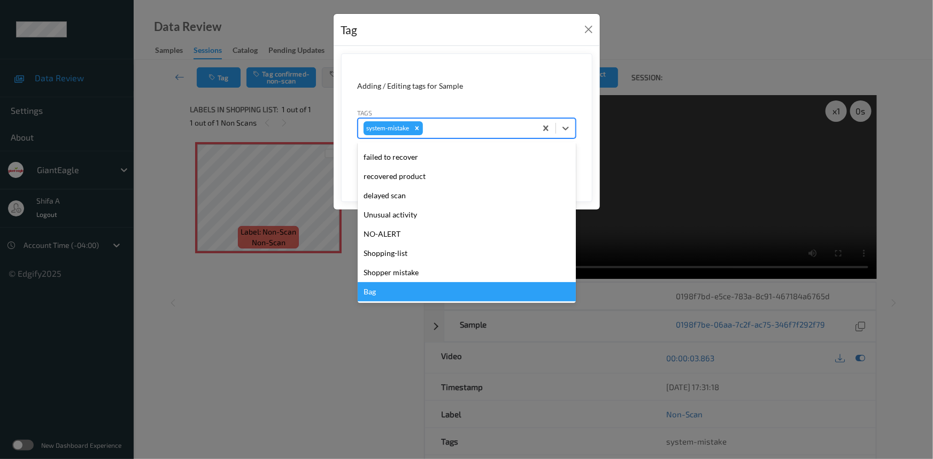
click at [379, 293] on div "Bag" at bounding box center [467, 291] width 218 height 19
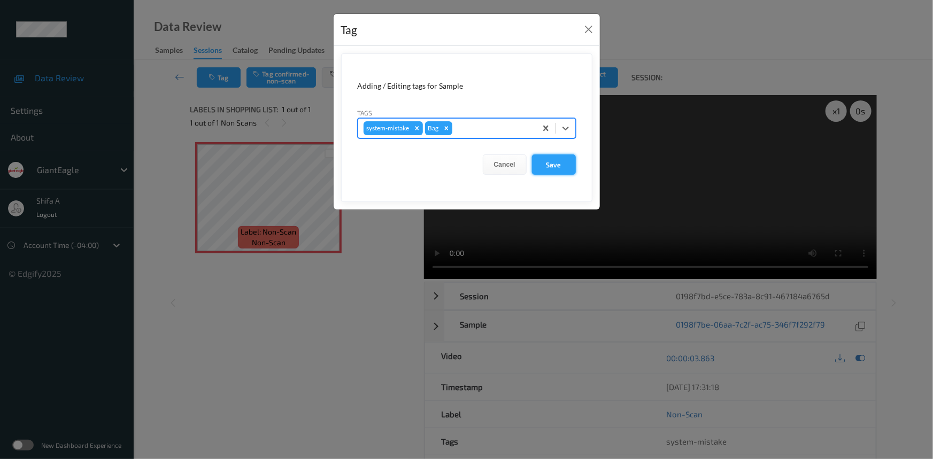
click at [559, 166] on button "Save" at bounding box center [554, 164] width 44 height 20
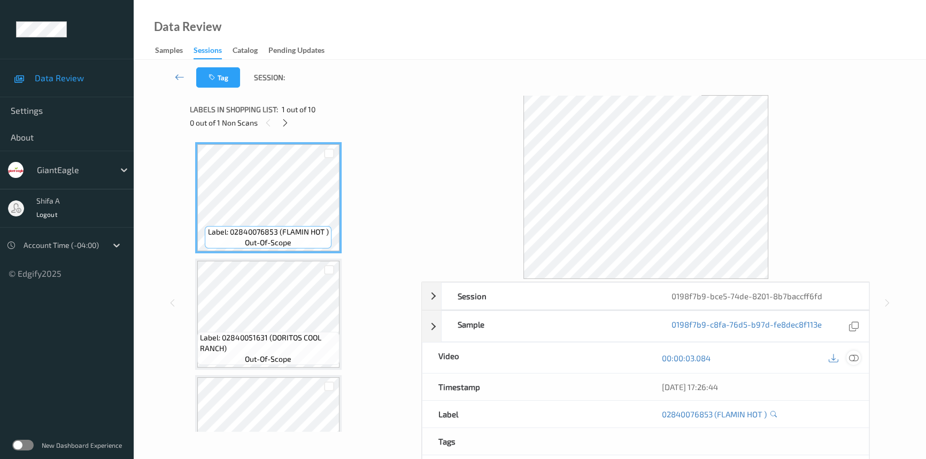
click at [856, 360] on icon at bounding box center [854, 358] width 10 height 10
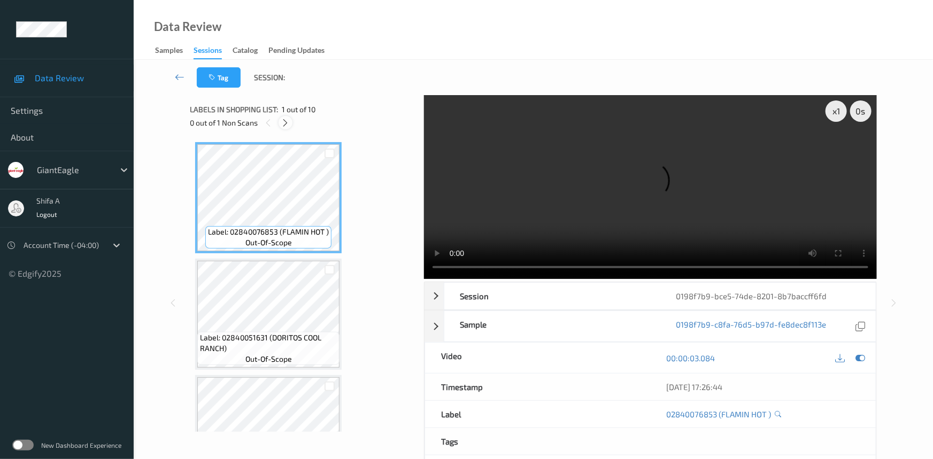
click at [283, 126] on icon at bounding box center [285, 123] width 9 height 10
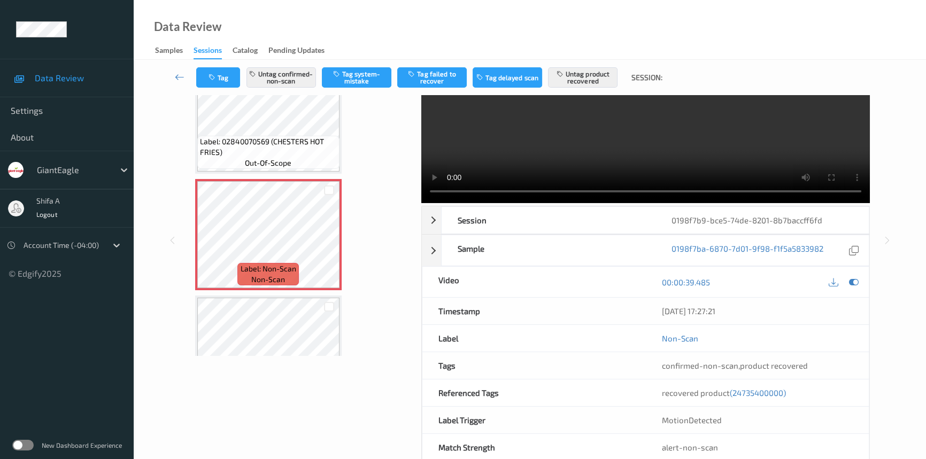
scroll to position [99, 0]
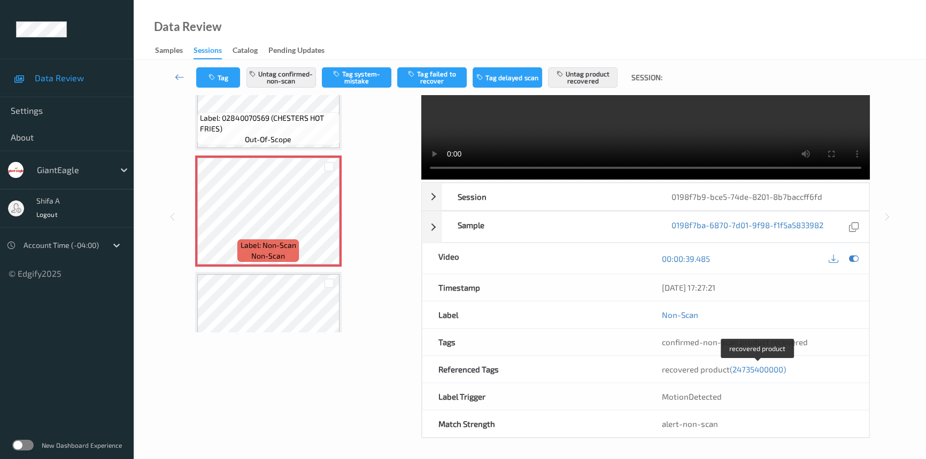
click at [767, 368] on span "(24735400000)" at bounding box center [758, 369] width 56 height 10
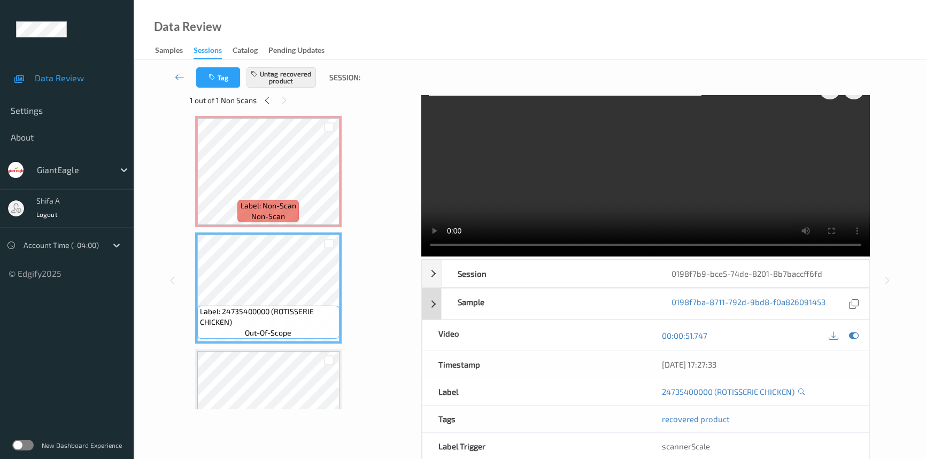
scroll to position [0, 0]
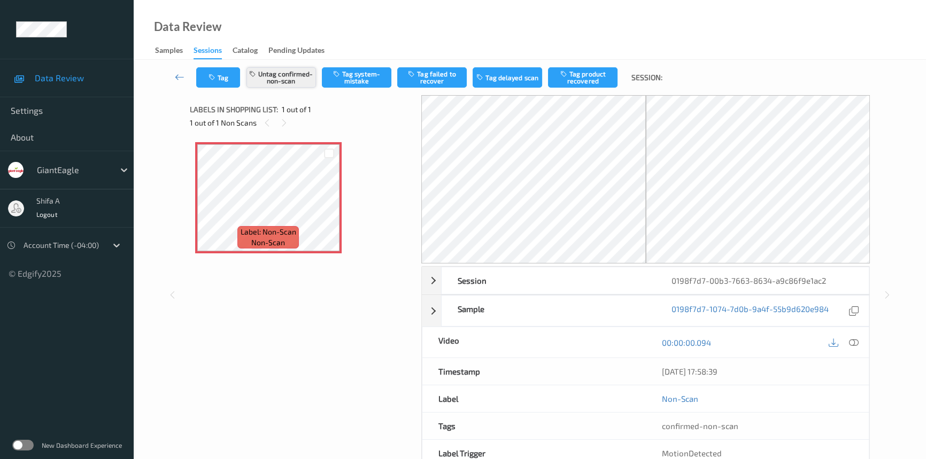
click at [283, 82] on button "Untag confirmed-non-scan" at bounding box center [280, 77] width 69 height 20
click at [371, 84] on button "Tag system-mistake" at bounding box center [356, 77] width 69 height 20
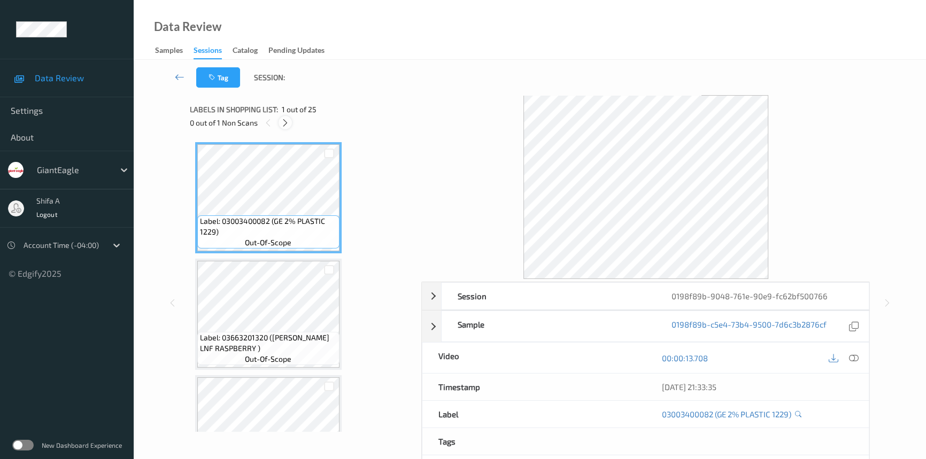
click at [286, 116] on div at bounding box center [284, 122] width 13 height 13
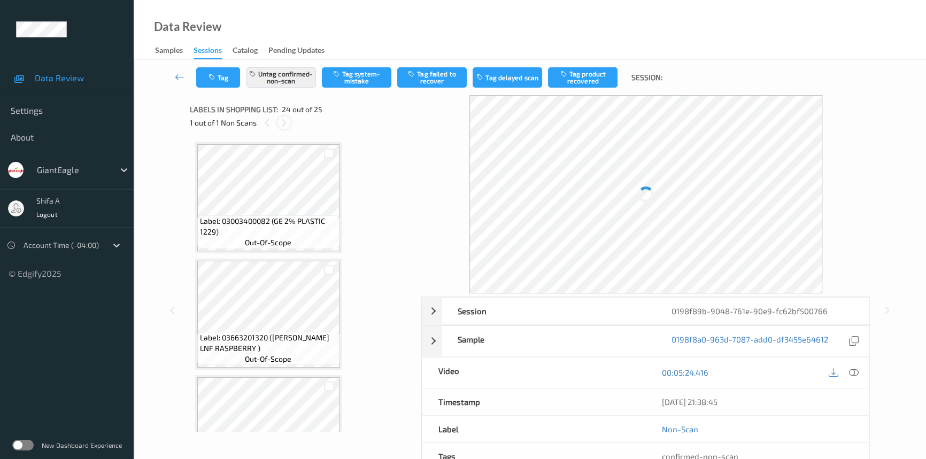
scroll to position [2560, 0]
